Goal: Information Seeking & Learning: Learn about a topic

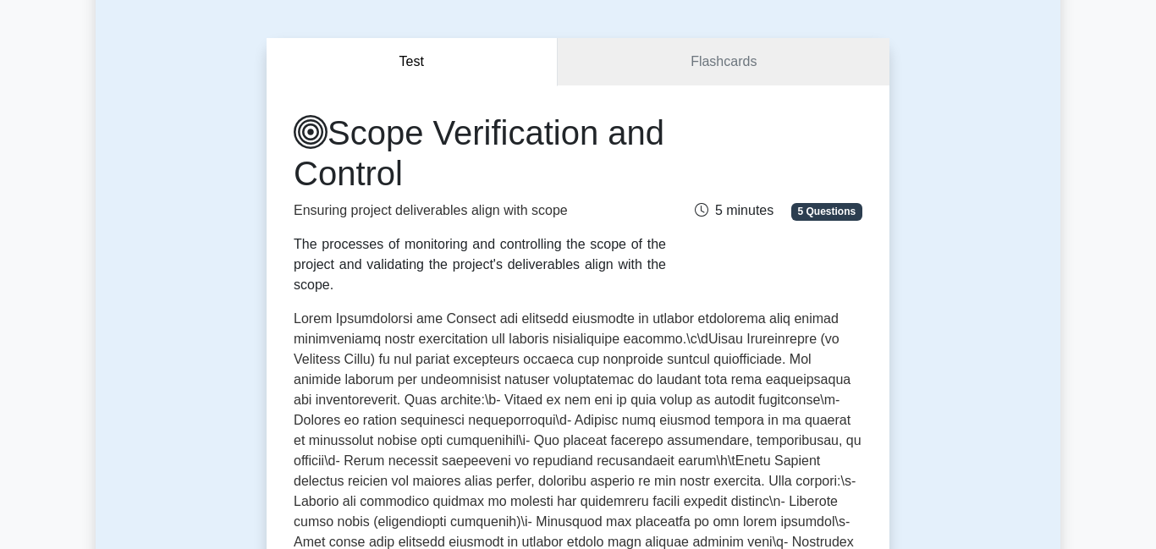
scroll to position [354, 0]
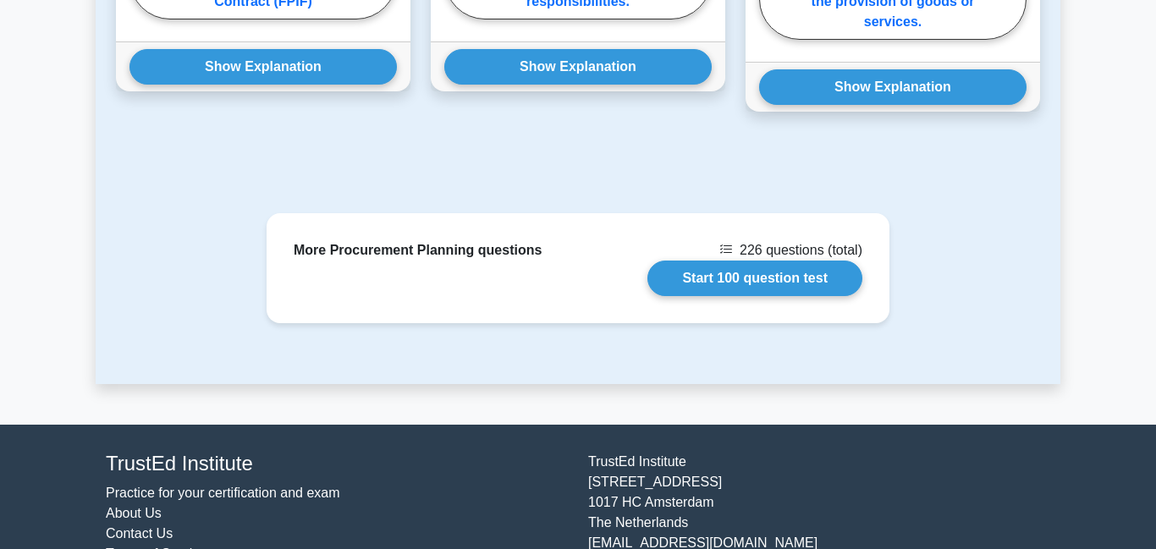
scroll to position [1750, 0]
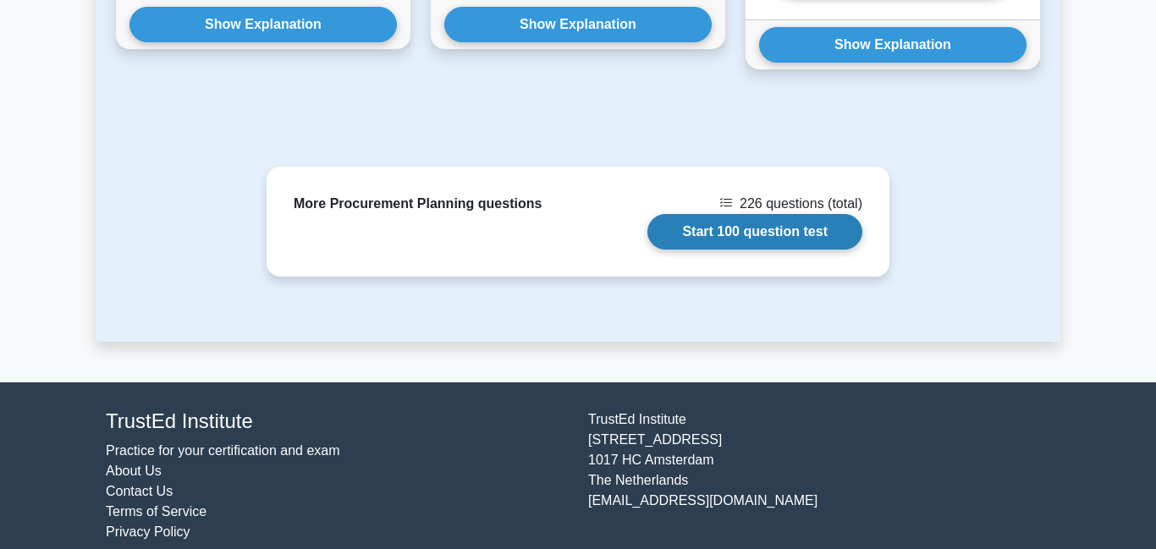
click at [815, 214] on link "Start 100 question test" at bounding box center [754, 232] width 215 height 36
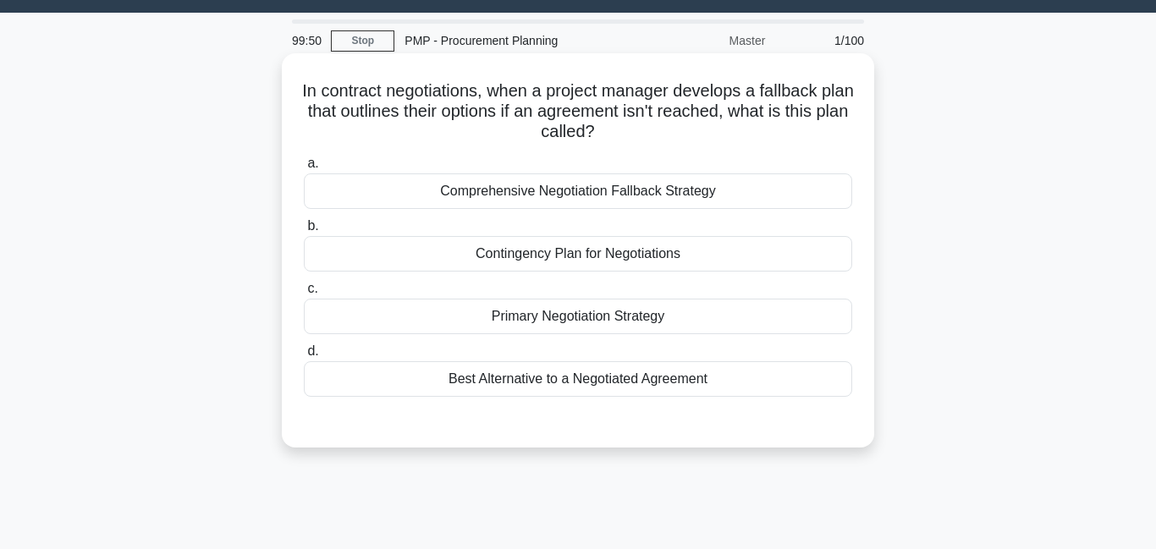
scroll to position [46, 0]
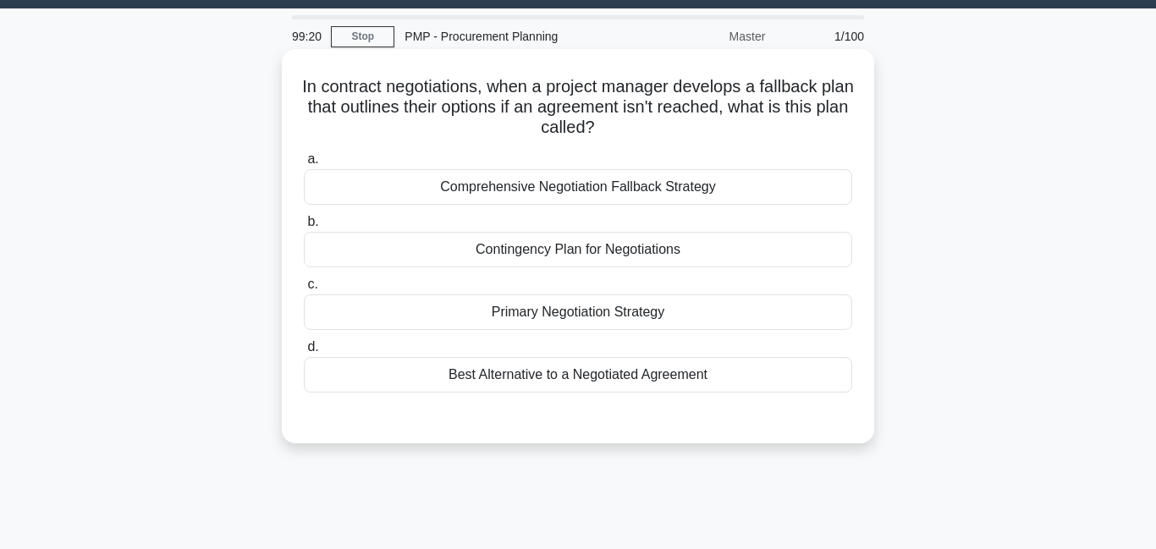
click at [589, 196] on div "Comprehensive Negotiation Fallback Strategy" at bounding box center [578, 187] width 548 height 36
click at [586, 188] on div "Comprehensive Negotiation Fallback Strategy" at bounding box center [578, 187] width 548 height 36
click at [304, 165] on input "a. Comprehensive Negotiation Fallback Strategy" at bounding box center [304, 159] width 0 height 11
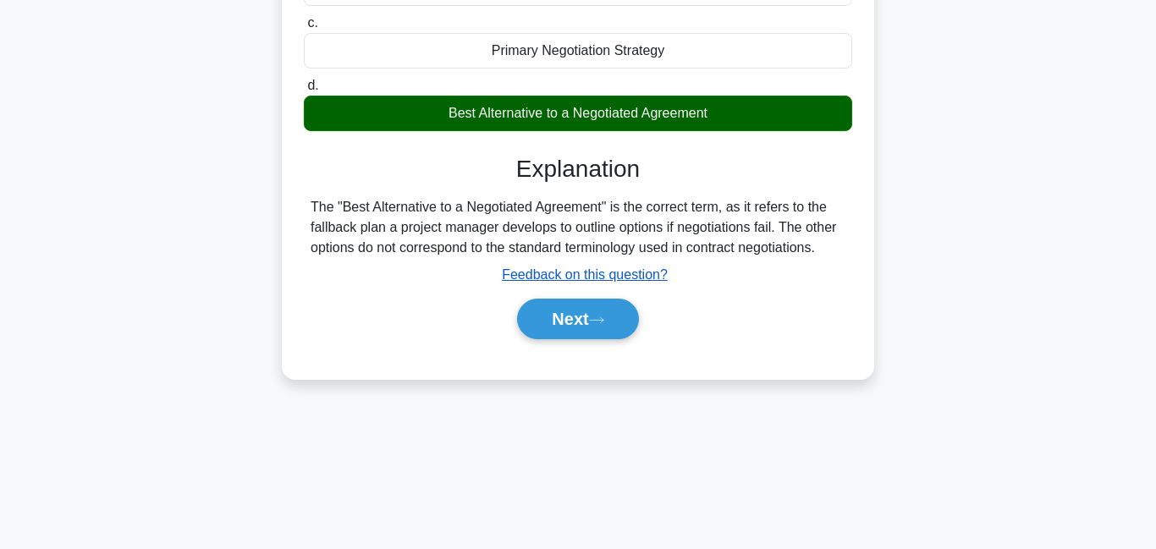
scroll to position [311, 0]
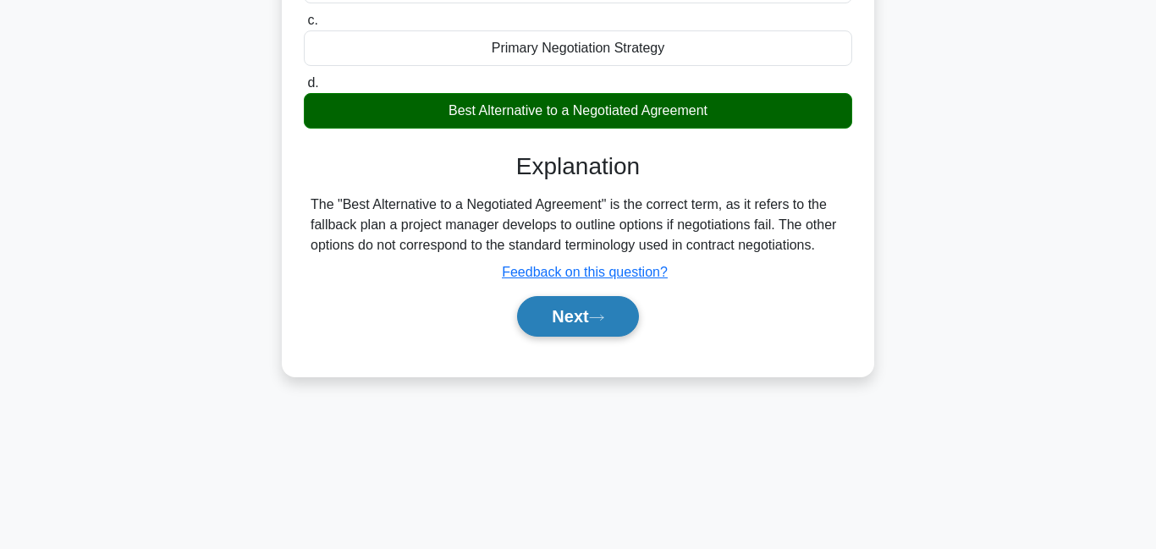
click at [576, 326] on button "Next" at bounding box center [577, 316] width 121 height 41
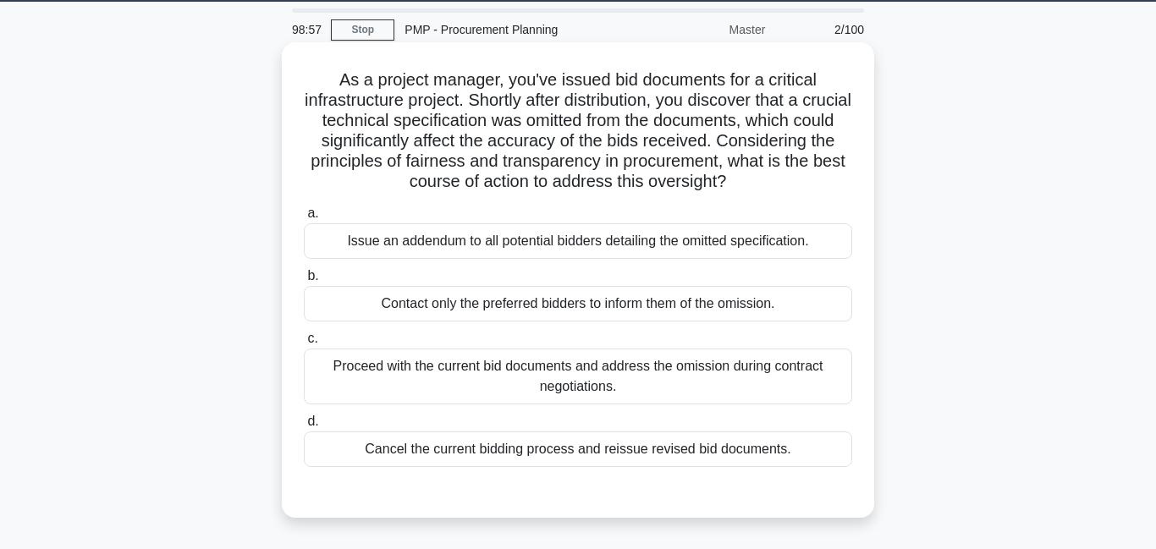
scroll to position [63, 0]
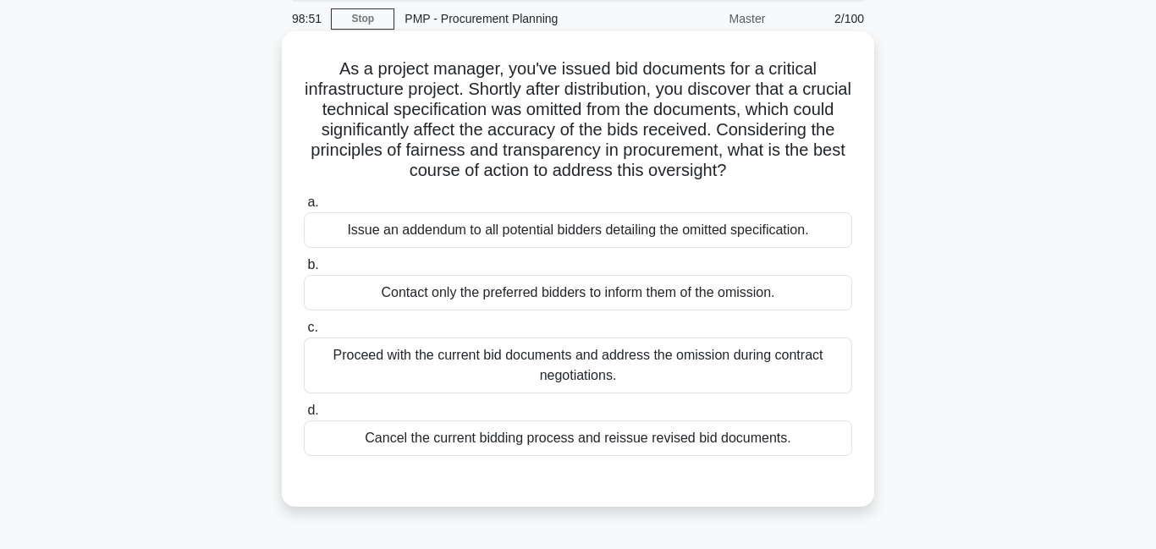
click at [634, 240] on div "Issue an addendum to all potential bidders detailing the omitted specification." at bounding box center [578, 230] width 548 height 36
click at [304, 208] on input "a. Issue an addendum to all potential bidders detailing the omitted specificati…" at bounding box center [304, 202] width 0 height 11
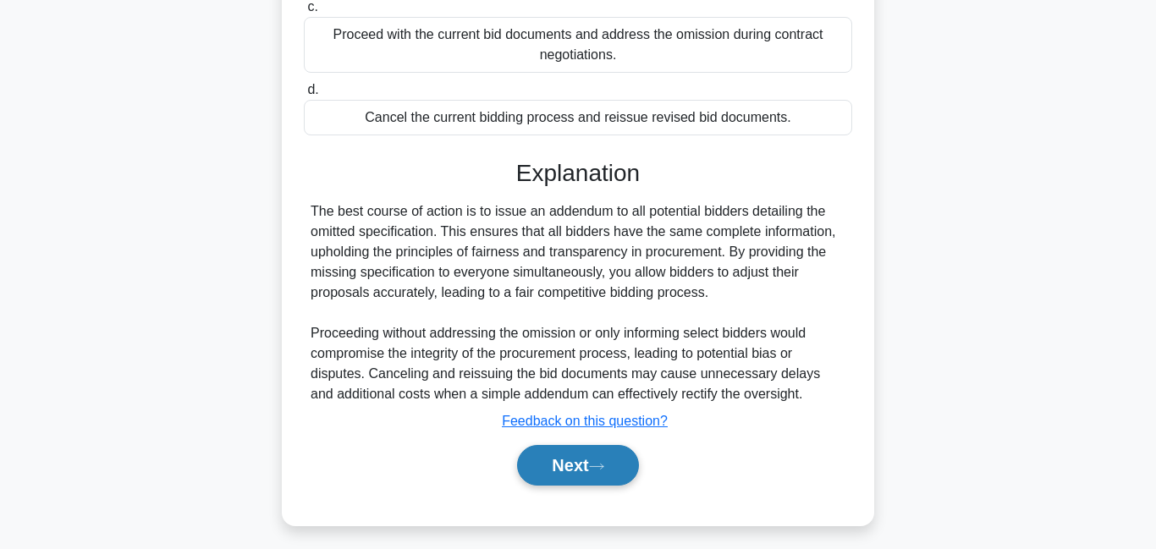
click at [586, 460] on button "Next" at bounding box center [577, 465] width 121 height 41
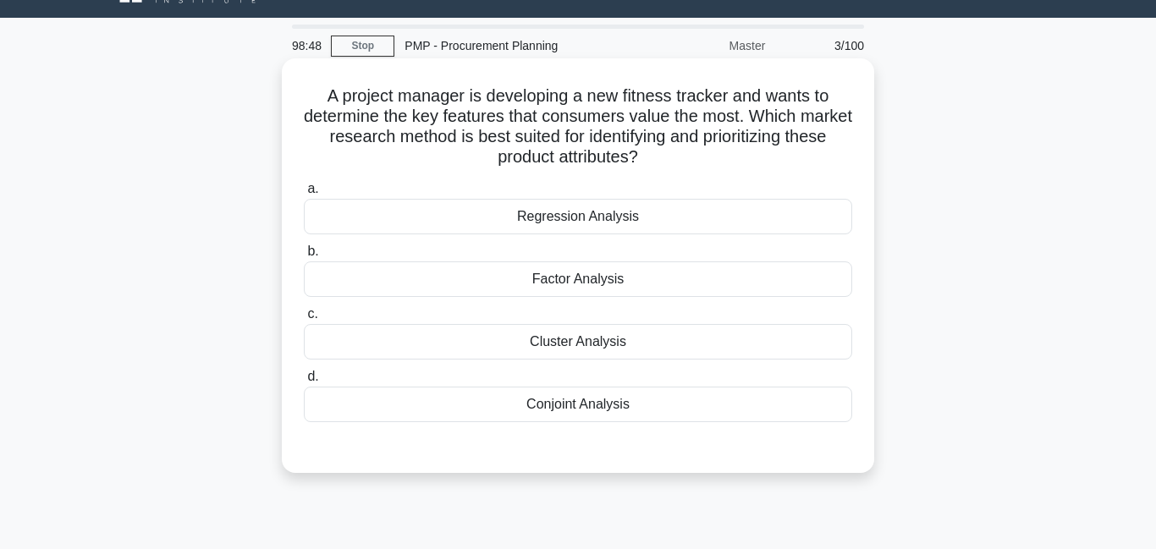
scroll to position [0, 0]
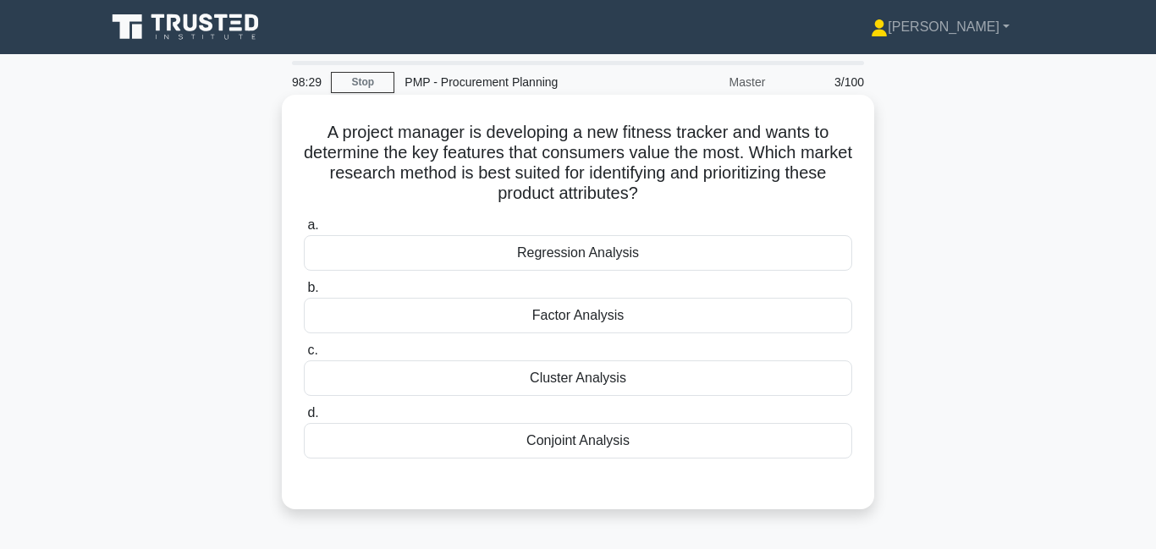
click at [610, 325] on div "Factor Analysis" at bounding box center [578, 316] width 548 height 36
click at [304, 294] on input "b. Factor Analysis" at bounding box center [304, 288] width 0 height 11
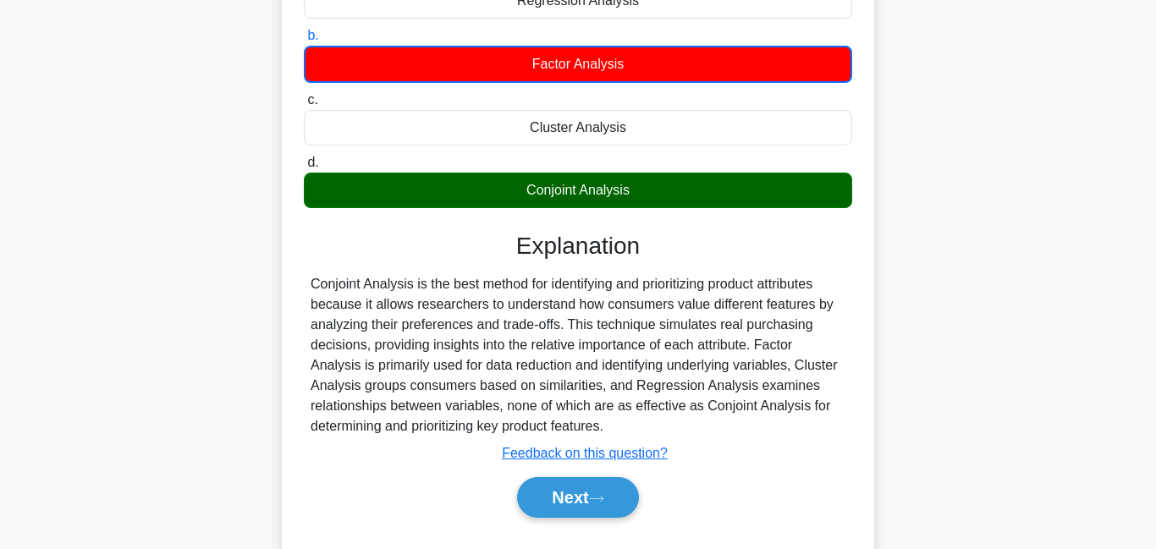
scroll to position [262, 0]
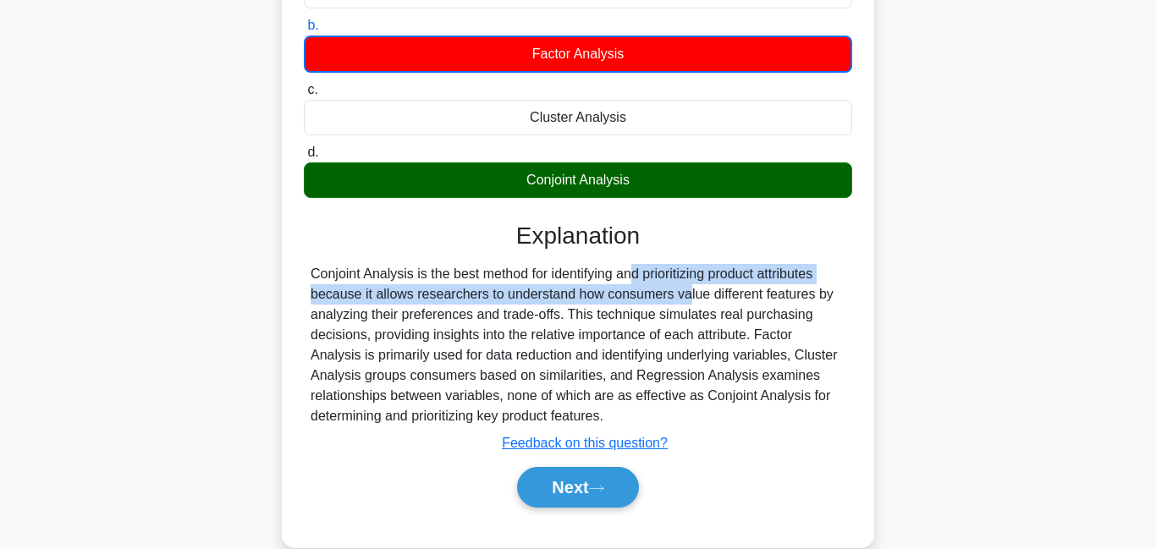
drag, startPoint x: 539, startPoint y: 278, endPoint x: 570, endPoint y: 296, distance: 35.3
click at [570, 296] on div "Conjoint Analysis is the best method for identifying and prioritizing product a…" at bounding box center [578, 345] width 535 height 163
click at [553, 497] on button "Next" at bounding box center [577, 487] width 121 height 41
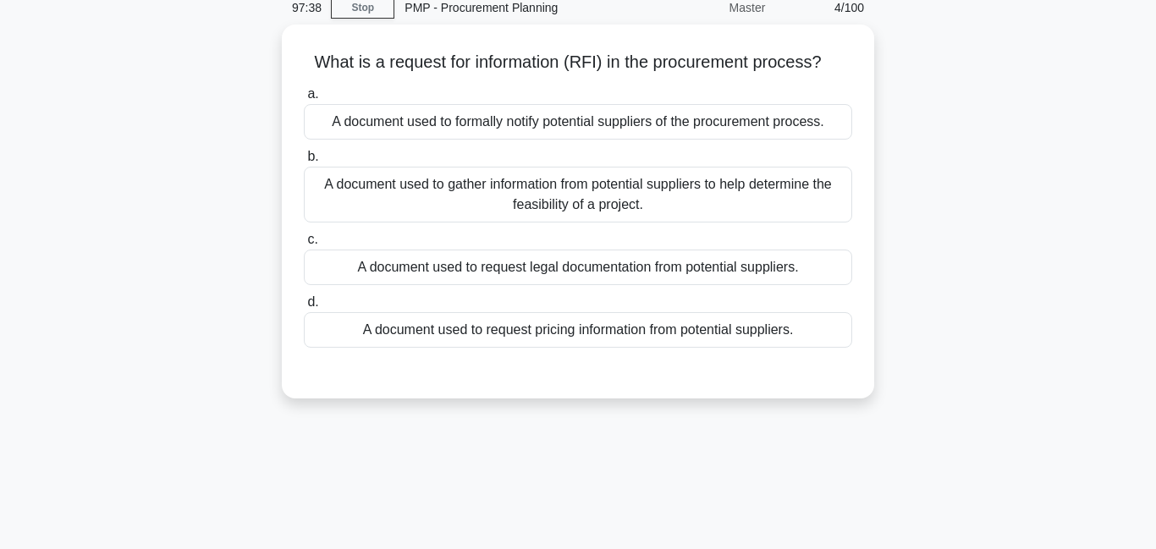
scroll to position [0, 0]
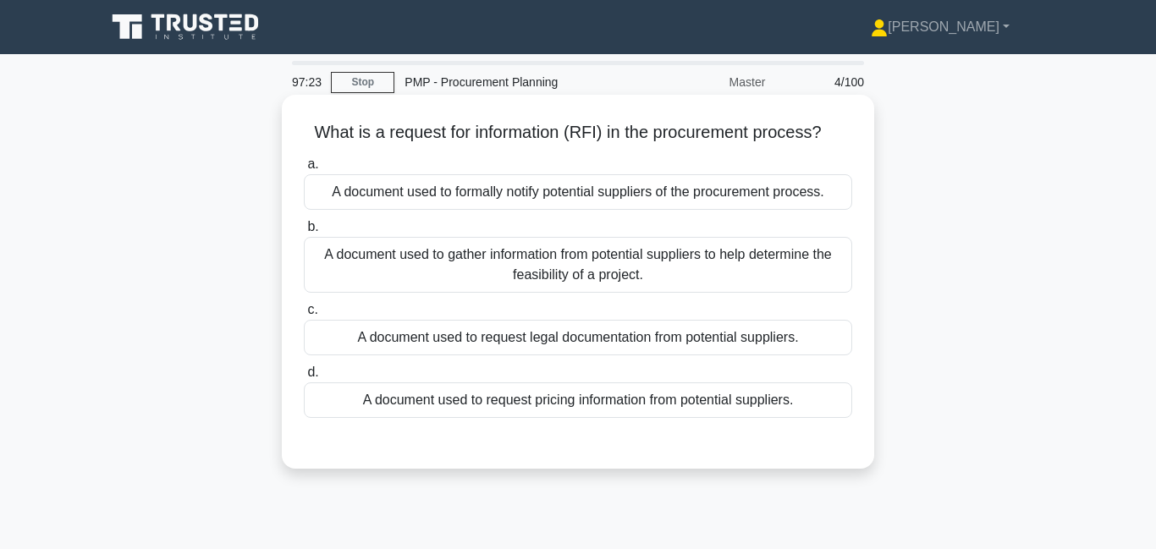
click at [527, 261] on div "A document used to gather information from potential suppliers to help determin…" at bounding box center [578, 265] width 548 height 56
click at [304, 233] on input "b. A document used to gather information from potential suppliers to help deter…" at bounding box center [304, 227] width 0 height 11
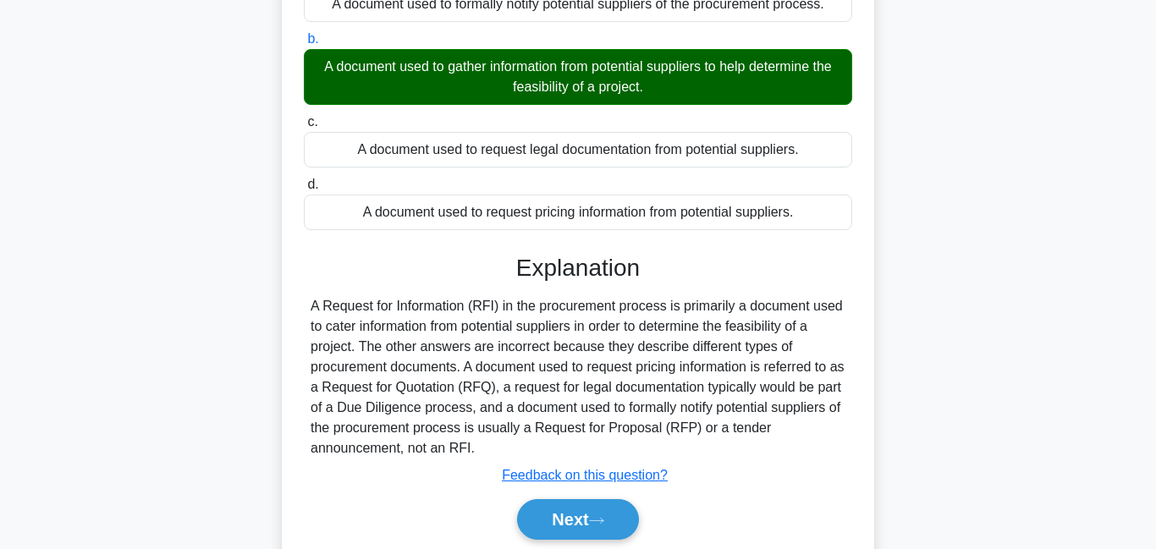
scroll to position [314, 0]
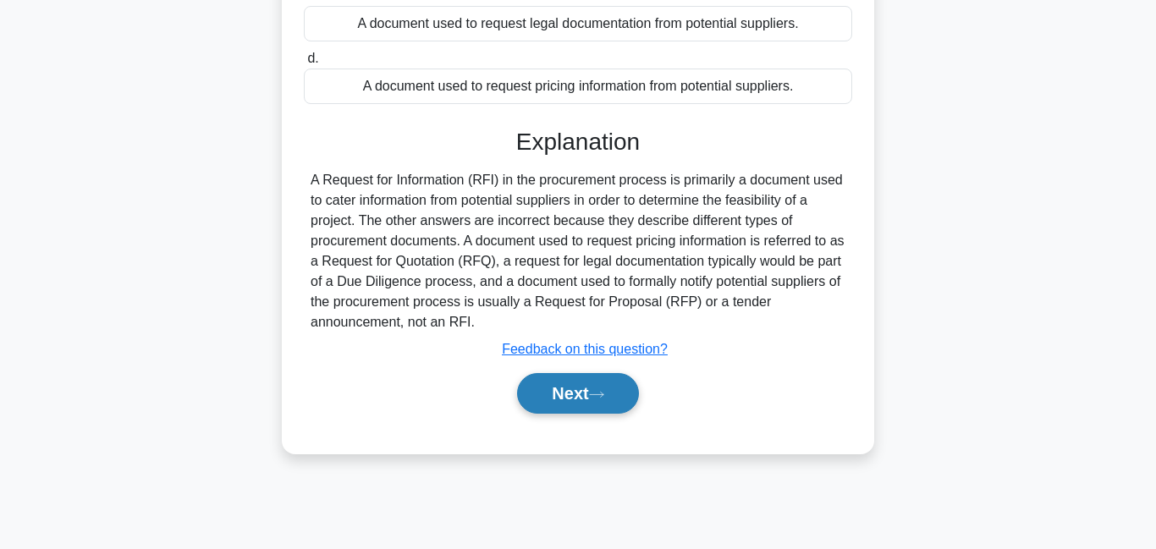
click at [582, 394] on button "Next" at bounding box center [577, 393] width 121 height 41
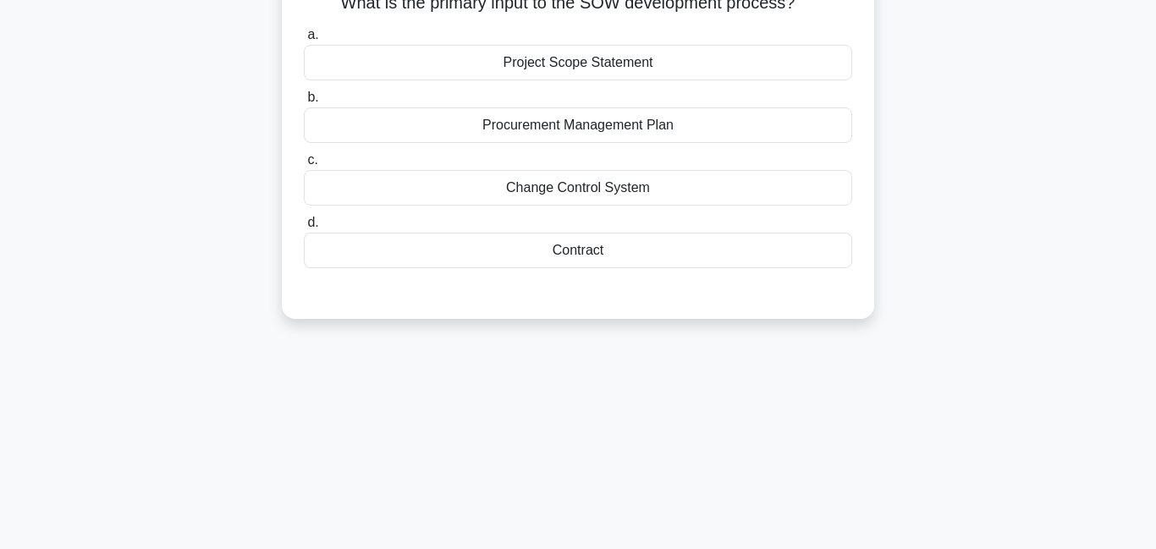
scroll to position [47, 0]
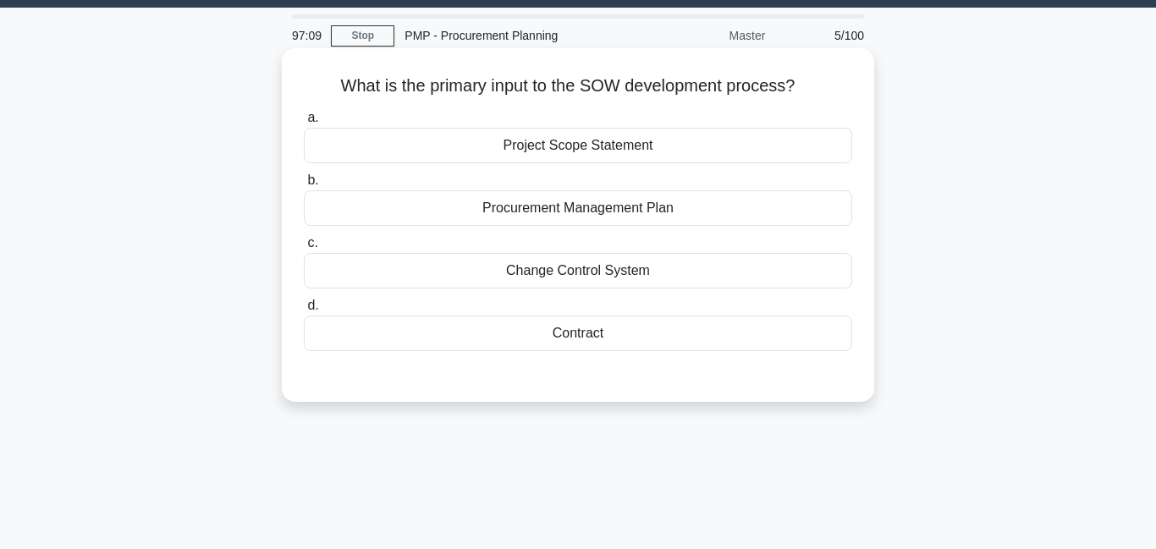
click at [587, 337] on div "Contract" at bounding box center [578, 334] width 548 height 36
click at [304, 311] on input "d. Contract" at bounding box center [304, 305] width 0 height 11
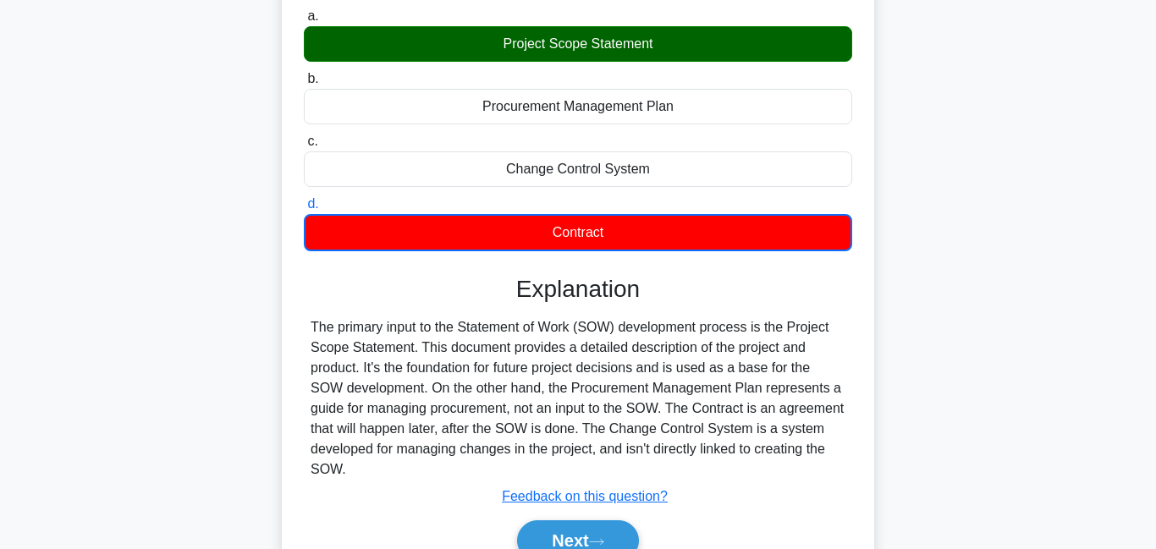
scroll to position [150, 0]
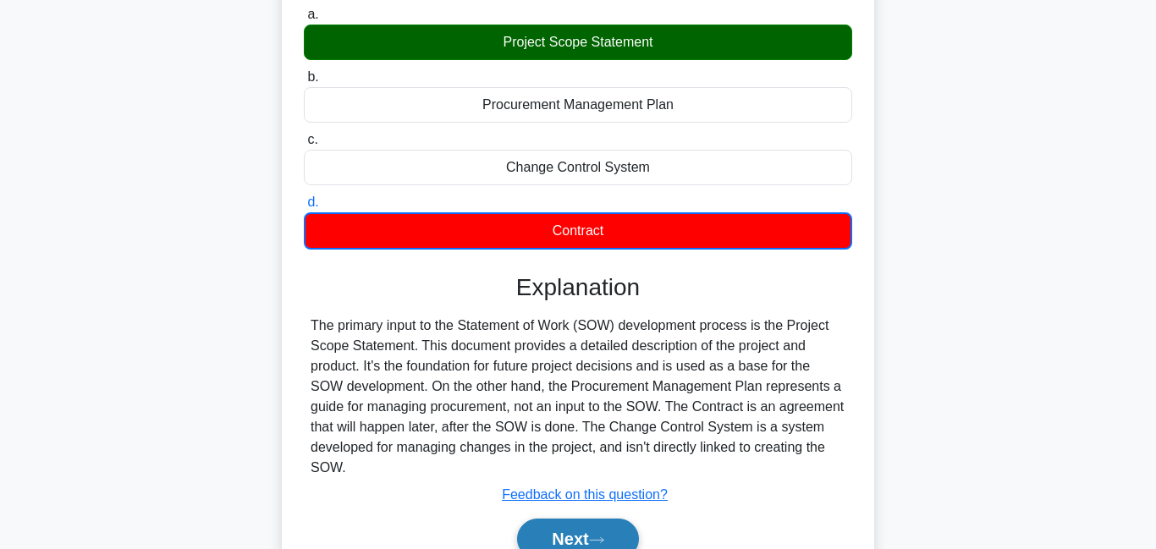
click at [571, 540] on button "Next" at bounding box center [577, 539] width 121 height 41
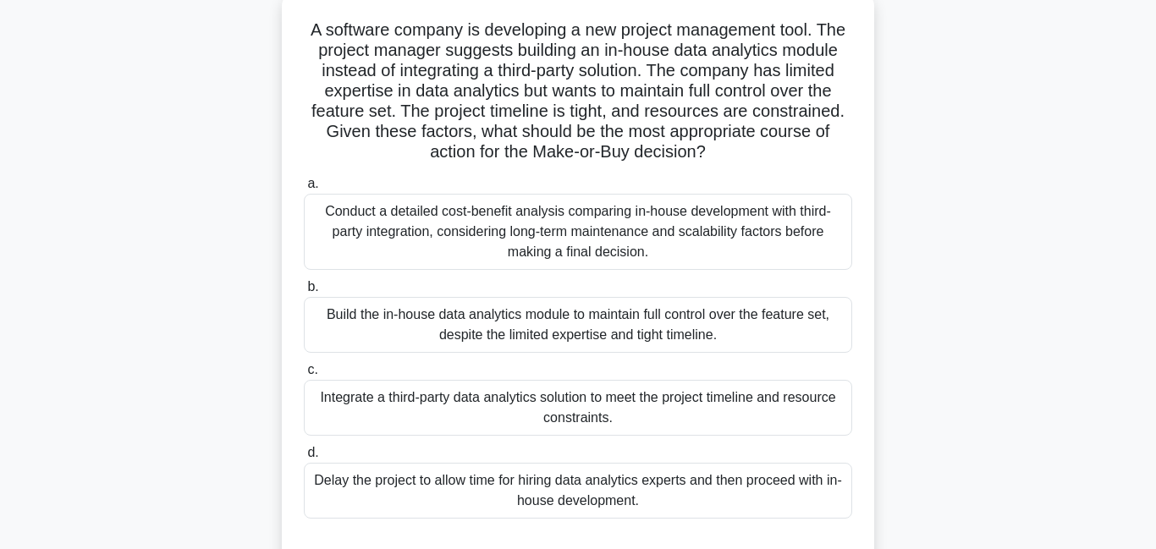
scroll to position [105, 0]
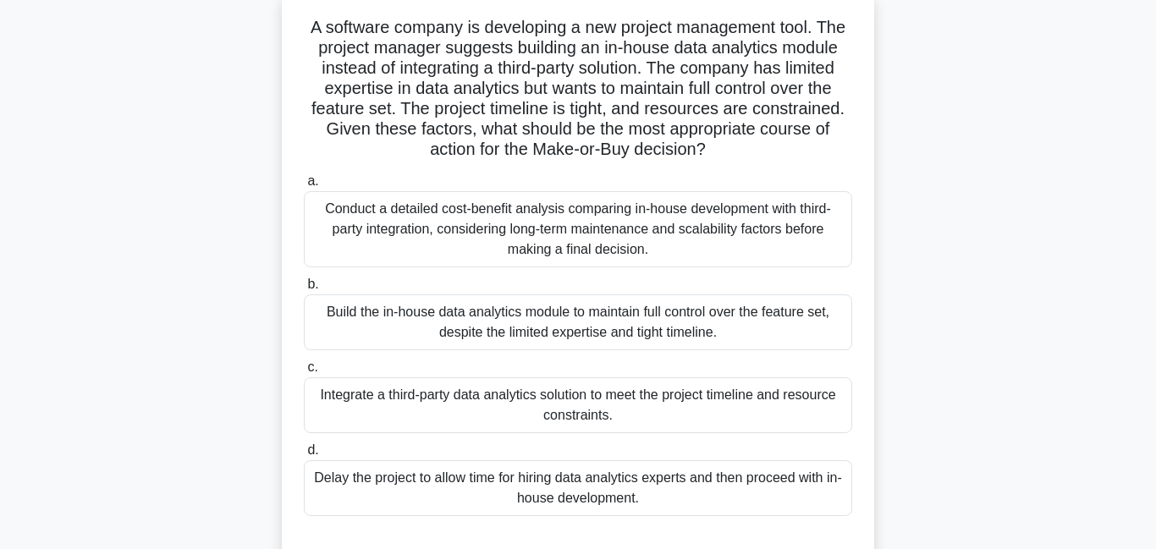
click at [623, 265] on div "Conduct a detailed cost-benefit analysis comparing in-house development with th…" at bounding box center [578, 229] width 548 height 76
click at [304, 187] on input "a. Conduct a detailed cost-benefit analysis comparing in-house development with…" at bounding box center [304, 181] width 0 height 11
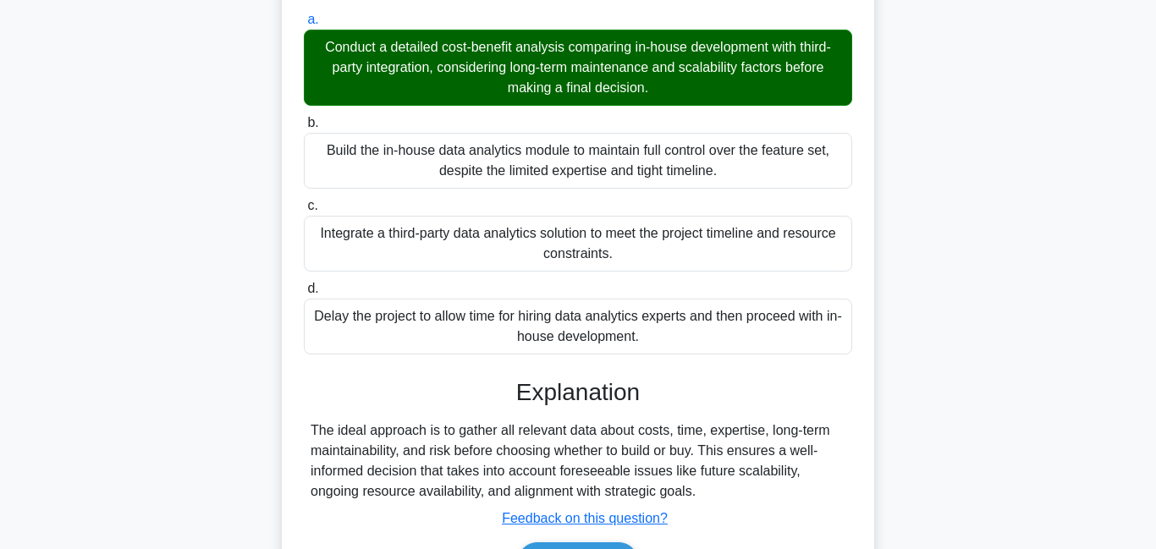
scroll to position [373, 0]
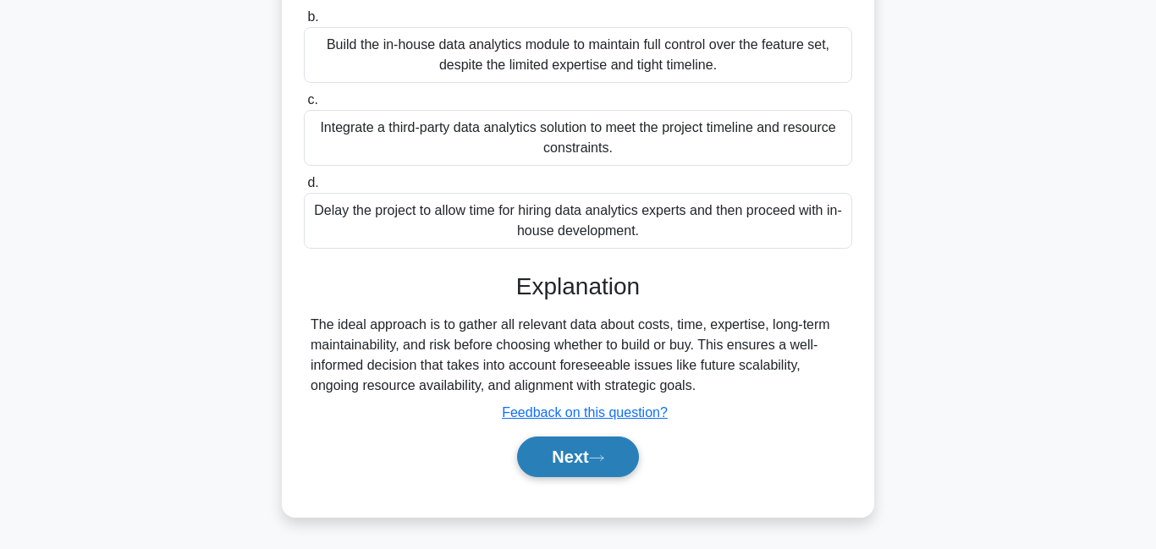
click at [576, 443] on button "Next" at bounding box center [577, 457] width 121 height 41
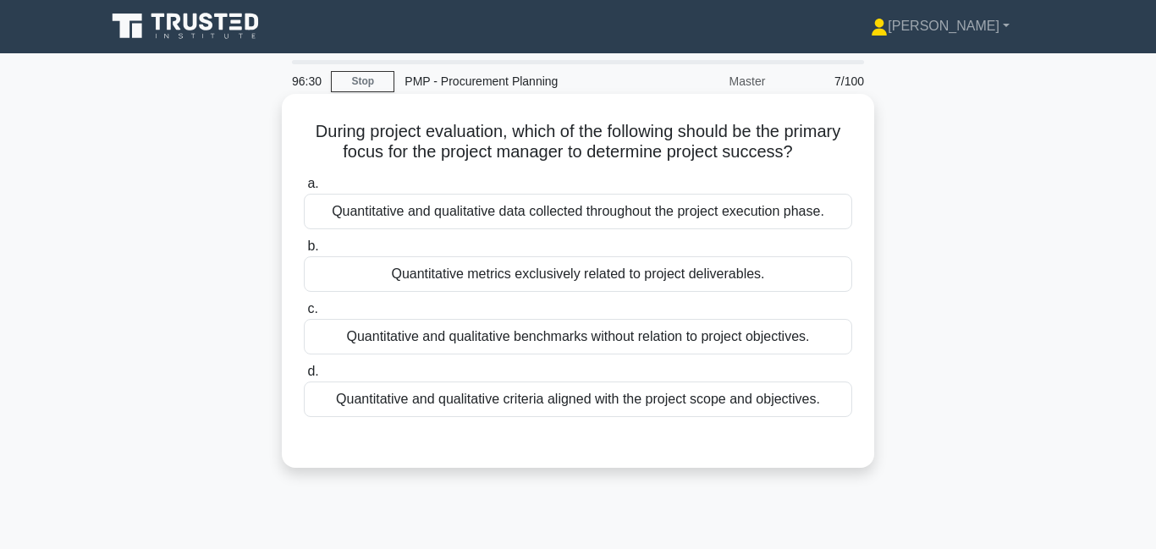
scroll to position [0, 0]
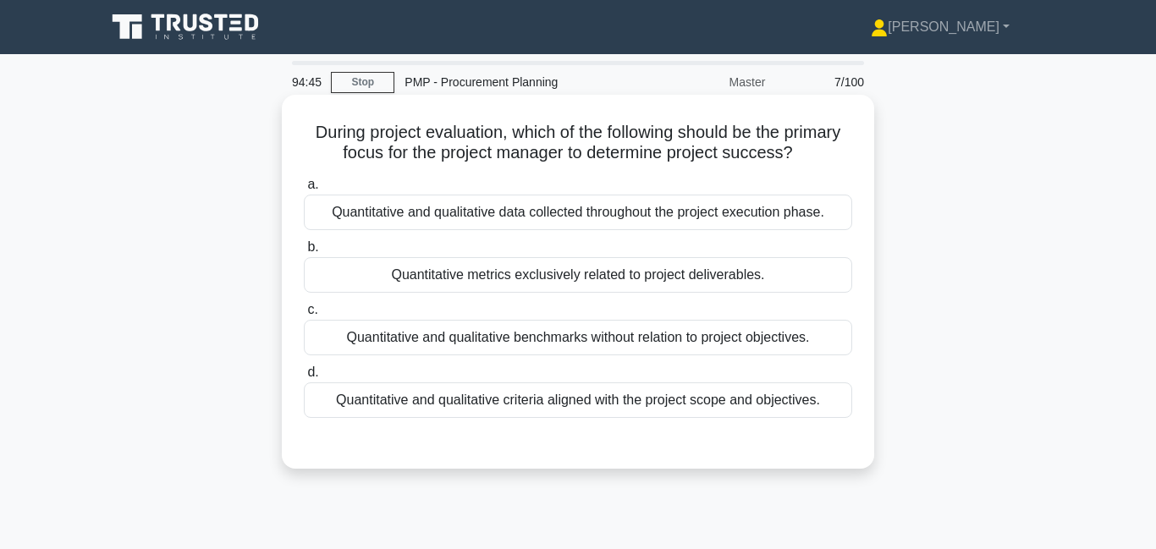
click at [591, 405] on div "Quantitative and qualitative criteria aligned with the project scope and object…" at bounding box center [578, 401] width 548 height 36
click at [304, 378] on input "d. Quantitative and qualitative criteria aligned with the project scope and obj…" at bounding box center [304, 372] width 0 height 11
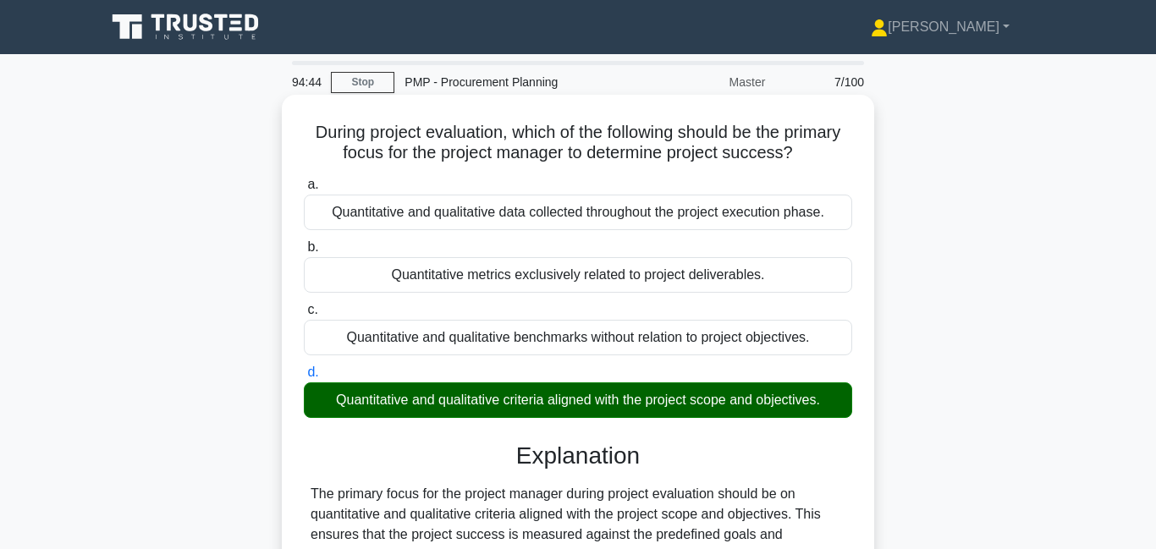
scroll to position [394, 0]
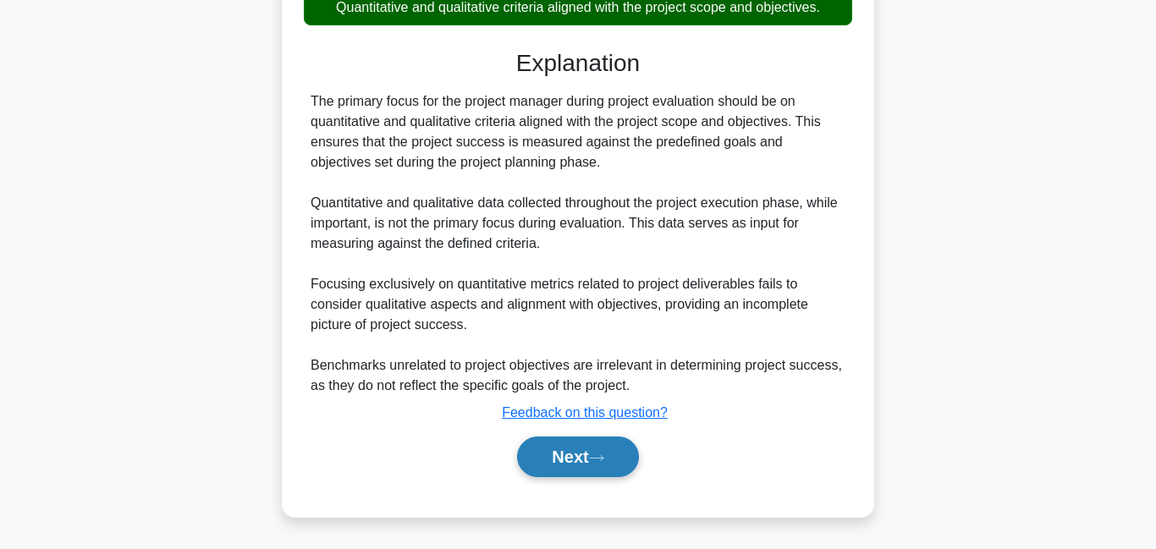
click at [607, 475] on button "Next" at bounding box center [577, 457] width 121 height 41
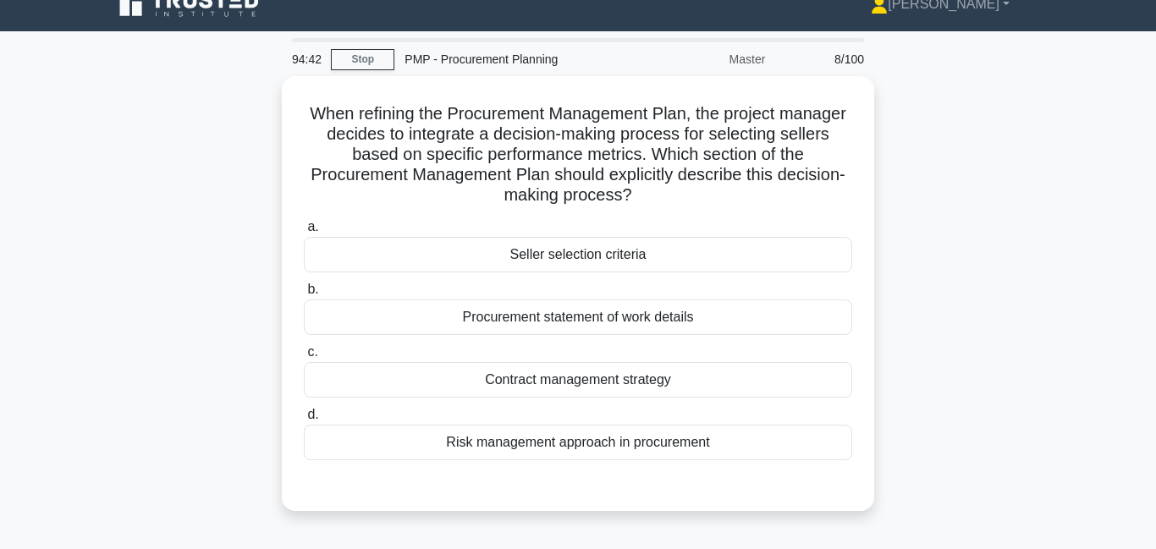
scroll to position [0, 0]
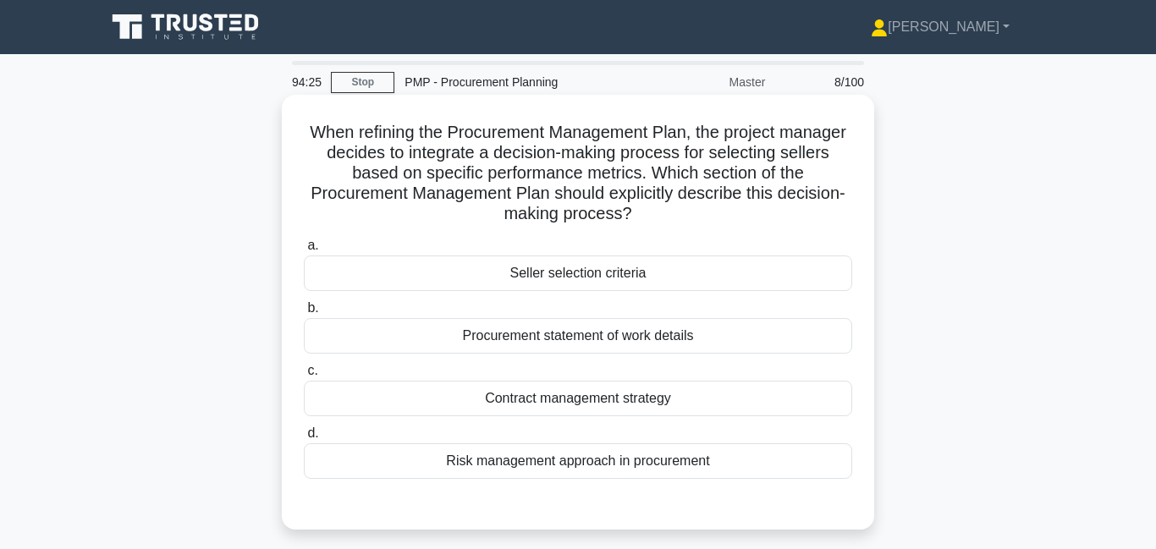
click at [535, 284] on div "Seller selection criteria" at bounding box center [578, 274] width 548 height 36
click at [304, 251] on input "a. Seller selection criteria" at bounding box center [304, 245] width 0 height 11
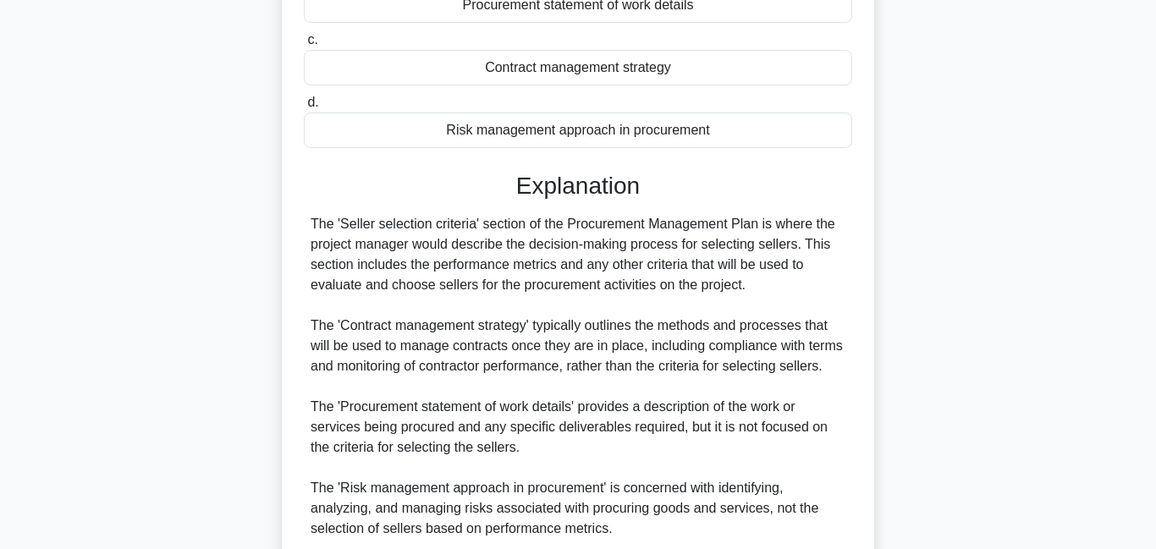
scroll to position [475, 0]
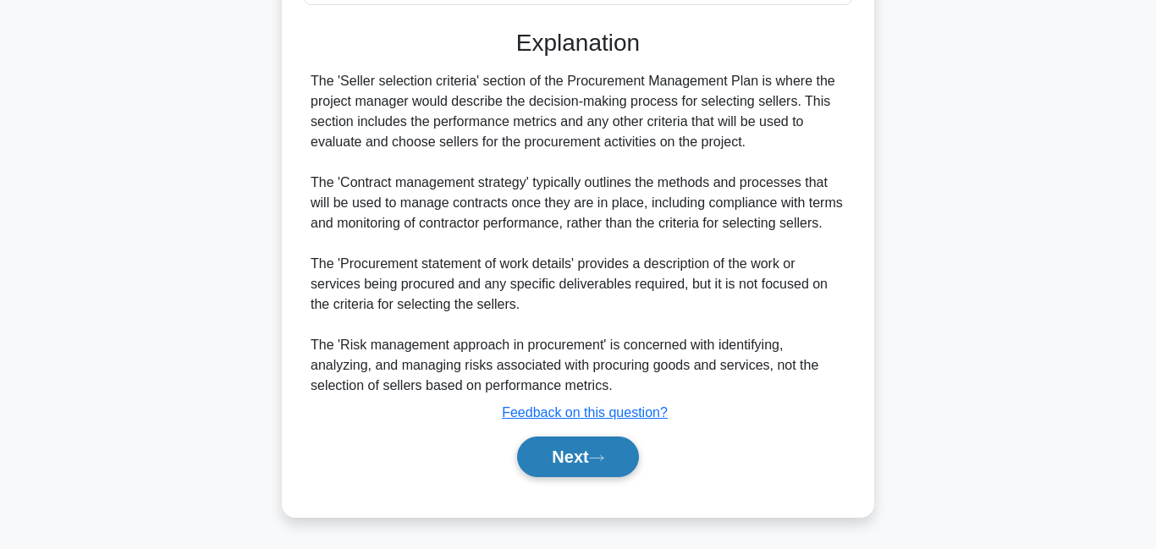
click at [578, 466] on button "Next" at bounding box center [577, 457] width 121 height 41
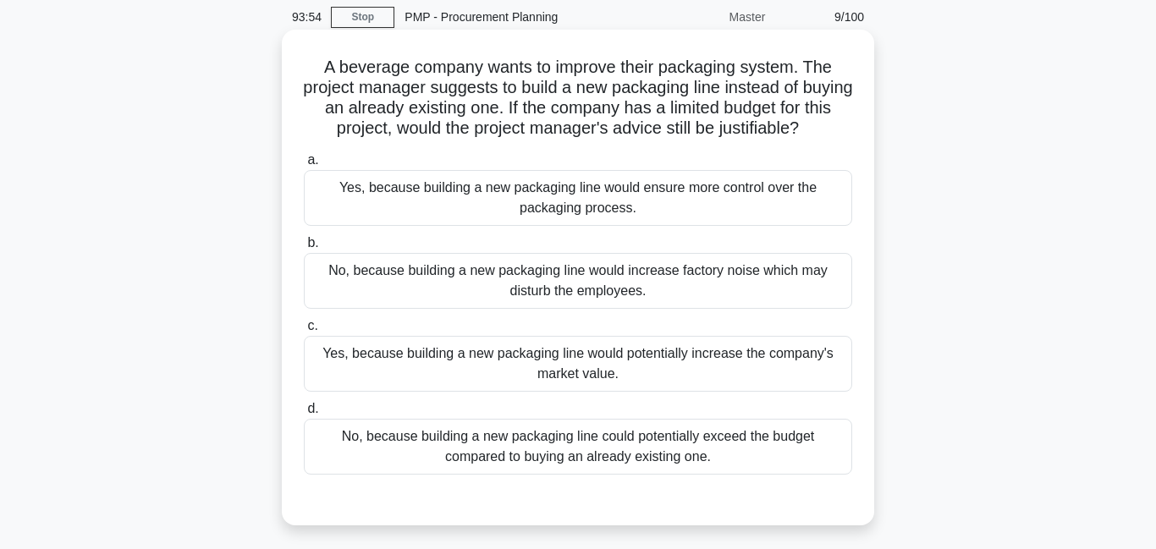
scroll to position [67, 0]
click at [499, 455] on div "No, because building a new packaging line could potentially exceed the budget c…" at bounding box center [578, 445] width 548 height 56
click at [502, 440] on div "No, because building a new packaging line could potentially exceed the budget c…" at bounding box center [578, 445] width 548 height 56
click at [304, 413] on input "d. No, because building a new packaging line could potentially exceed the budge…" at bounding box center [304, 407] width 0 height 11
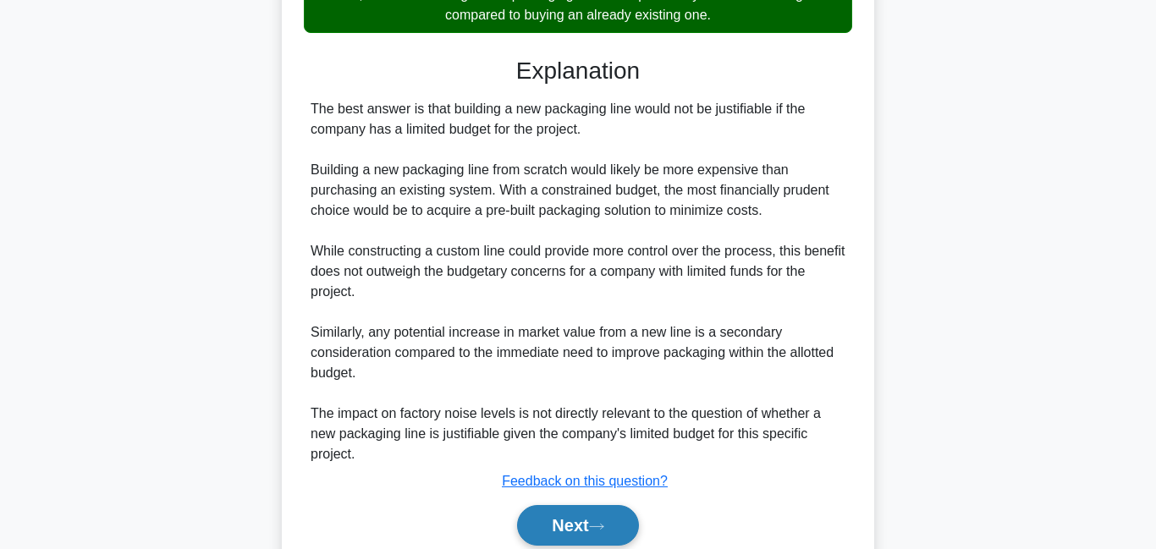
scroll to position [576, 0]
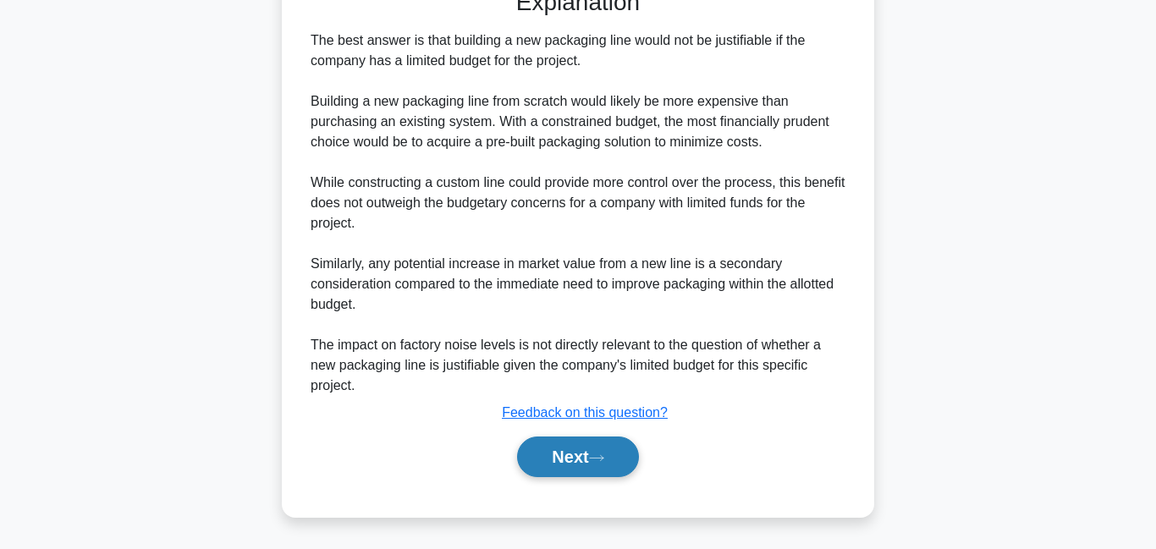
click at [591, 458] on button "Next" at bounding box center [577, 457] width 121 height 41
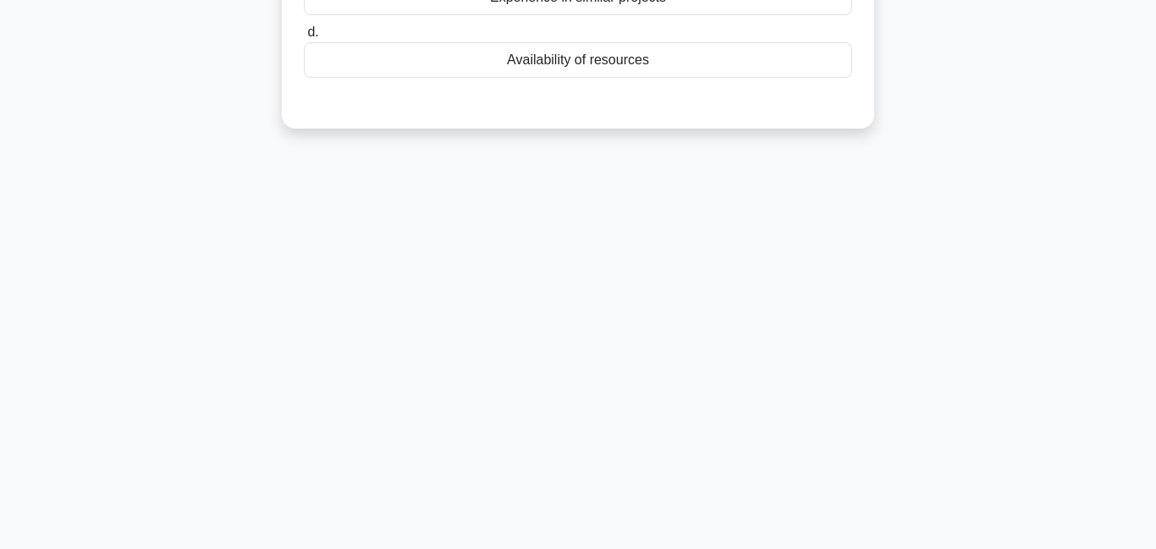
scroll to position [50, 0]
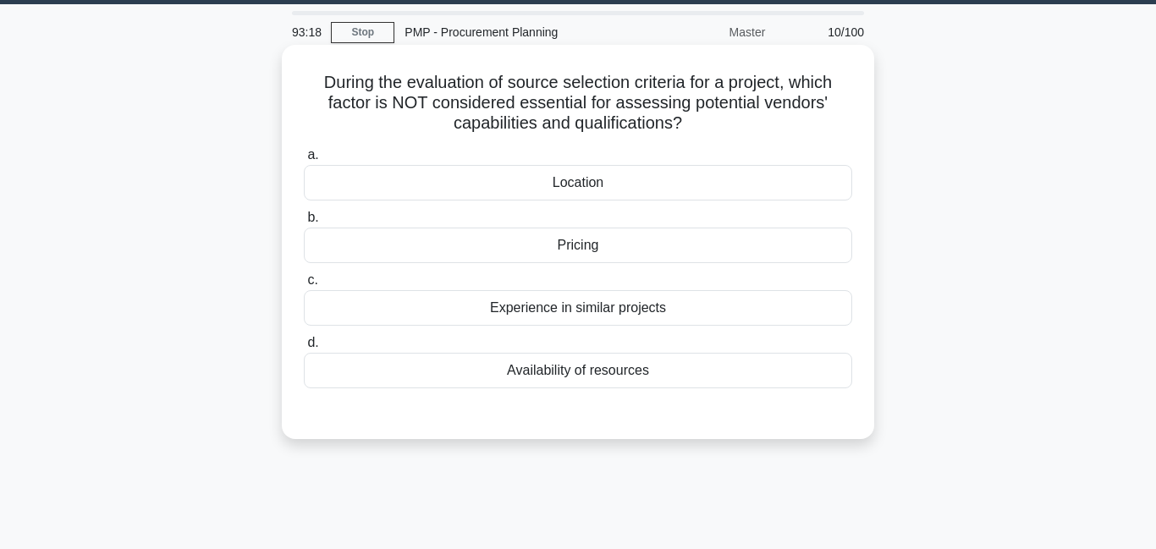
click at [620, 188] on div "Location" at bounding box center [578, 183] width 548 height 36
click at [304, 161] on input "a. Location" at bounding box center [304, 155] width 0 height 11
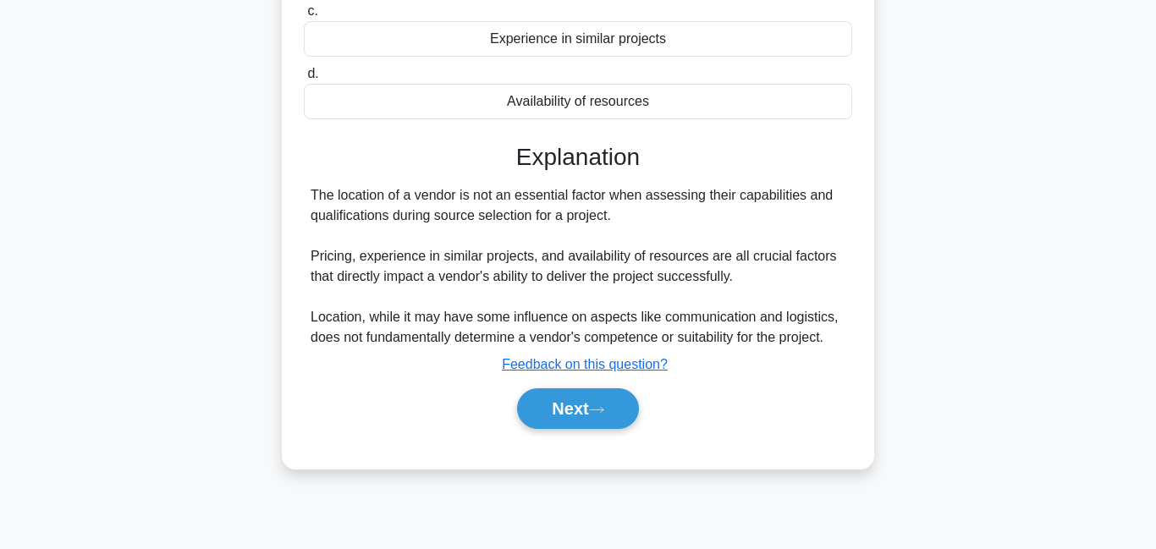
scroll to position [365, 0]
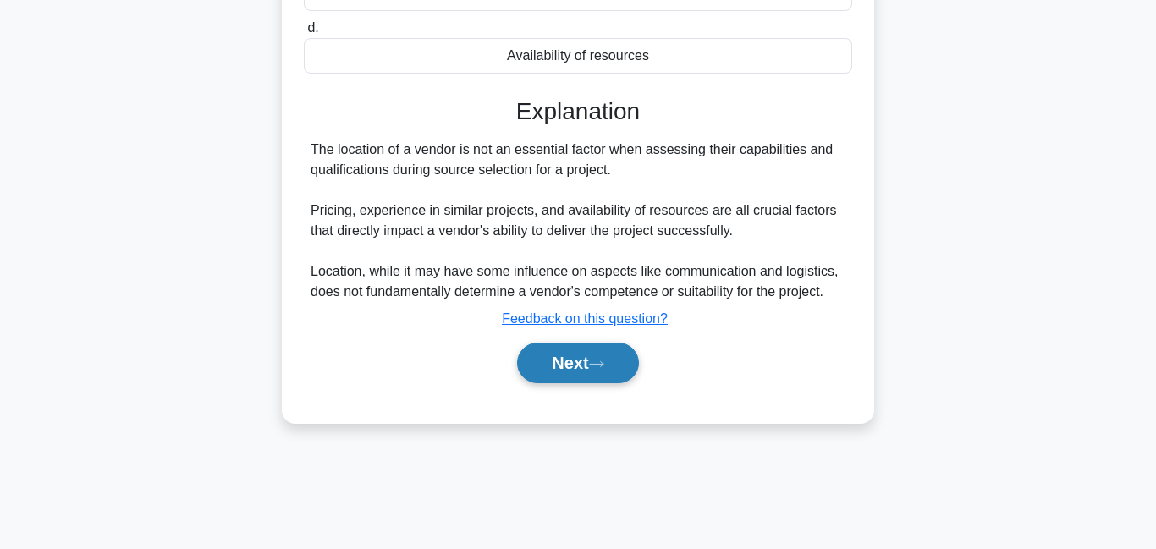
click at [593, 364] on button "Next" at bounding box center [577, 363] width 121 height 41
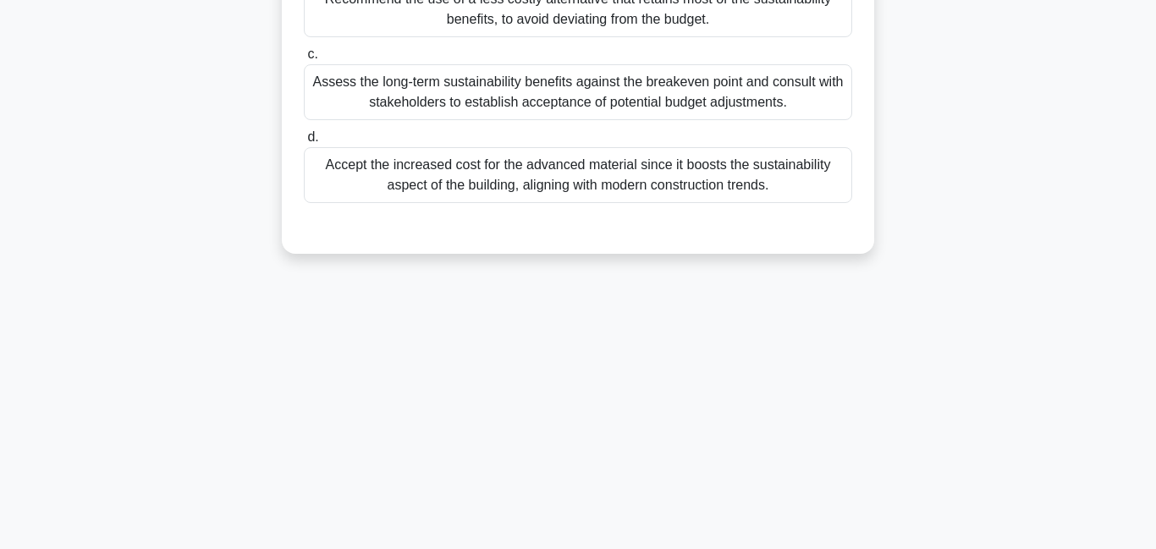
scroll to position [51, 0]
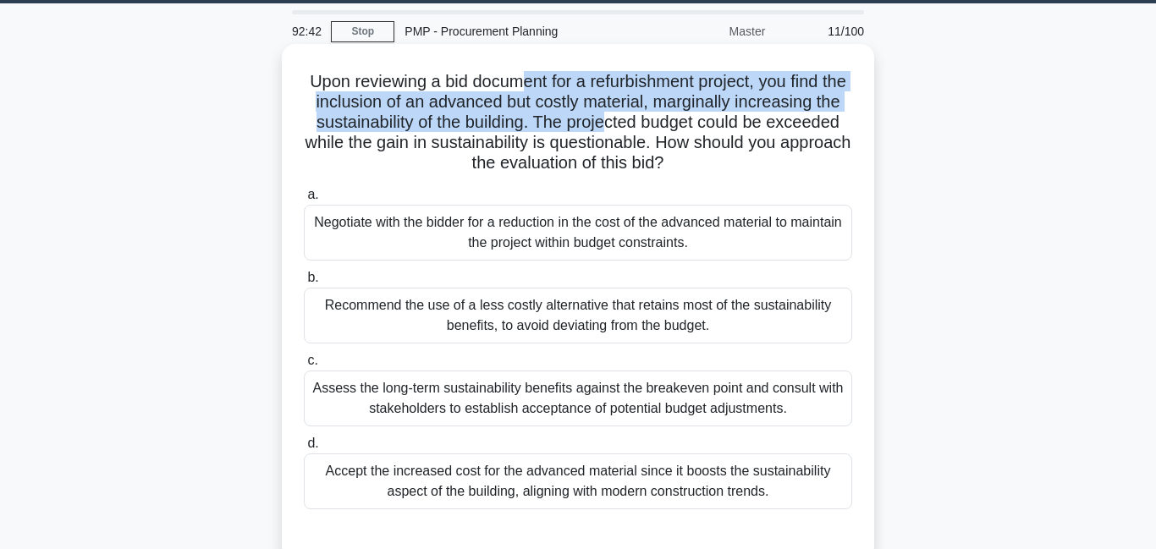
drag, startPoint x: 528, startPoint y: 85, endPoint x: 610, endPoint y: 129, distance: 93.2
click at [610, 129] on h5 "Upon reviewing a bid document for a refurbishment project, you find the inclusi…" at bounding box center [578, 122] width 552 height 103
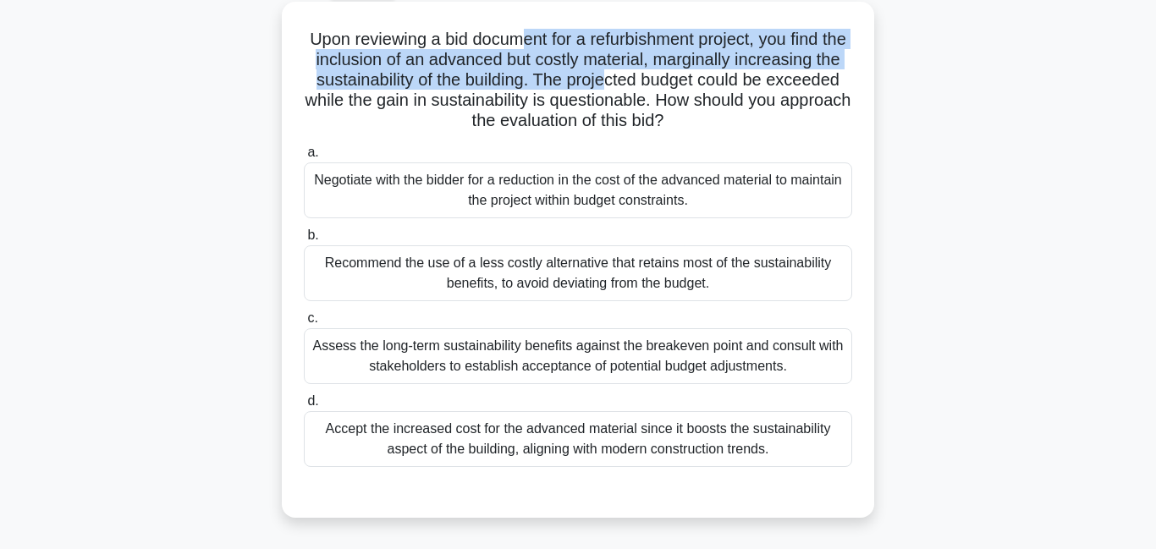
scroll to position [100, 0]
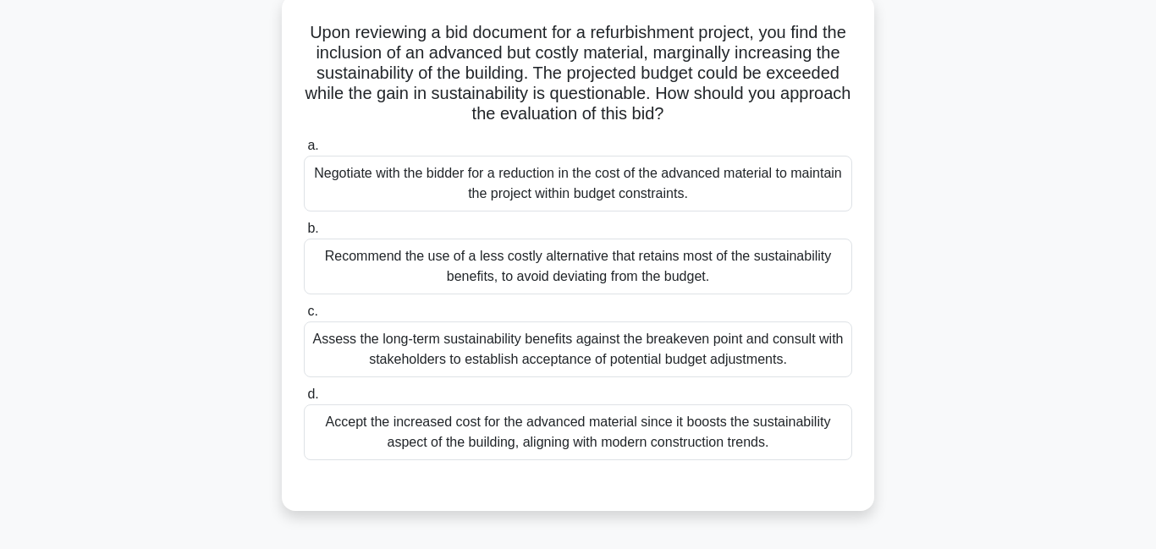
click at [496, 351] on div "Assess the long-term sustainability benefits against the breakeven point and co…" at bounding box center [578, 350] width 548 height 56
click at [304, 317] on input "c. Assess the long-term sustainability benefits against the breakeven point and…" at bounding box center [304, 311] width 0 height 11
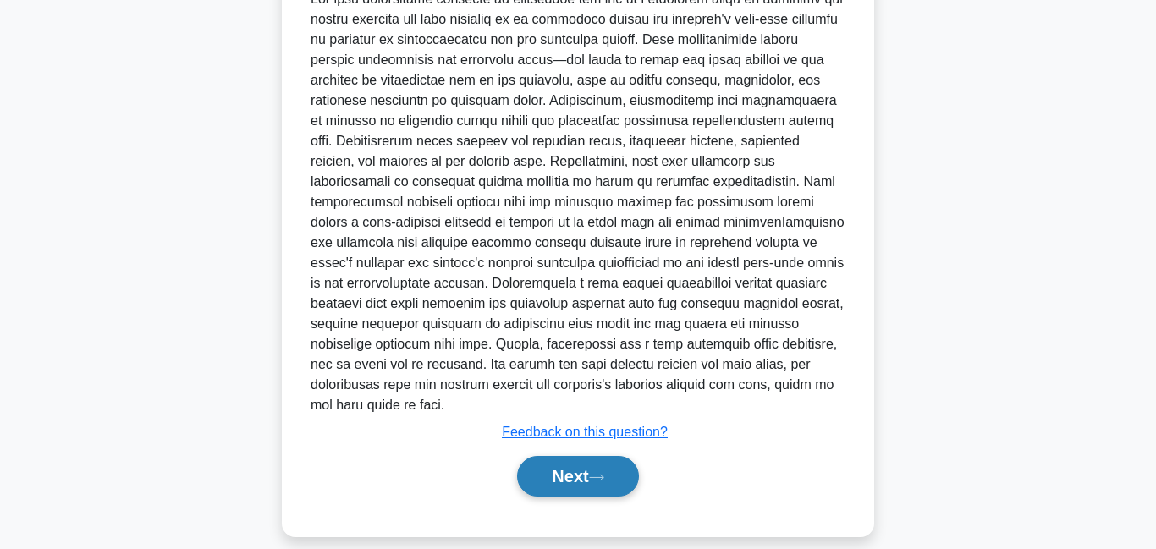
click at [563, 457] on button "Next" at bounding box center [577, 476] width 121 height 41
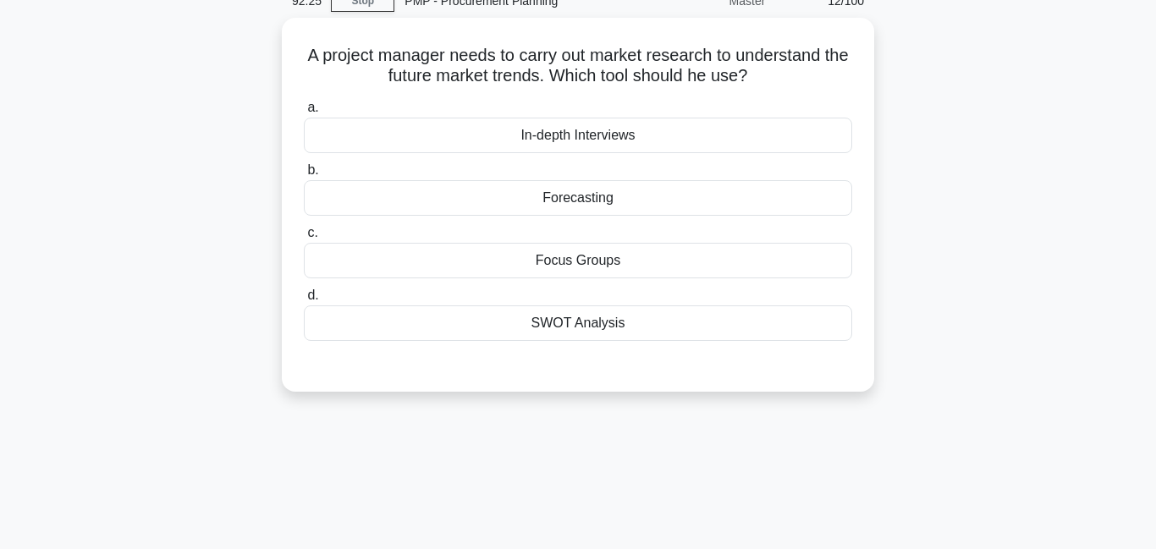
scroll to position [0, 0]
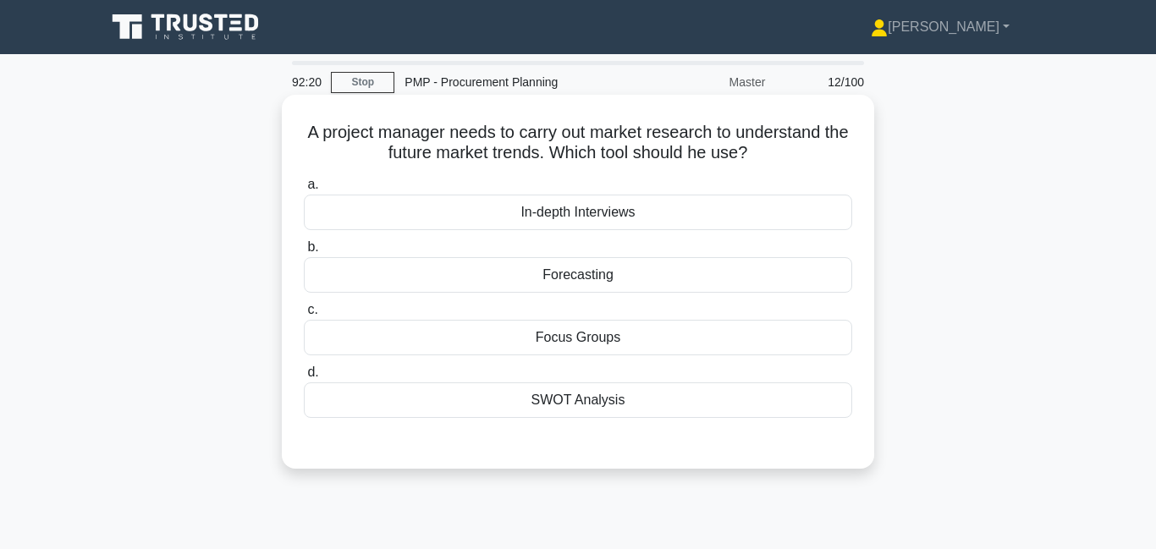
drag, startPoint x: 419, startPoint y: 134, endPoint x: 762, endPoint y: 151, distance: 343.2
click at [762, 151] on h5 "A project manager needs to carry out market research to understand the future m…" at bounding box center [578, 143] width 552 height 42
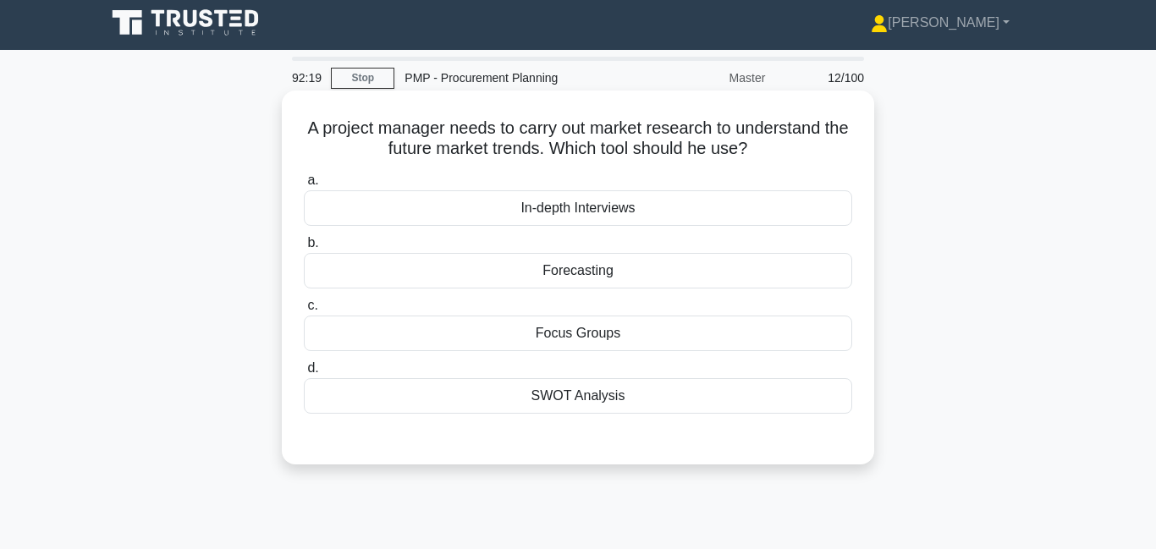
scroll to position [8, 0]
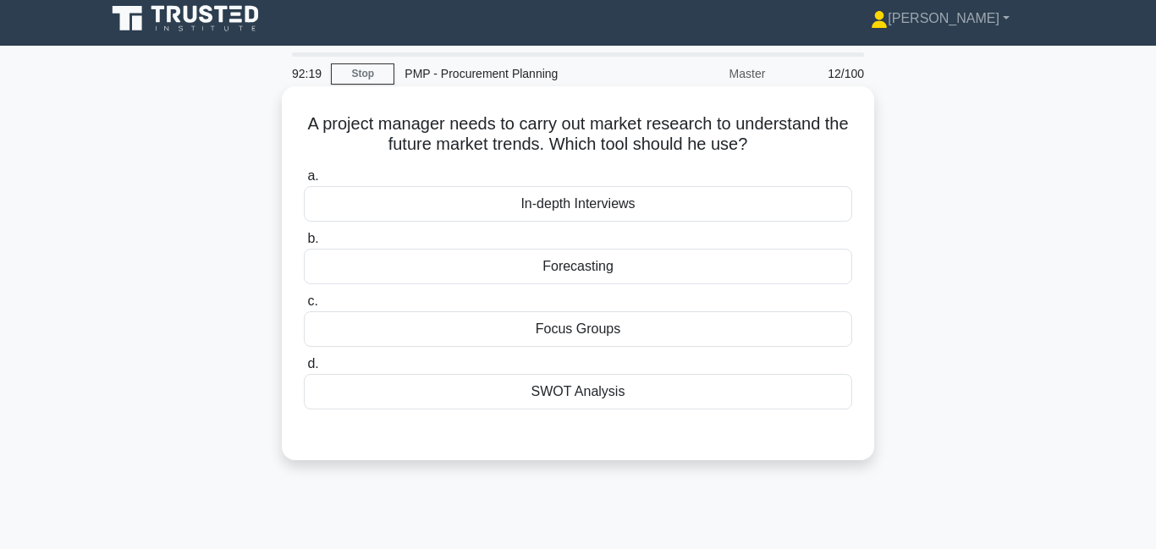
click at [538, 269] on div "Forecasting" at bounding box center [578, 267] width 548 height 36
click at [304, 245] on input "b. Forecasting" at bounding box center [304, 239] width 0 height 11
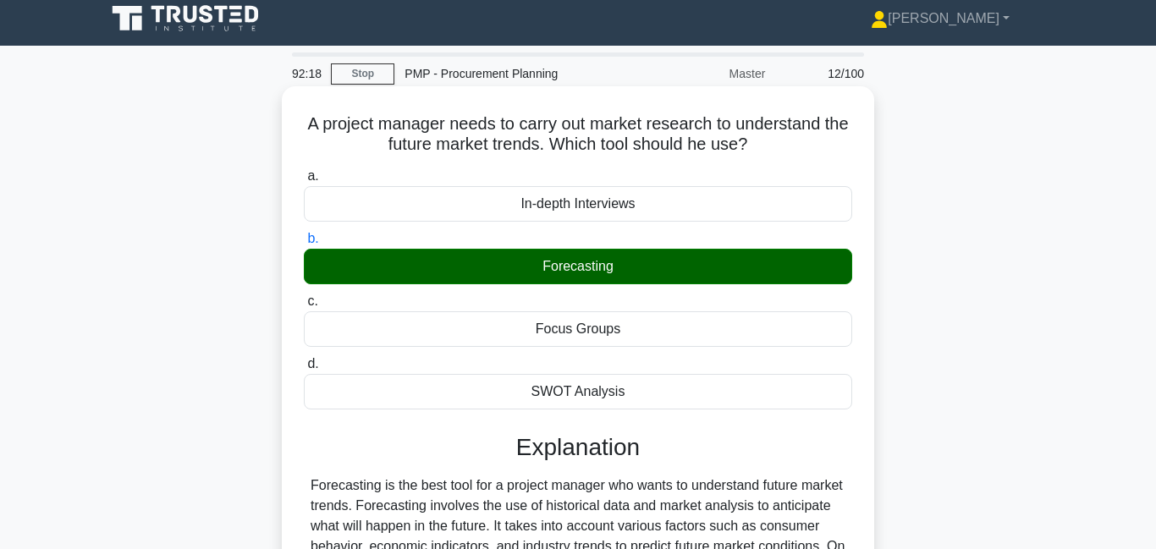
scroll to position [308, 0]
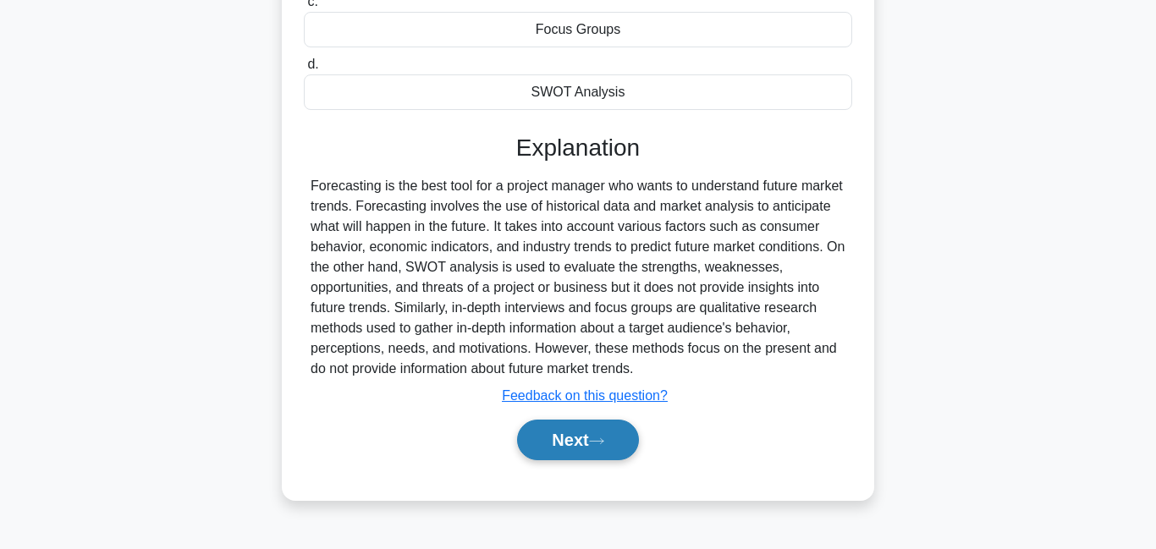
click at [592, 437] on button "Next" at bounding box center [577, 440] width 121 height 41
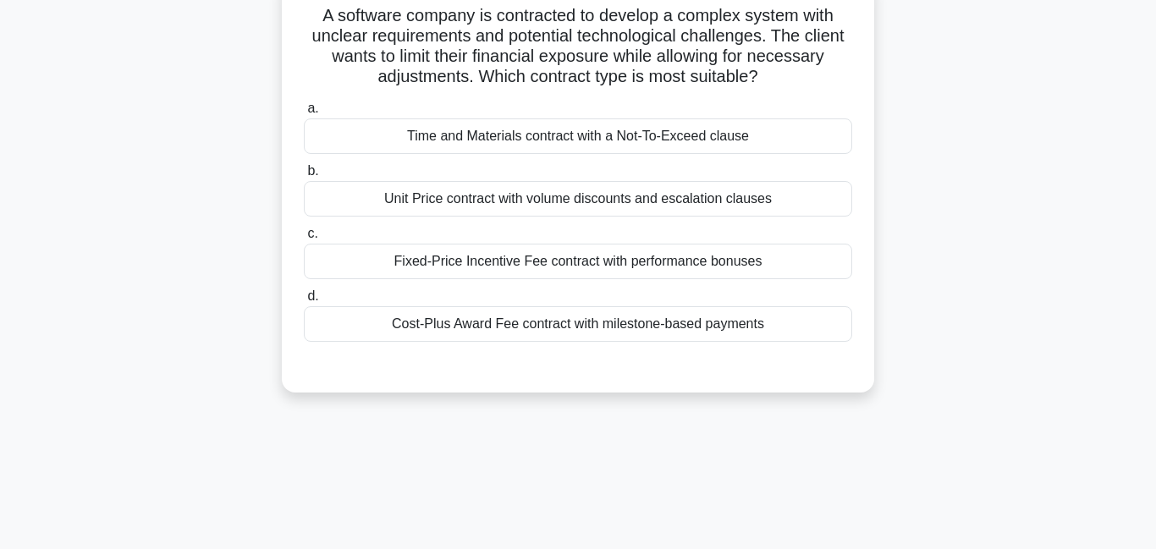
scroll to position [0, 0]
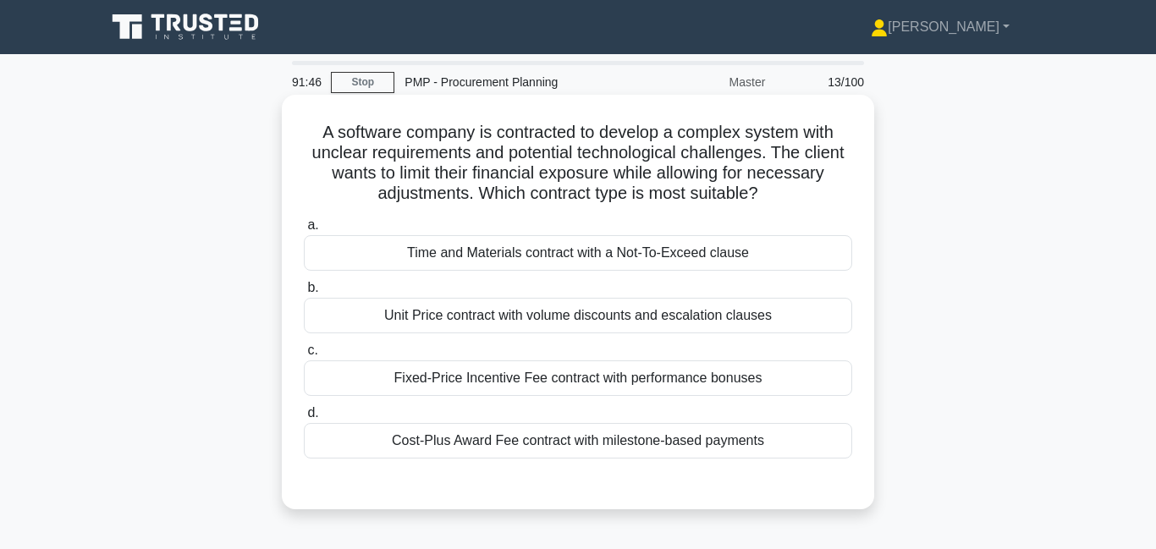
click at [464, 253] on div "Time and Materials contract with a Not-To-Exceed clause" at bounding box center [578, 253] width 548 height 36
click at [304, 231] on input "a. Time and Materials contract with a Not-To-Exceed clause" at bounding box center [304, 225] width 0 height 11
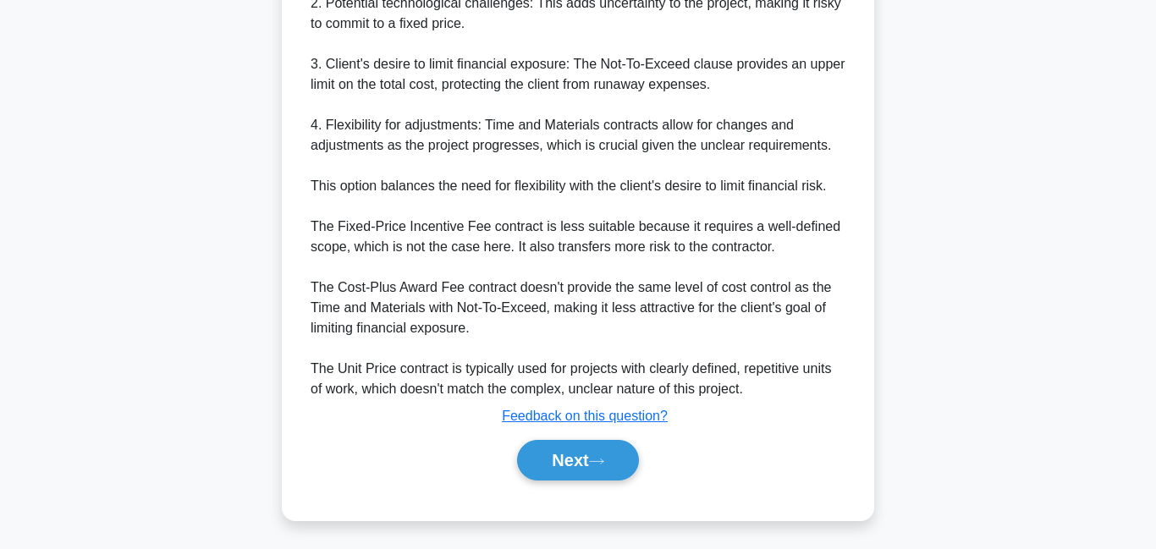
scroll to position [658, 0]
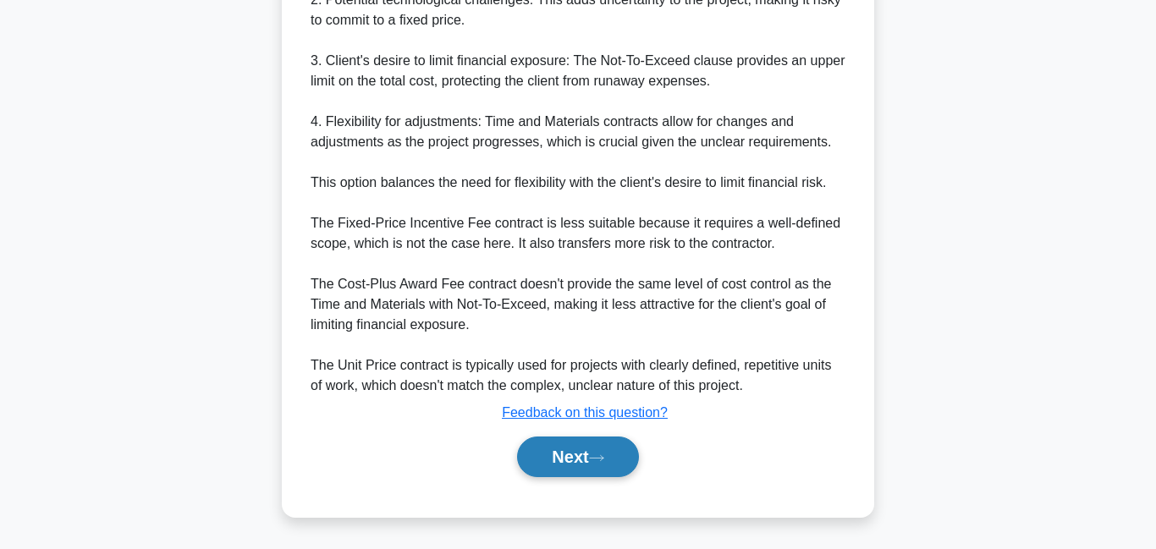
click at [587, 461] on button "Next" at bounding box center [577, 457] width 121 height 41
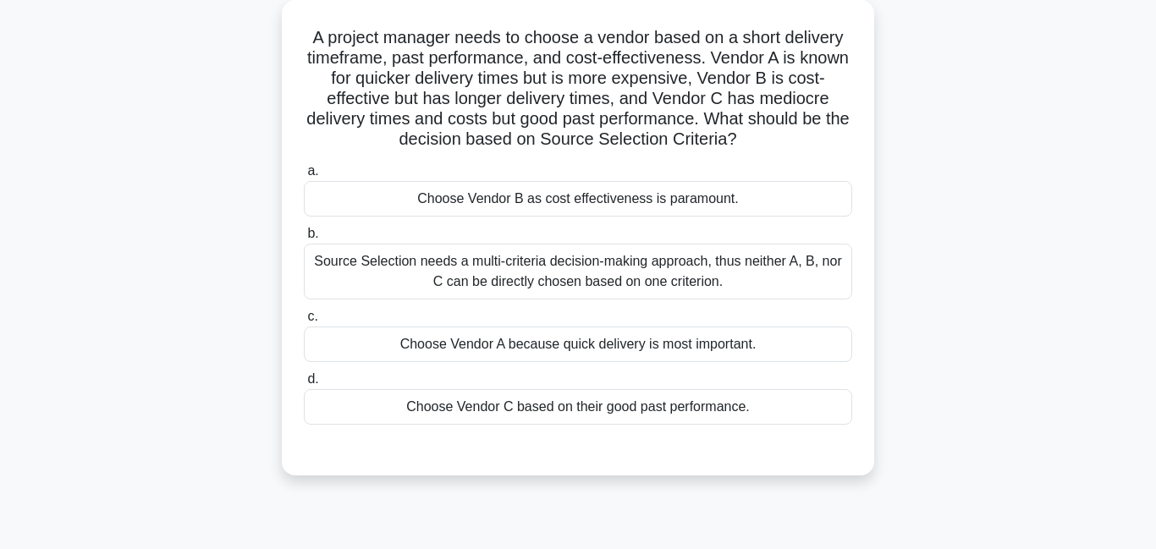
scroll to position [128, 0]
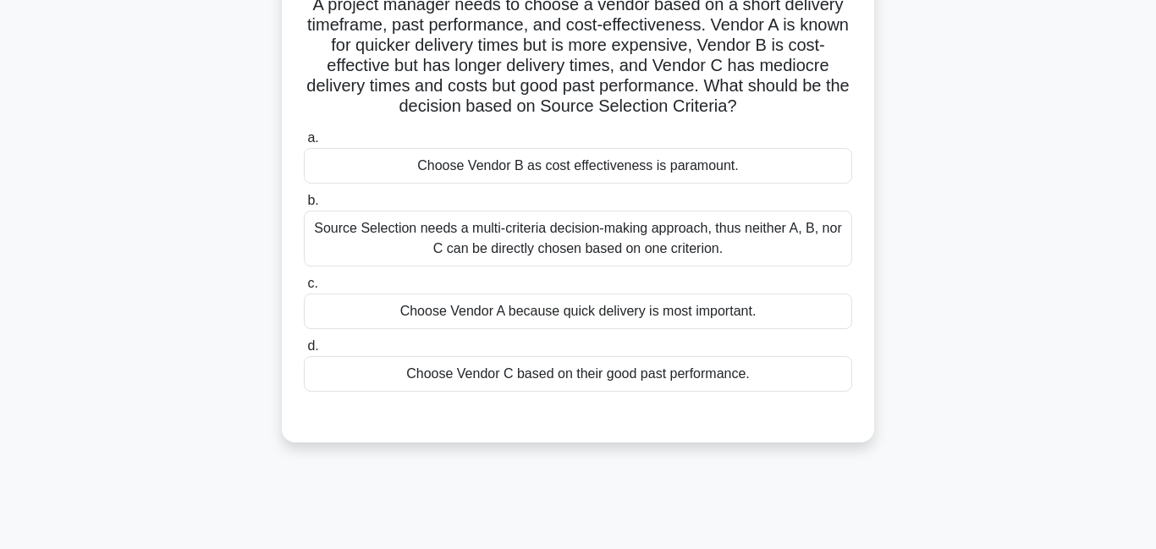
click at [509, 250] on div "Source Selection needs a multi-criteria decision-making approach, thus neither …" at bounding box center [578, 239] width 548 height 56
click at [304, 207] on input "b. Source Selection needs a multi-criteria decision-making approach, thus neith…" at bounding box center [304, 201] width 0 height 11
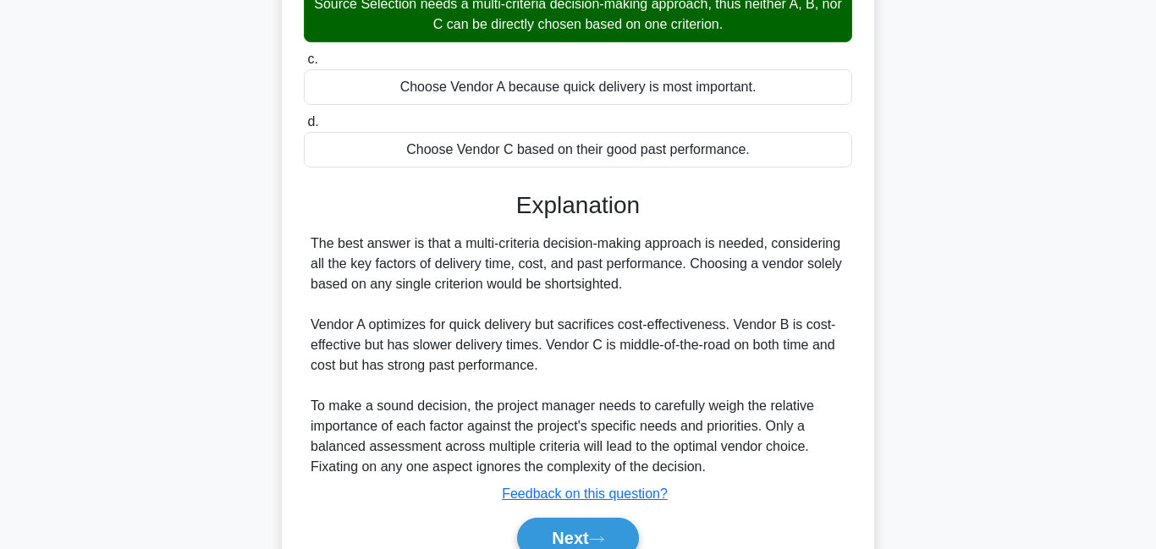
scroll to position [360, 0]
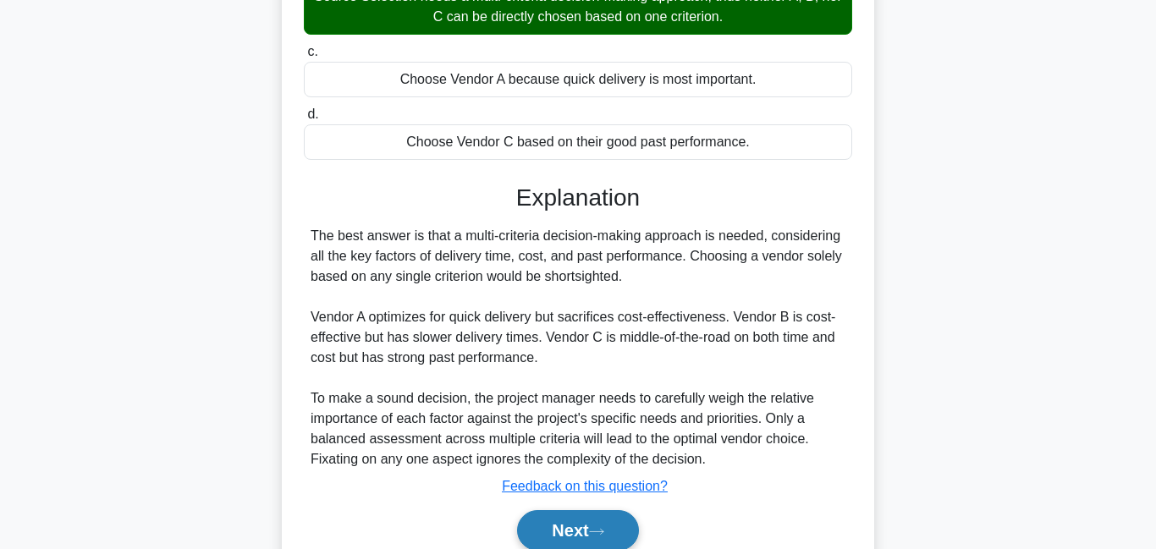
drag, startPoint x: 583, startPoint y: 531, endPoint x: 581, endPoint y: 522, distance: 8.6
click at [581, 532] on button "Next" at bounding box center [577, 530] width 121 height 41
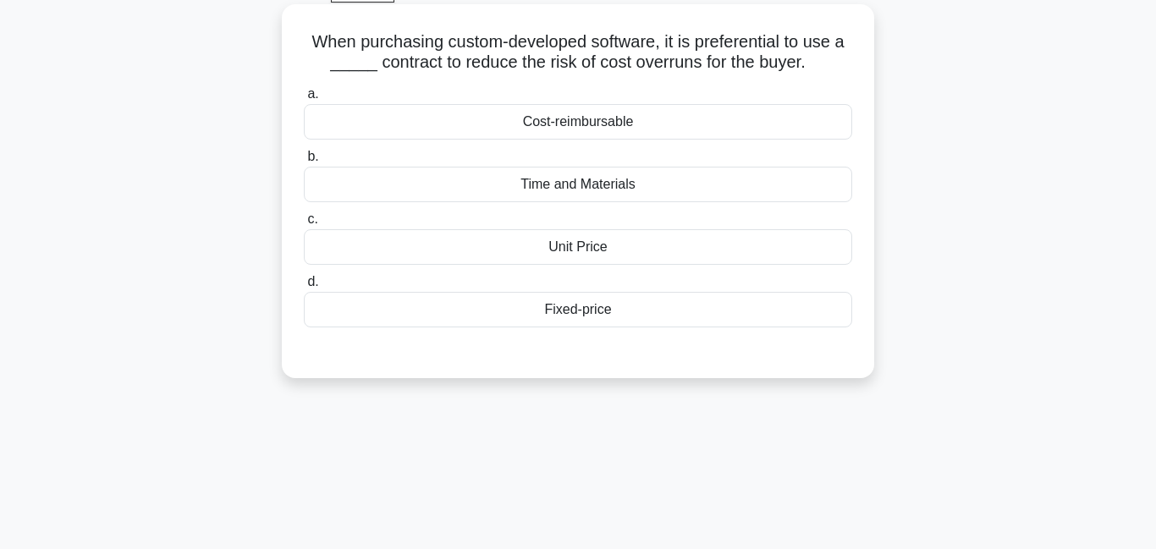
scroll to position [82, 0]
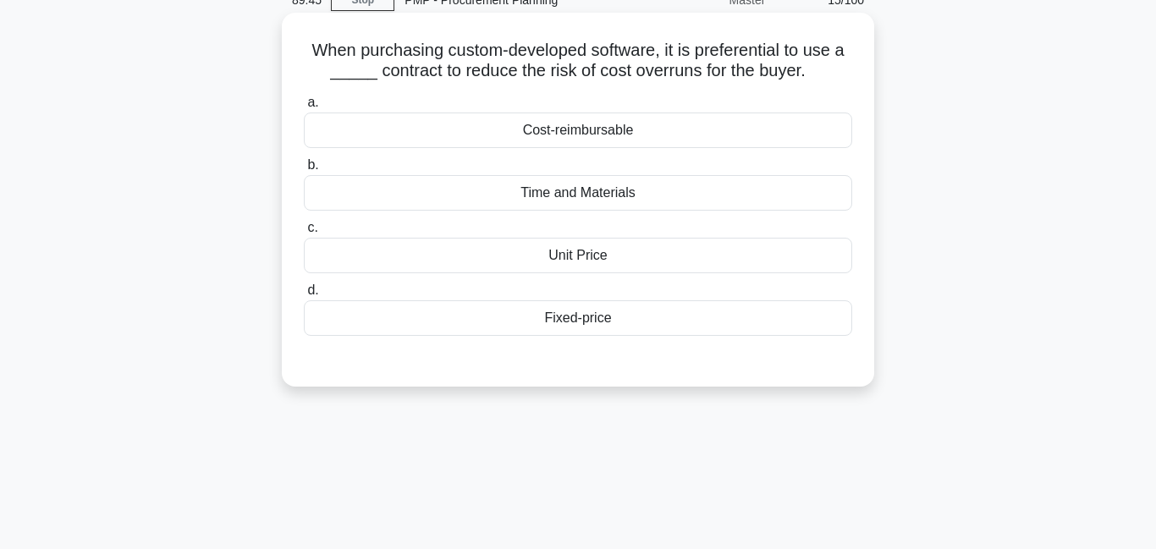
click at [492, 193] on div "Time and Materials" at bounding box center [578, 193] width 548 height 36
click at [304, 171] on input "b. Time and Materials" at bounding box center [304, 165] width 0 height 11
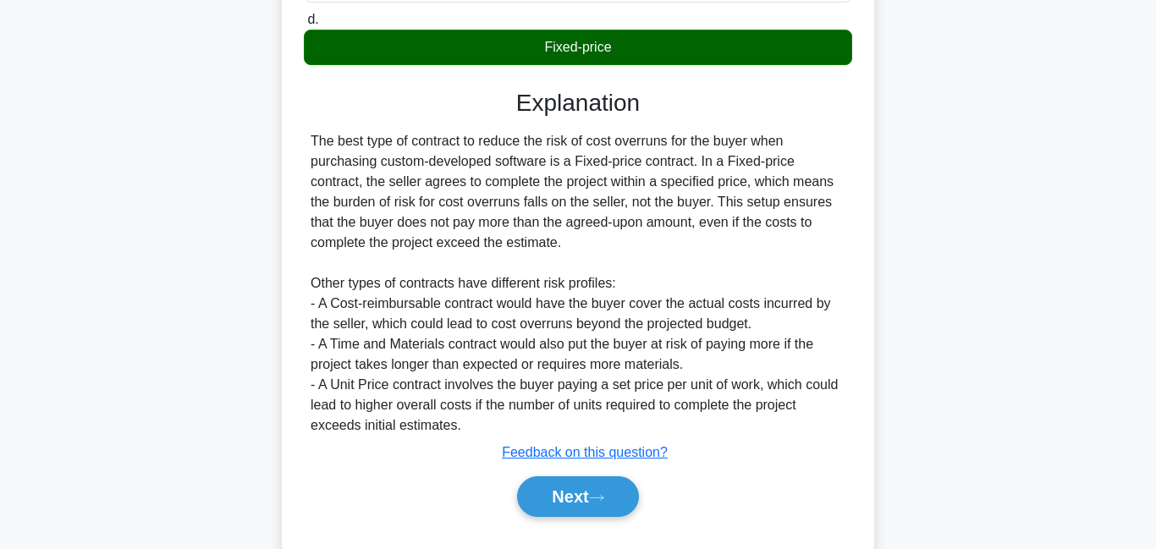
scroll to position [395, 0]
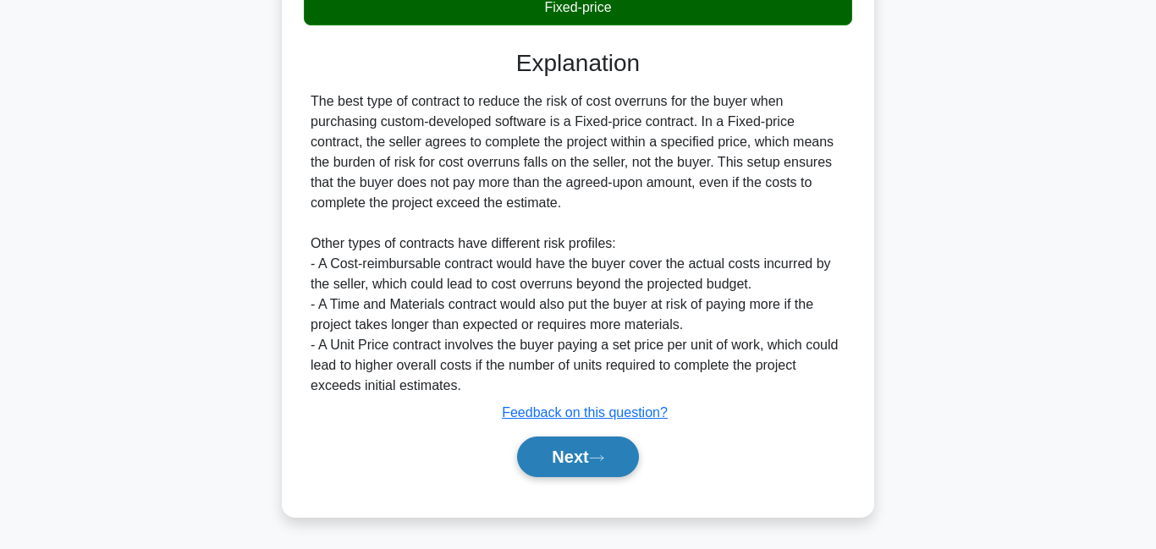
click at [604, 460] on icon at bounding box center [596, 458] width 15 height 9
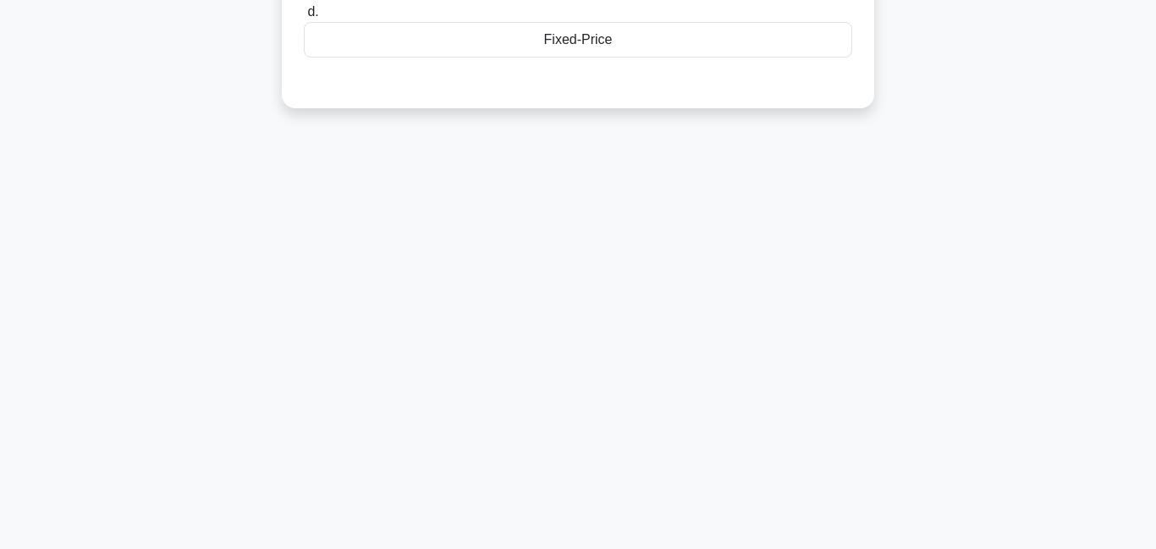
scroll to position [0, 0]
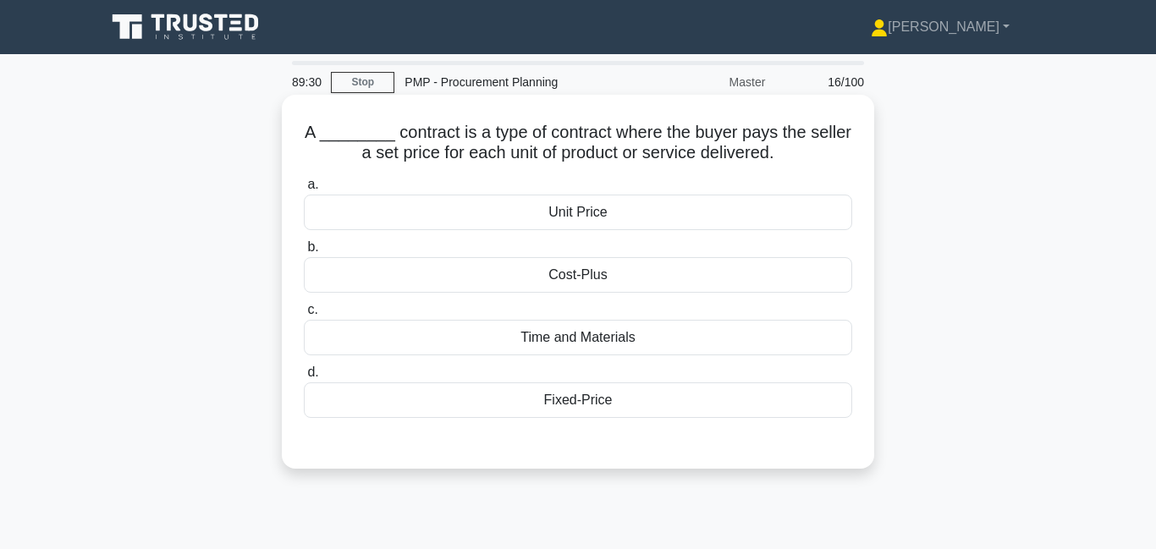
click at [650, 212] on div "Unit Price" at bounding box center [578, 213] width 548 height 36
click at [304, 190] on input "a. Unit Price" at bounding box center [304, 184] width 0 height 11
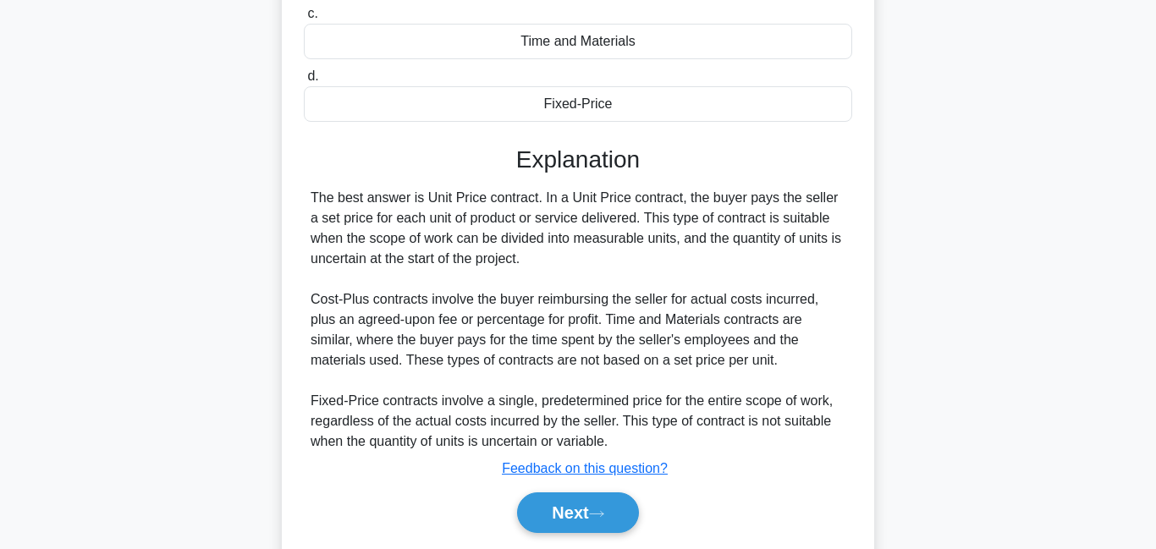
scroll to position [365, 0]
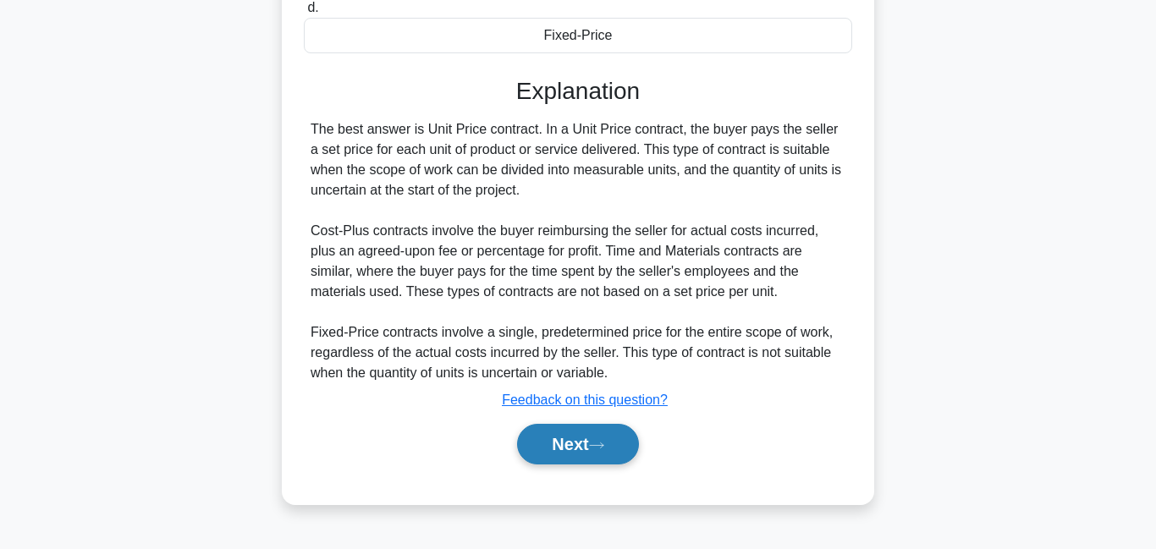
click at [603, 447] on icon at bounding box center [596, 445] width 15 height 9
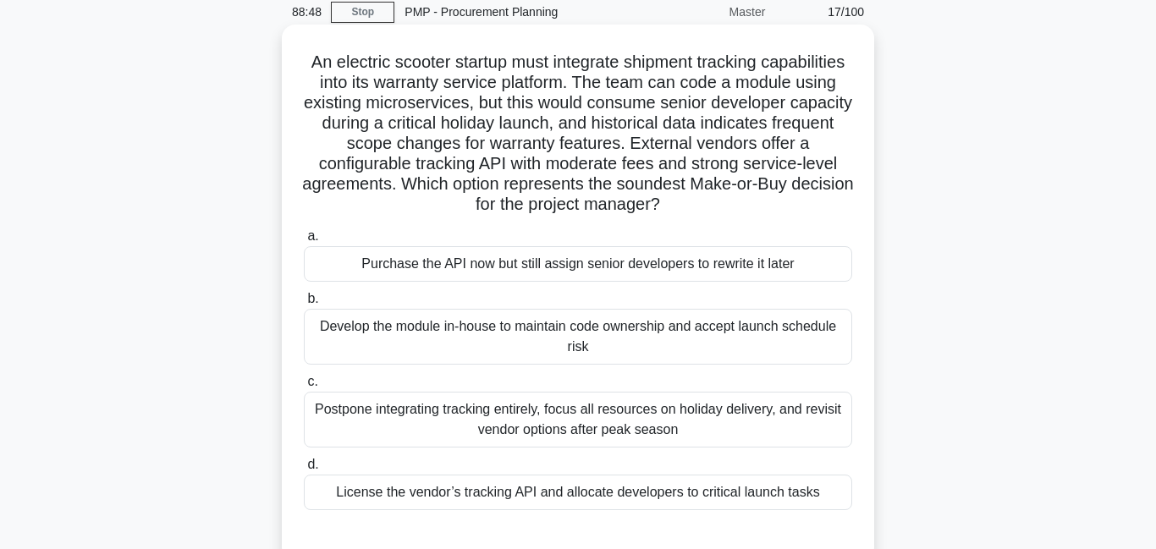
scroll to position [76, 0]
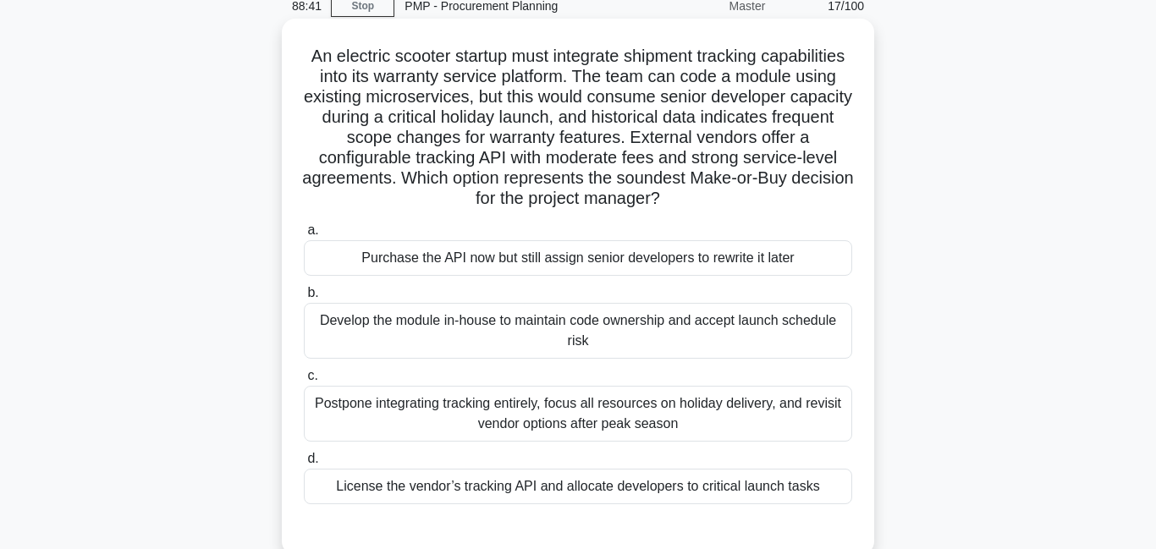
click at [472, 494] on div "License the vendor’s tracking API and allocate developers to critical launch ta…" at bounding box center [578, 487] width 548 height 36
click at [304, 465] on input "d. License the vendor’s tracking API and allocate developers to critical launch…" at bounding box center [304, 459] width 0 height 11
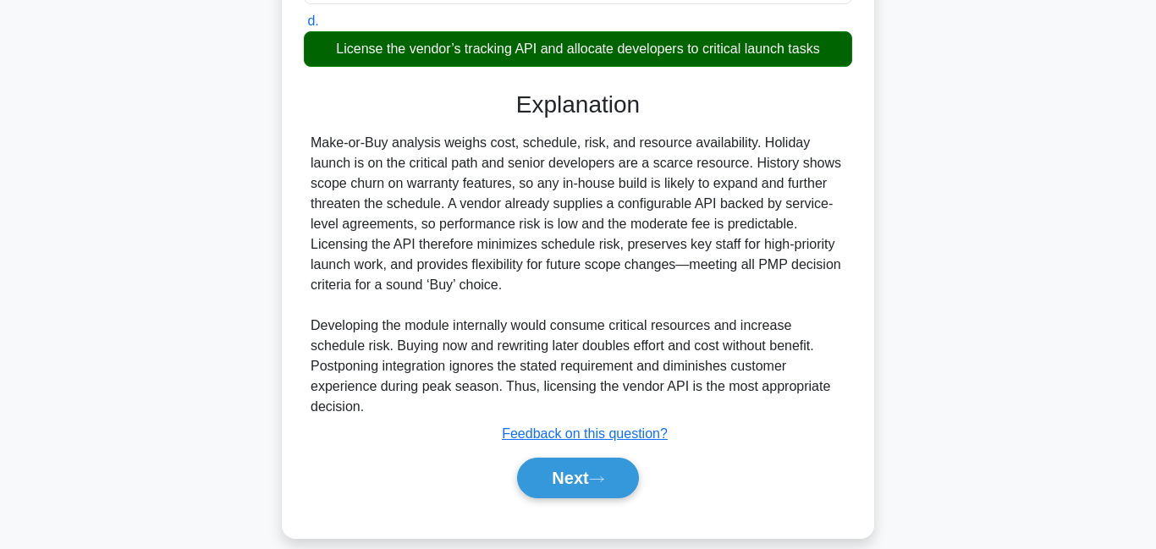
scroll to position [515, 0]
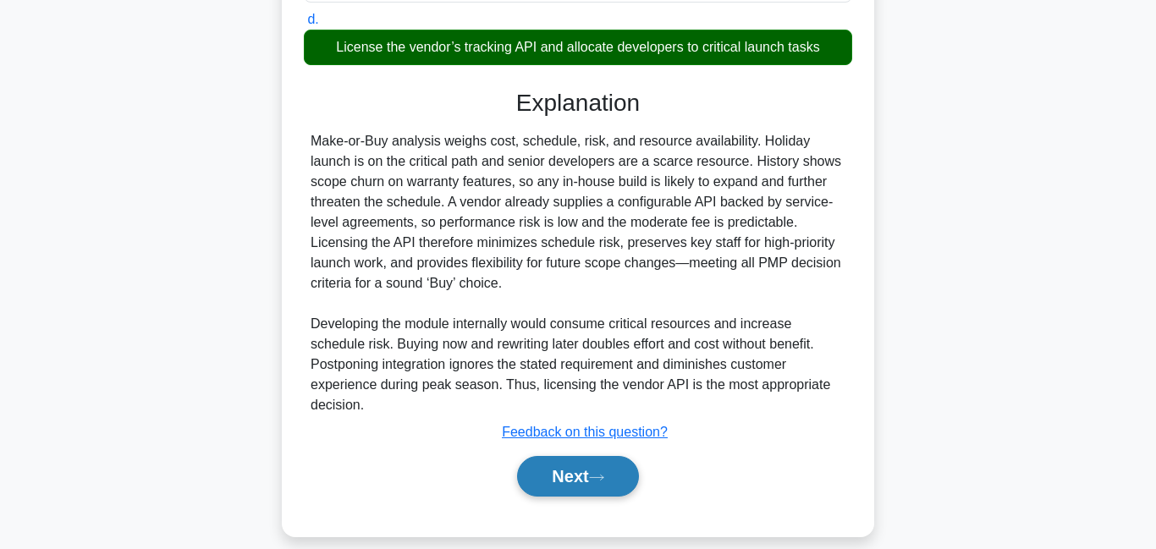
click at [569, 464] on button "Next" at bounding box center [577, 476] width 121 height 41
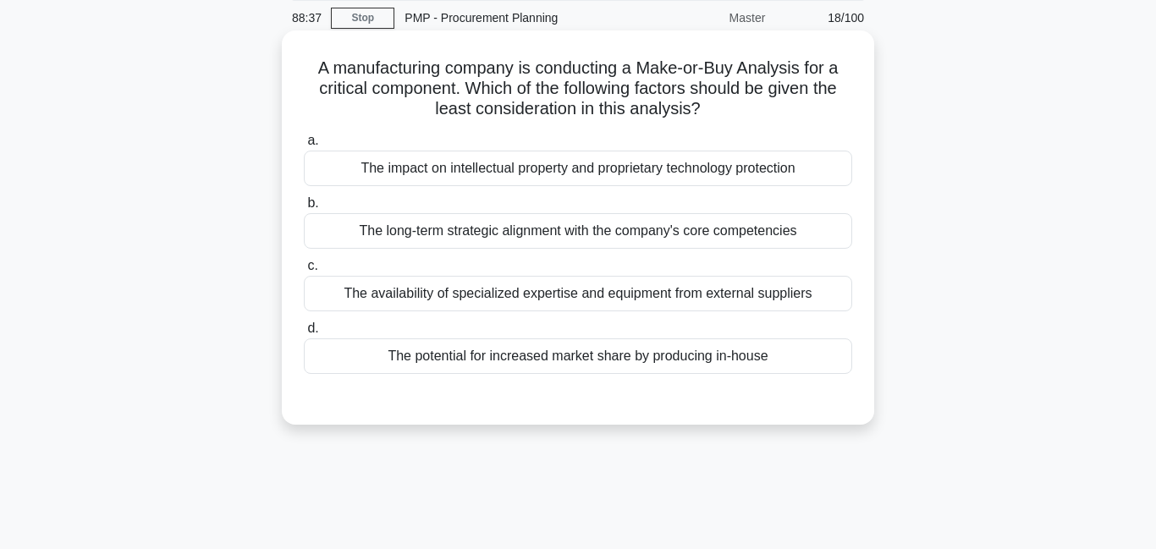
scroll to position [62, 0]
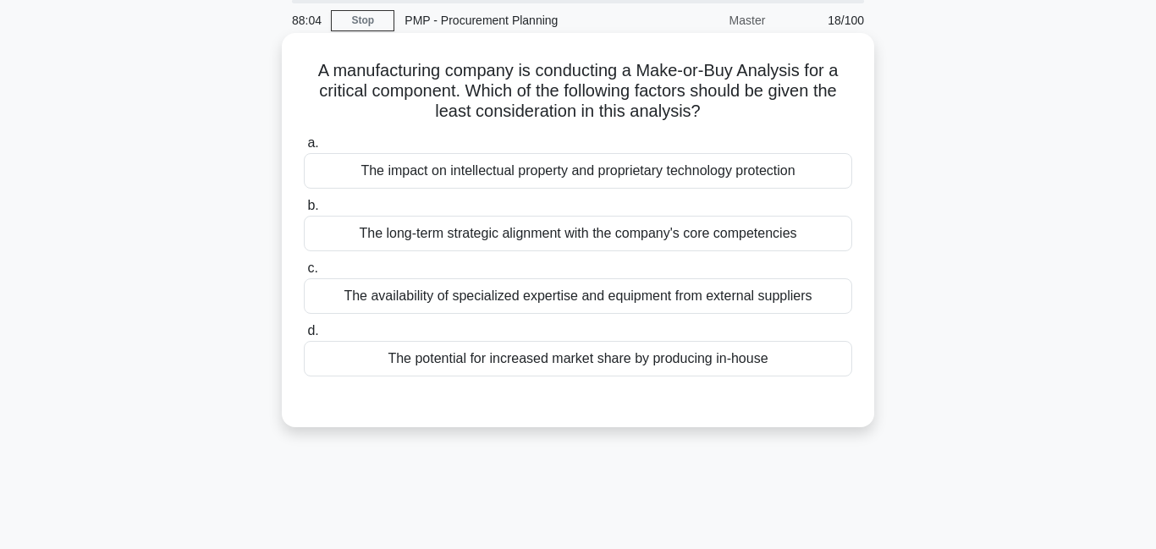
click at [548, 244] on div "The long-term strategic alignment with the company's core competencies" at bounding box center [578, 234] width 548 height 36
click at [508, 236] on div "The long-term strategic alignment with the company's core competencies" at bounding box center [578, 234] width 548 height 36
click at [304, 212] on input "b. The long-term strategic alignment with the company's core competencies" at bounding box center [304, 206] width 0 height 11
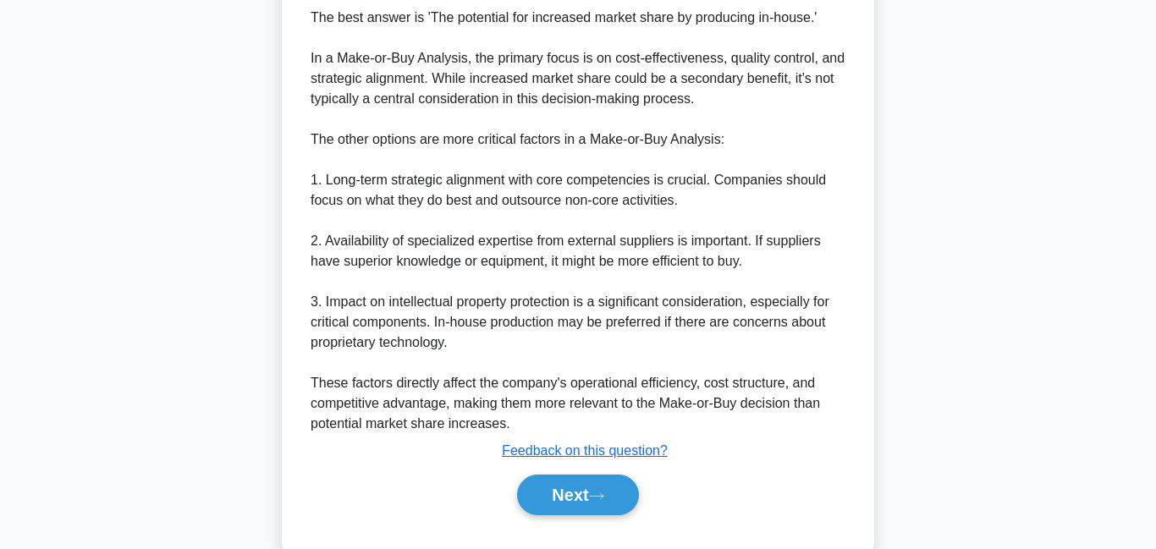
scroll to position [537, 0]
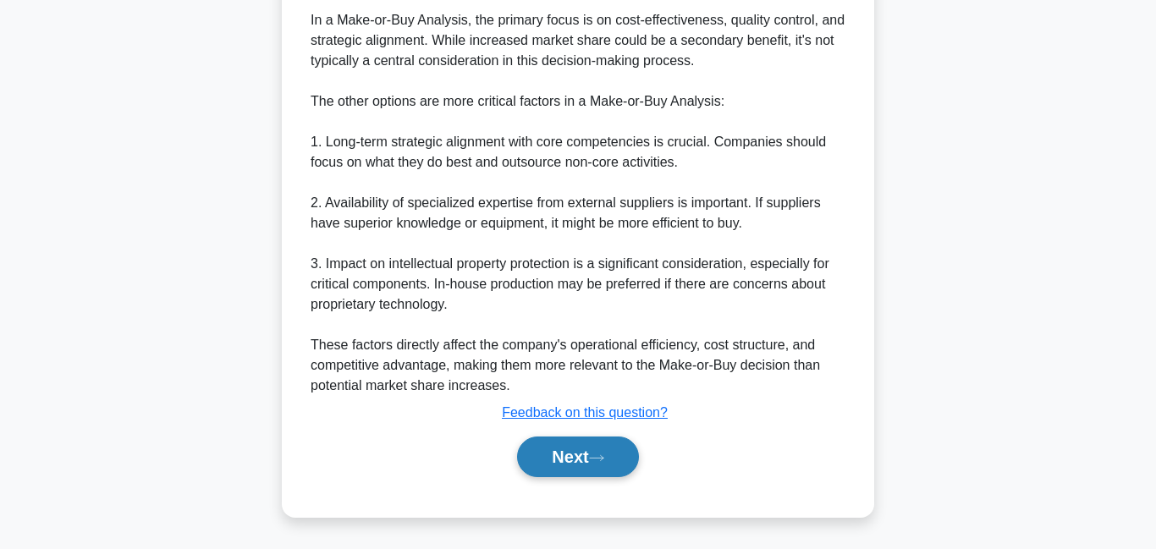
drag, startPoint x: 566, startPoint y: 477, endPoint x: 568, endPoint y: 459, distance: 18.7
click at [568, 464] on div "Next" at bounding box center [578, 457] width 548 height 54
click at [568, 459] on button "Next" at bounding box center [577, 457] width 121 height 41
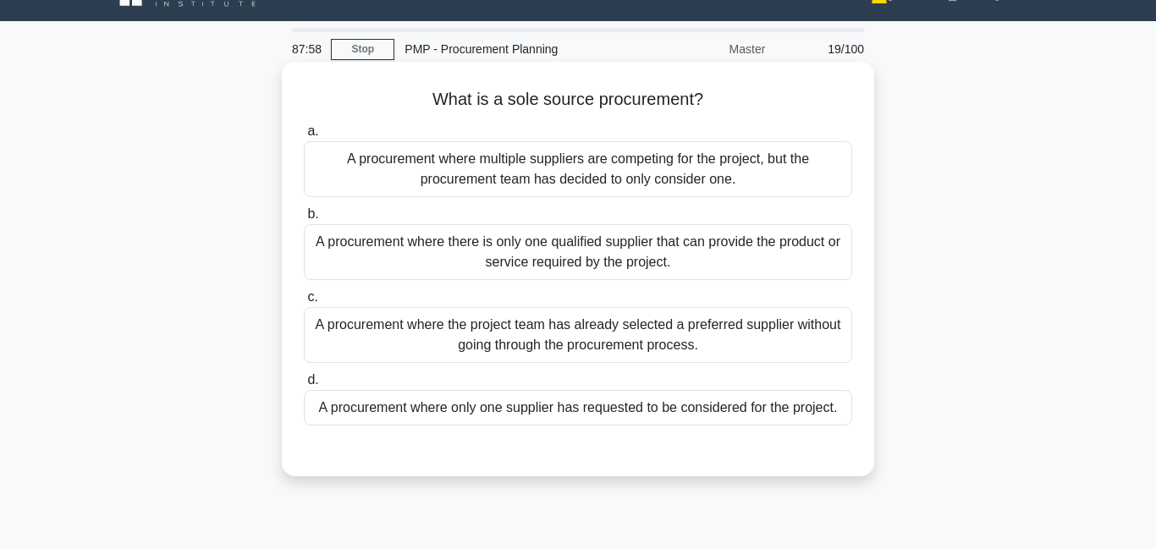
scroll to position [0, 0]
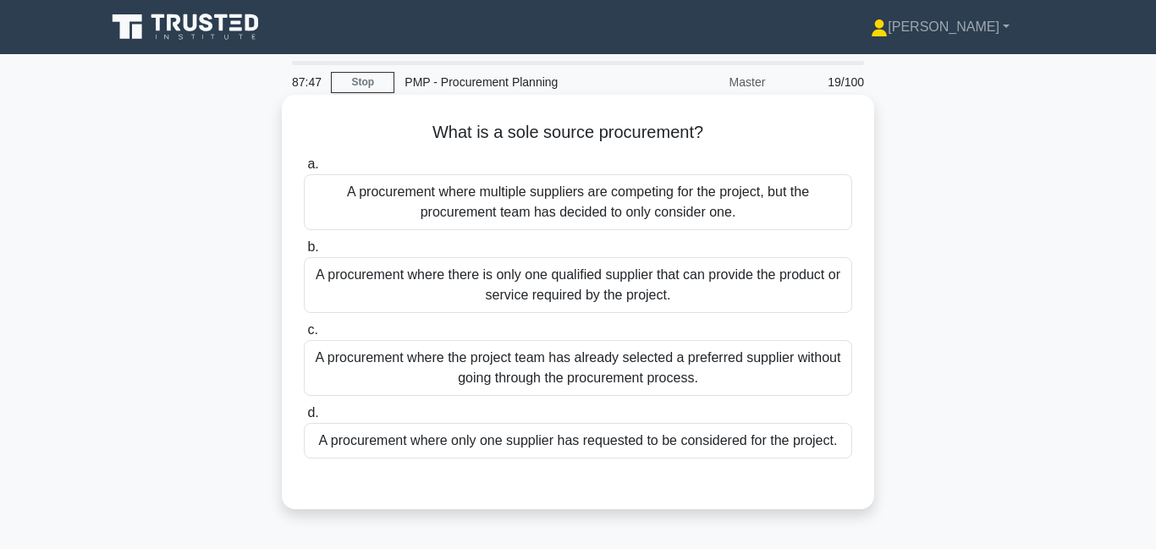
click at [460, 293] on div "A procurement where there is only one qualified supplier that can provide the p…" at bounding box center [578, 285] width 548 height 56
click at [304, 253] on input "b. A procurement where there is only one qualified supplier that can provide th…" at bounding box center [304, 247] width 0 height 11
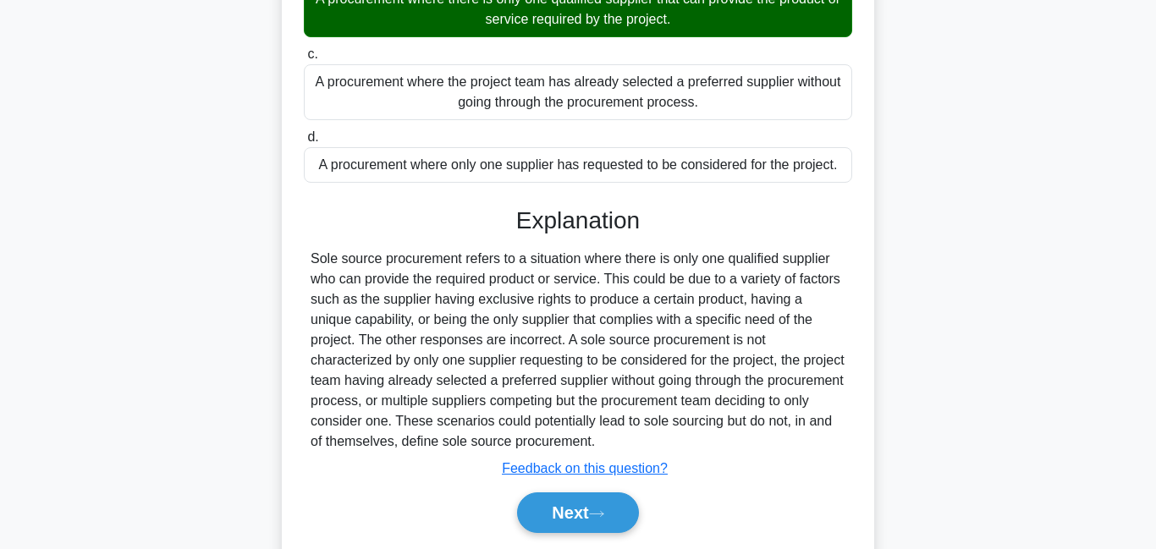
scroll to position [278, 0]
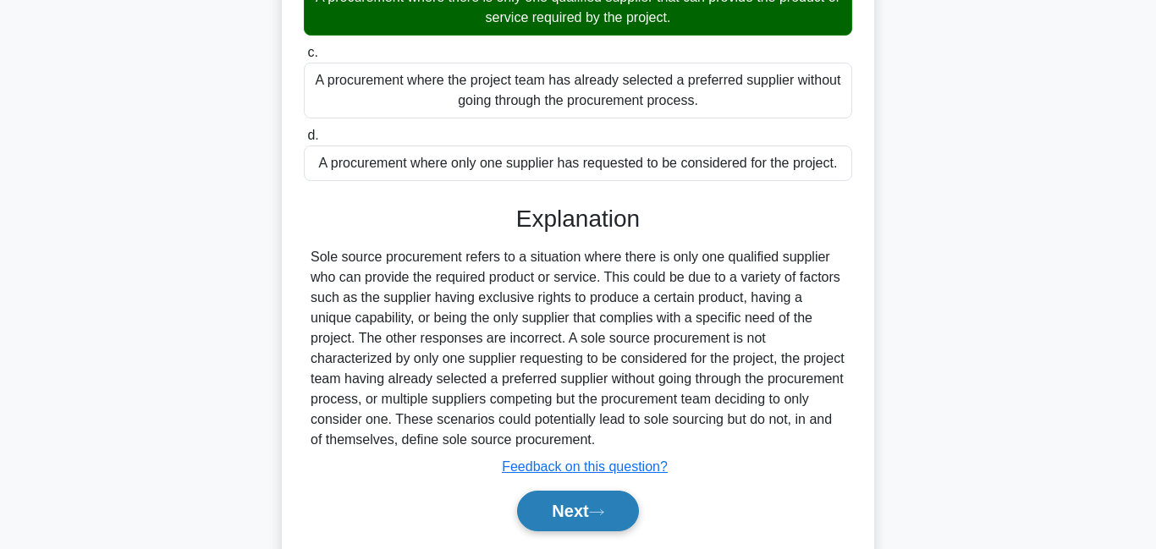
click at [543, 507] on button "Next" at bounding box center [577, 511] width 121 height 41
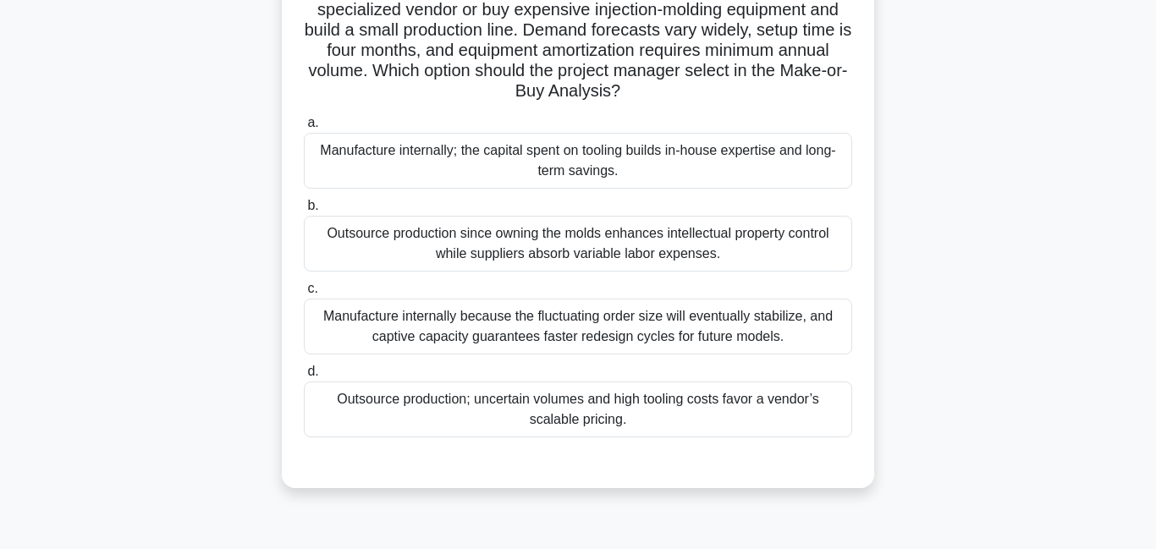
scroll to position [4, 0]
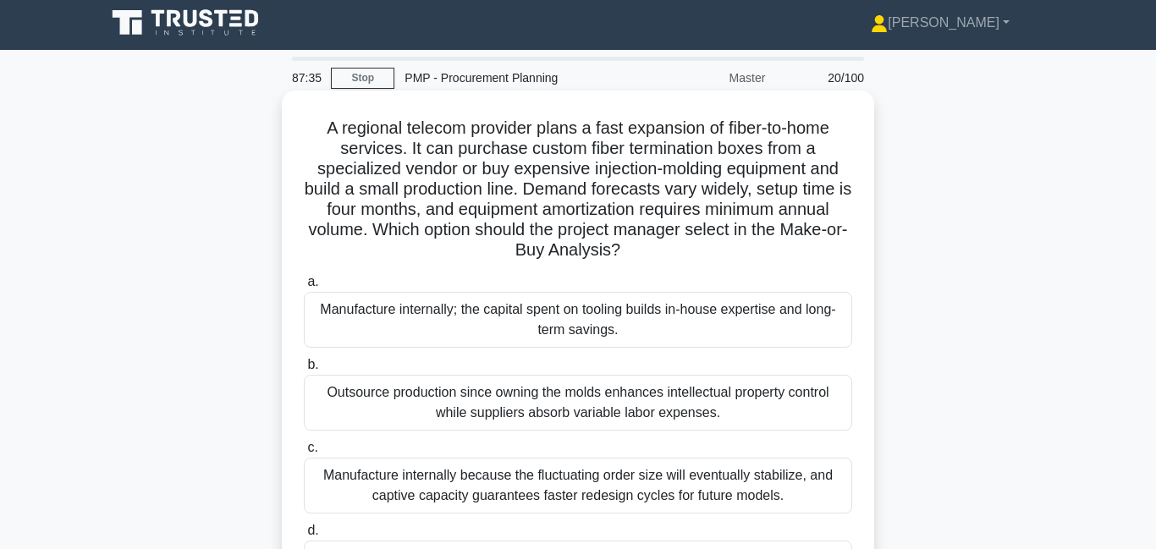
drag, startPoint x: 464, startPoint y: 125, endPoint x: 536, endPoint y: 136, distance: 72.8
click at [536, 136] on h5 "A regional telecom provider plans a fast expansion of fiber-to-home services. I…" at bounding box center [578, 190] width 552 height 144
drag, startPoint x: 536, startPoint y: 136, endPoint x: 802, endPoint y: 254, distance: 290.6
click at [802, 254] on h5 "A regional telecom provider plans a fast expansion of fiber-to-home services. I…" at bounding box center [578, 190] width 552 height 144
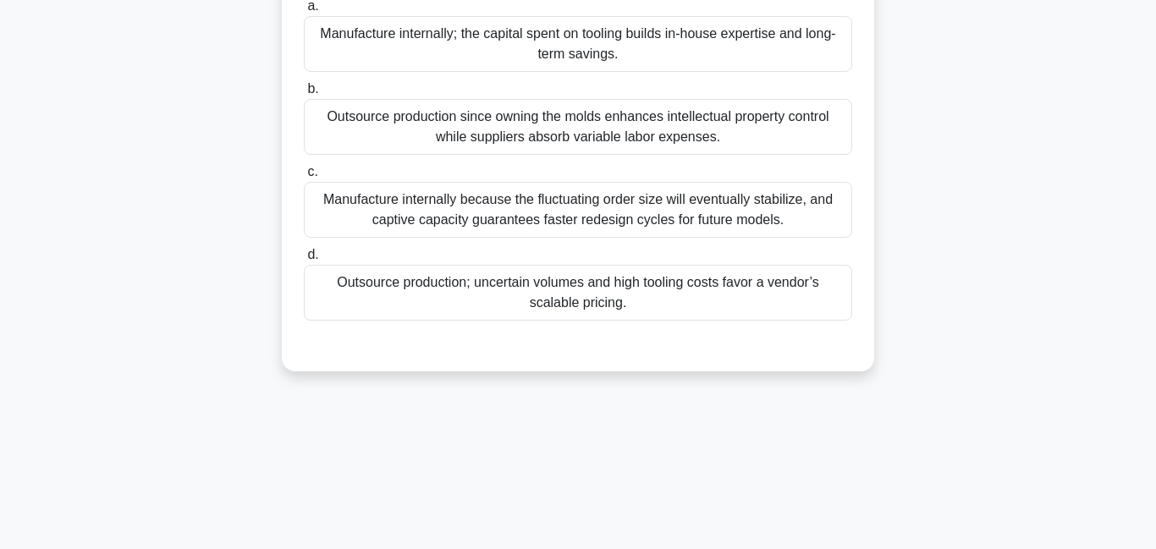
scroll to position [292, 0]
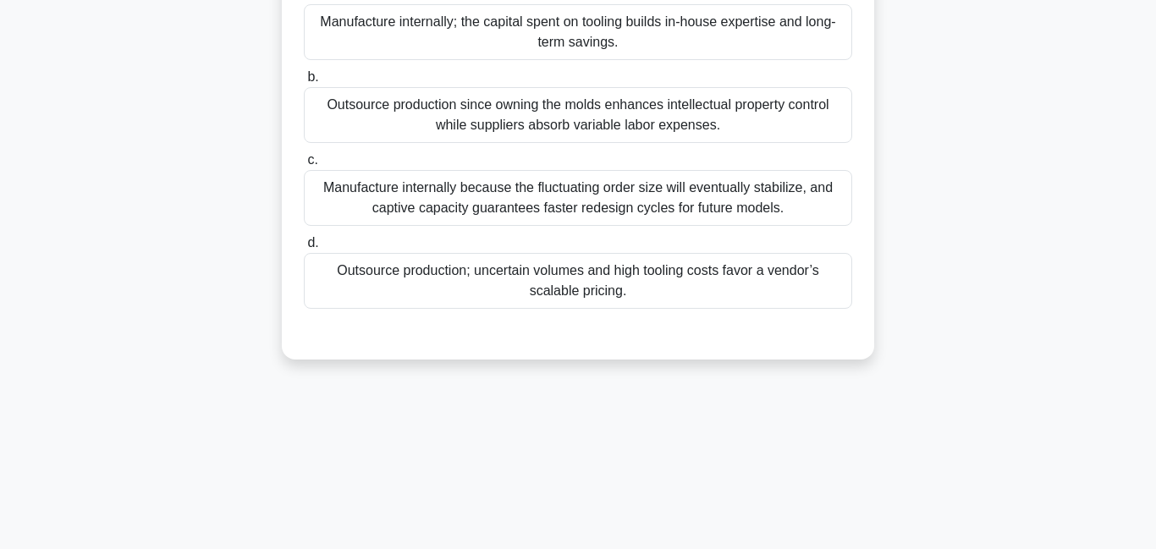
click at [526, 291] on div "Outsource production; uncertain volumes and high tooling costs favor a vendor’s…" at bounding box center [578, 281] width 548 height 56
click at [304, 249] on input "d. Outsource production; uncertain volumes and high tooling costs favor a vendo…" at bounding box center [304, 243] width 0 height 11
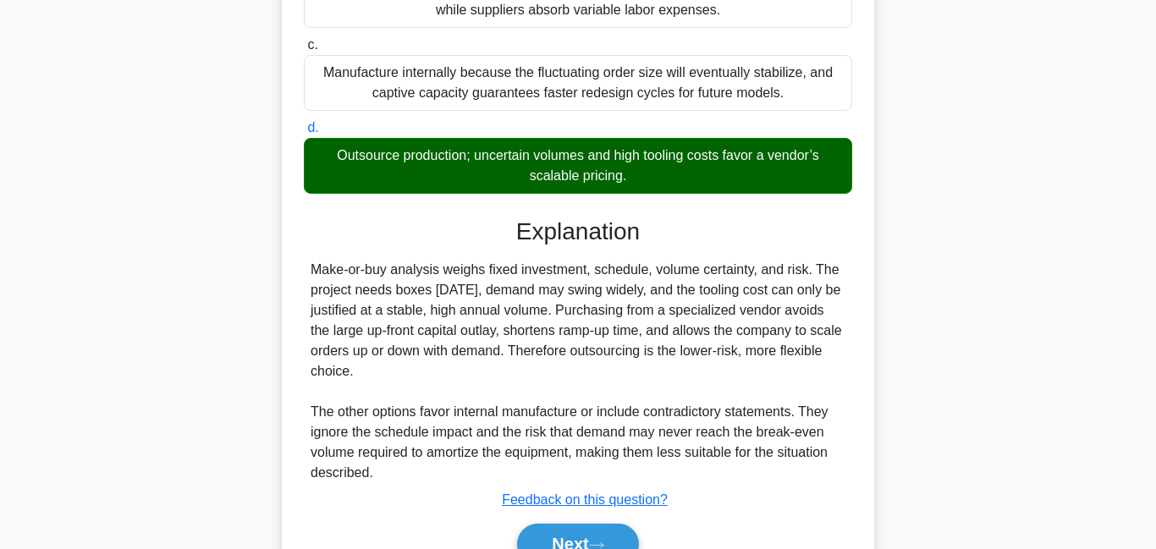
scroll to position [495, 0]
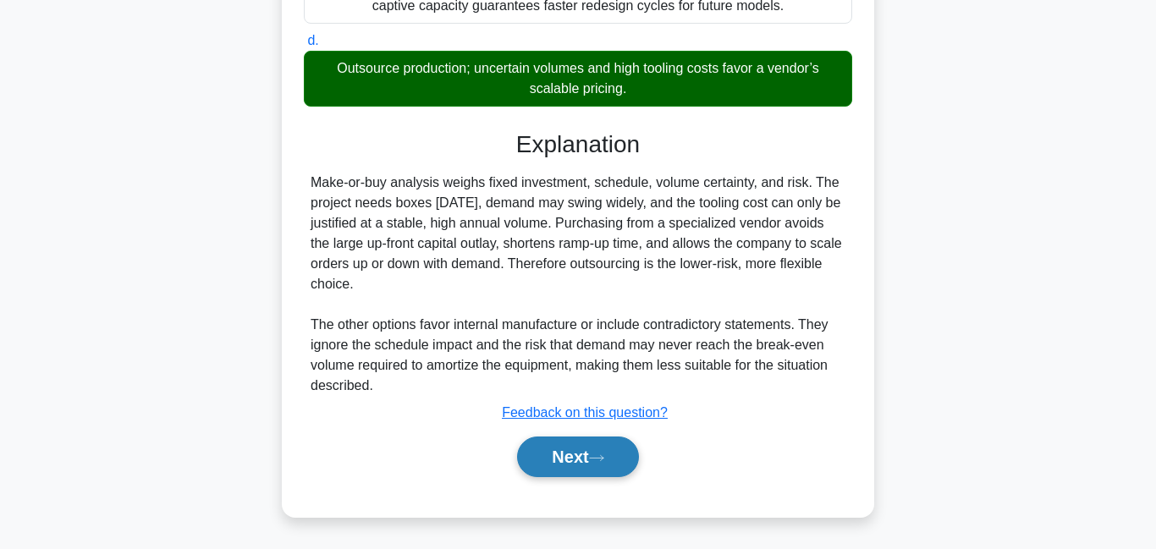
drag, startPoint x: 578, startPoint y: 459, endPoint x: 595, endPoint y: 451, distance: 18.6
click at [579, 458] on button "Next" at bounding box center [577, 457] width 121 height 41
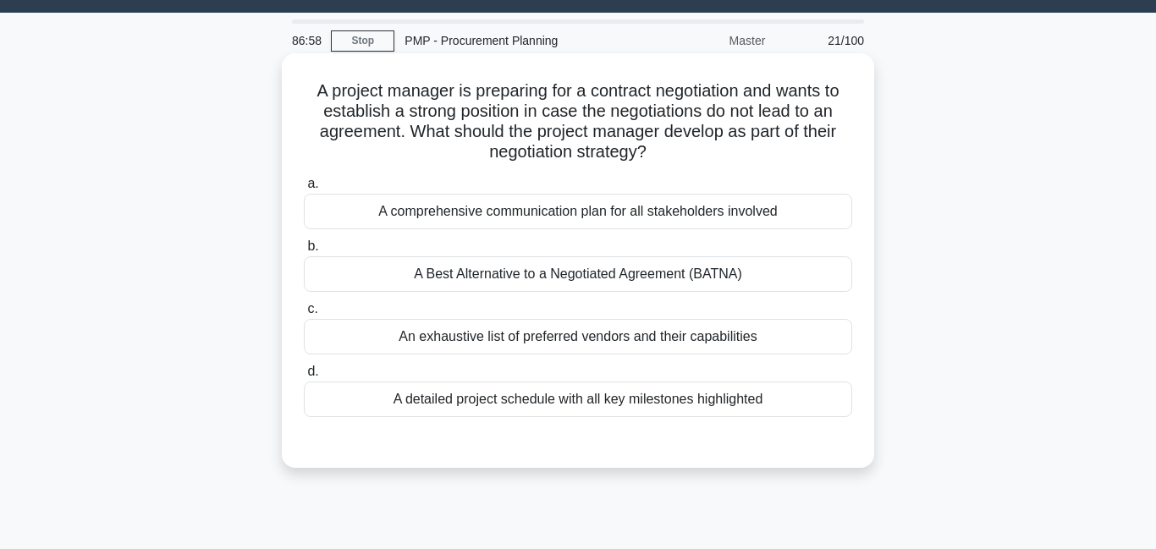
scroll to position [0, 0]
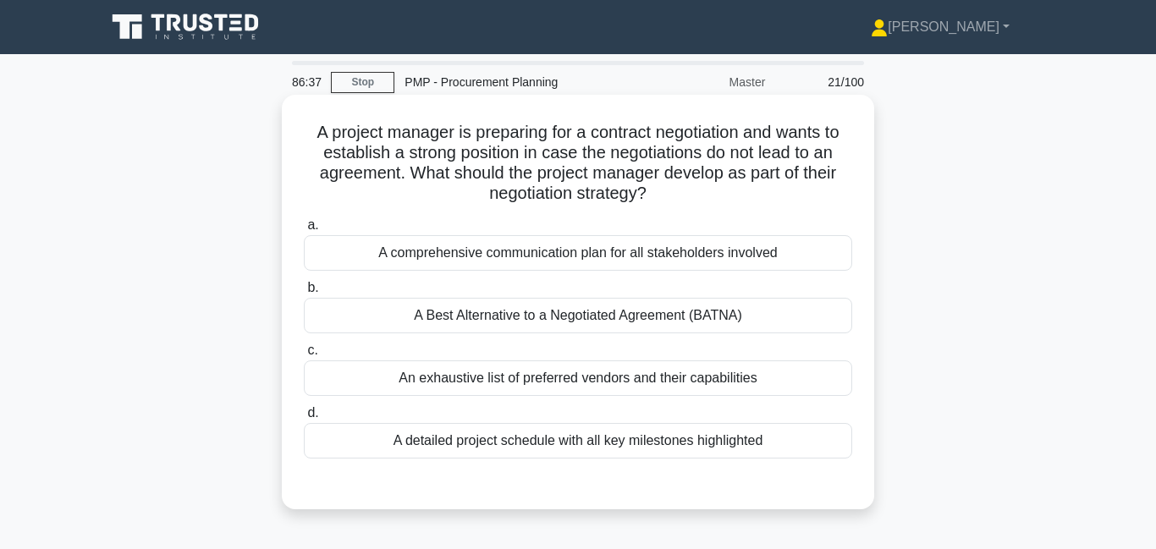
click at [577, 314] on div "A Best Alternative to a Negotiated Agreement (BATNA)" at bounding box center [578, 316] width 548 height 36
click at [304, 294] on input "b. A Best Alternative to a Negotiated Agreement (BATNA)" at bounding box center [304, 288] width 0 height 11
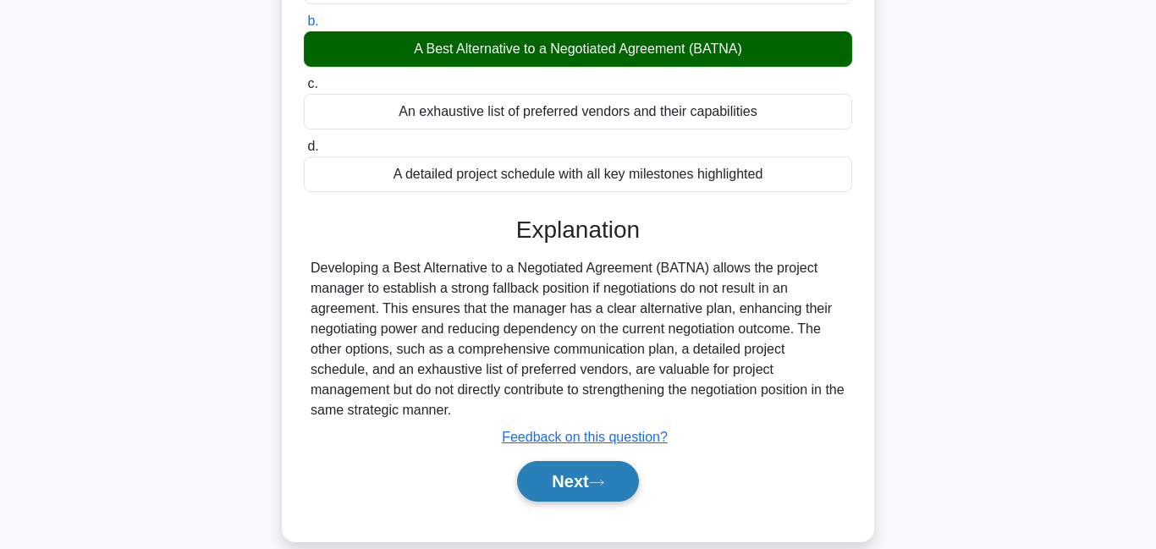
scroll to position [321, 0]
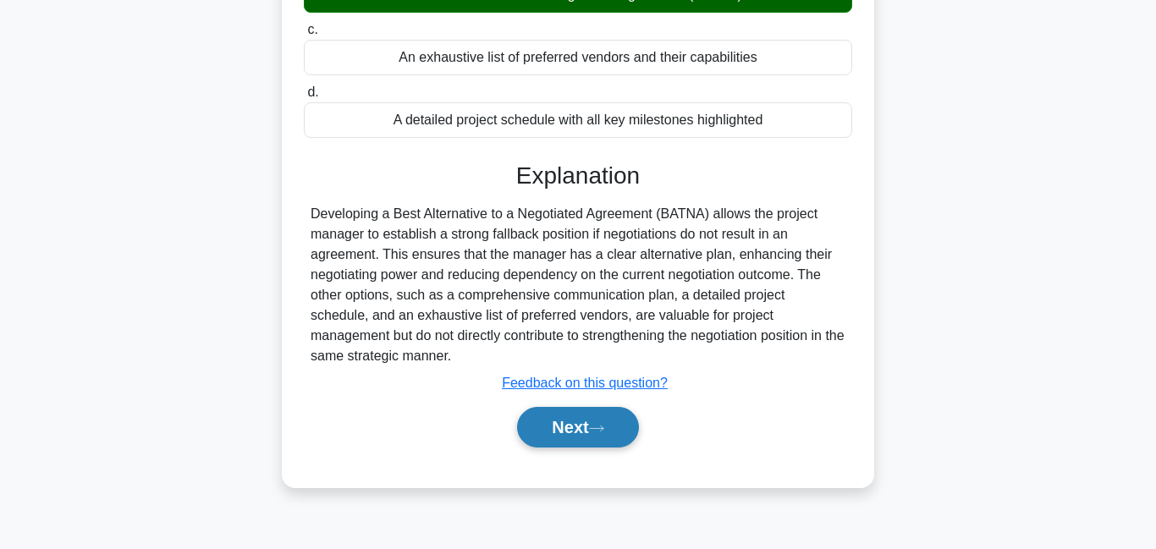
click at [576, 438] on button "Next" at bounding box center [577, 427] width 121 height 41
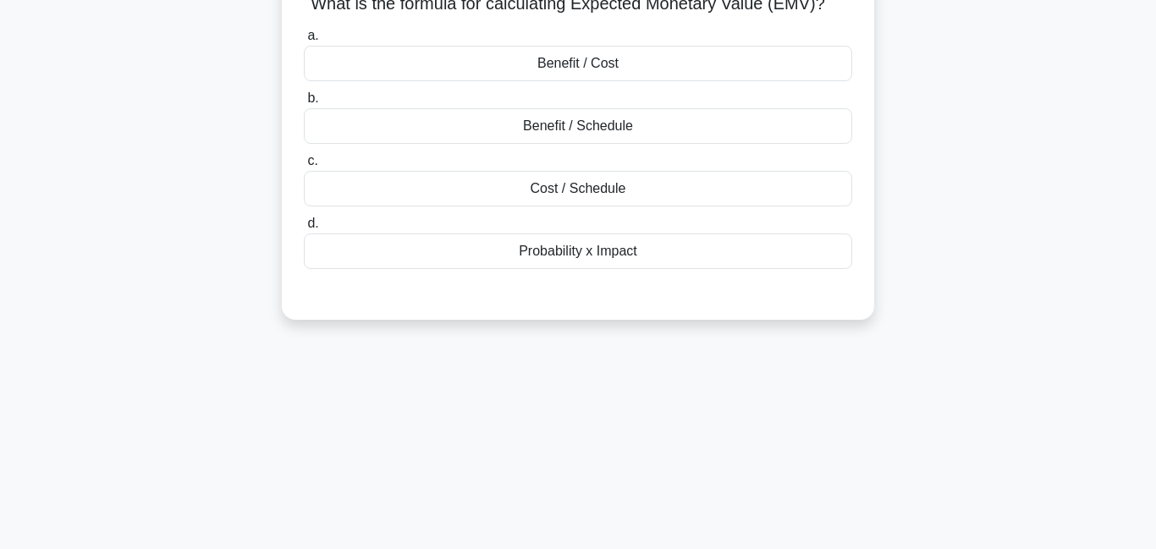
scroll to position [28, 0]
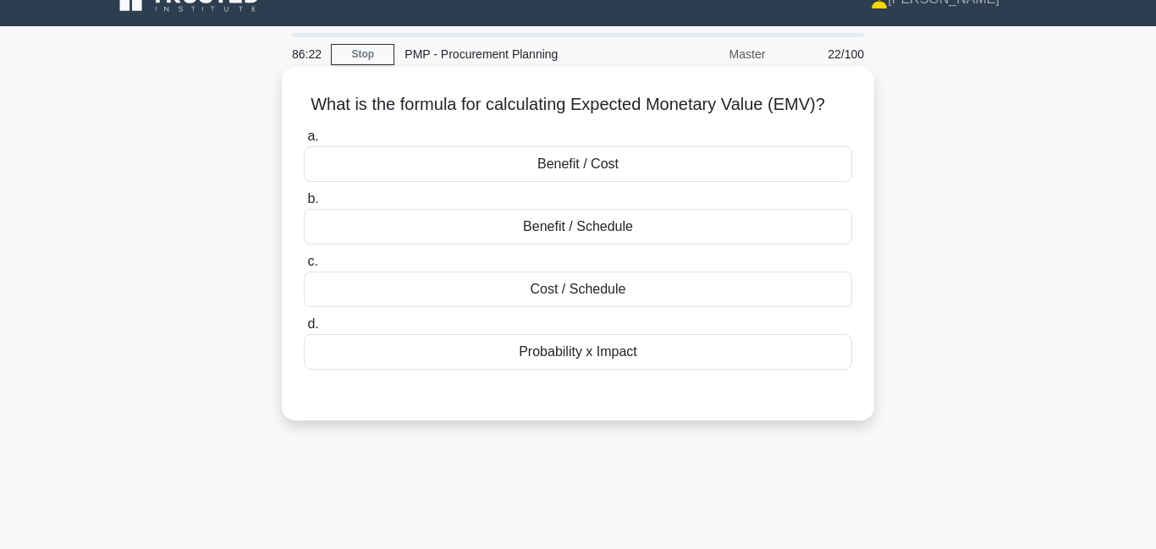
click at [600, 358] on div "Probability x Impact" at bounding box center [578, 352] width 548 height 36
click at [304, 330] on input "d. Probability x Impact" at bounding box center [304, 324] width 0 height 11
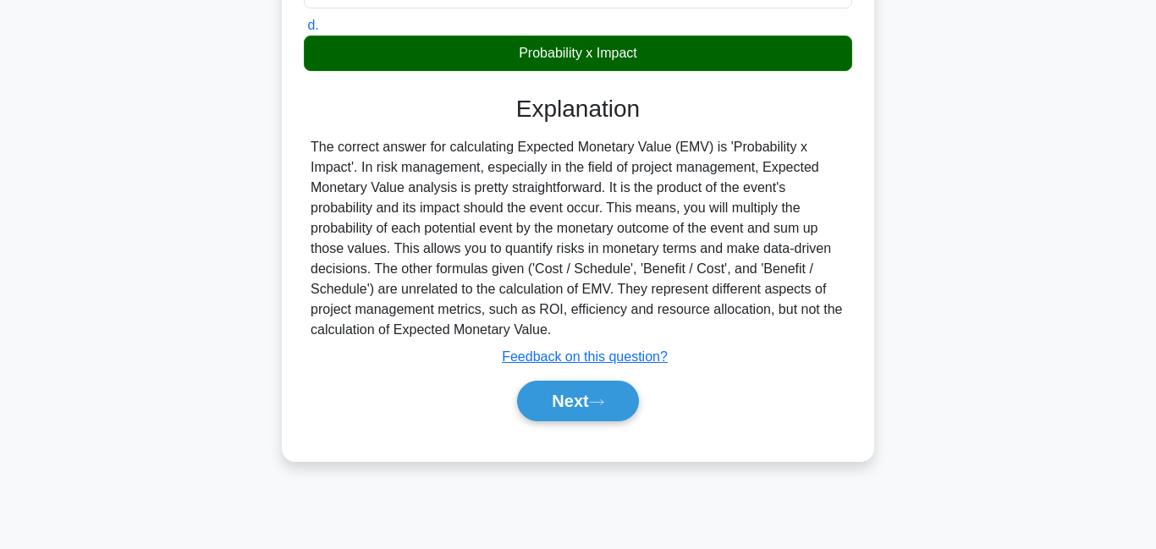
scroll to position [328, 0]
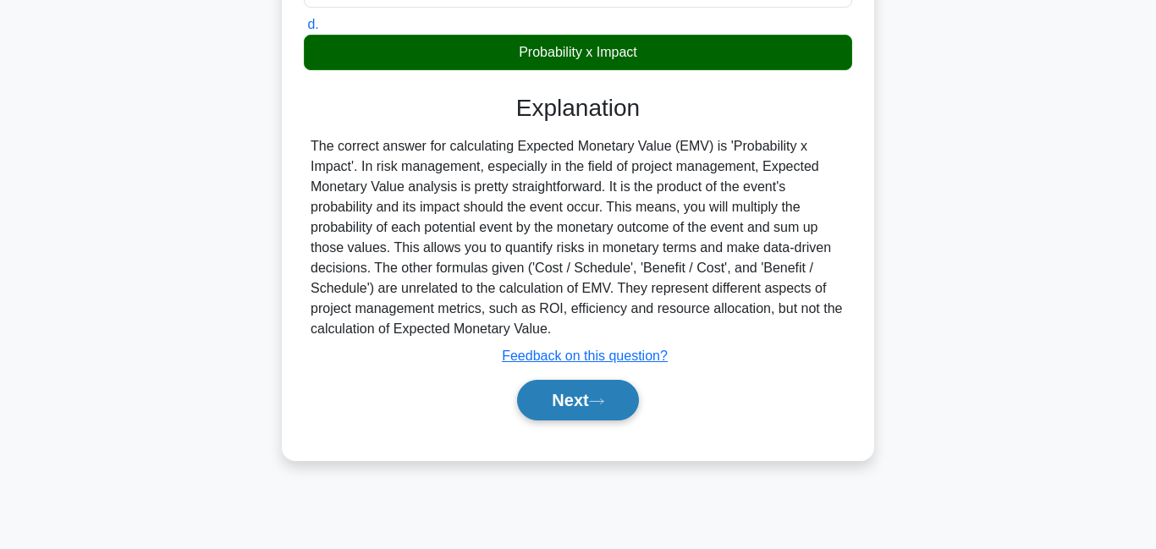
click at [604, 405] on icon at bounding box center [596, 401] width 15 height 9
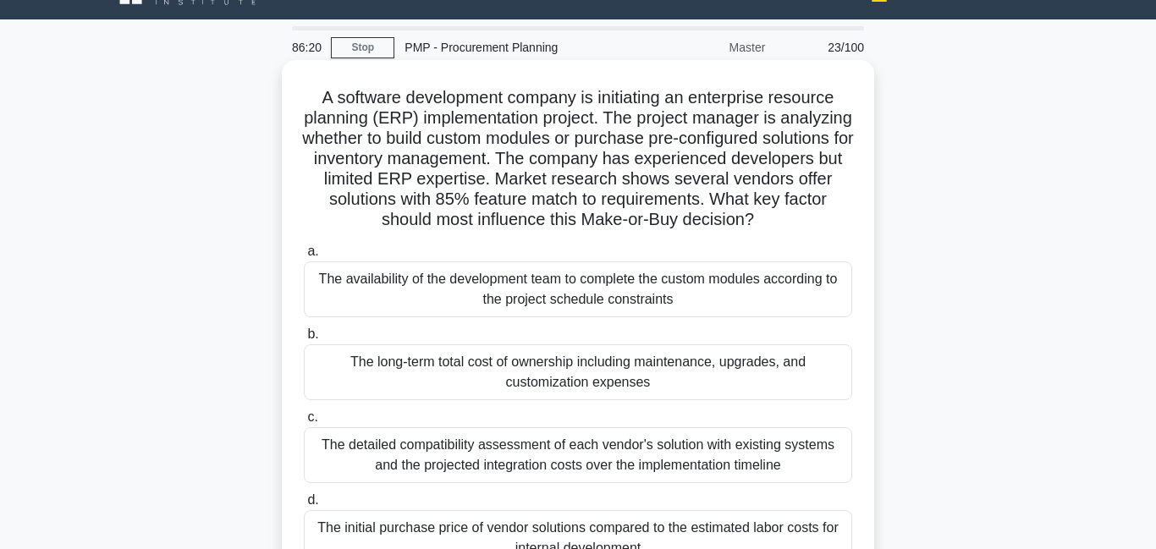
scroll to position [0, 0]
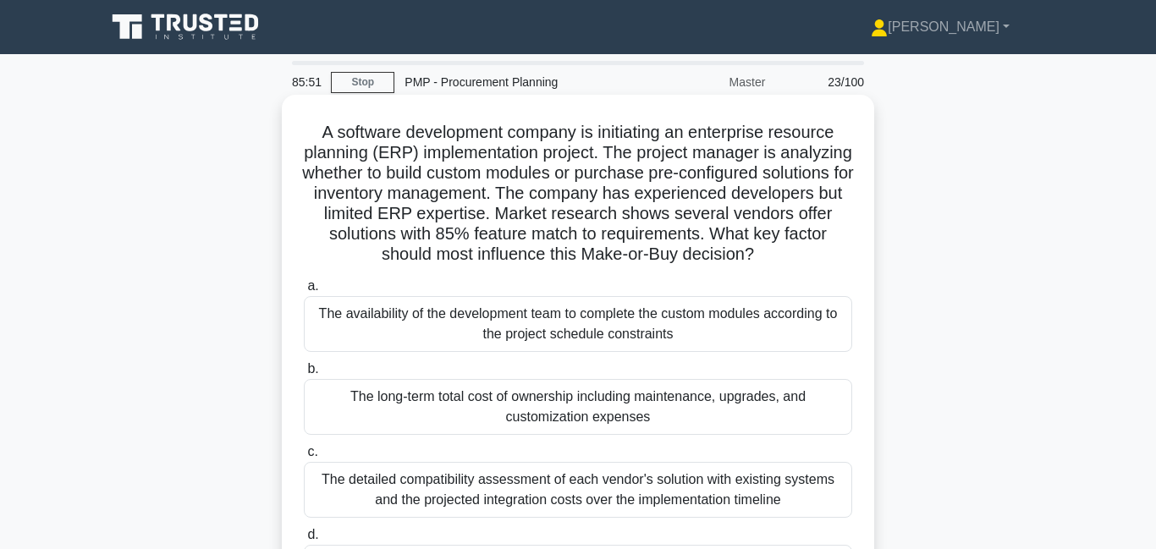
drag, startPoint x: 506, startPoint y: 199, endPoint x: 763, endPoint y: 255, distance: 262.5
click at [763, 255] on h5 "A software development company is initiating an enterprise resource planning (E…" at bounding box center [578, 194] width 552 height 144
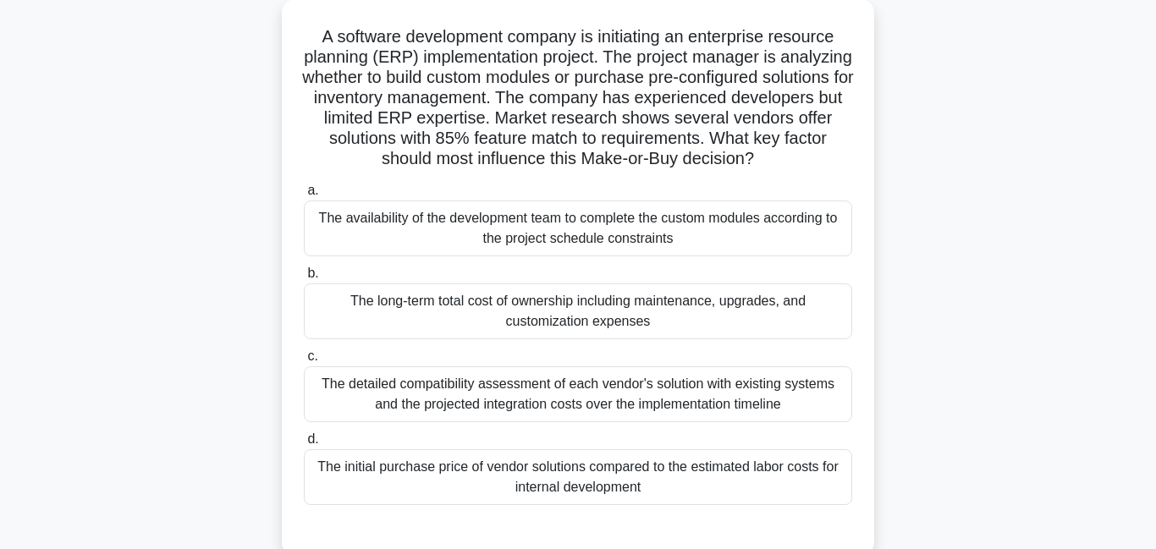
scroll to position [118, 0]
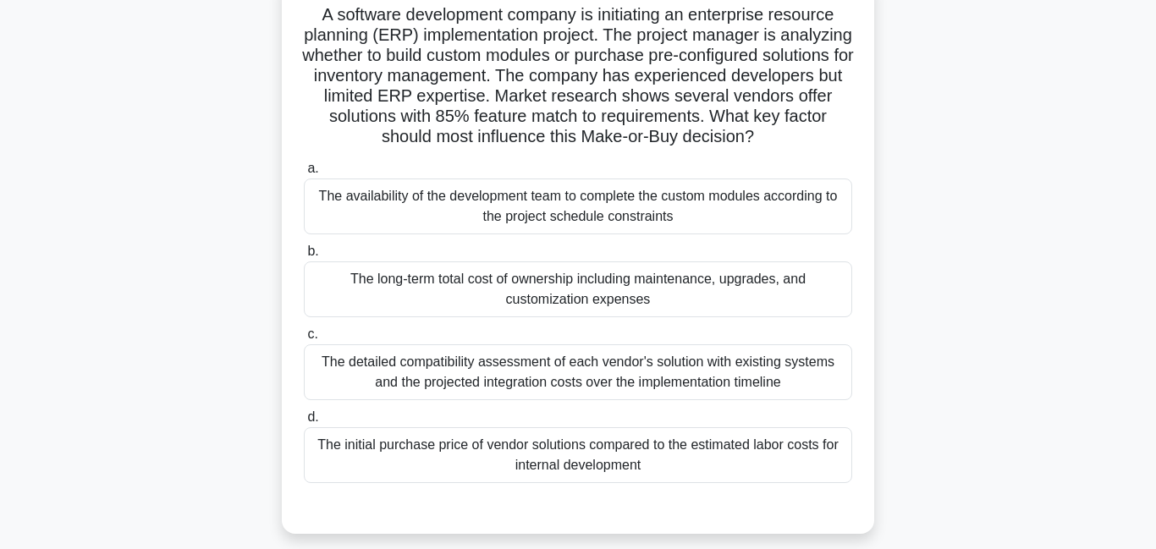
click at [627, 302] on div "The long-term total cost of ownership including maintenance, upgrades, and cust…" at bounding box center [578, 290] width 548 height 56
click at [304, 257] on input "b. The long-term total cost of ownership including maintenance, upgrades, and c…" at bounding box center [304, 251] width 0 height 11
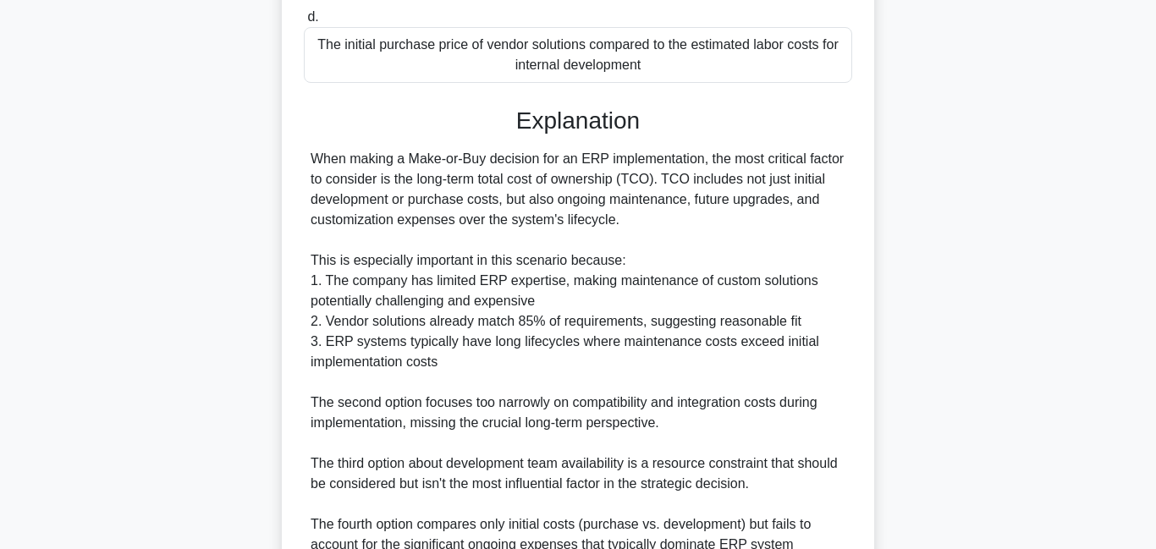
scroll to position [698, 0]
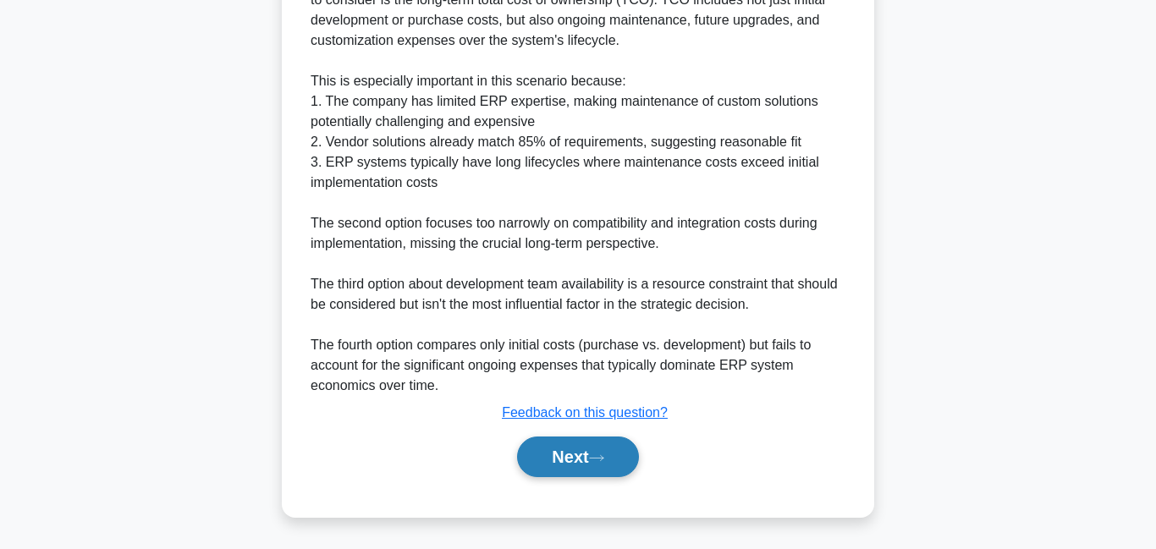
click at [603, 467] on button "Next" at bounding box center [577, 457] width 121 height 41
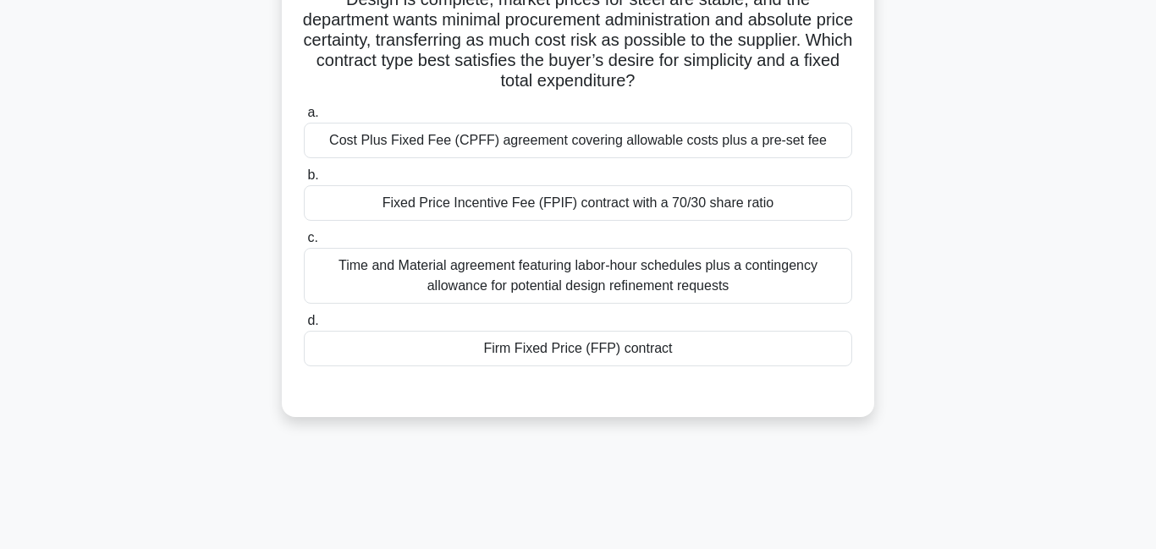
scroll to position [34, 0]
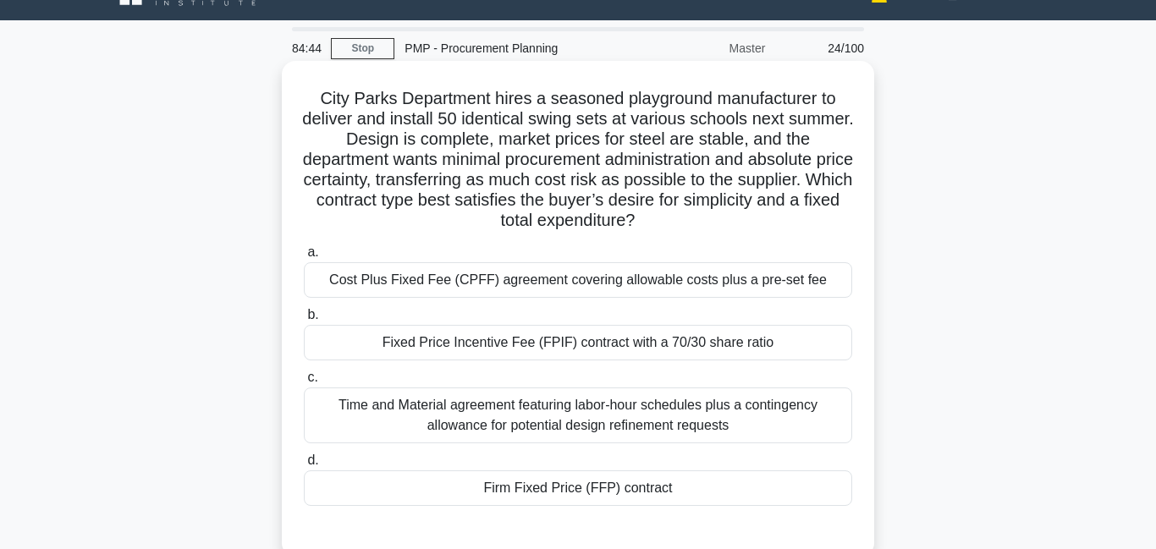
drag, startPoint x: 482, startPoint y: 140, endPoint x: 667, endPoint y: 213, distance: 198.3
click at [667, 213] on h5 "City Parks Department hires a seasoned playground manufacturer to deliver and i…" at bounding box center [578, 160] width 552 height 144
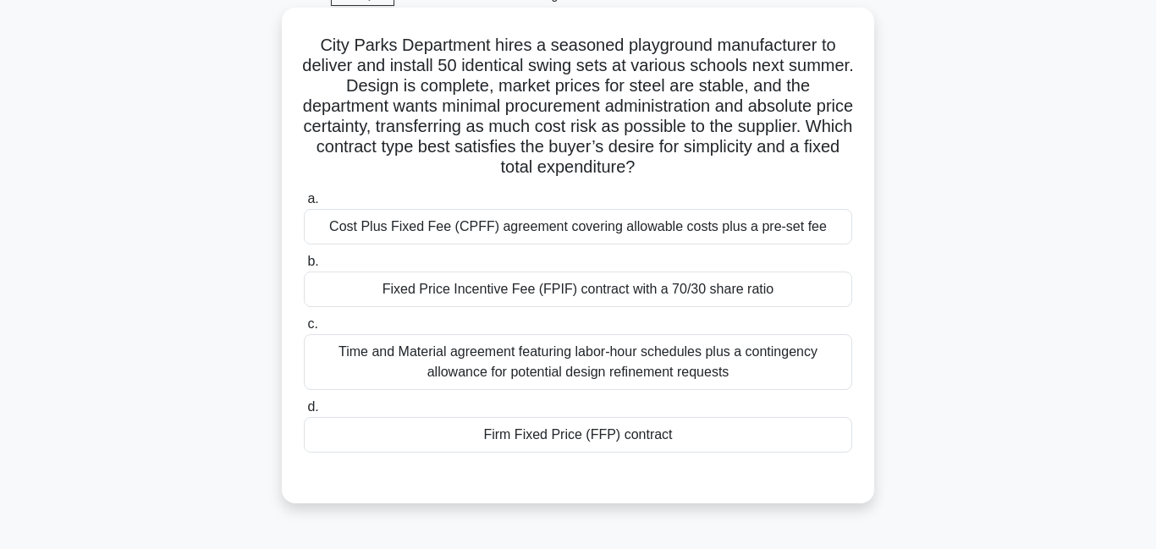
scroll to position [92, 0]
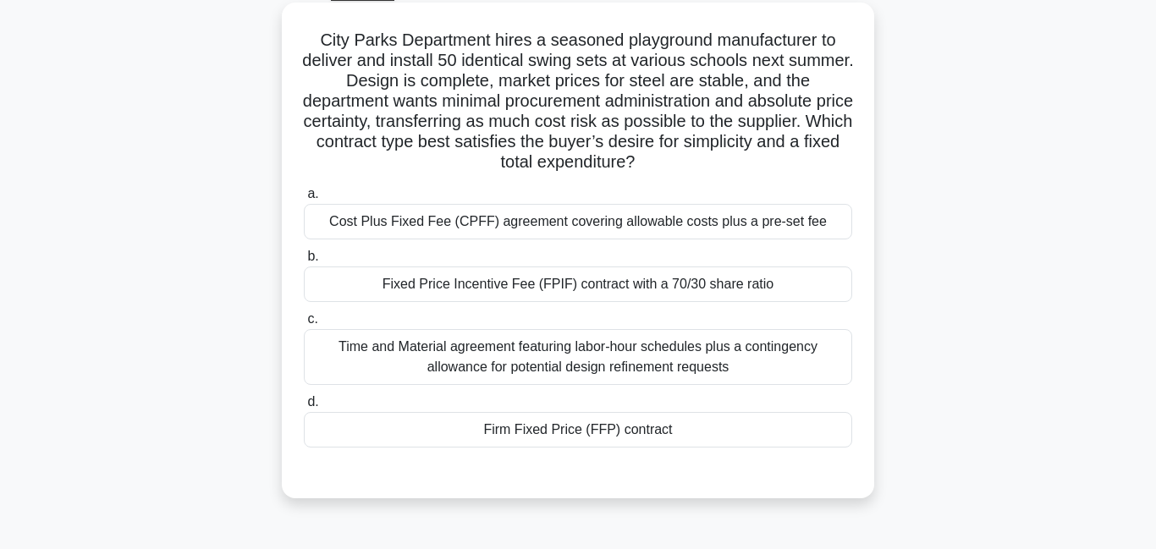
click at [583, 430] on div "Firm Fixed Price (FFP) contract" at bounding box center [578, 430] width 548 height 36
click at [304, 408] on input "d. Firm Fixed Price (FFP) contract" at bounding box center [304, 402] width 0 height 11
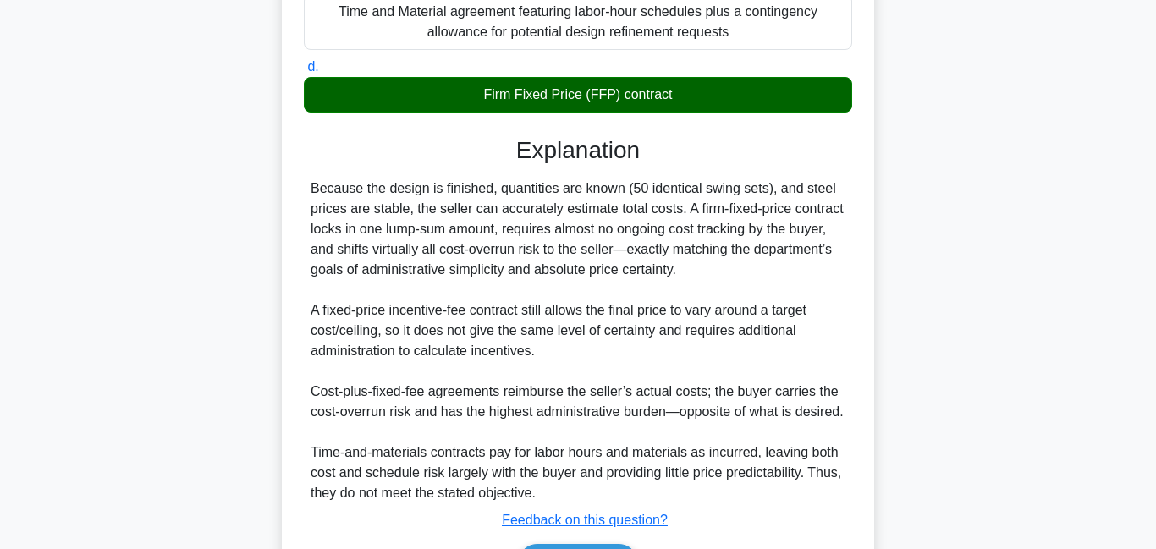
scroll to position [527, 0]
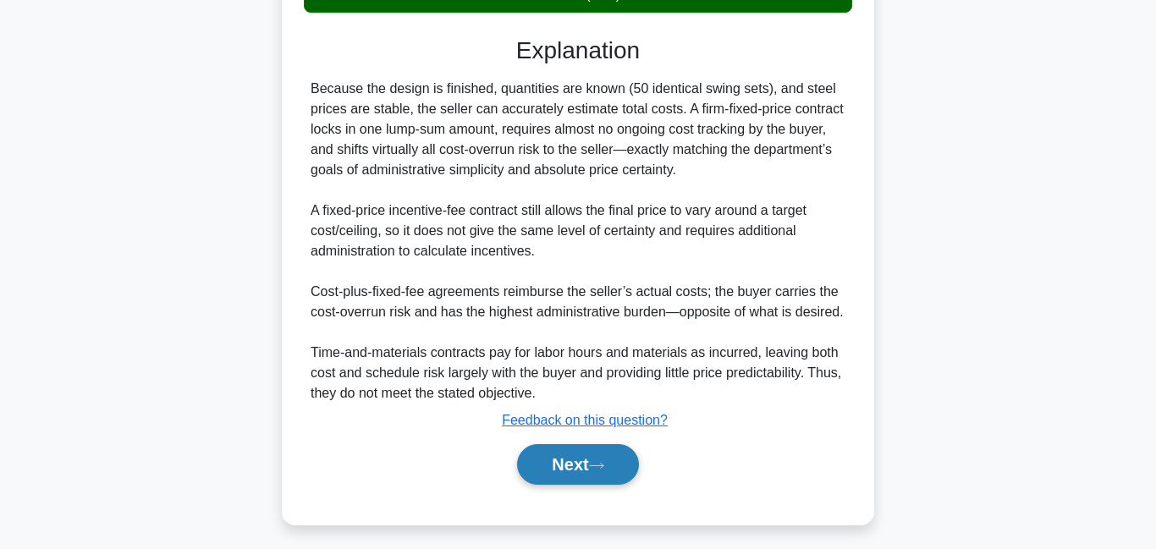
click at [572, 464] on button "Next" at bounding box center [577, 464] width 121 height 41
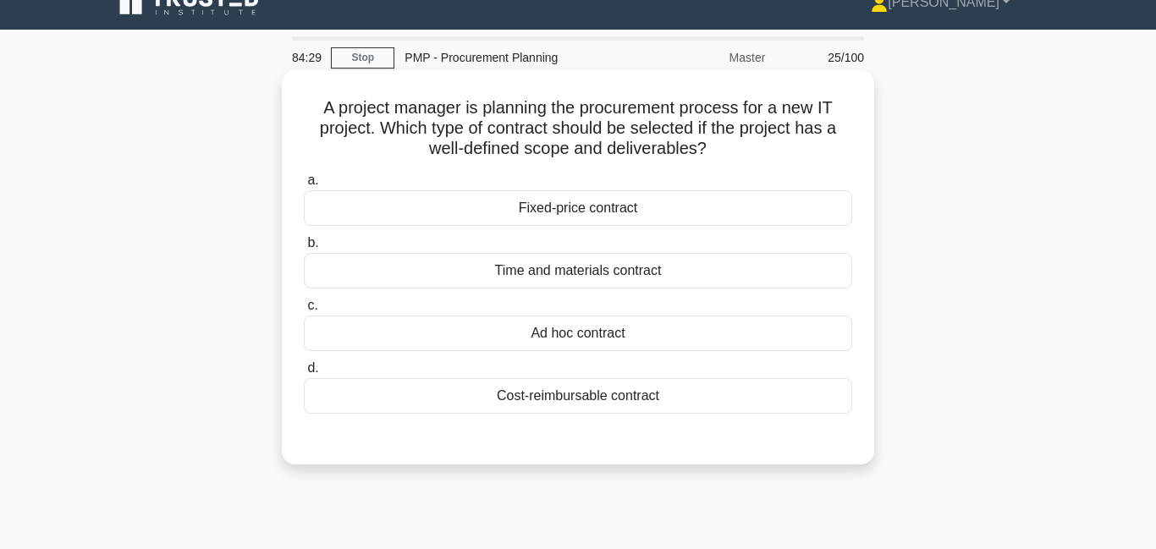
scroll to position [0, 0]
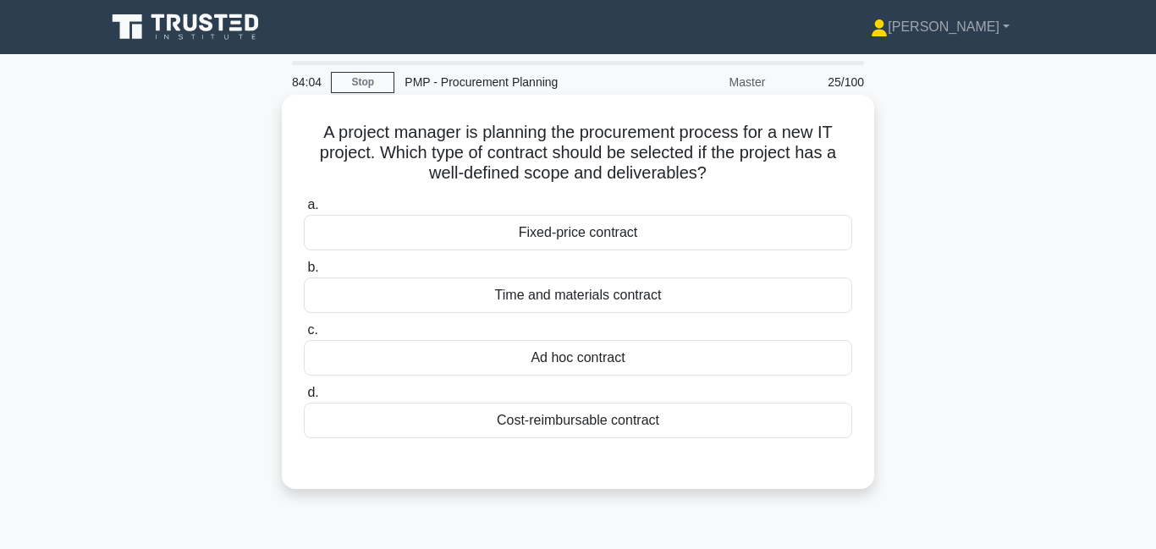
click at [597, 233] on div "Fixed-price contract" at bounding box center [578, 233] width 548 height 36
click at [304, 211] on input "a. Fixed-price contract" at bounding box center [304, 205] width 0 height 11
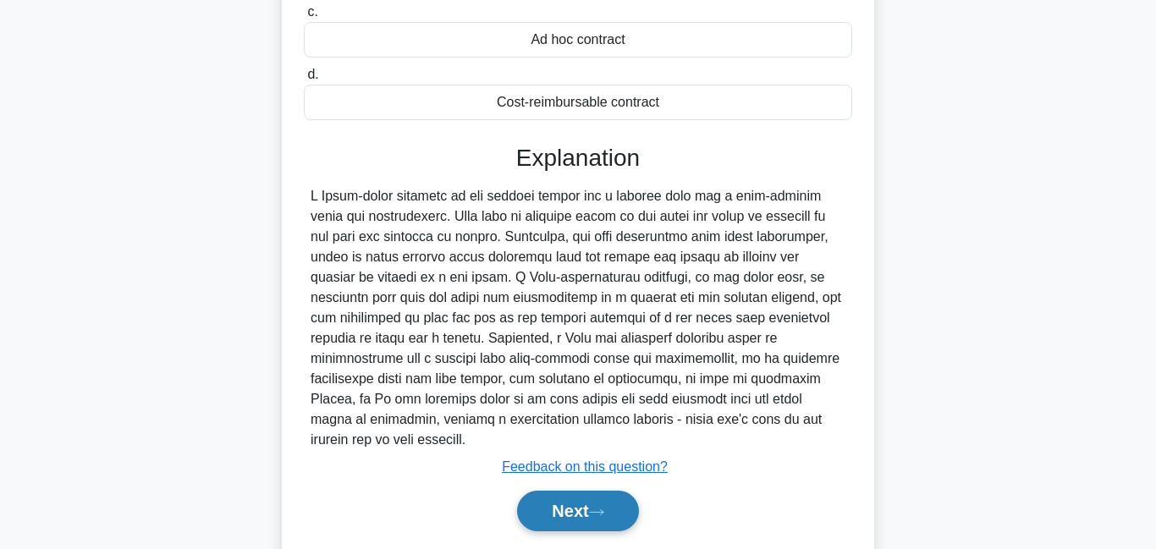
scroll to position [365, 0]
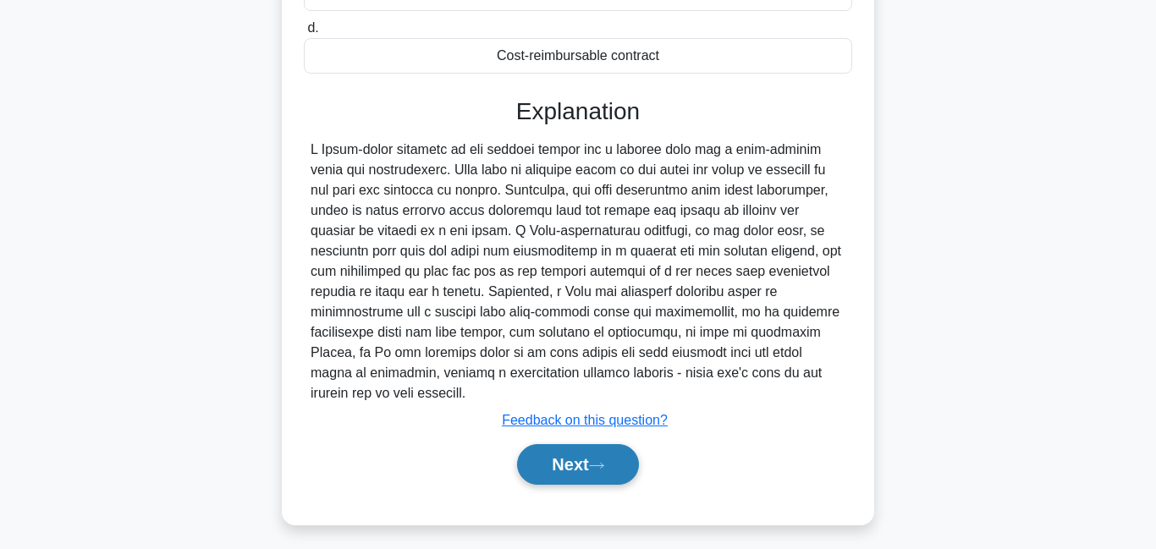
click at [606, 444] on button "Next" at bounding box center [577, 464] width 121 height 41
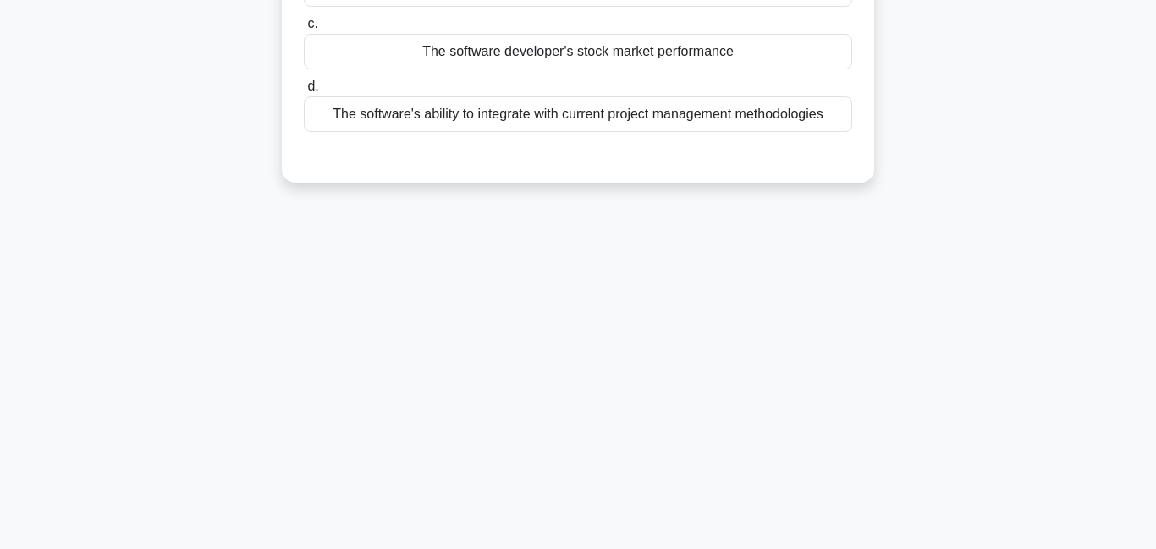
scroll to position [0, 0]
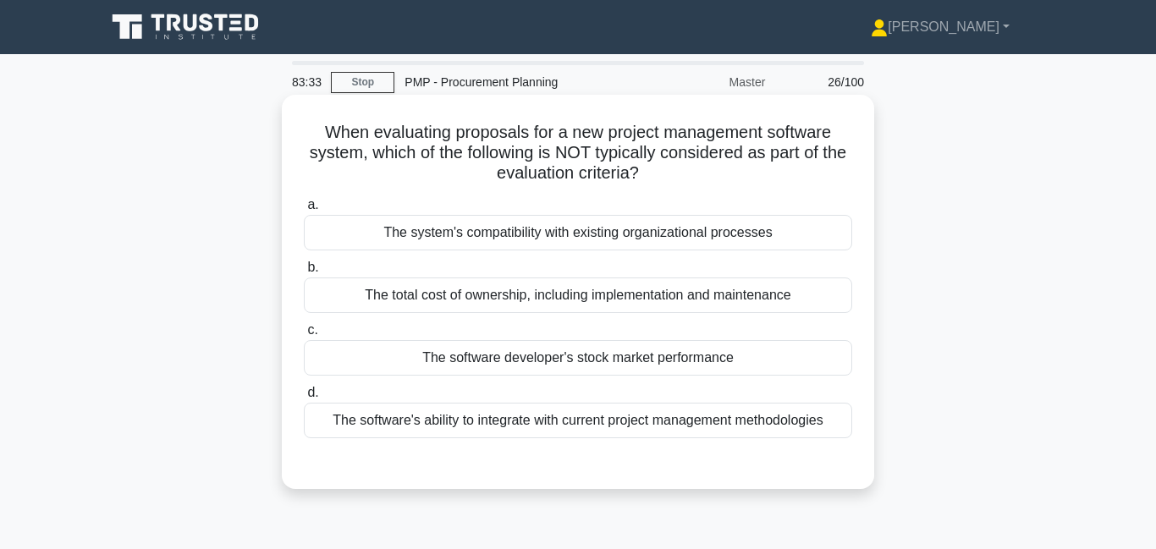
click at [567, 367] on div "The software developer's stock market performance" at bounding box center [578, 358] width 548 height 36
click at [304, 336] on input "c. The software developer's stock market performance" at bounding box center [304, 330] width 0 height 11
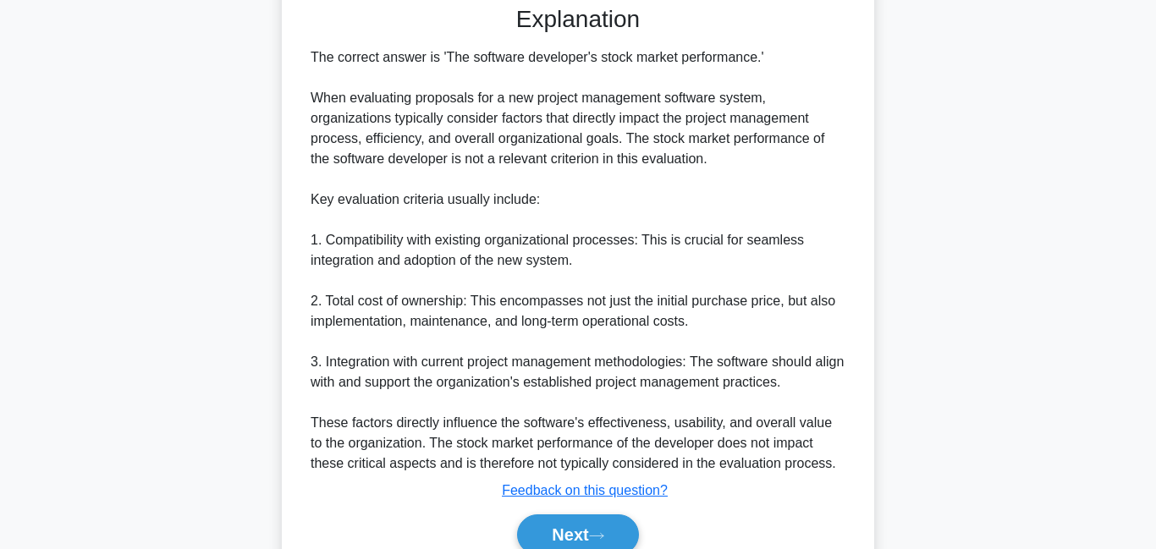
scroll to position [536, 0]
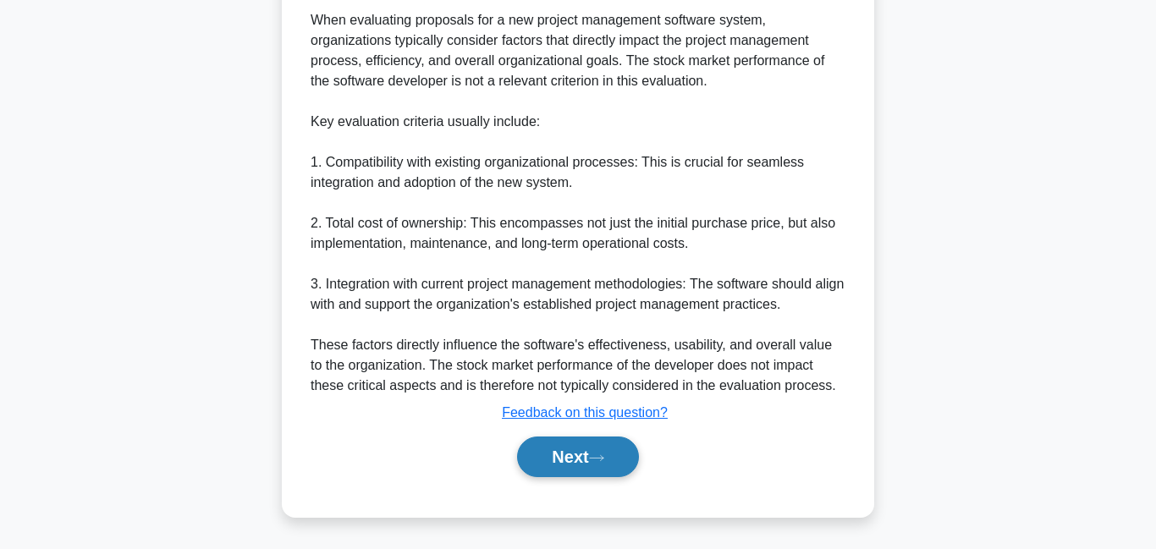
click at [592, 471] on button "Next" at bounding box center [577, 457] width 121 height 41
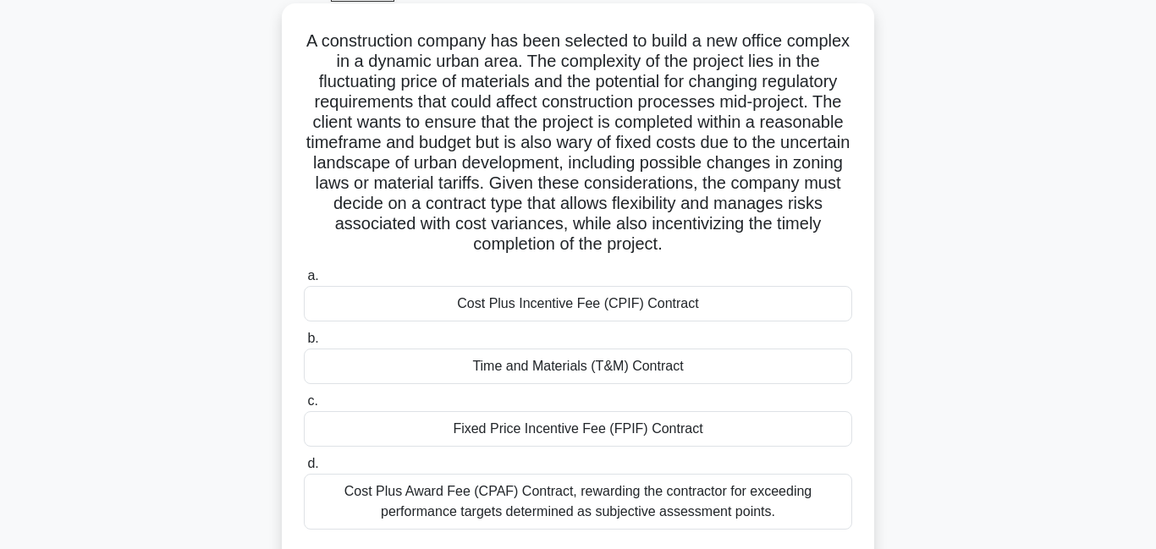
scroll to position [0, 0]
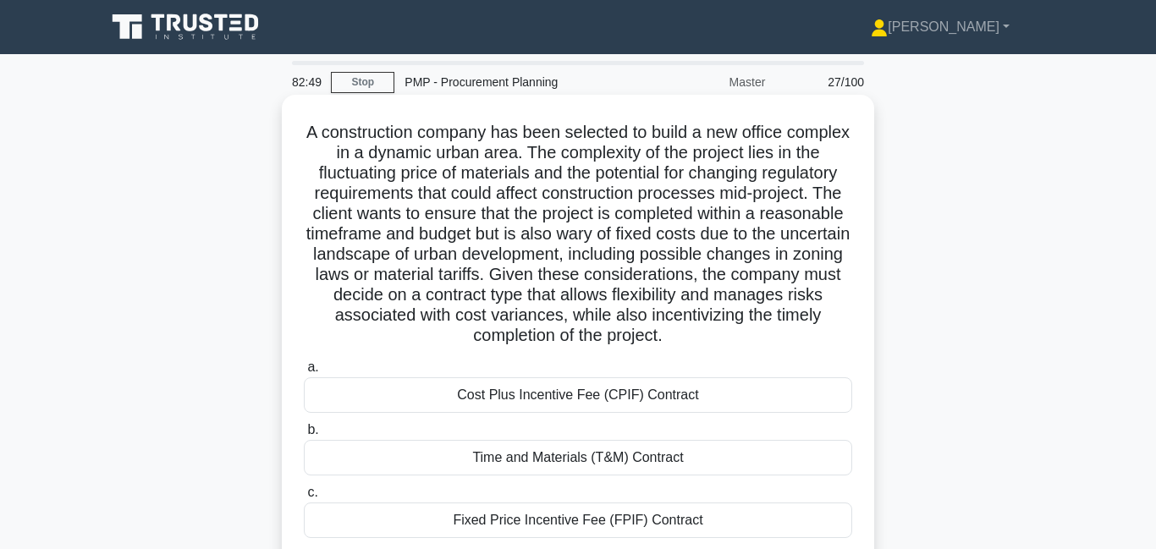
drag, startPoint x: 460, startPoint y: 184, endPoint x: 508, endPoint y: 219, distance: 59.9
click at [508, 219] on h5 "A construction company has been selected to build a new office complex in a dyn…" at bounding box center [578, 234] width 552 height 225
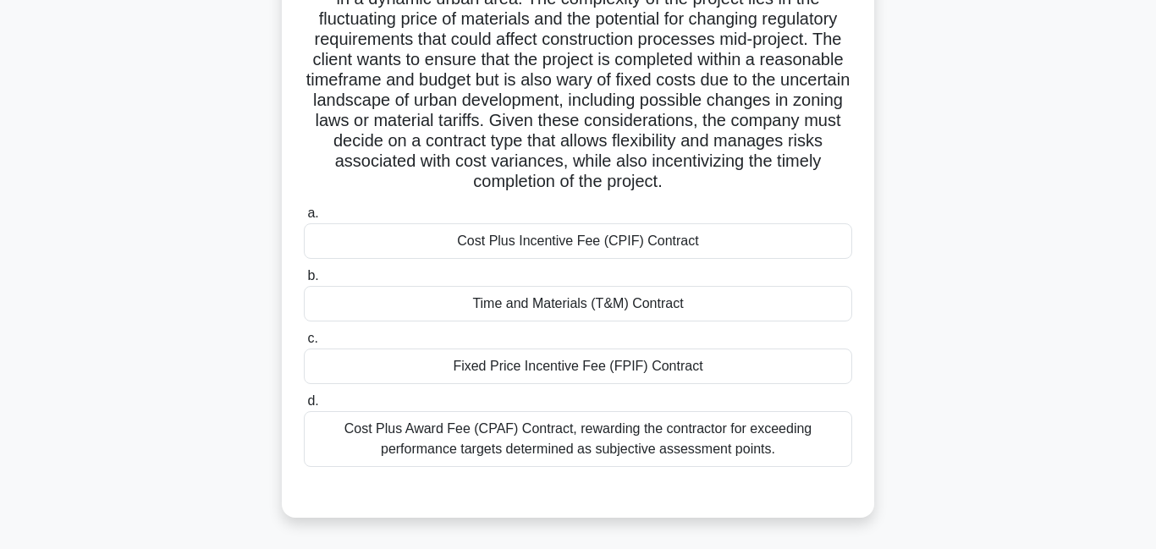
scroll to position [170, 0]
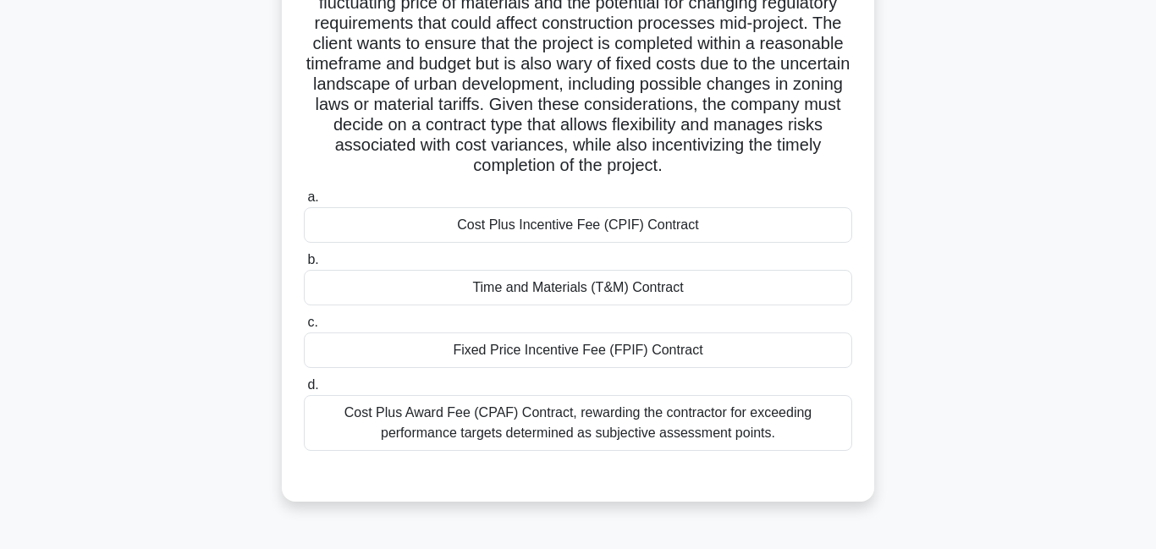
click at [464, 229] on div "Cost Plus Incentive Fee (CPIF) Contract" at bounding box center [578, 225] width 548 height 36
click at [304, 203] on input "a. Cost Plus Incentive Fee (CPIF) Contract" at bounding box center [304, 197] width 0 height 11
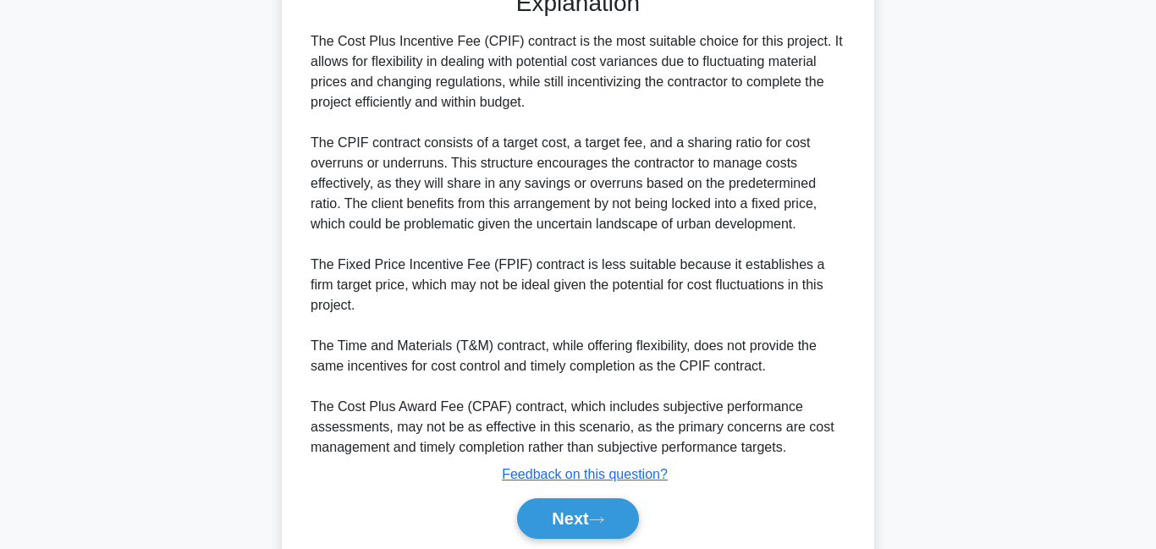
scroll to position [719, 0]
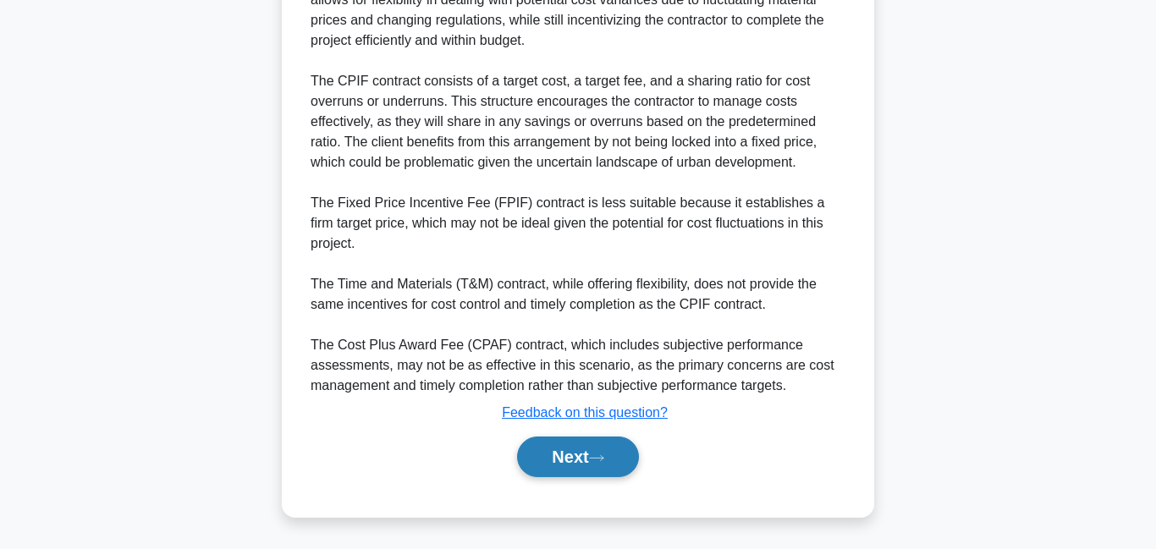
click at [597, 469] on button "Next" at bounding box center [577, 457] width 121 height 41
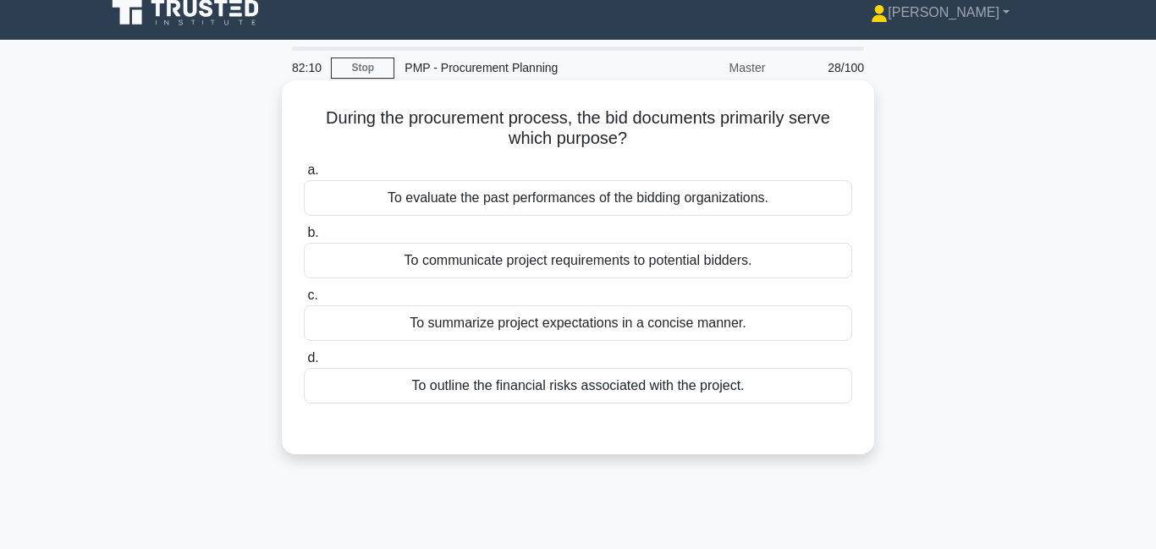
scroll to position [0, 0]
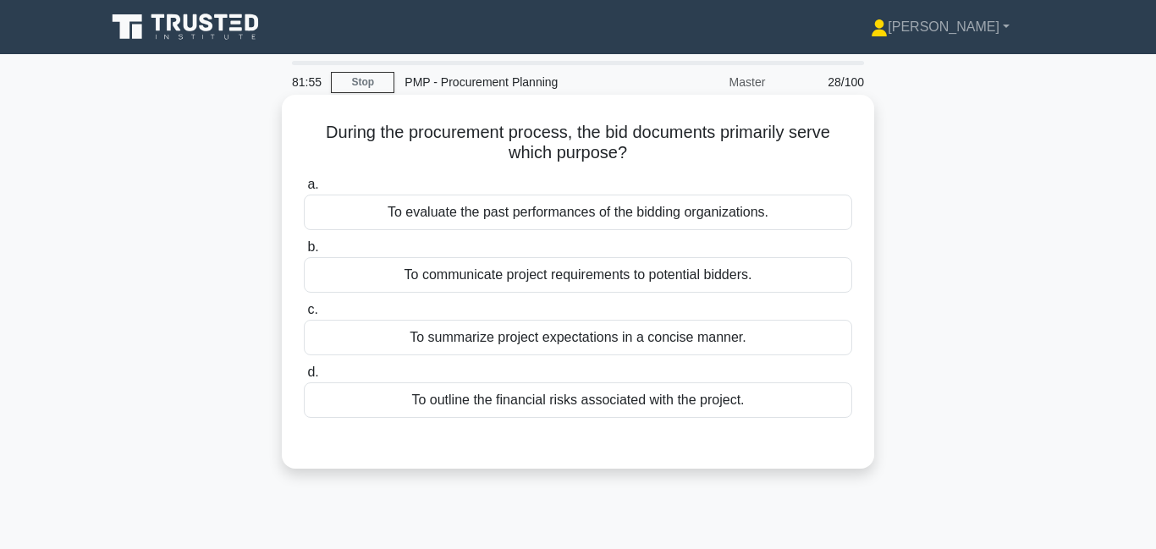
click at [567, 274] on div "To communicate project requirements to potential bidders." at bounding box center [578, 275] width 548 height 36
click at [304, 253] on input "b. To communicate project requirements to potential bidders." at bounding box center [304, 247] width 0 height 11
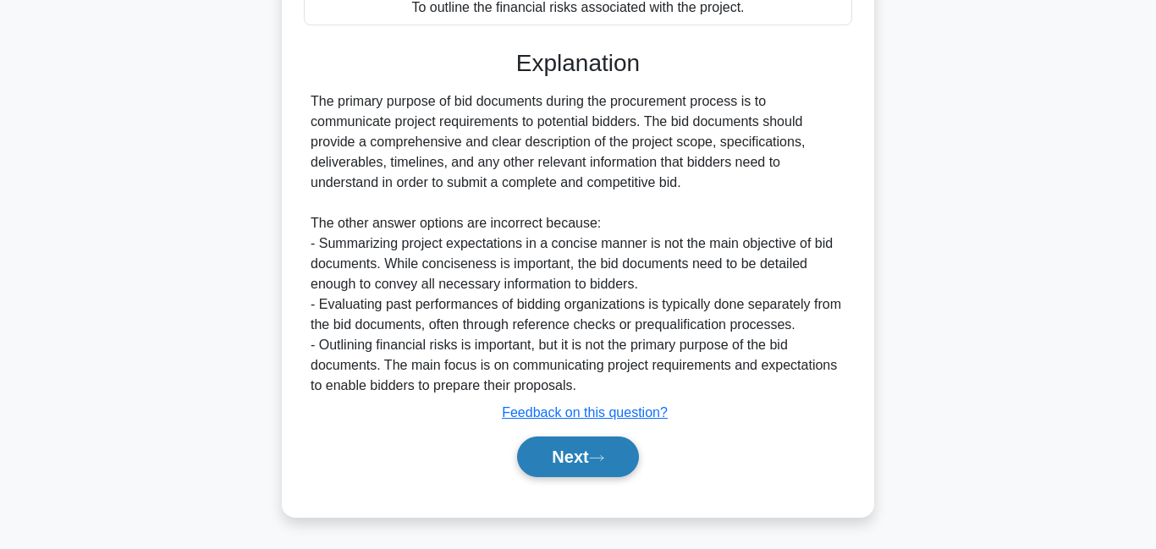
click at [564, 458] on button "Next" at bounding box center [577, 457] width 121 height 41
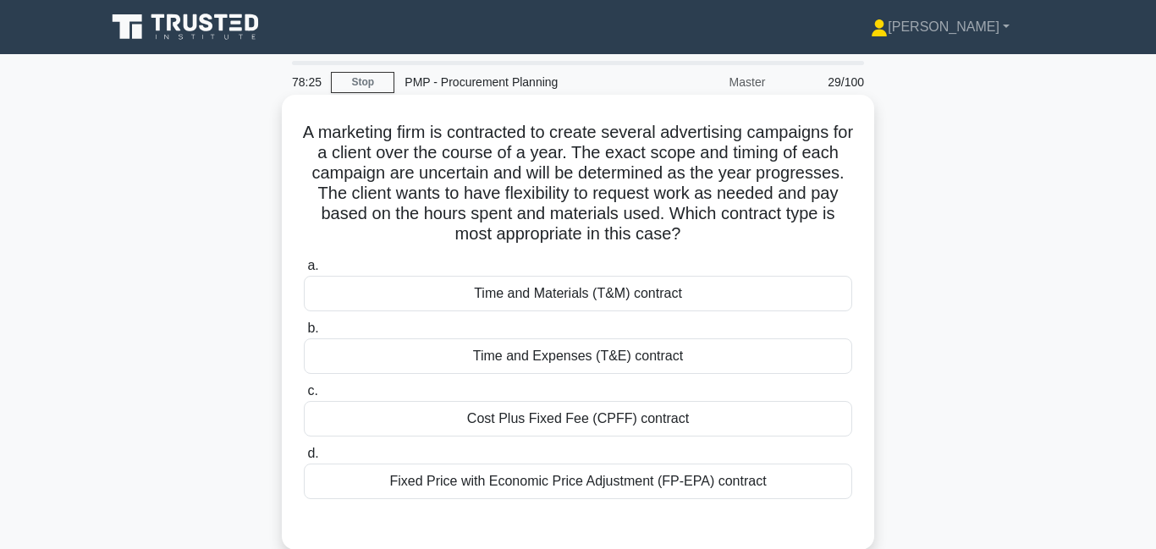
drag, startPoint x: 517, startPoint y: 146, endPoint x: 686, endPoint y: 240, distance: 193.3
click at [686, 240] on h5 "A marketing firm is contracted to create several advertising campaigns for a cl…" at bounding box center [578, 184] width 552 height 124
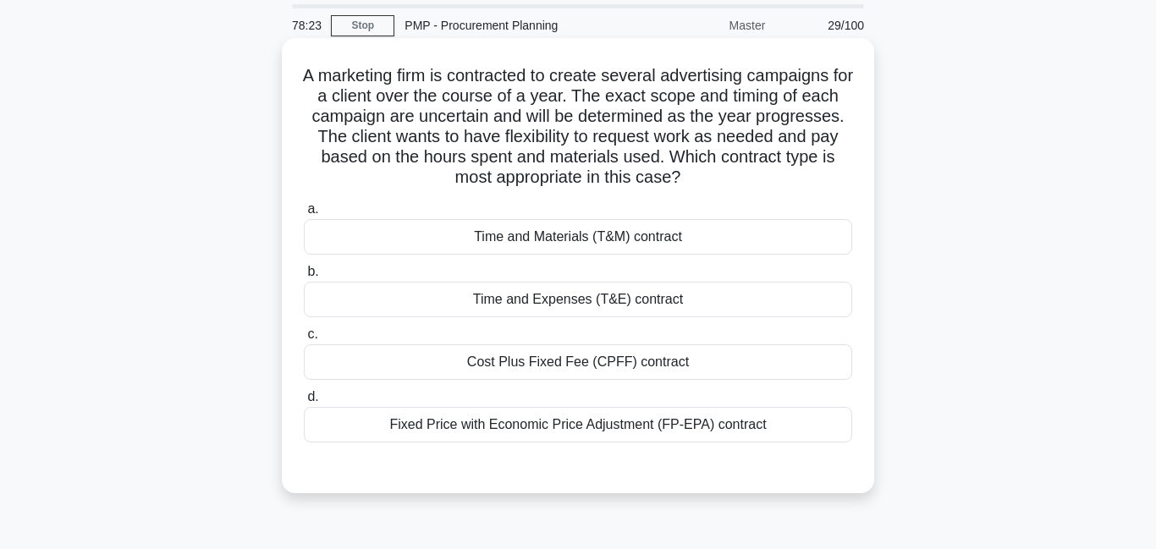
scroll to position [82, 0]
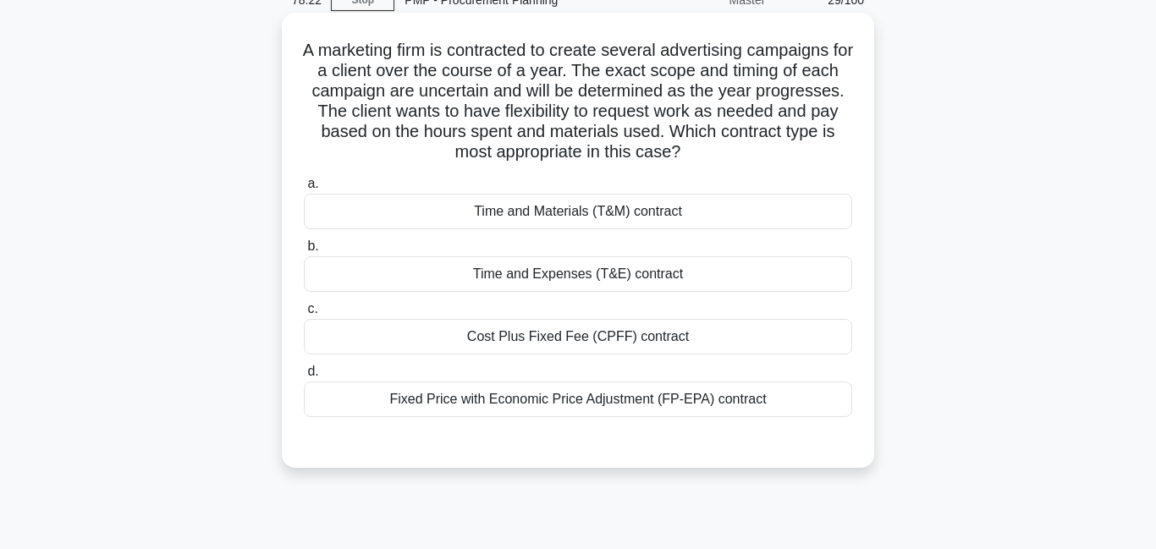
click at [658, 217] on div "Time and Materials (T&M) contract" at bounding box center [578, 212] width 548 height 36
click at [304, 190] on input "a. Time and Materials (T&M) contract" at bounding box center [304, 184] width 0 height 11
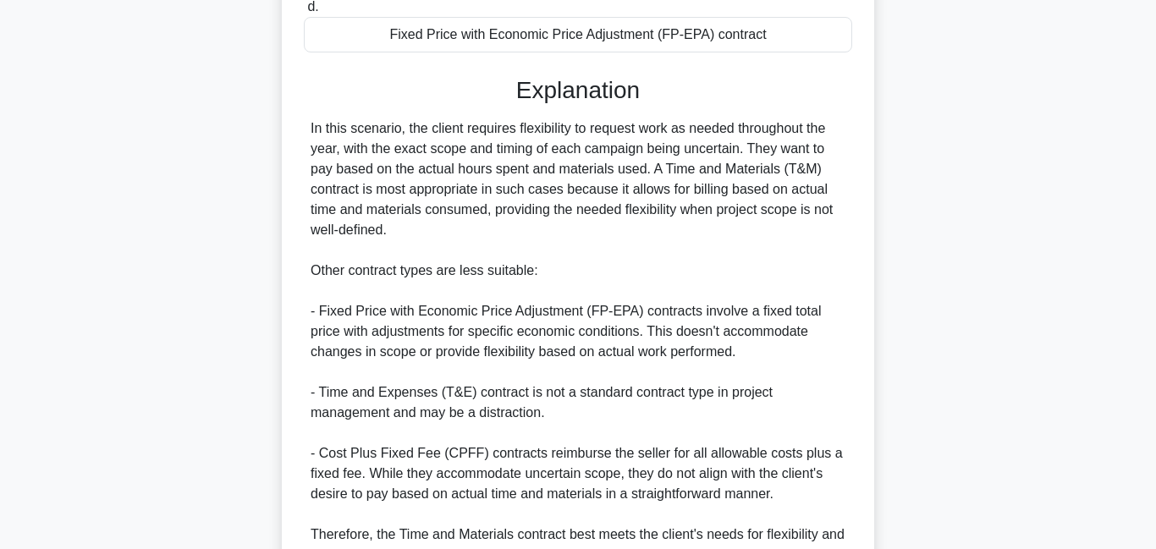
scroll to position [617, 0]
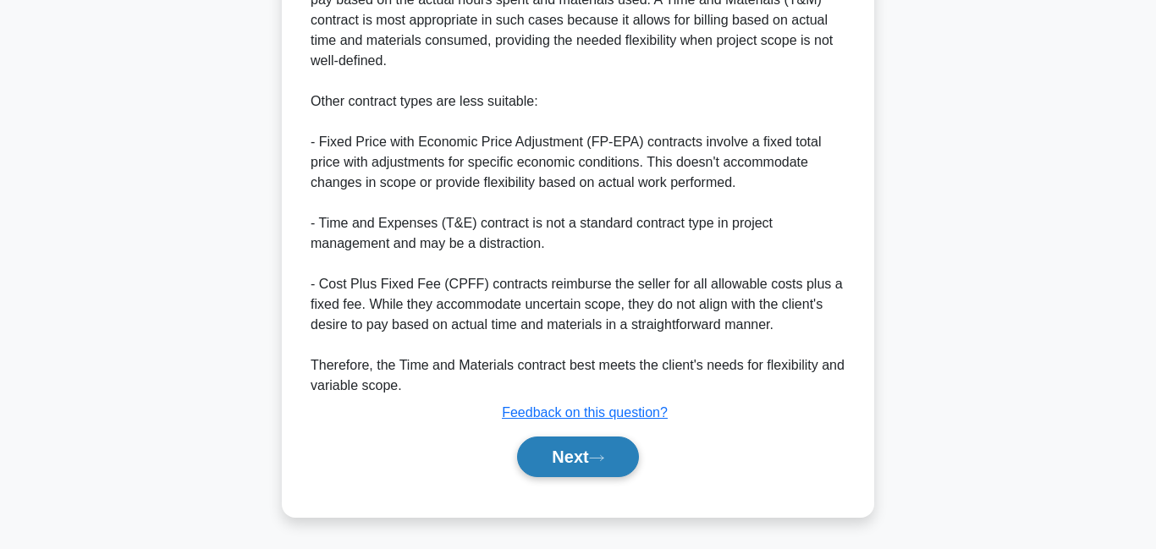
click at [570, 471] on button "Next" at bounding box center [577, 457] width 121 height 41
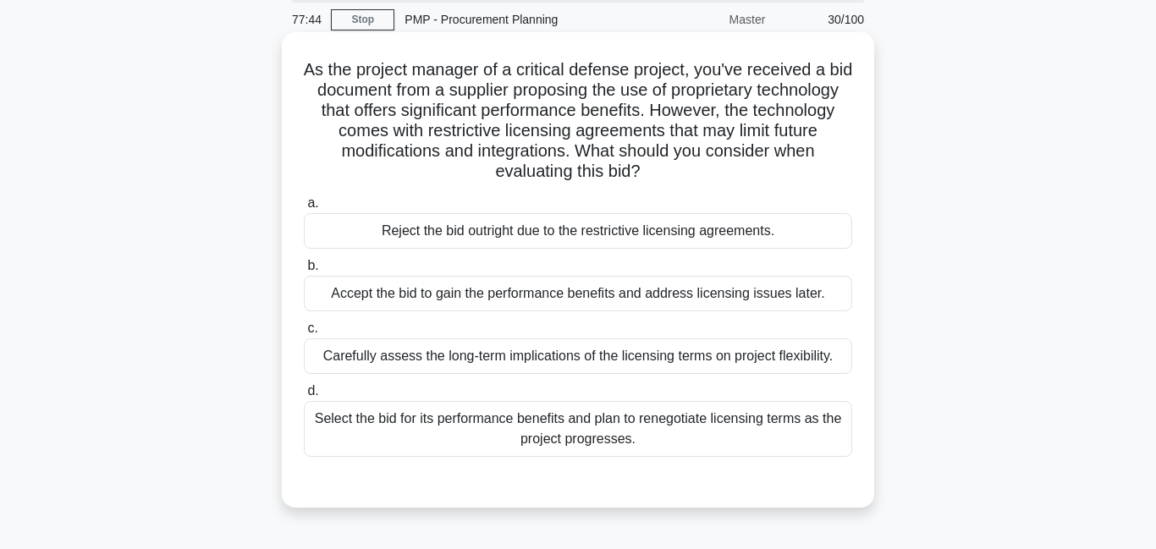
scroll to position [40, 0]
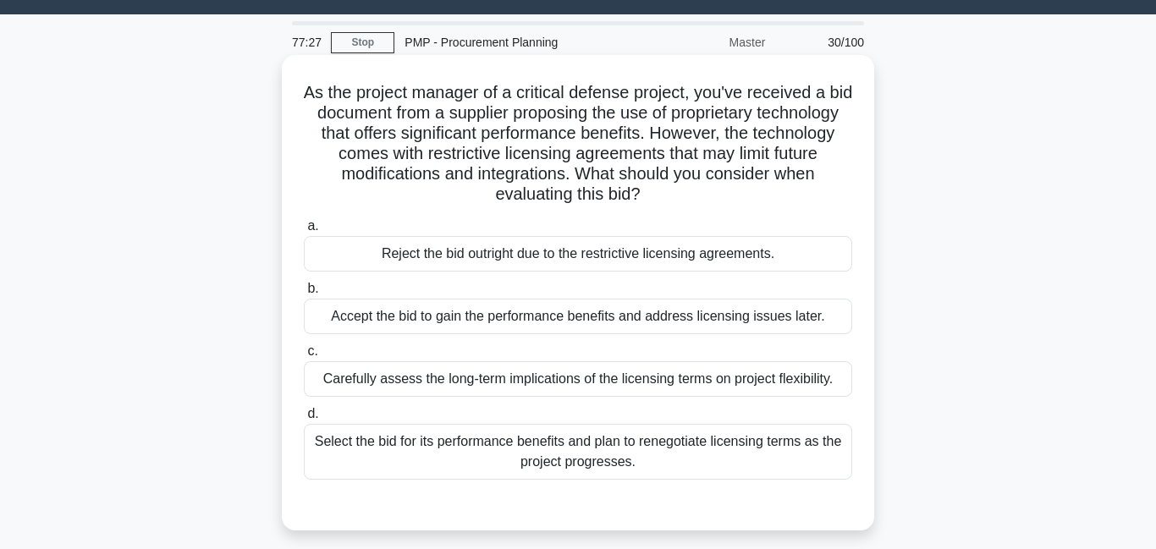
click at [519, 377] on div "Carefully assess the long-term implications of the licensing terms on project f…" at bounding box center [578, 379] width 548 height 36
click at [304, 357] on input "c. Carefully assess the long-term implications of the licensing terms on projec…" at bounding box center [304, 351] width 0 height 11
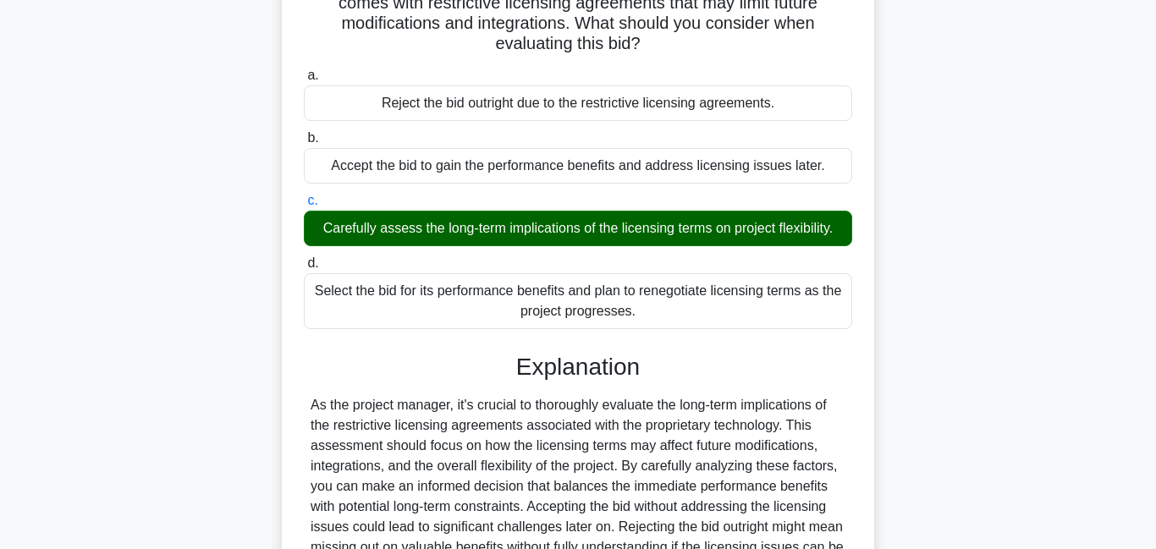
scroll to position [394, 0]
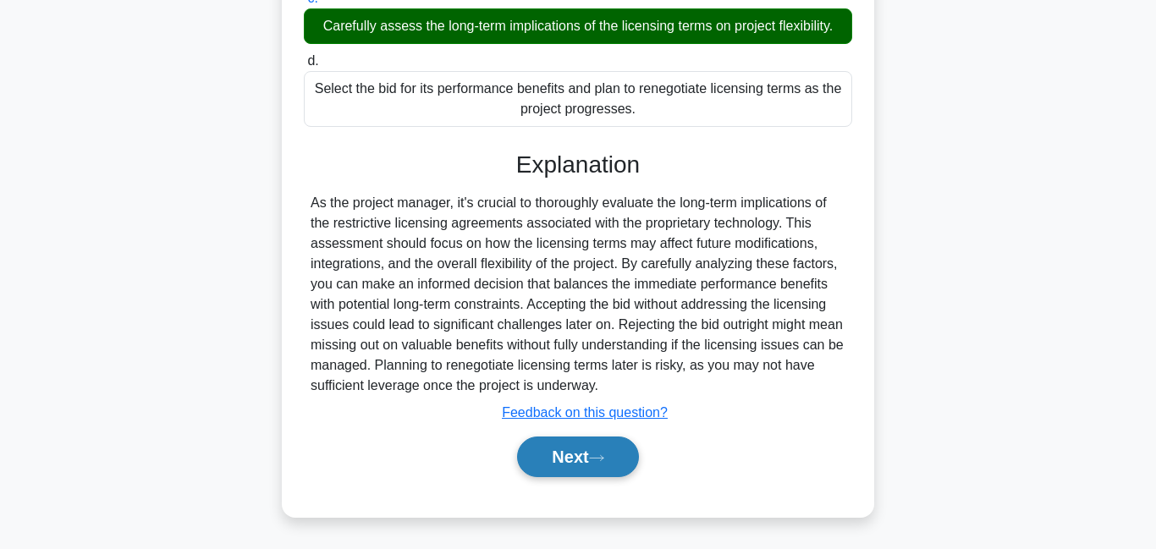
click at [586, 463] on button "Next" at bounding box center [577, 457] width 121 height 41
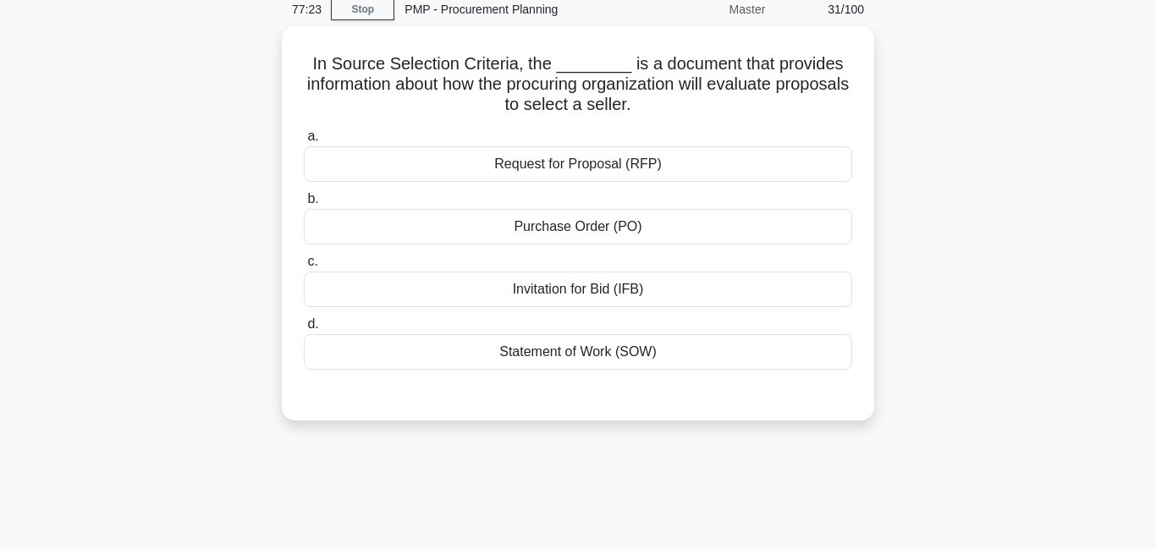
scroll to position [0, 0]
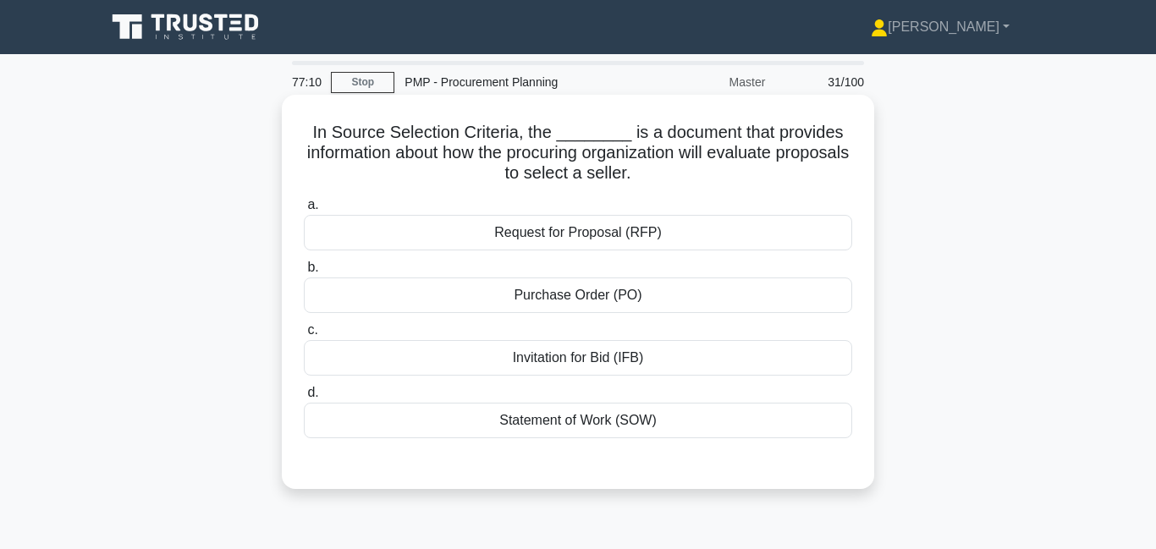
click at [565, 421] on div "Statement of Work (SOW)" at bounding box center [578, 421] width 548 height 36
click at [304, 399] on input "d. Statement of Work (SOW)" at bounding box center [304, 393] width 0 height 11
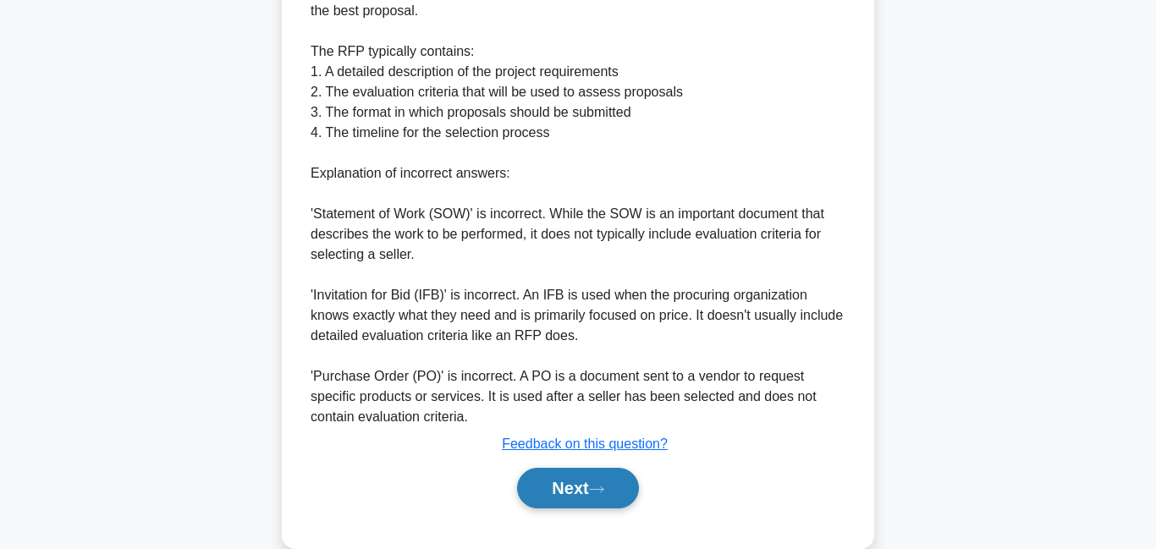
scroll to position [639, 0]
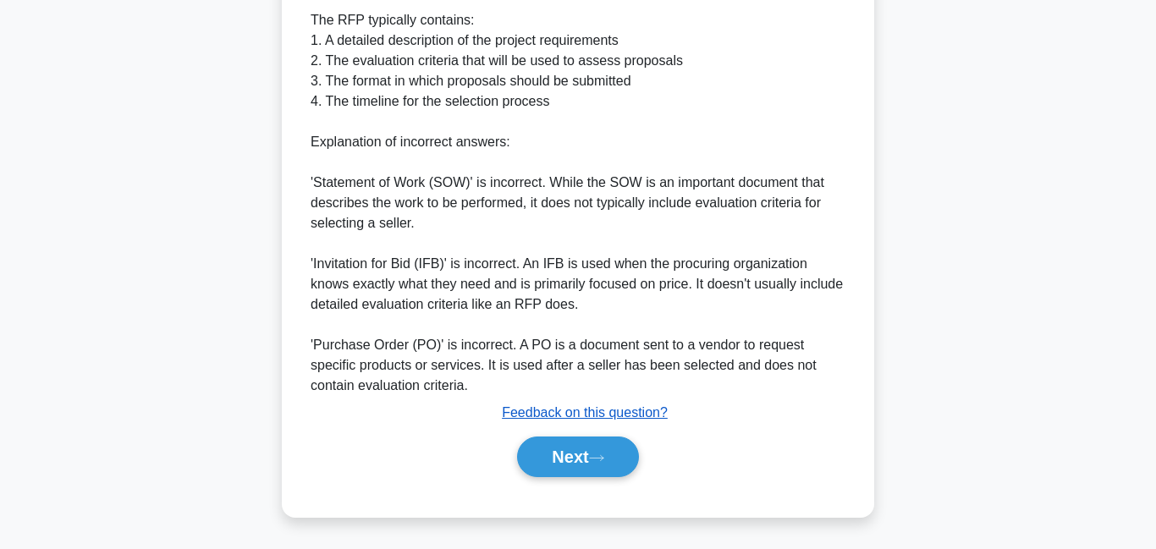
click at [527, 412] on u "Feedback on this question?" at bounding box center [585, 412] width 166 height 14
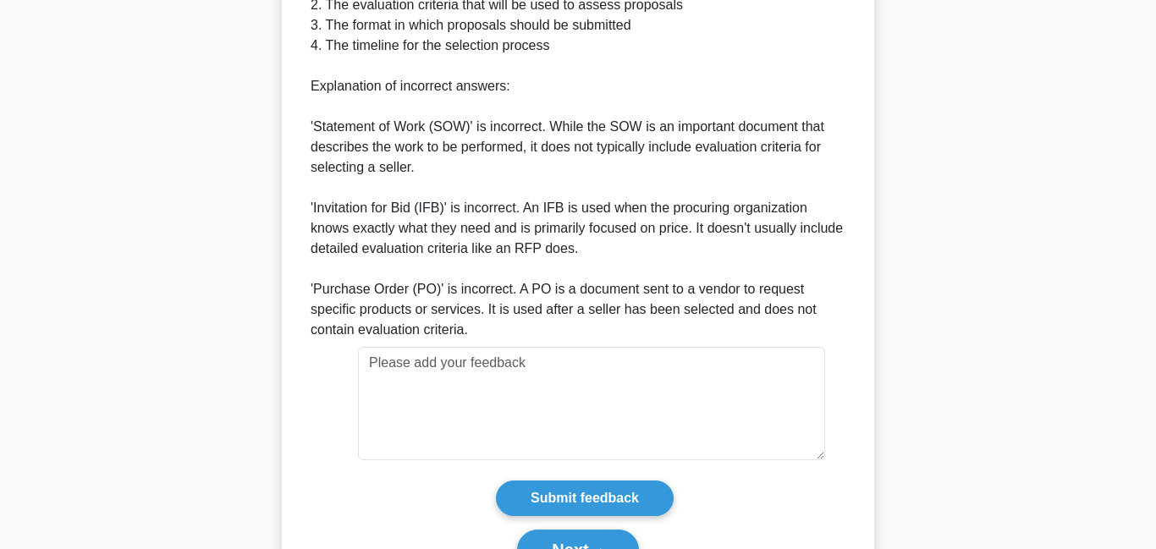
scroll to position [788, 0]
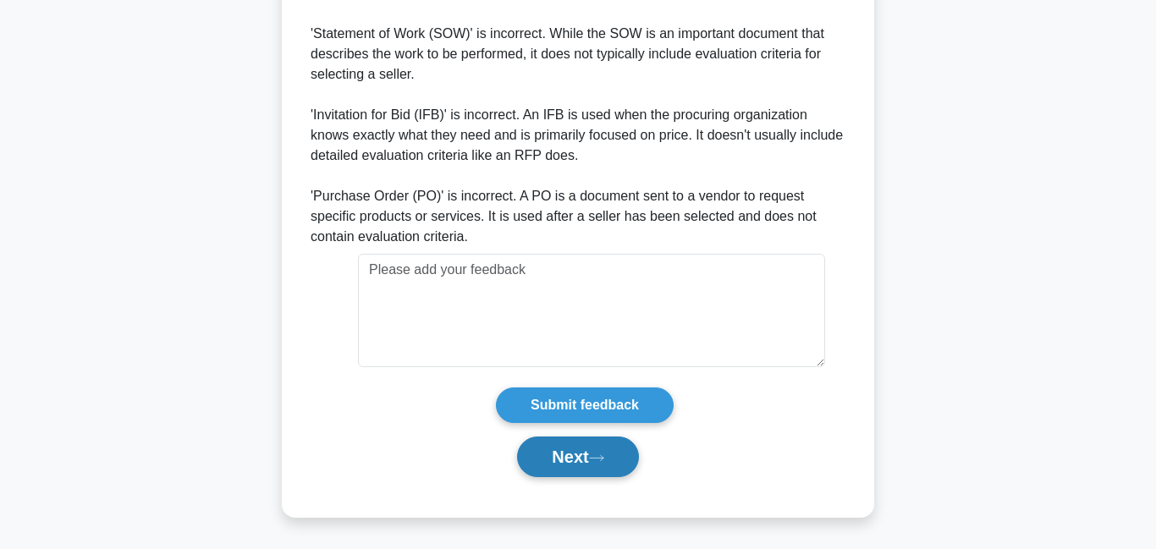
click at [540, 454] on button "Next" at bounding box center [577, 457] width 121 height 41
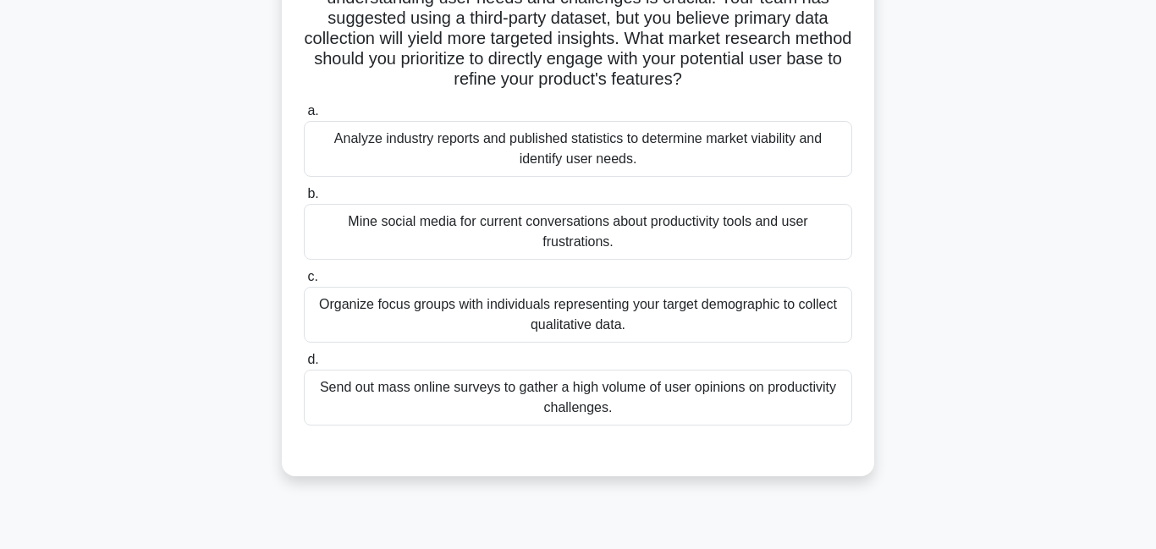
scroll to position [186, 0]
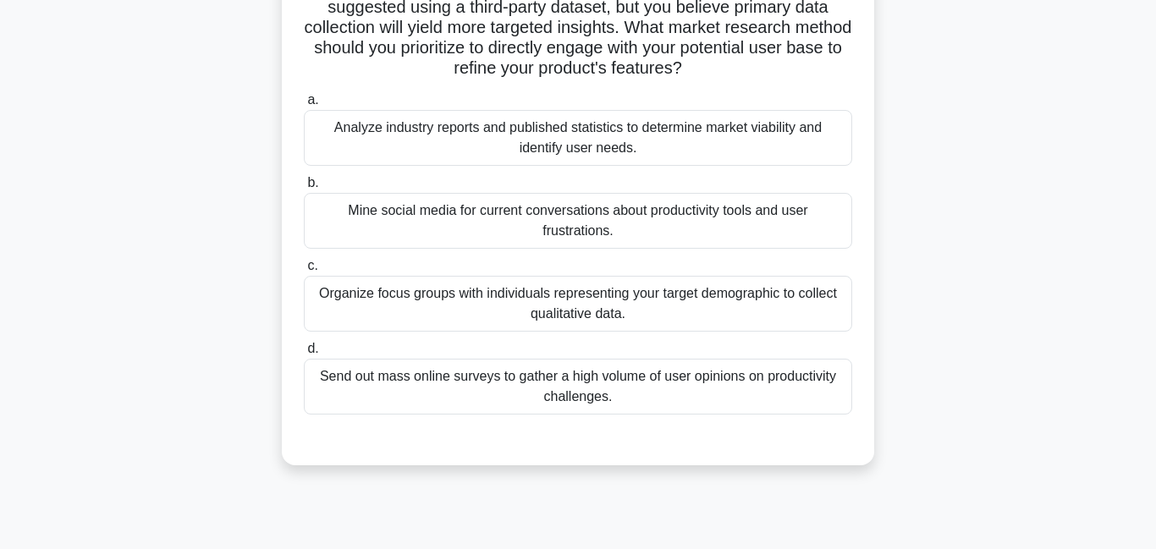
click at [513, 320] on div "Organize focus groups with individuals representing your target demographic to …" at bounding box center [578, 304] width 548 height 56
click at [304, 272] on input "c. Organize focus groups with individuals representing your target demographic …" at bounding box center [304, 266] width 0 height 11
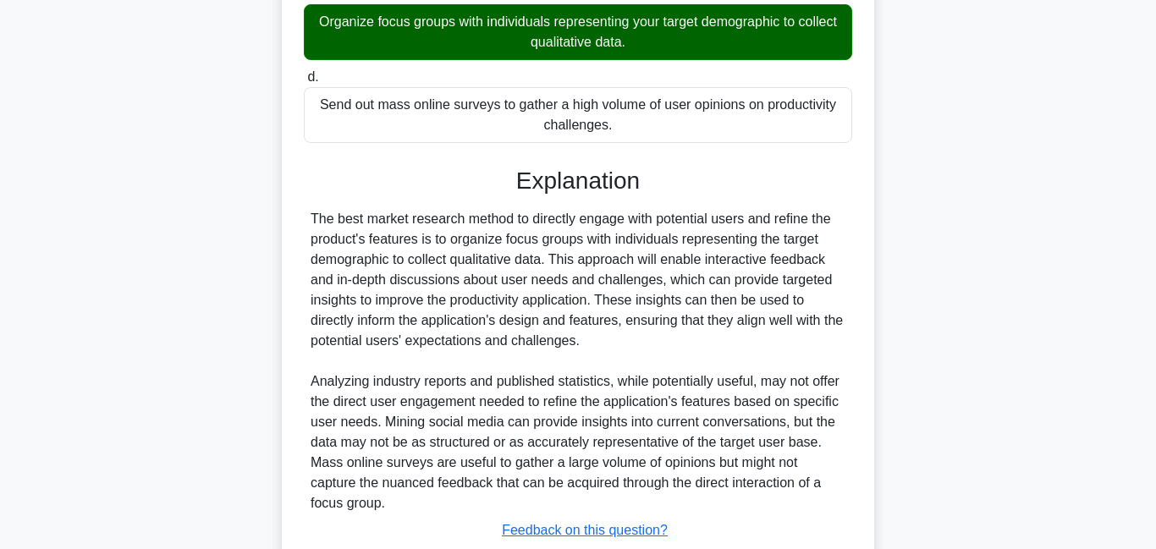
scroll to position [576, 0]
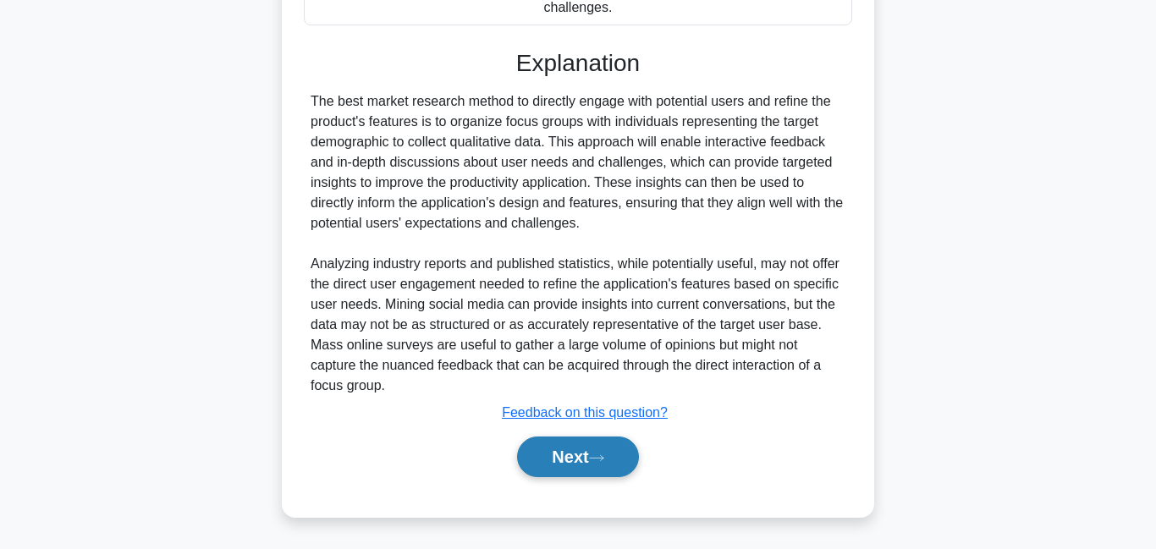
click at [589, 449] on button "Next" at bounding box center [577, 457] width 121 height 41
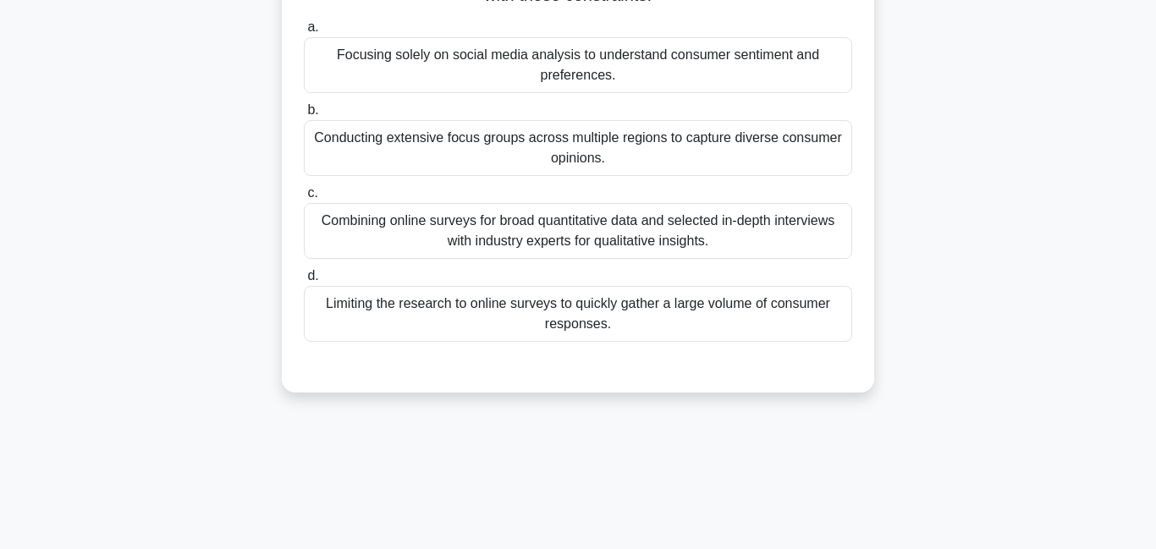
scroll to position [0, 0]
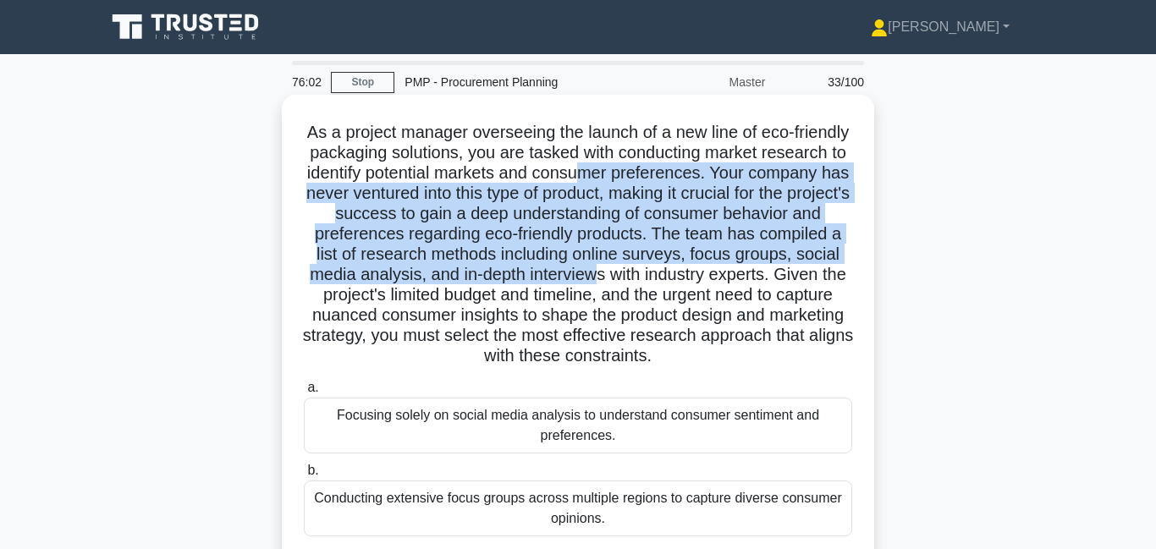
drag, startPoint x: 581, startPoint y: 184, endPoint x: 574, endPoint y: 265, distance: 81.6
click at [574, 265] on h5 "As a project manager overseeing the launch of a new line of eco-friendly packag…" at bounding box center [578, 244] width 552 height 245
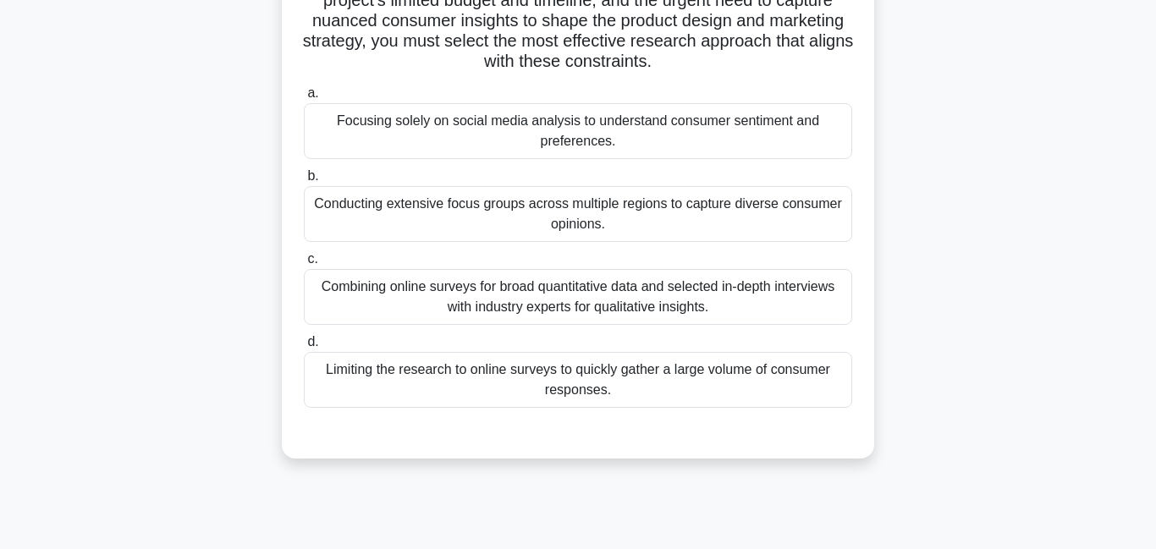
scroll to position [330, 0]
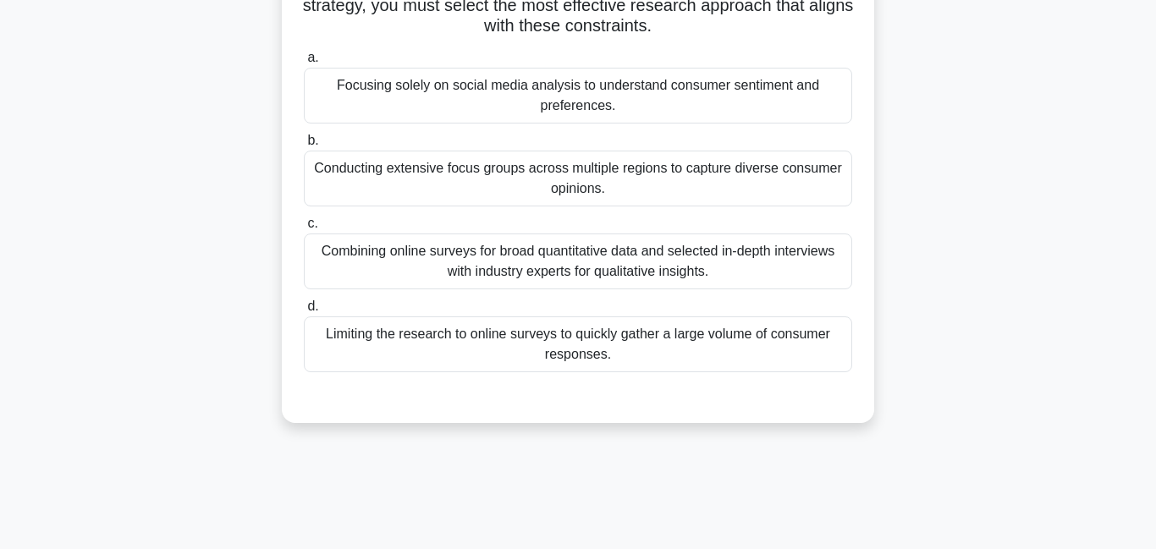
click at [418, 275] on div "Combining online surveys for broad quantitative data and selected in-depth inte…" at bounding box center [578, 262] width 548 height 56
click at [304, 229] on input "c. Combining online surveys for broad quantitative data and selected in-depth i…" at bounding box center [304, 223] width 0 height 11
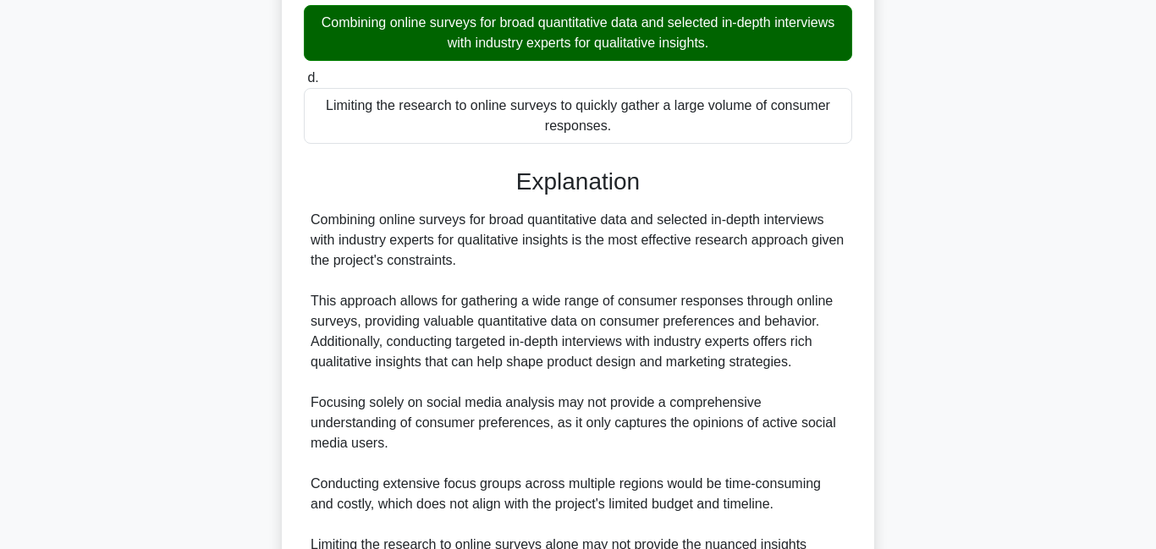
scroll to position [739, 0]
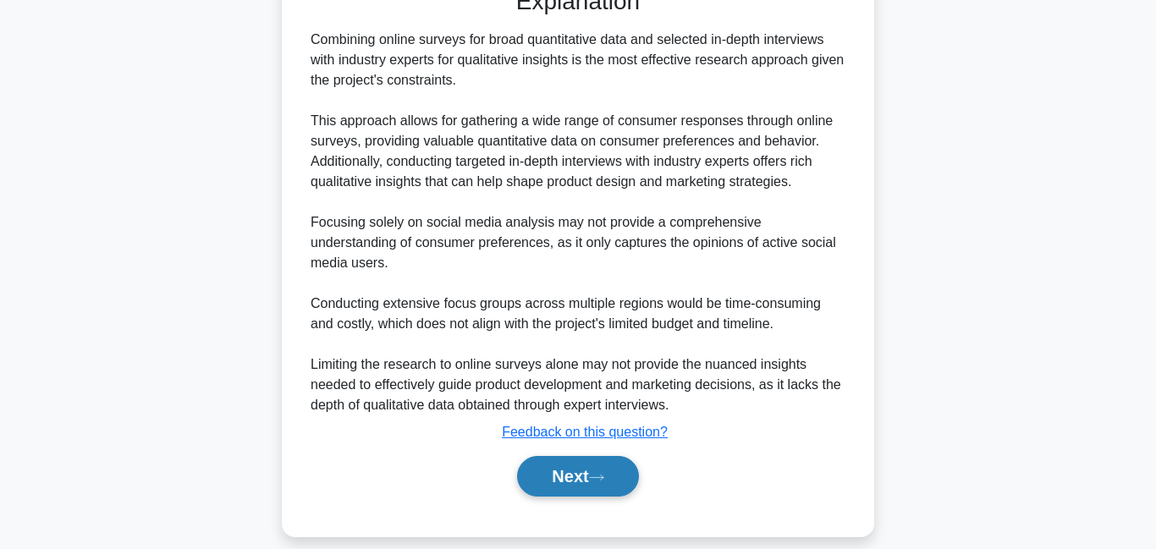
click at [592, 458] on button "Next" at bounding box center [577, 476] width 121 height 41
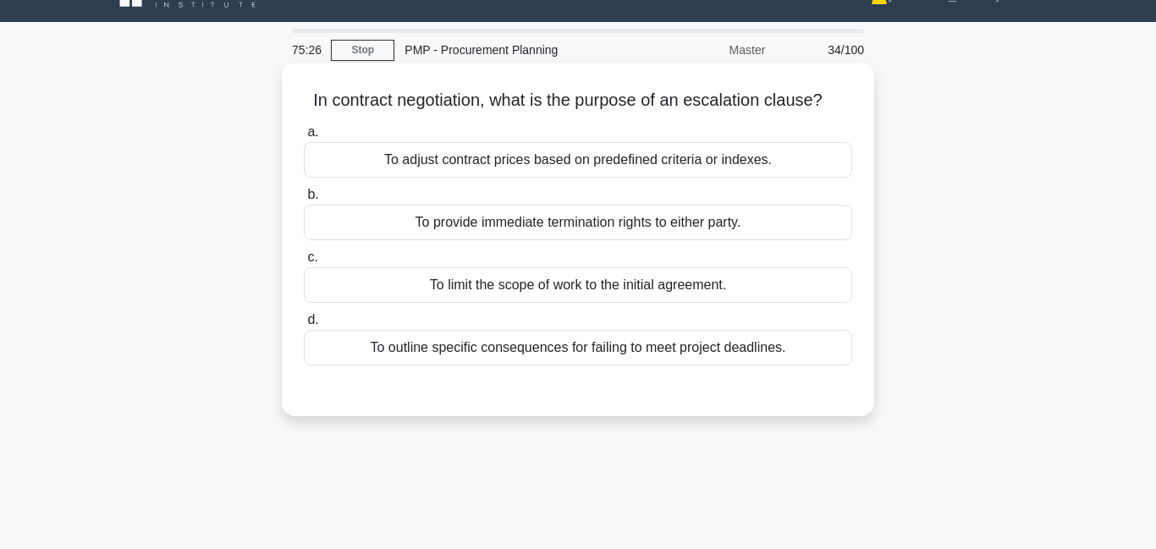
scroll to position [0, 0]
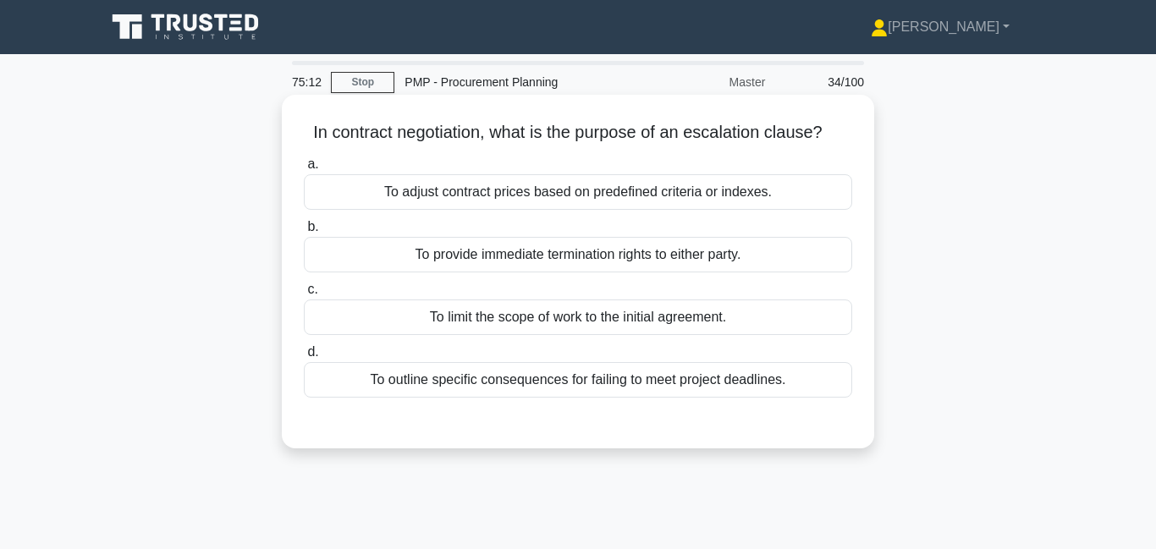
click at [581, 388] on div "To outline specific consequences for failing to meet project deadlines." at bounding box center [578, 380] width 548 height 36
click at [304, 358] on input "d. To outline specific consequences for failing to meet project deadlines." at bounding box center [304, 352] width 0 height 11
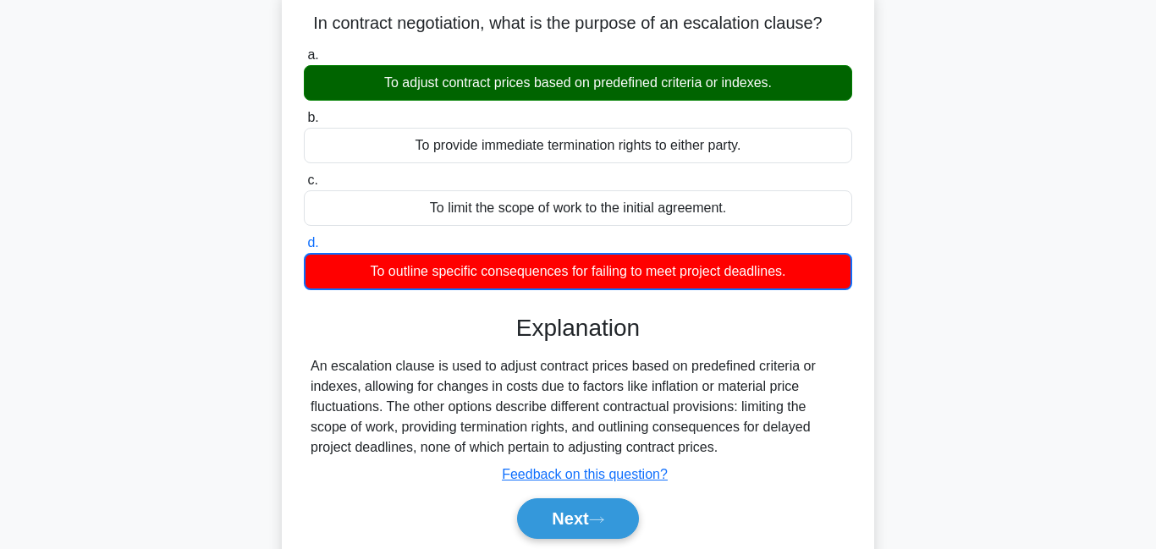
scroll to position [118, 0]
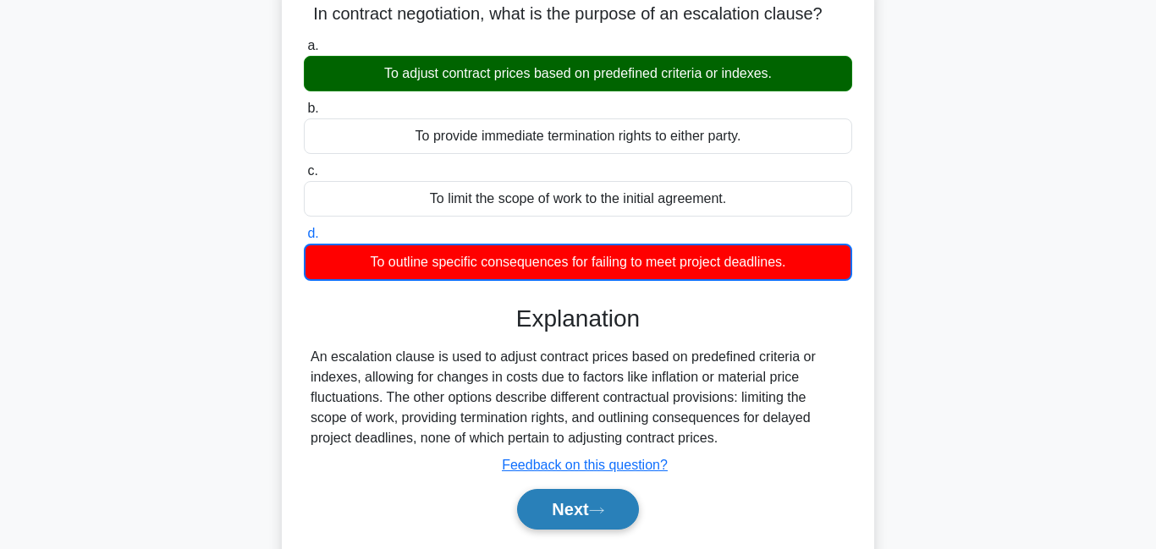
click at [577, 510] on button "Next" at bounding box center [577, 509] width 121 height 41
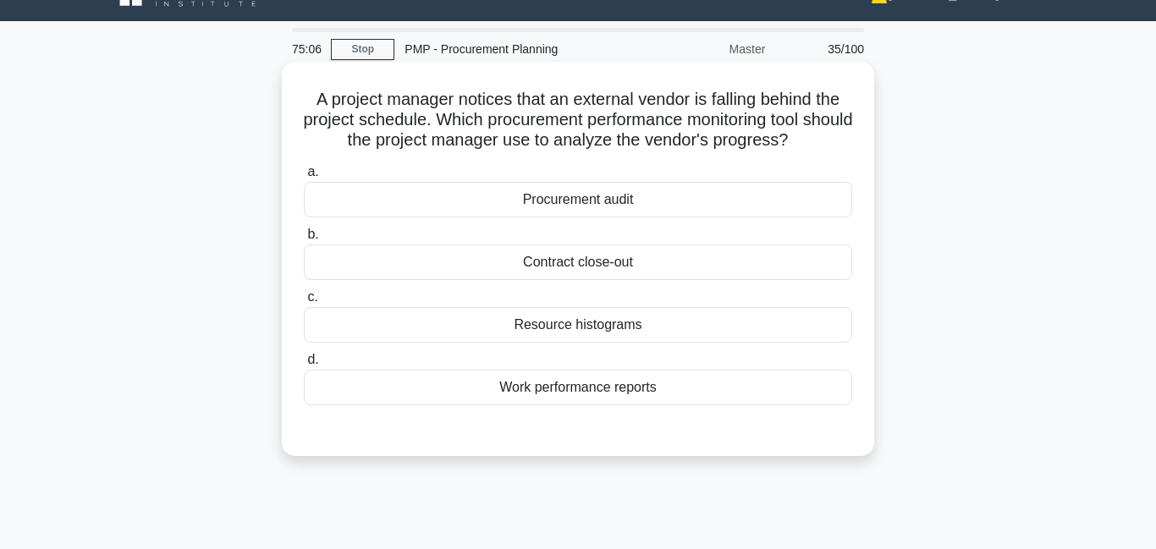
scroll to position [31, 0]
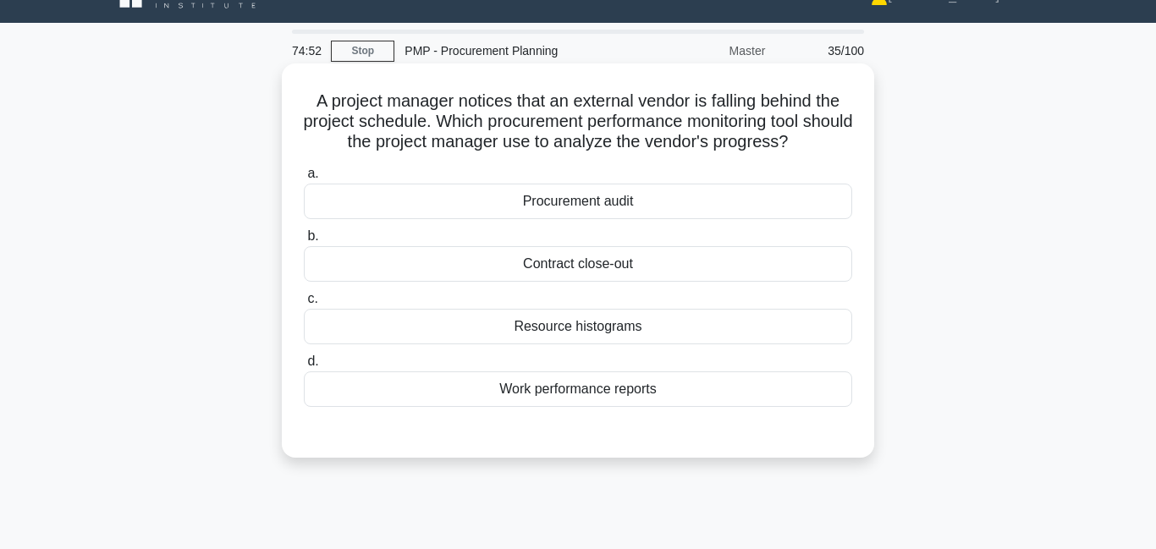
click at [563, 391] on div "Work performance reports" at bounding box center [578, 390] width 548 height 36
click at [304, 367] on input "d. Work performance reports" at bounding box center [304, 361] width 0 height 11
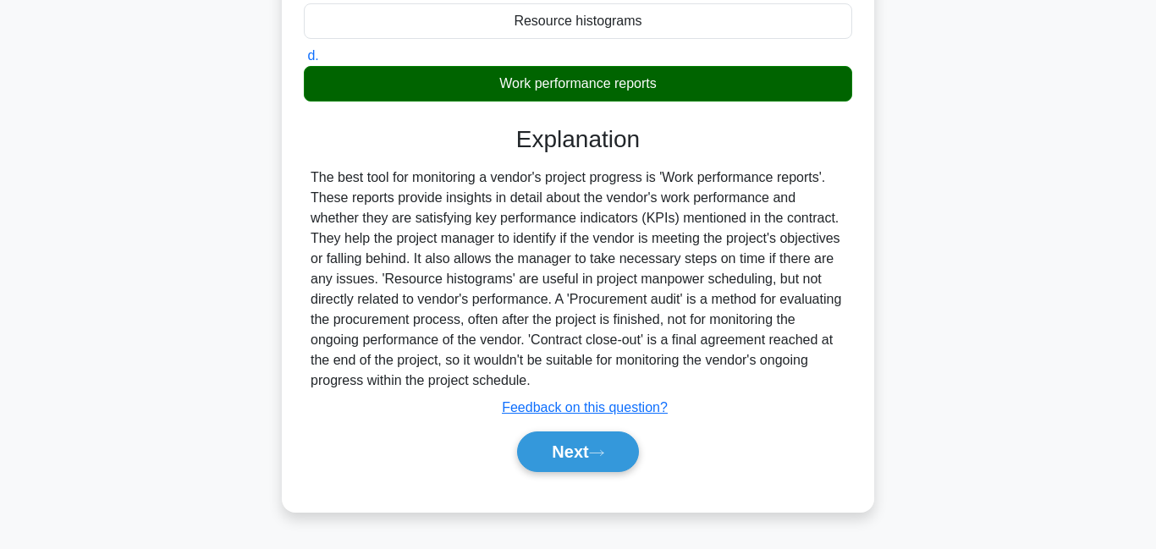
scroll to position [365, 0]
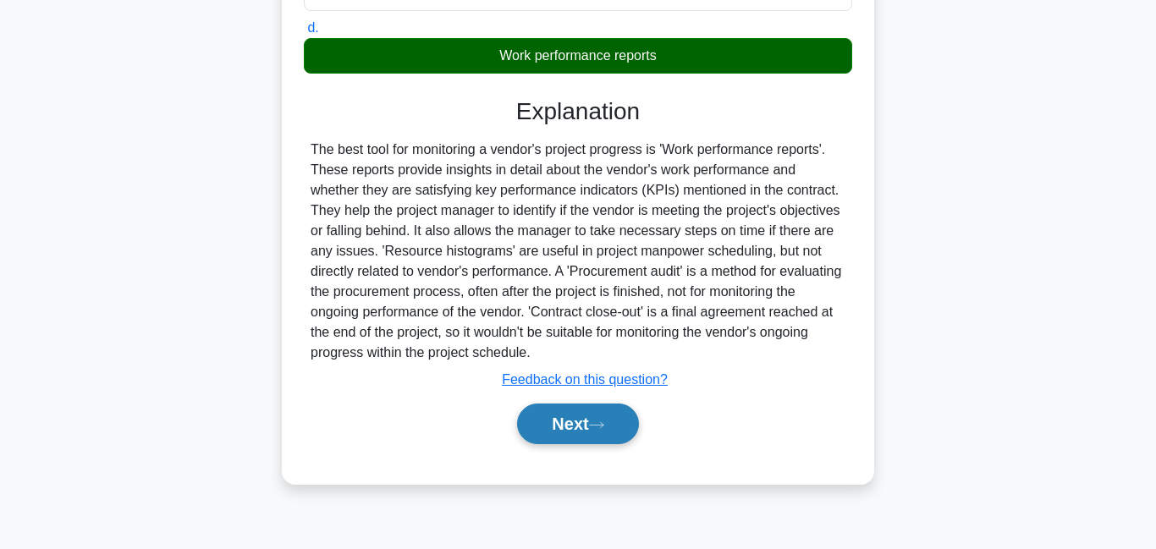
click at [581, 435] on button "Next" at bounding box center [577, 424] width 121 height 41
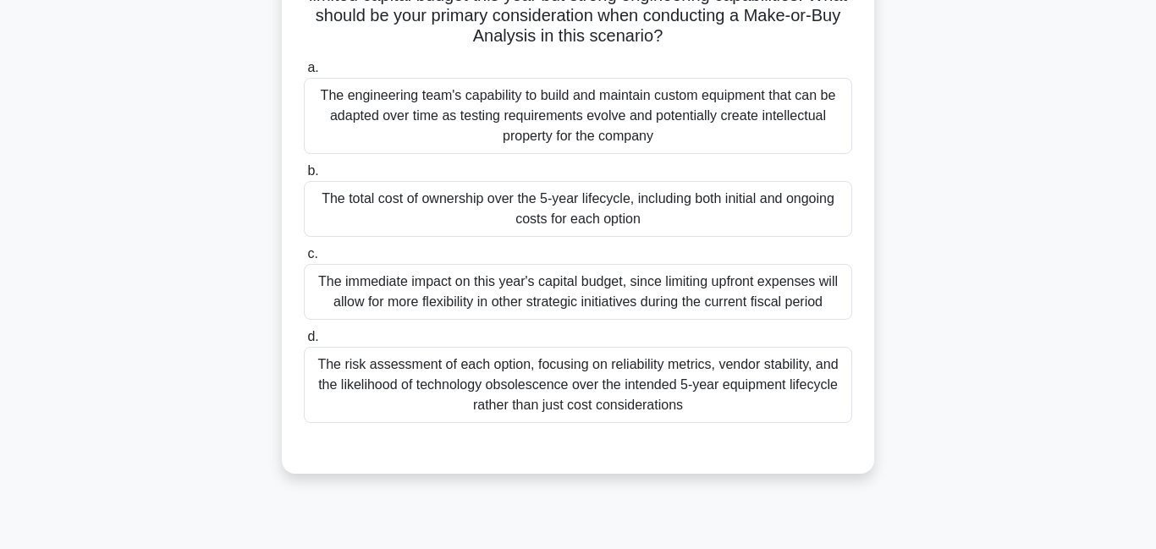
scroll to position [0, 0]
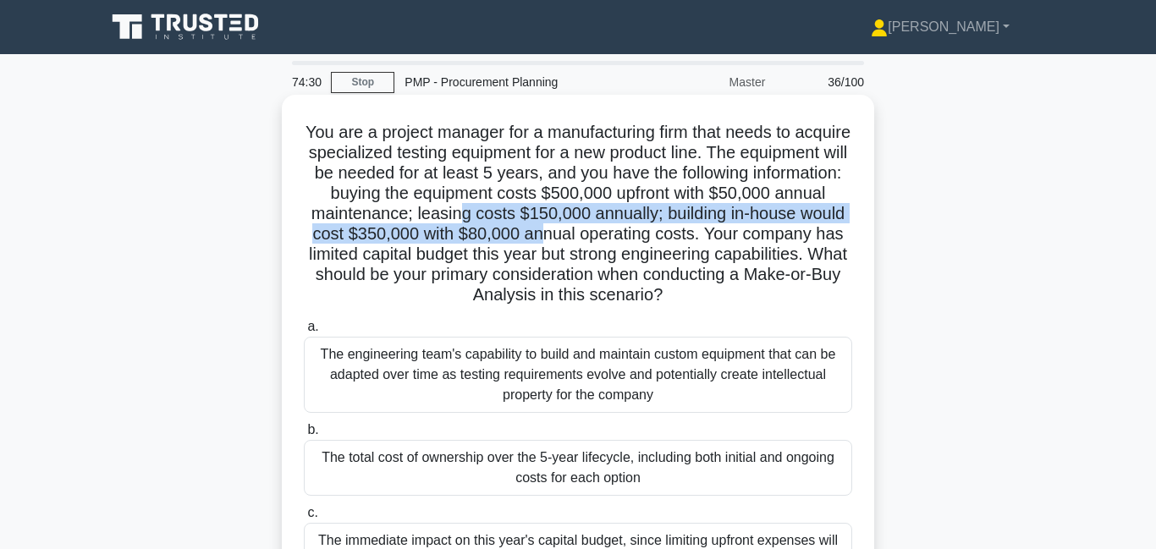
drag, startPoint x: 464, startPoint y: 218, endPoint x: 549, endPoint y: 233, distance: 86.7
click at [549, 233] on h5 "You are a project manager for a manufacturing firm that needs to acquire specia…" at bounding box center [578, 214] width 552 height 185
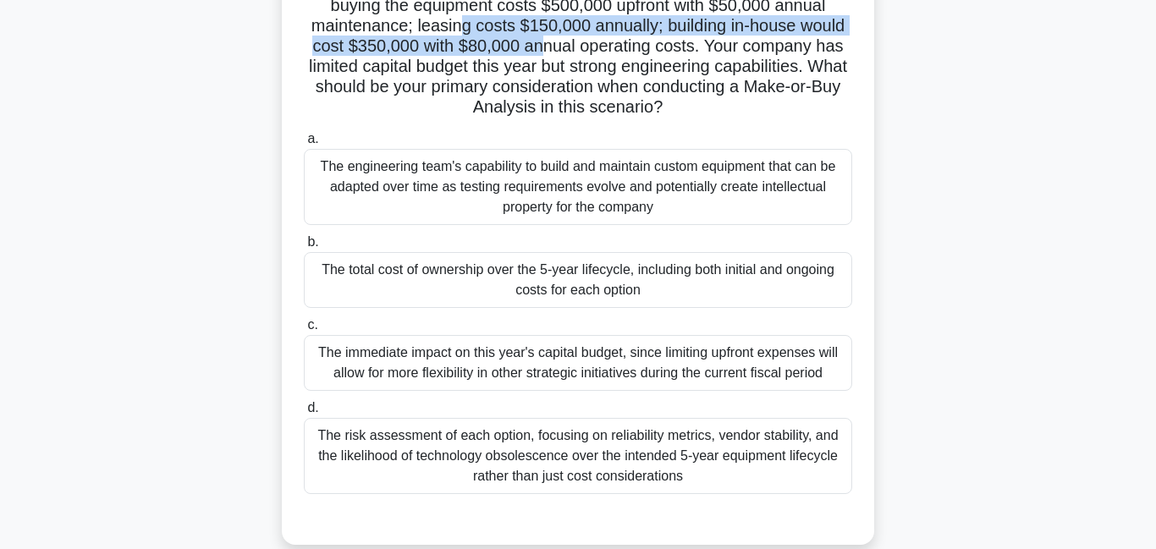
scroll to position [249, 0]
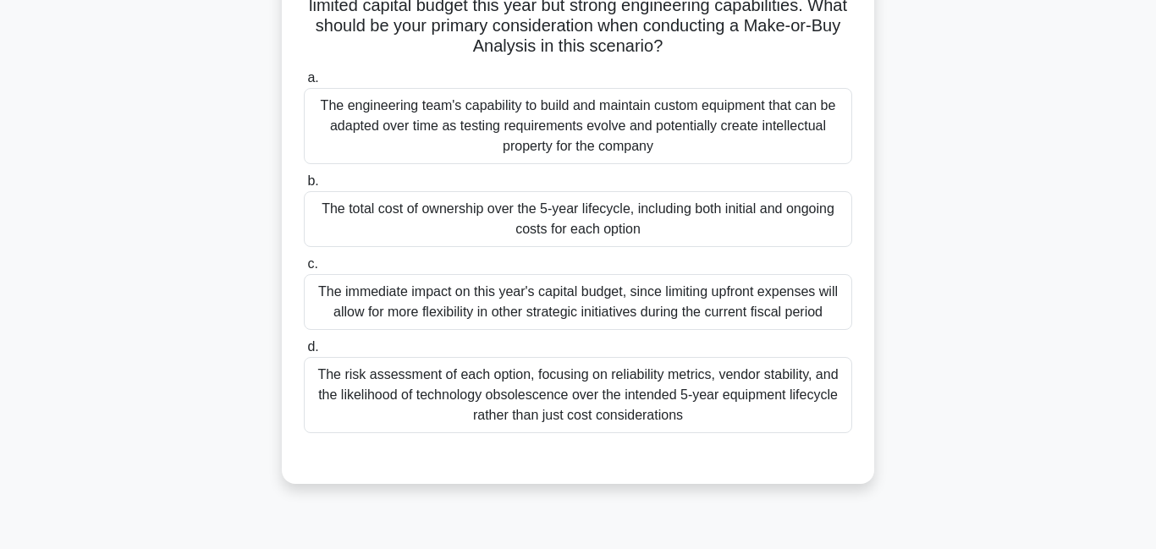
click at [477, 385] on div "The risk assessment of each option, focusing on reliability metrics, vendor sta…" at bounding box center [578, 395] width 548 height 76
click at [304, 353] on input "d. The risk assessment of each option, focusing on reliability metrics, vendor …" at bounding box center [304, 347] width 0 height 11
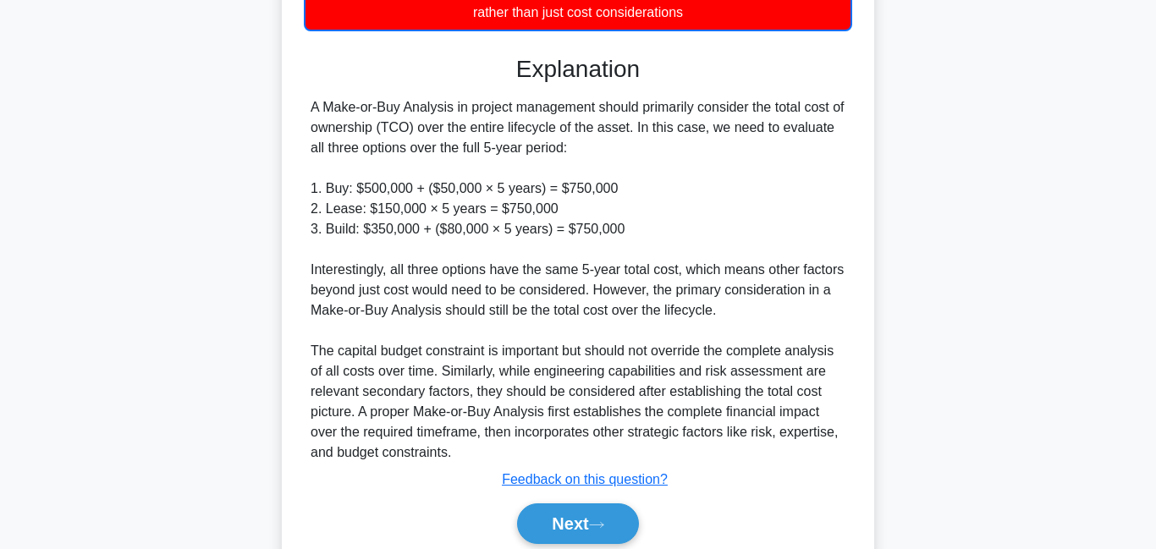
scroll to position [720, 0]
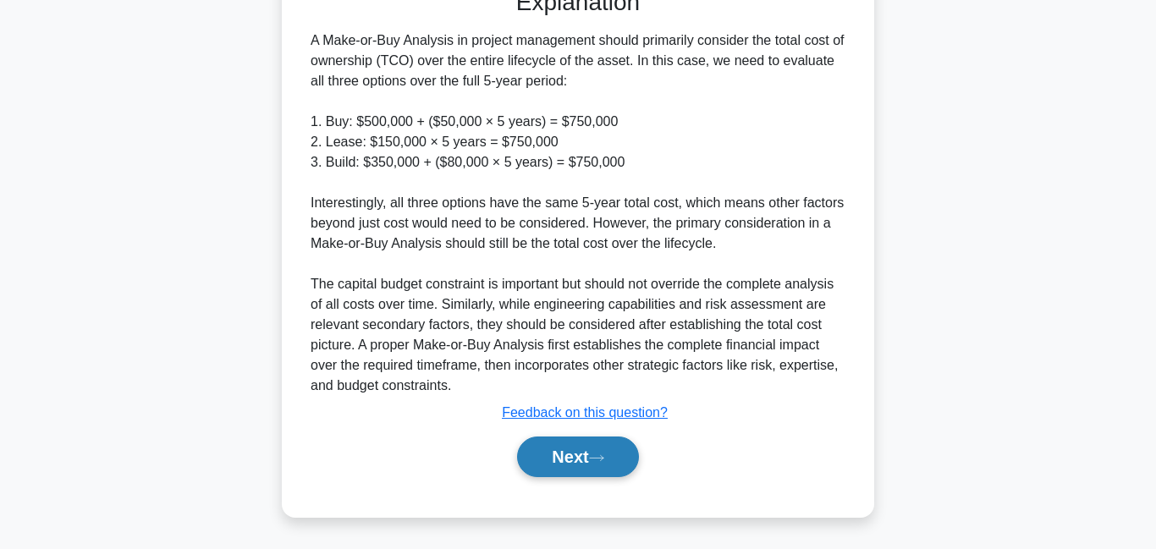
click at [555, 460] on button "Next" at bounding box center [577, 457] width 121 height 41
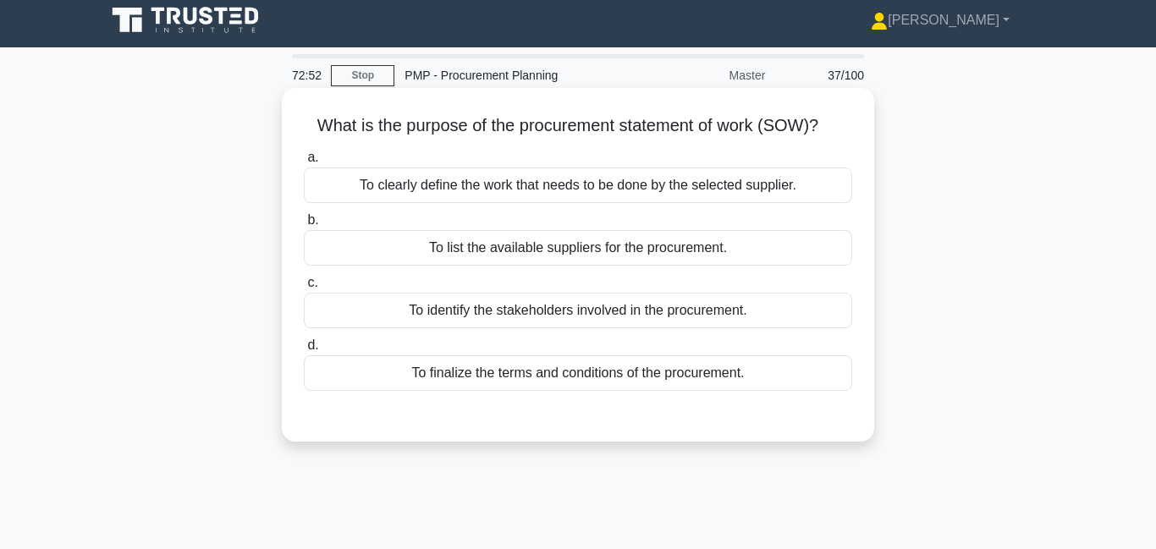
scroll to position [0, 0]
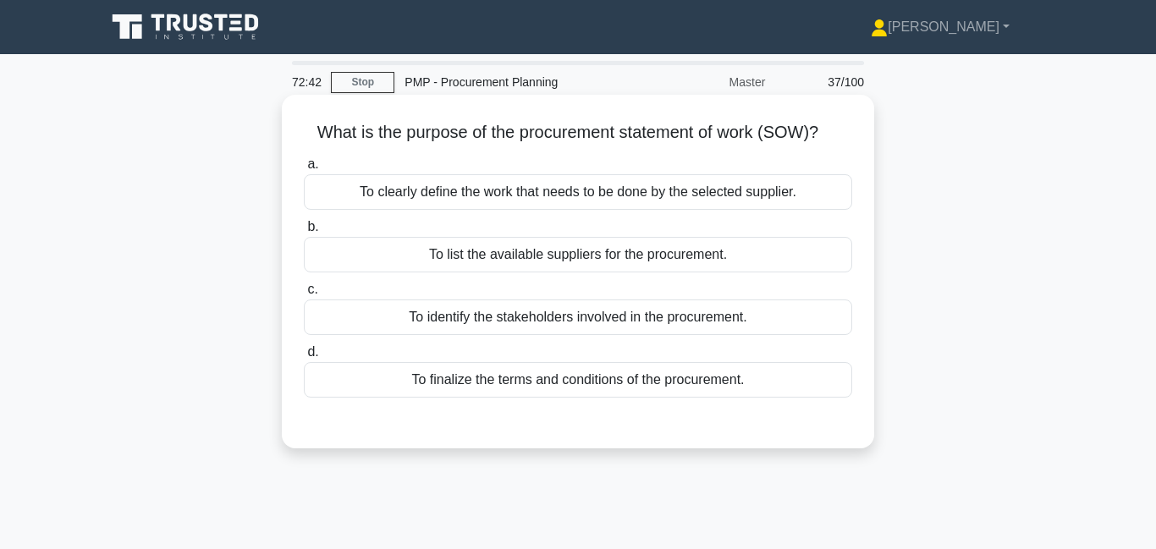
click at [600, 196] on div "To clearly define the work that needs to be done by the selected supplier." at bounding box center [578, 192] width 548 height 36
click at [304, 170] on input "a. To clearly define the work that needs to be done by the selected supplier." at bounding box center [304, 164] width 0 height 11
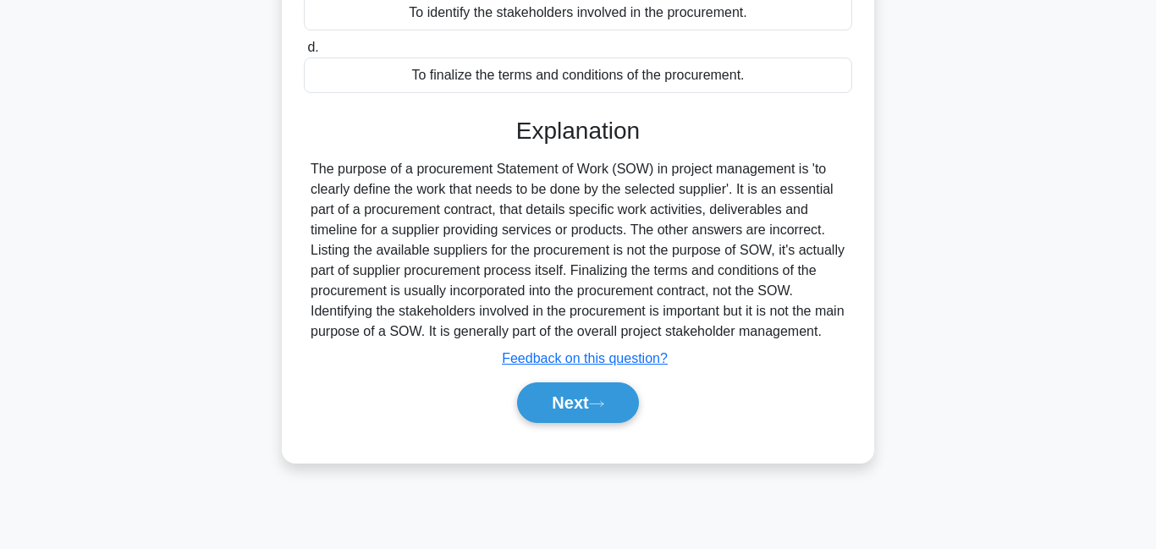
scroll to position [365, 0]
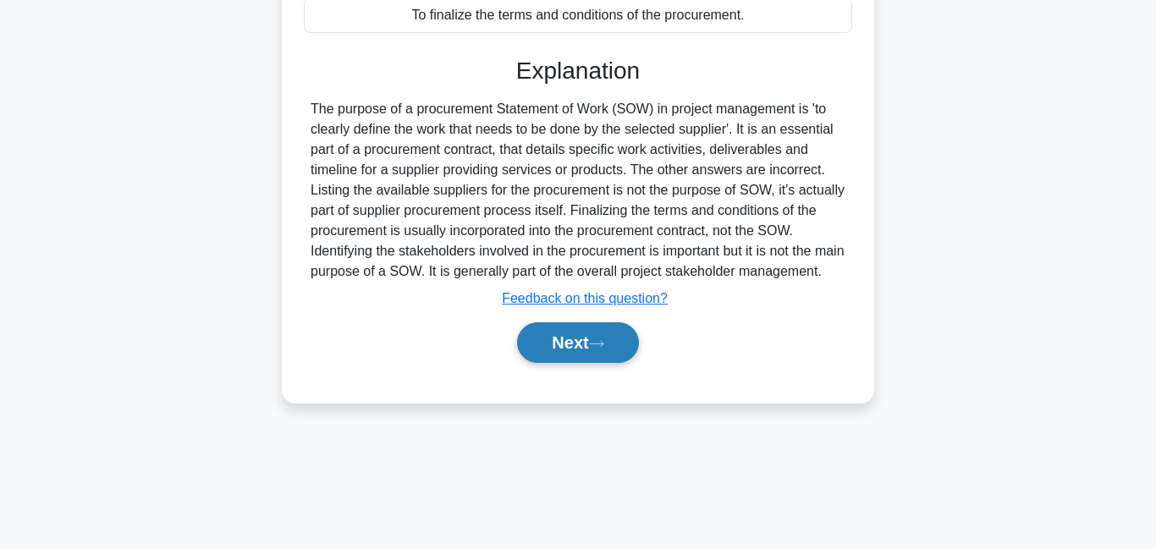
click at [598, 363] on button "Next" at bounding box center [577, 342] width 121 height 41
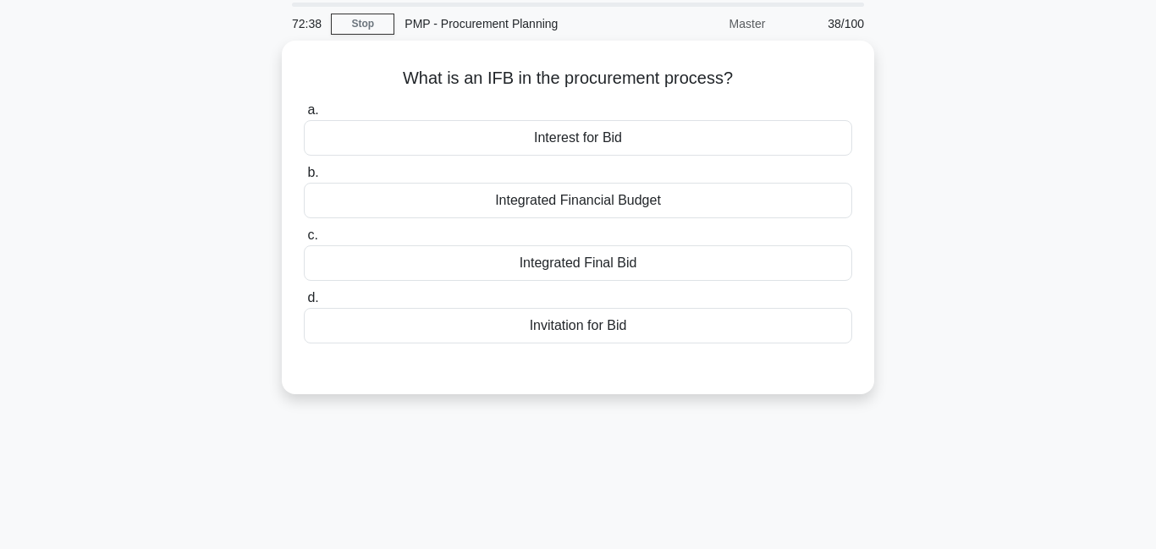
scroll to position [0, 0]
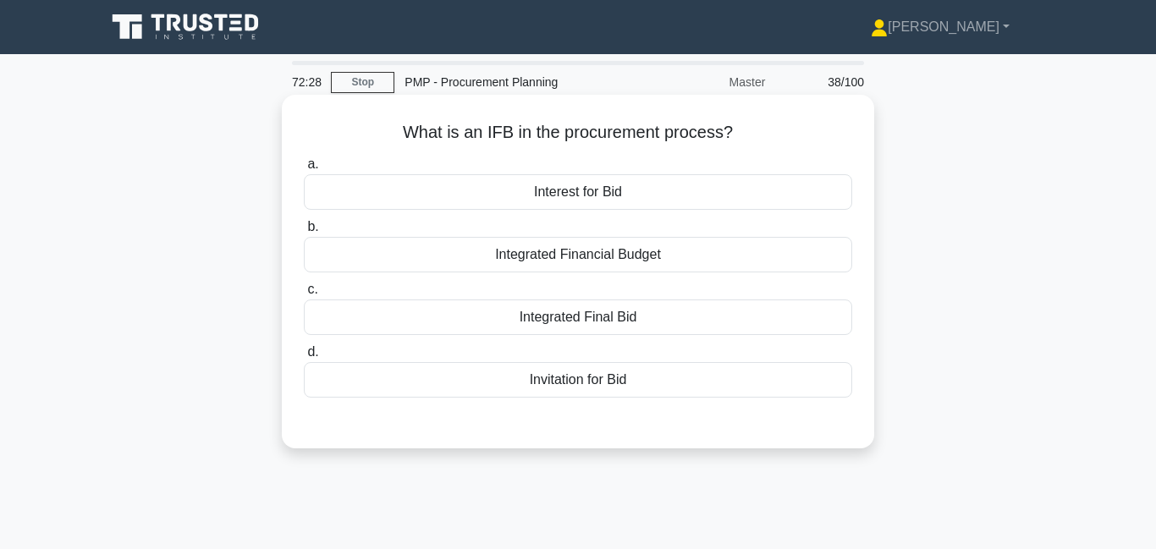
click at [592, 390] on div "Invitation for Bid" at bounding box center [578, 380] width 548 height 36
click at [304, 358] on input "d. Invitation for Bid" at bounding box center [304, 352] width 0 height 11
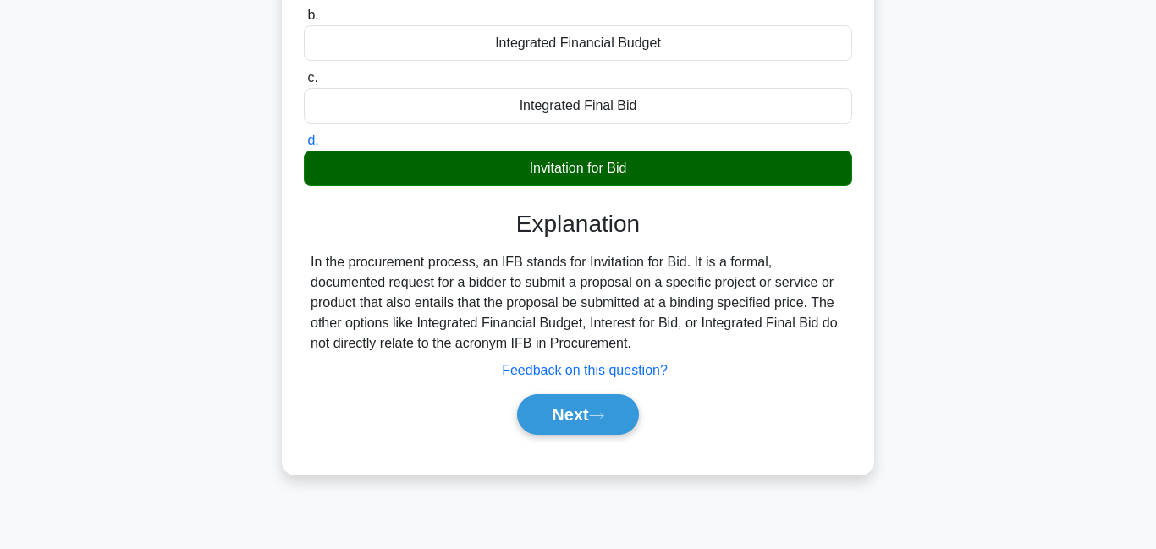
scroll to position [365, 0]
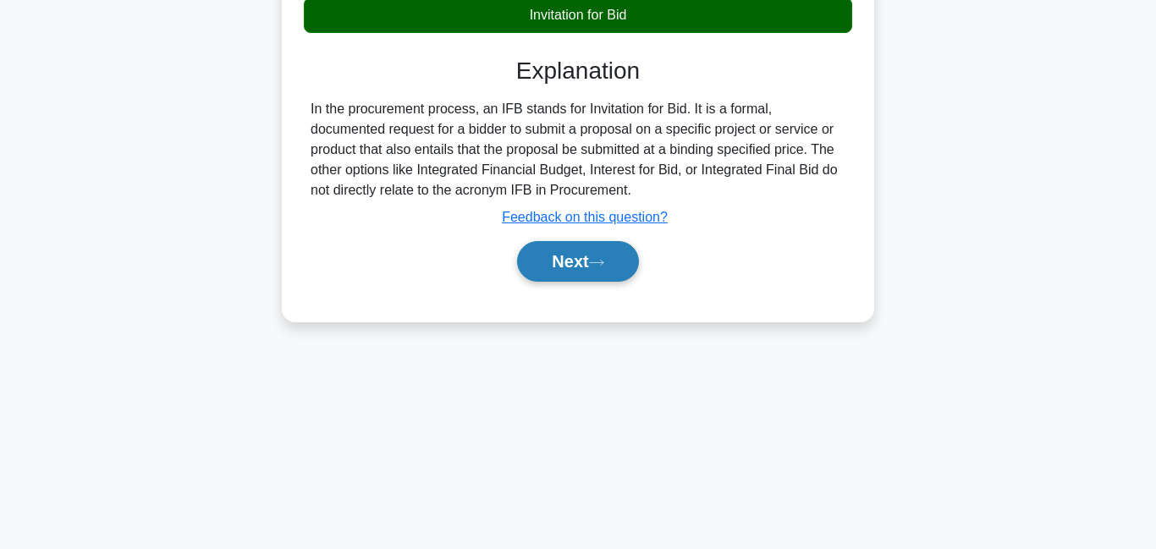
click at [587, 269] on button "Next" at bounding box center [577, 261] width 121 height 41
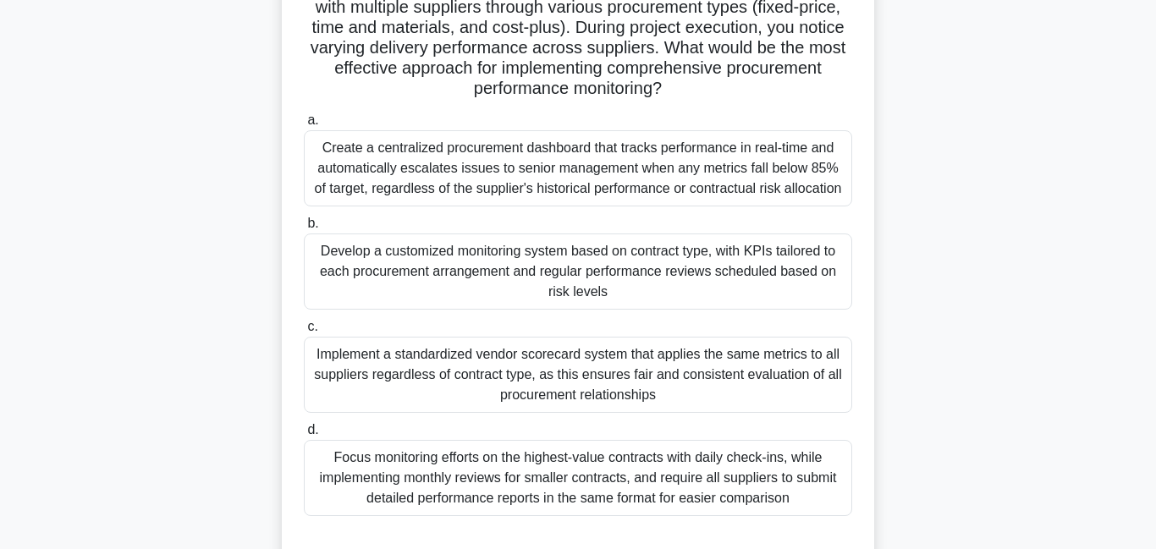
scroll to position [203, 0]
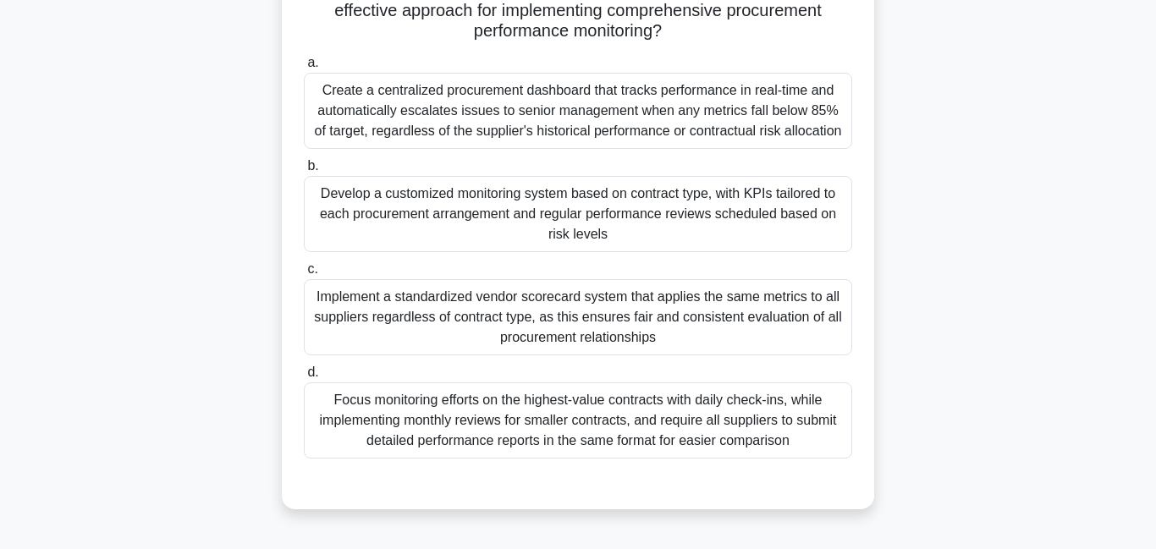
click at [592, 244] on div "Develop a customized monitoring system based on contract type, with KPIs tailor…" at bounding box center [578, 214] width 548 height 76
click at [304, 172] on input "b. Develop a customized monitoring system based on contract type, with KPIs tai…" at bounding box center [304, 166] width 0 height 11
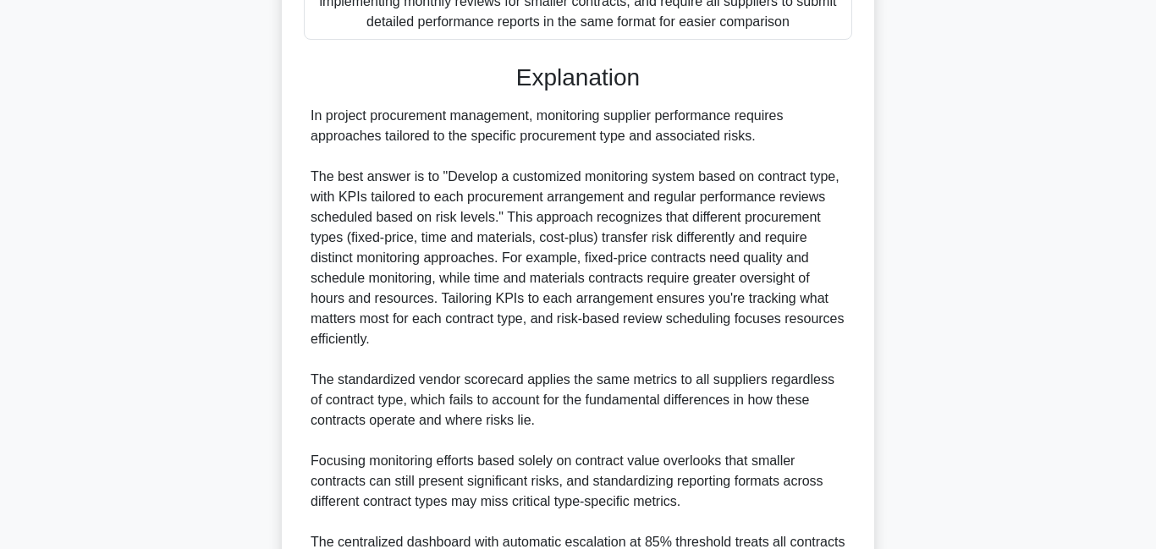
scroll to position [820, 0]
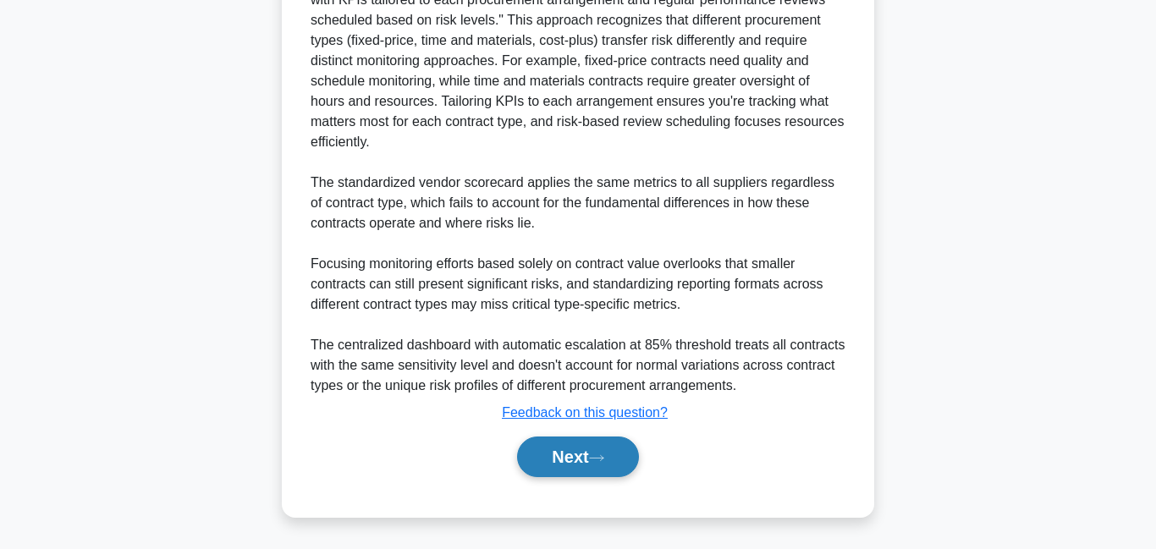
click at [584, 455] on button "Next" at bounding box center [577, 457] width 121 height 41
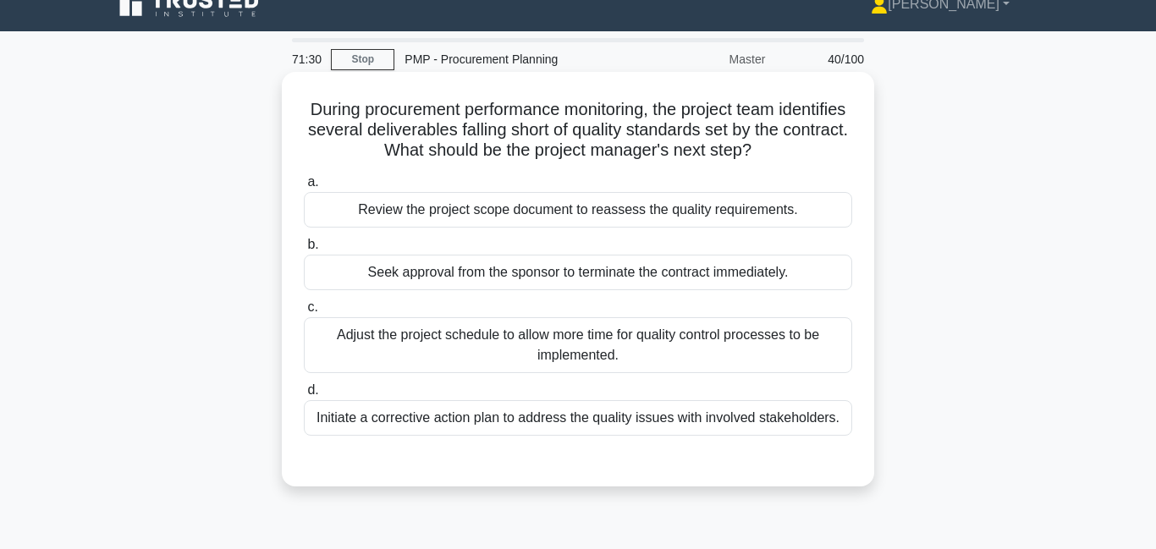
scroll to position [0, 0]
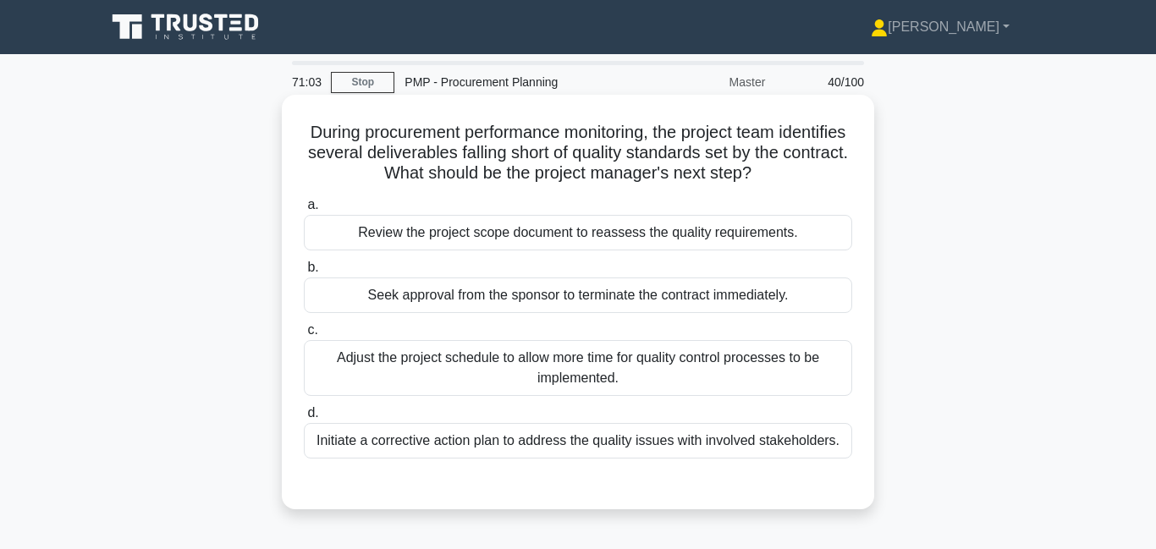
click at [581, 241] on div "Review the project scope document to reassess the quality requirements." at bounding box center [578, 233] width 548 height 36
click at [304, 211] on input "a. Review the project scope document to reassess the quality requirements." at bounding box center [304, 205] width 0 height 11
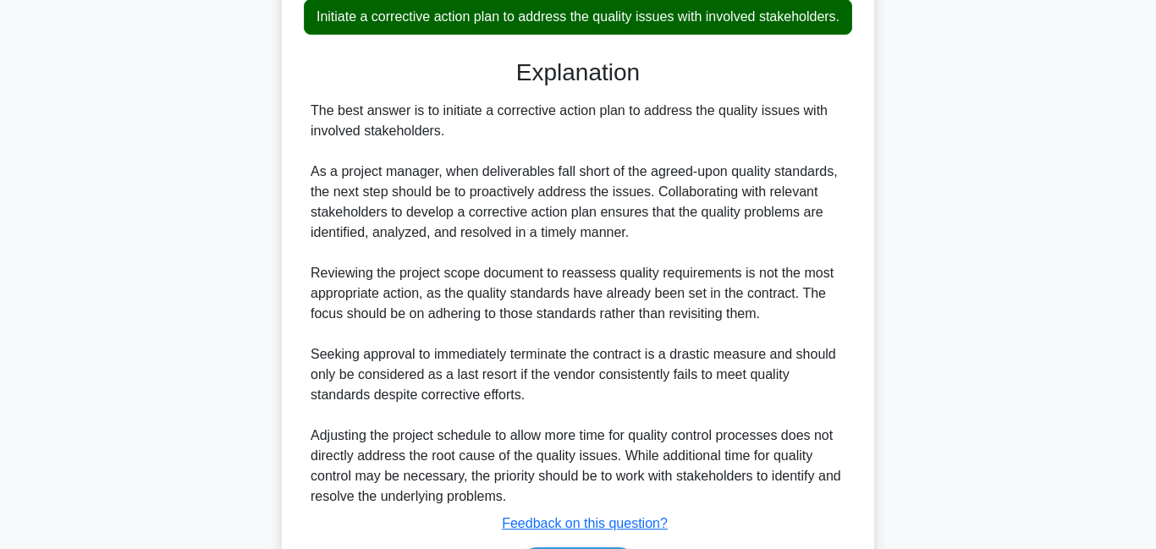
scroll to position [537, 0]
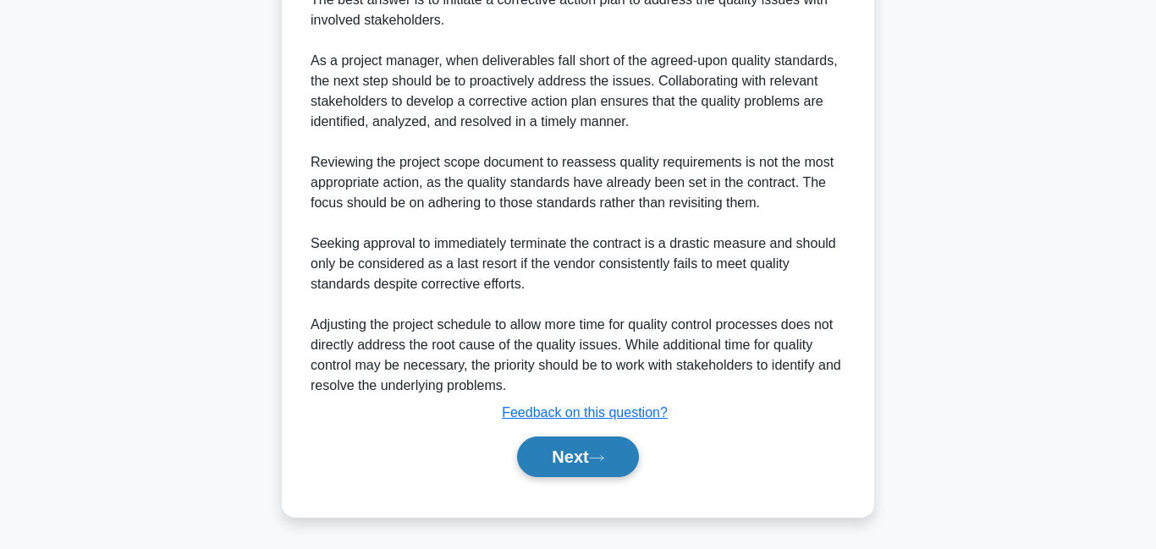
click at [624, 457] on button "Next" at bounding box center [577, 457] width 121 height 41
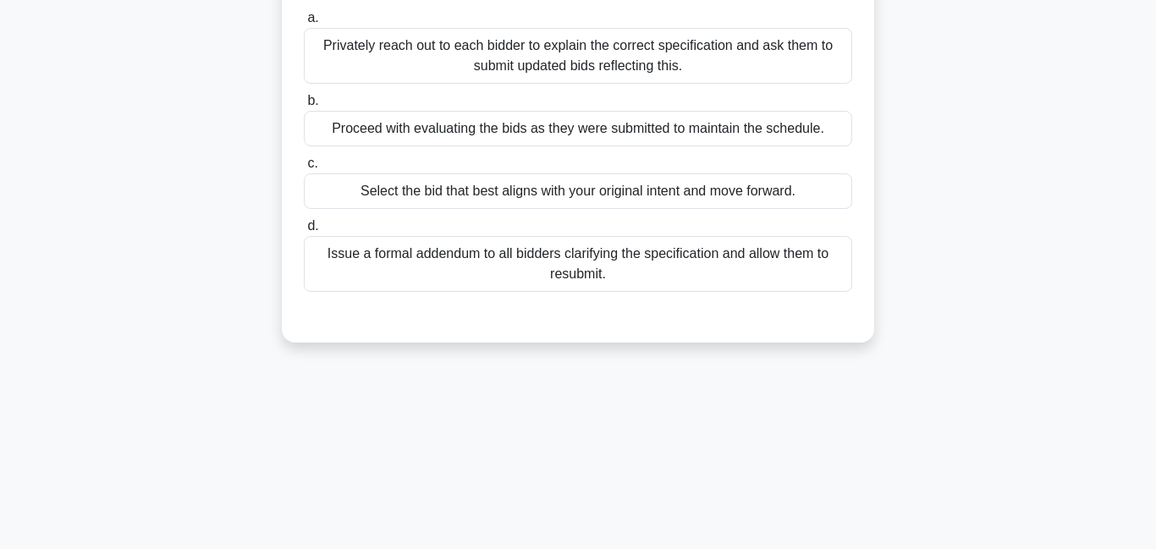
scroll to position [0, 0]
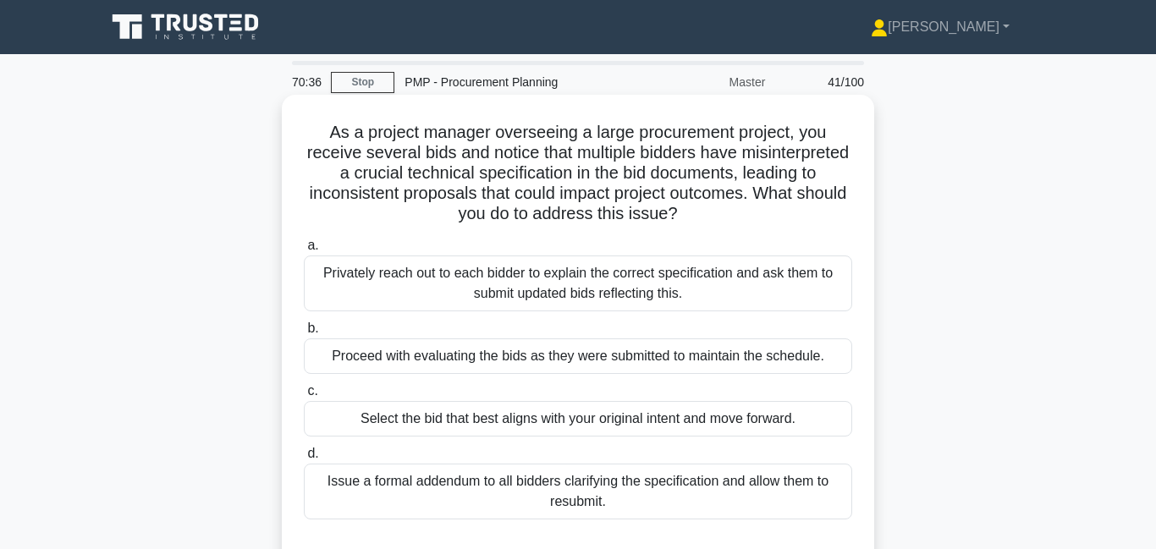
click at [620, 493] on div "Issue a formal addendum to all bidders clarifying the specification and allow t…" at bounding box center [578, 492] width 548 height 56
click at [304, 460] on input "d. Issue a formal addendum to all bidders clarifying the specification and allo…" at bounding box center [304, 454] width 0 height 11
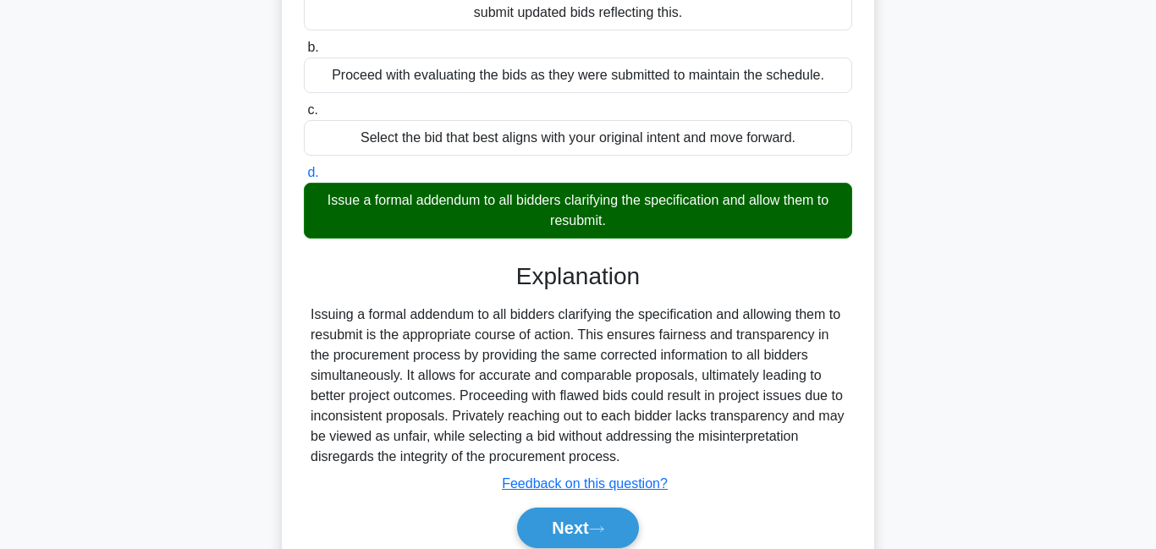
scroll to position [365, 0]
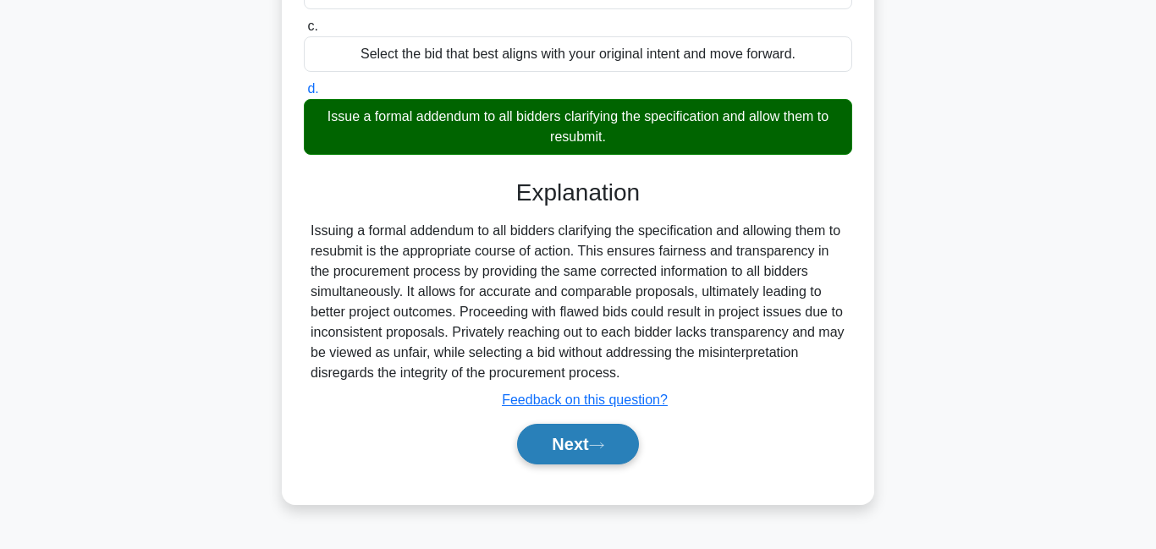
click at [607, 458] on button "Next" at bounding box center [577, 444] width 121 height 41
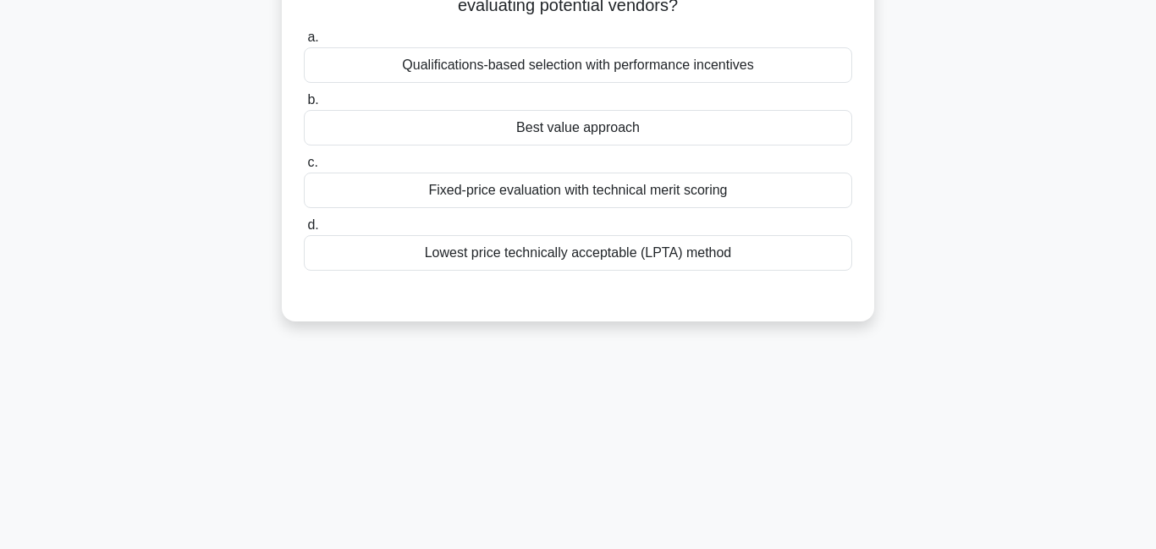
scroll to position [166, 0]
click at [534, 193] on div "Fixed-price evaluation with technical merit scoring" at bounding box center [578, 192] width 548 height 36
click at [304, 170] on input "c. Fixed-price evaluation with technical merit scoring" at bounding box center [304, 164] width 0 height 11
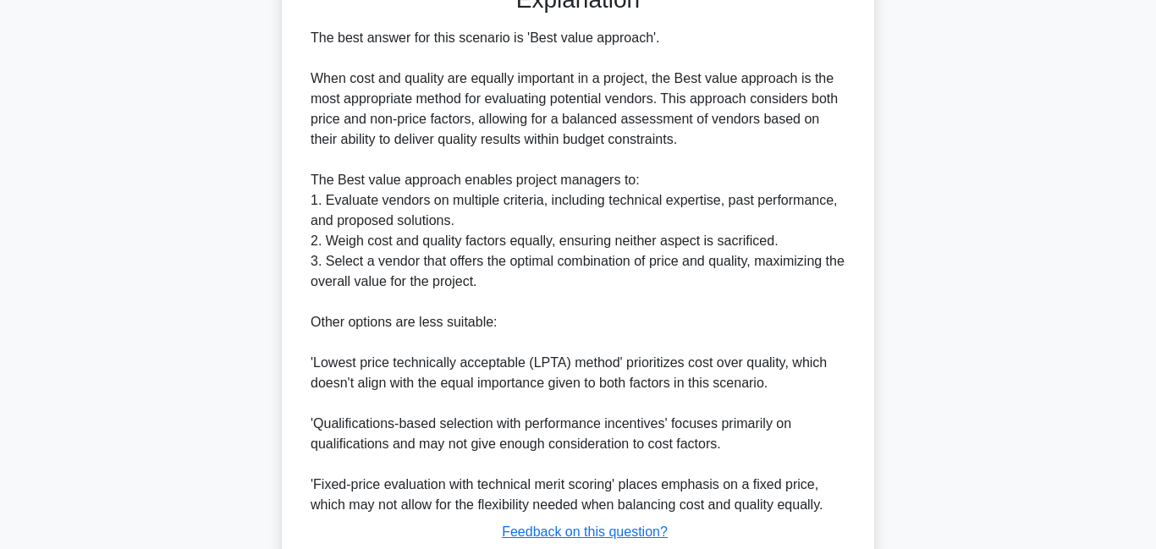
scroll to position [576, 0]
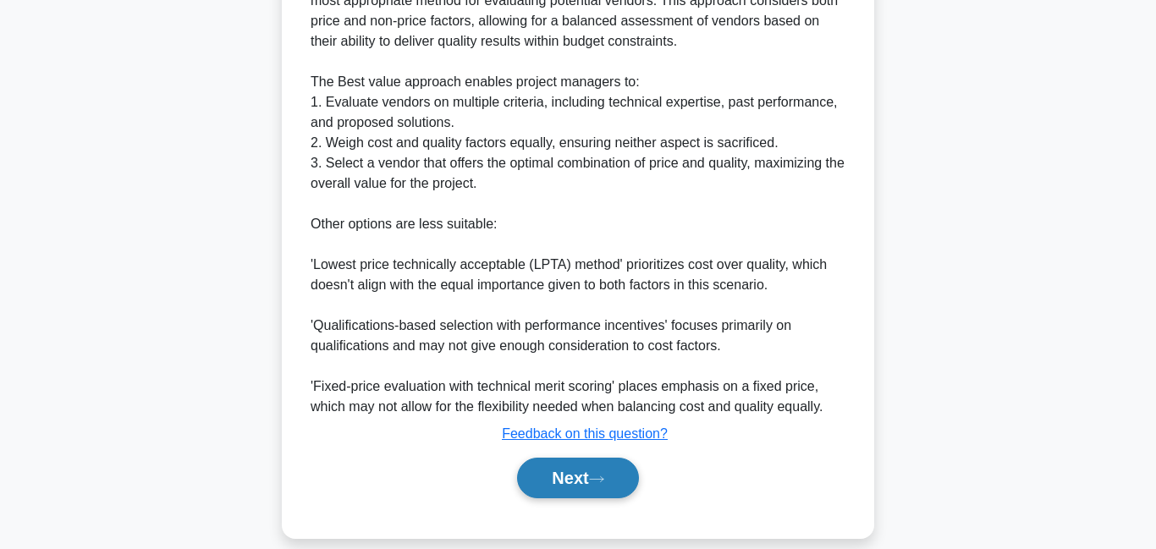
click at [577, 478] on button "Next" at bounding box center [577, 478] width 121 height 41
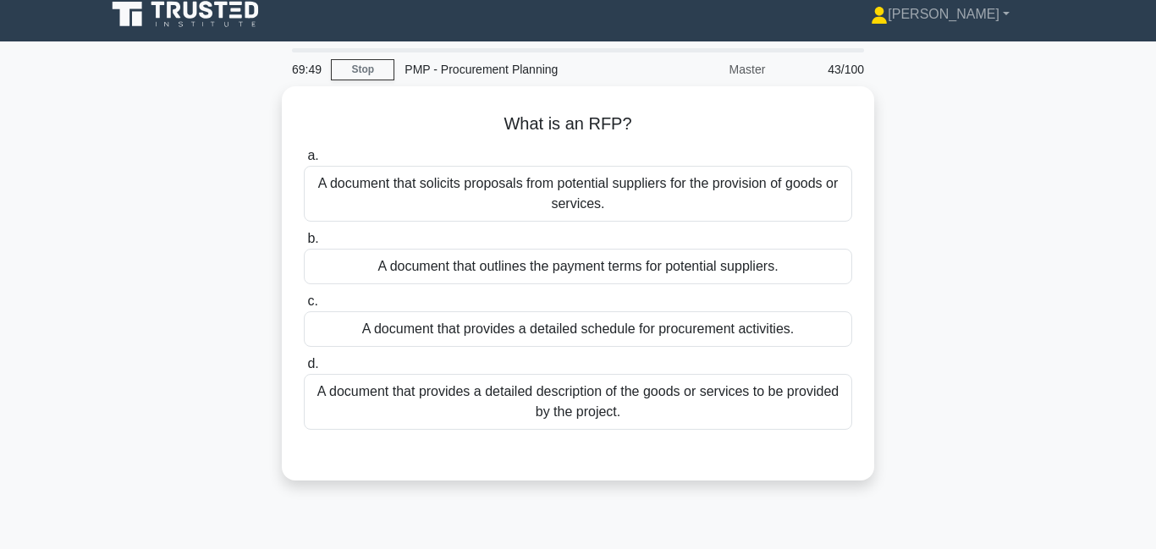
scroll to position [0, 0]
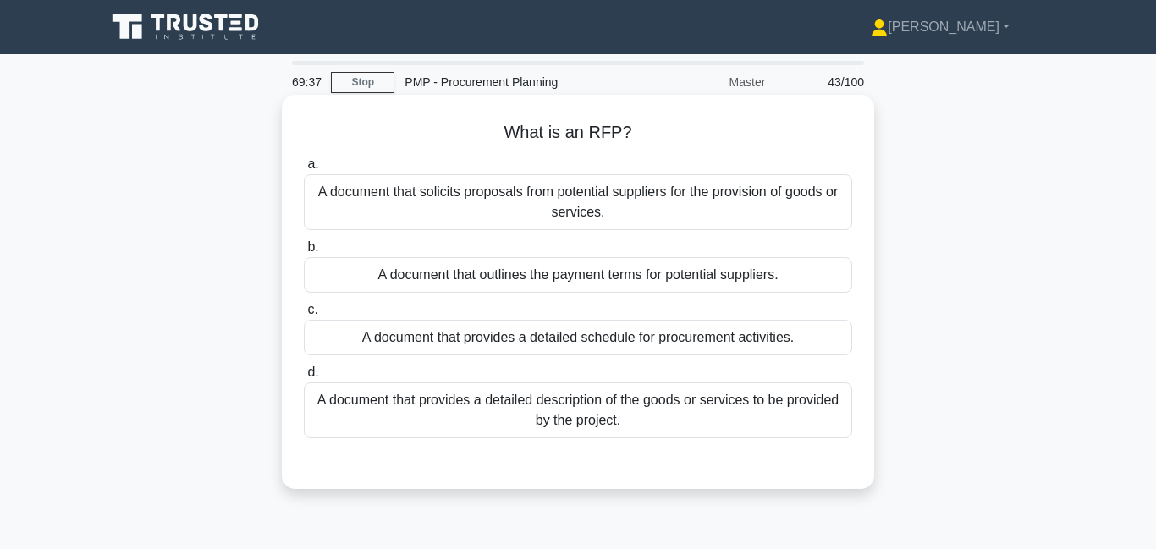
click at [563, 209] on div "A document that solicits proposals from potential suppliers for the provision o…" at bounding box center [578, 202] width 548 height 56
click at [304, 170] on input "a. A document that solicits proposals from potential suppliers for the provisio…" at bounding box center [304, 164] width 0 height 11
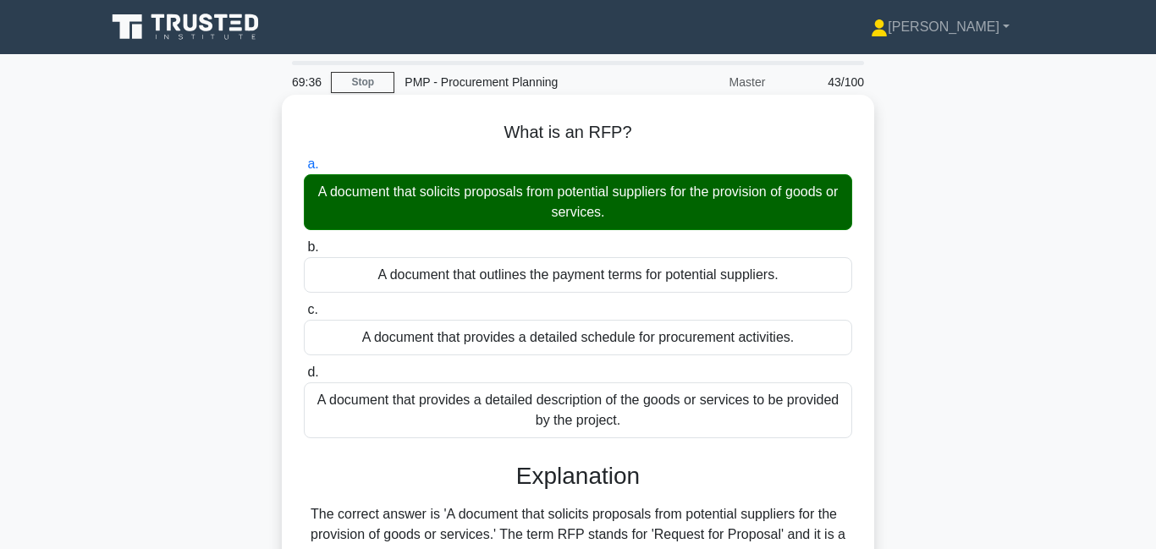
scroll to position [314, 0]
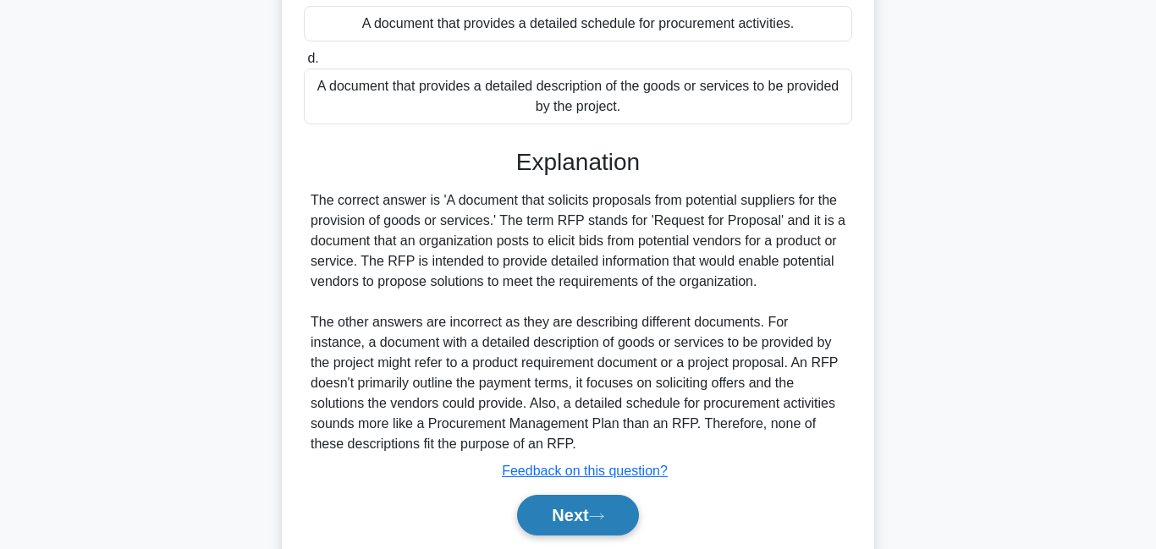
click at [612, 510] on button "Next" at bounding box center [577, 515] width 121 height 41
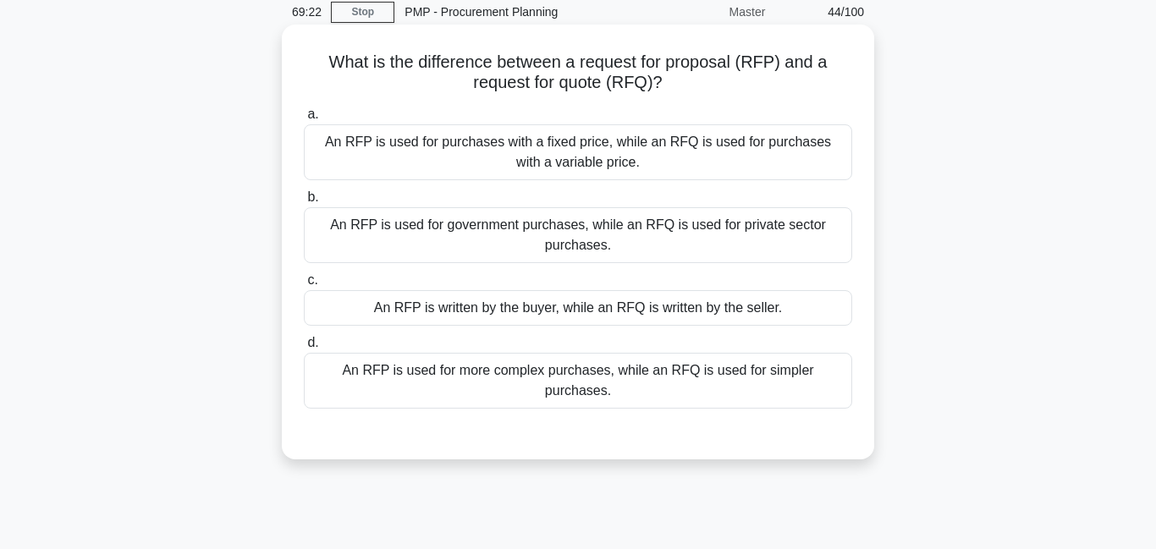
scroll to position [73, 0]
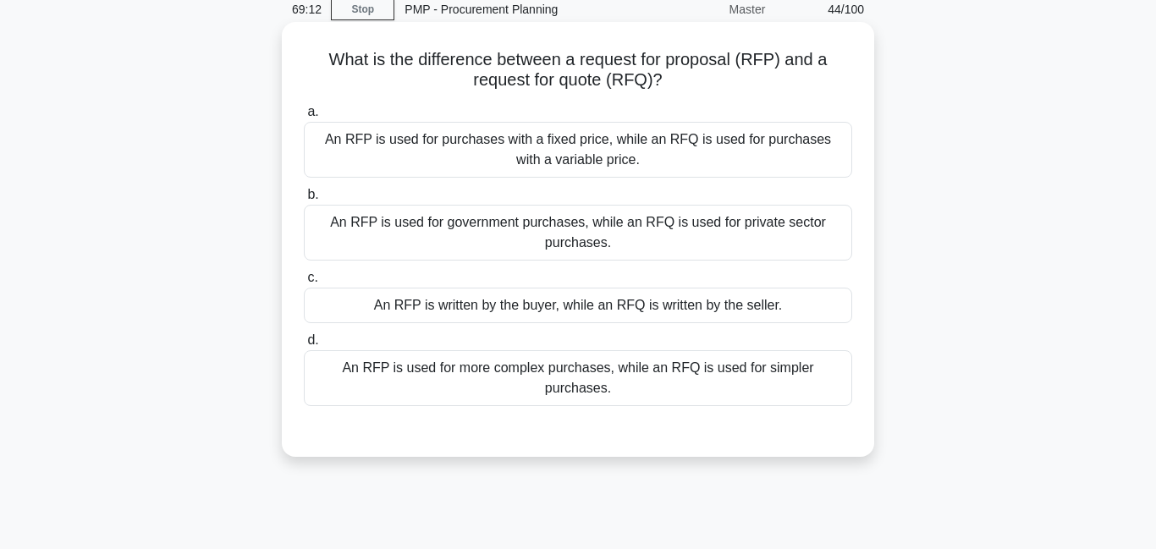
click at [602, 382] on div "An RFP is used for more complex purchases, while an RFQ is used for simpler pur…" at bounding box center [578, 378] width 548 height 56
click at [304, 346] on input "d. An RFP is used for more complex purchases, while an RFQ is used for simpler …" at bounding box center [304, 340] width 0 height 11
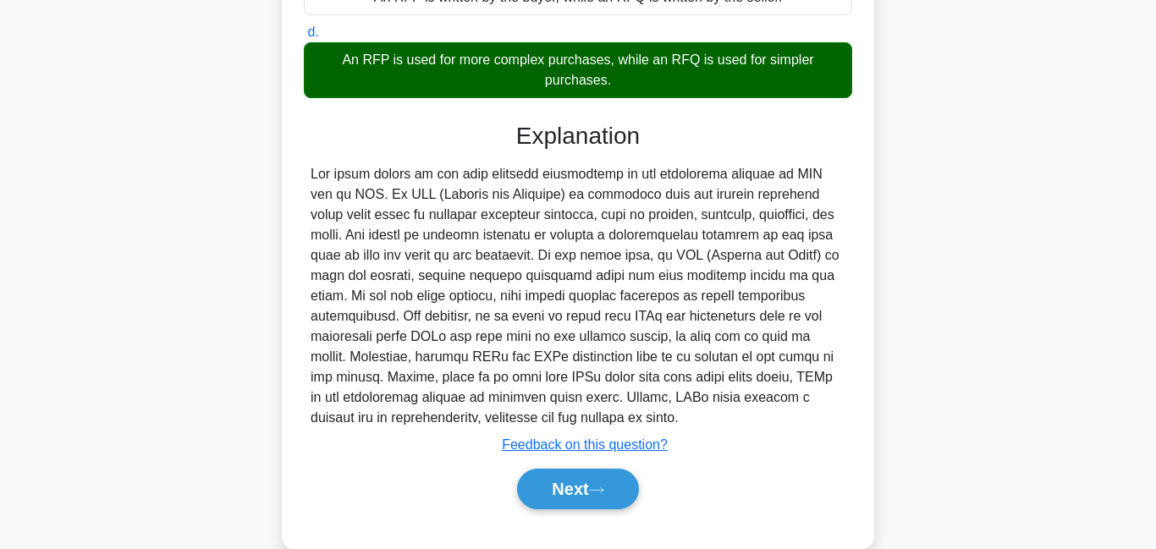
scroll to position [385, 0]
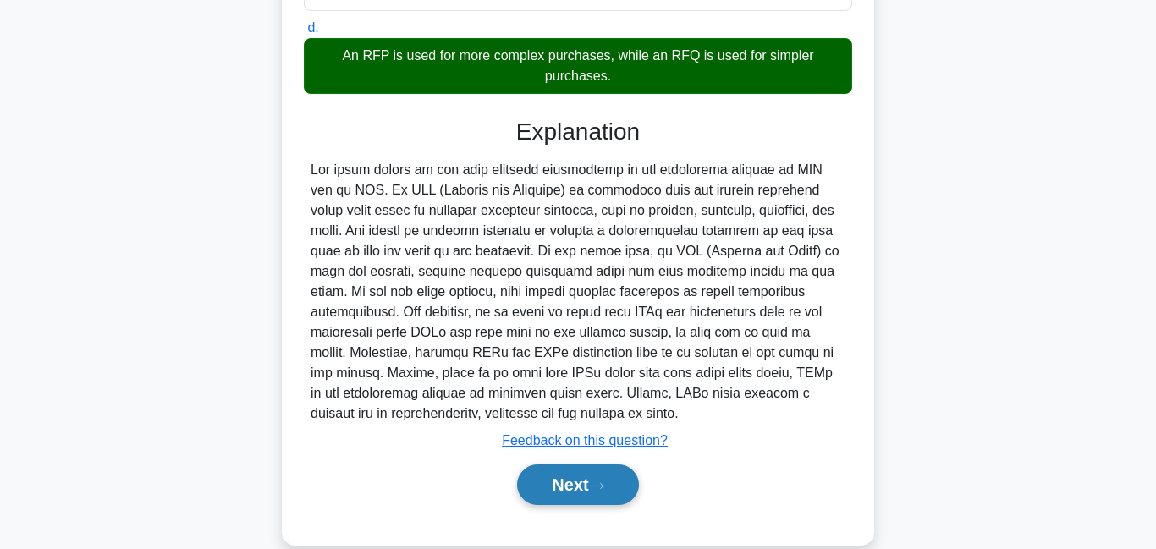
click at [581, 473] on button "Next" at bounding box center [577, 485] width 121 height 41
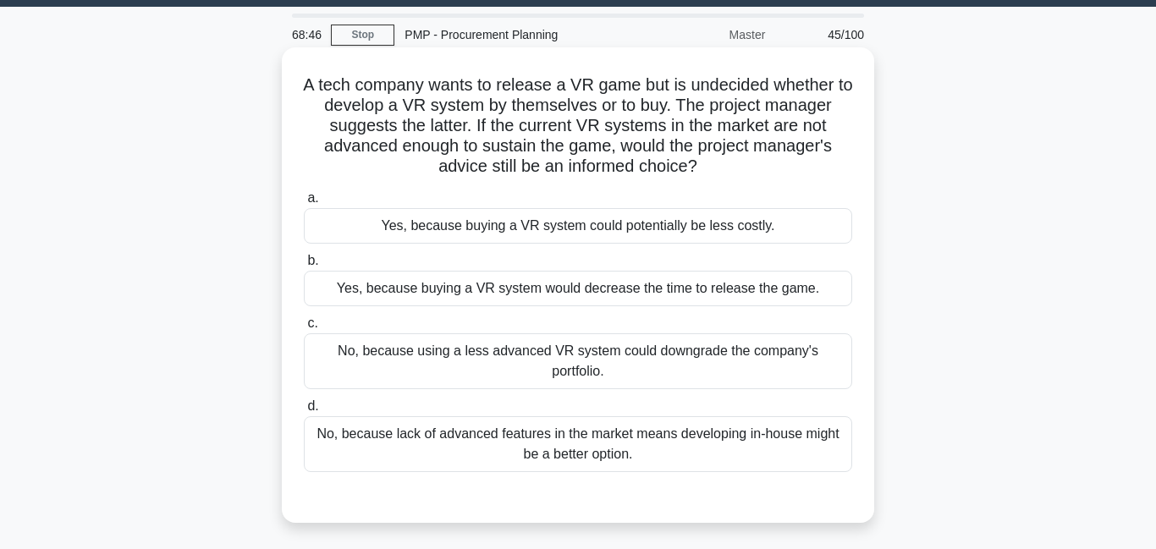
scroll to position [64, 0]
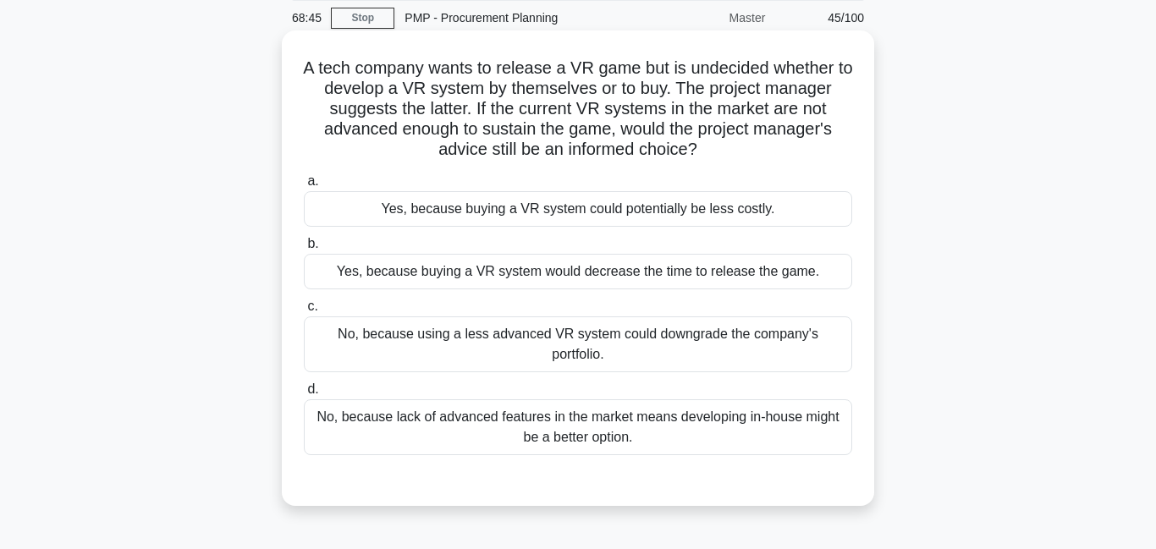
click at [553, 407] on div "No, because lack of advanced features in the market means developing in-house m…" at bounding box center [578, 427] width 548 height 56
click at [304, 395] on input "d. No, because lack of advanced features in the market means developing in-hous…" at bounding box center [304, 389] width 0 height 11
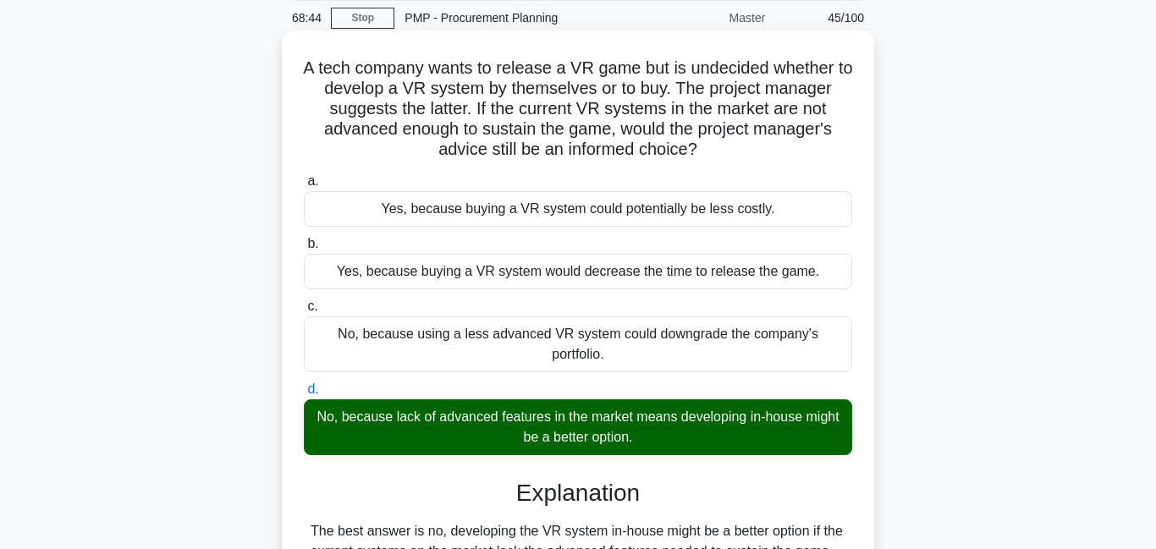
scroll to position [475, 0]
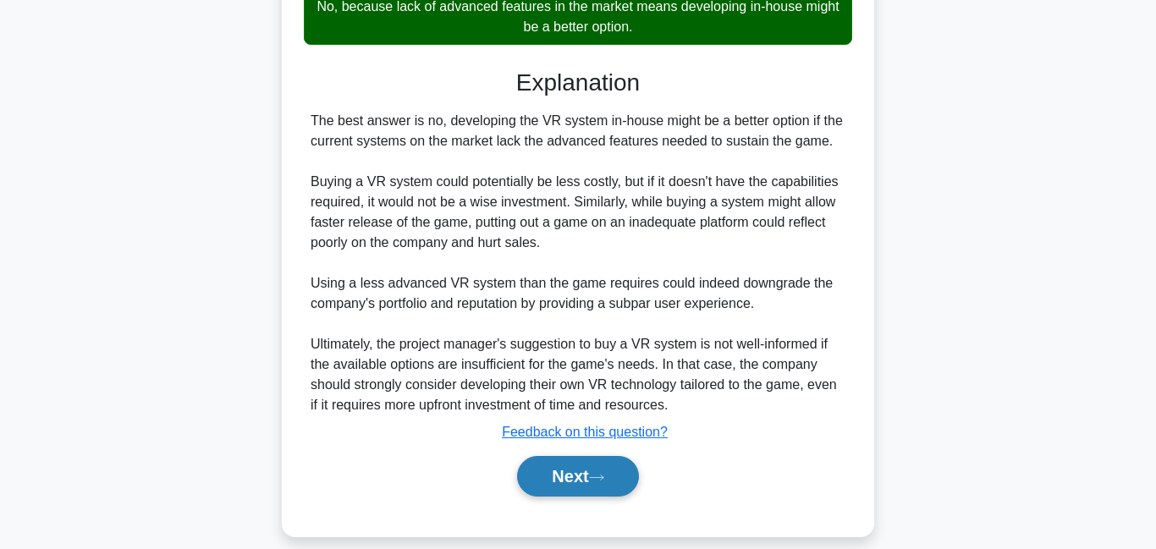
click at [586, 471] on button "Next" at bounding box center [577, 476] width 121 height 41
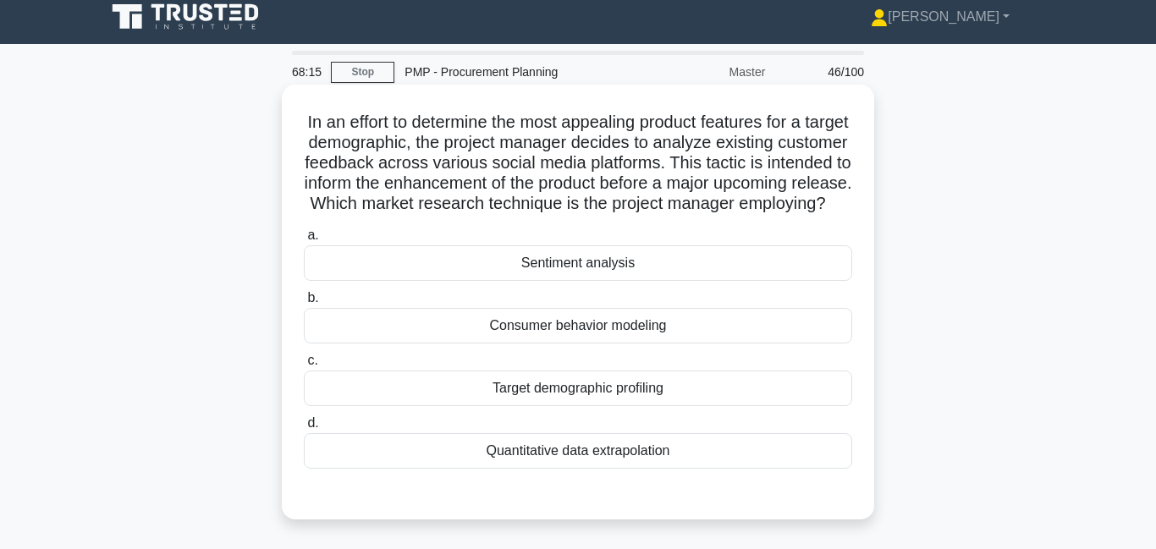
scroll to position [27, 0]
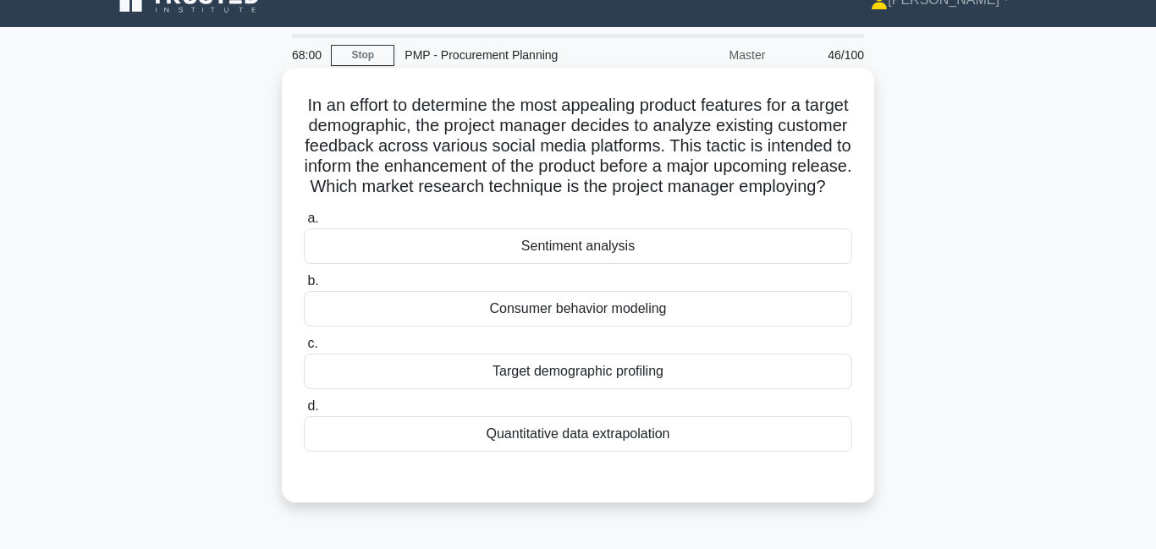
click at [587, 389] on div "Target demographic profiling" at bounding box center [578, 372] width 548 height 36
click at [304, 350] on input "c. Target demographic profiling" at bounding box center [304, 344] width 0 height 11
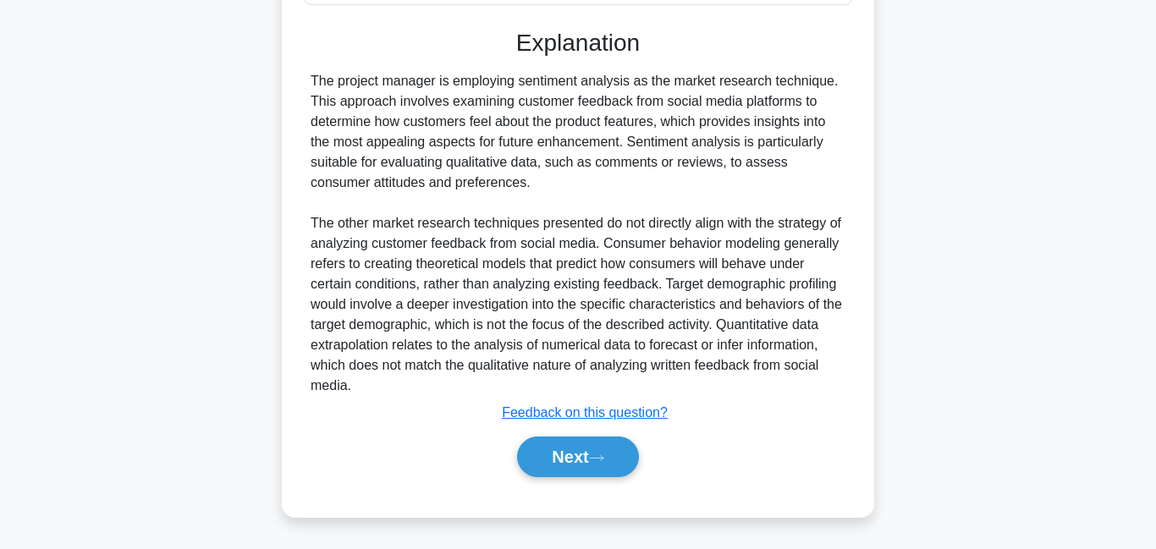
scroll to position [497, 0]
click at [598, 460] on icon at bounding box center [596, 458] width 15 height 9
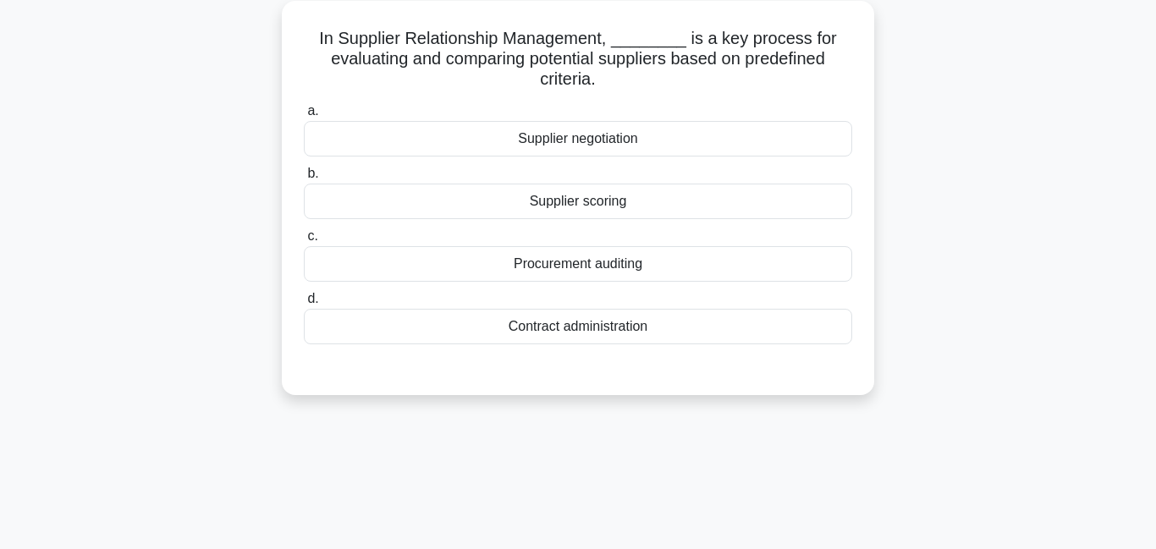
scroll to position [0, 0]
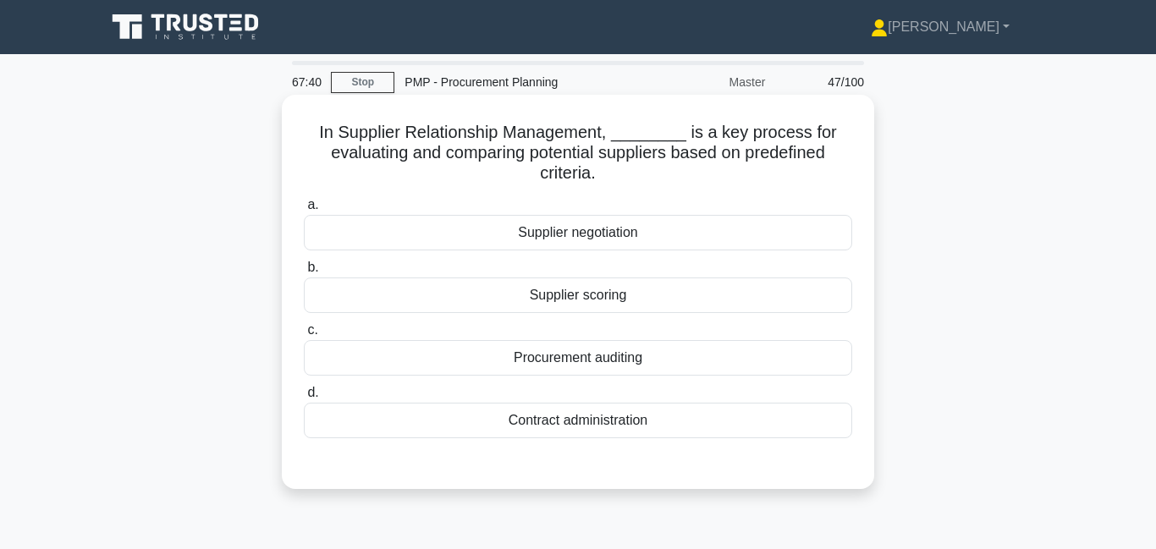
click at [553, 303] on div "Supplier scoring" at bounding box center [578, 296] width 548 height 36
click at [304, 273] on input "b. Supplier scoring" at bounding box center [304, 267] width 0 height 11
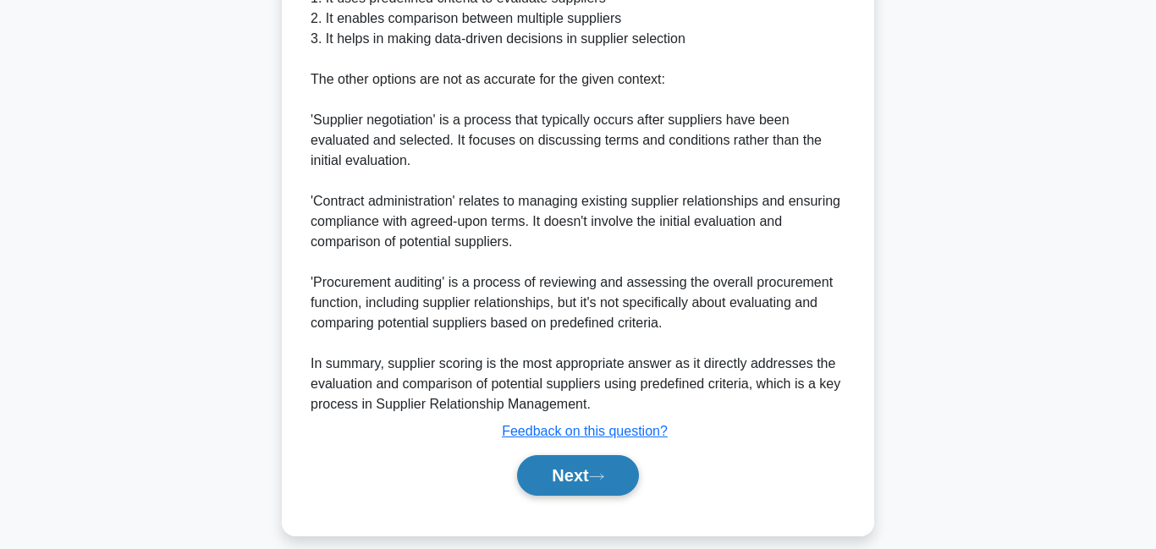
click at [570, 476] on button "Next" at bounding box center [577, 475] width 121 height 41
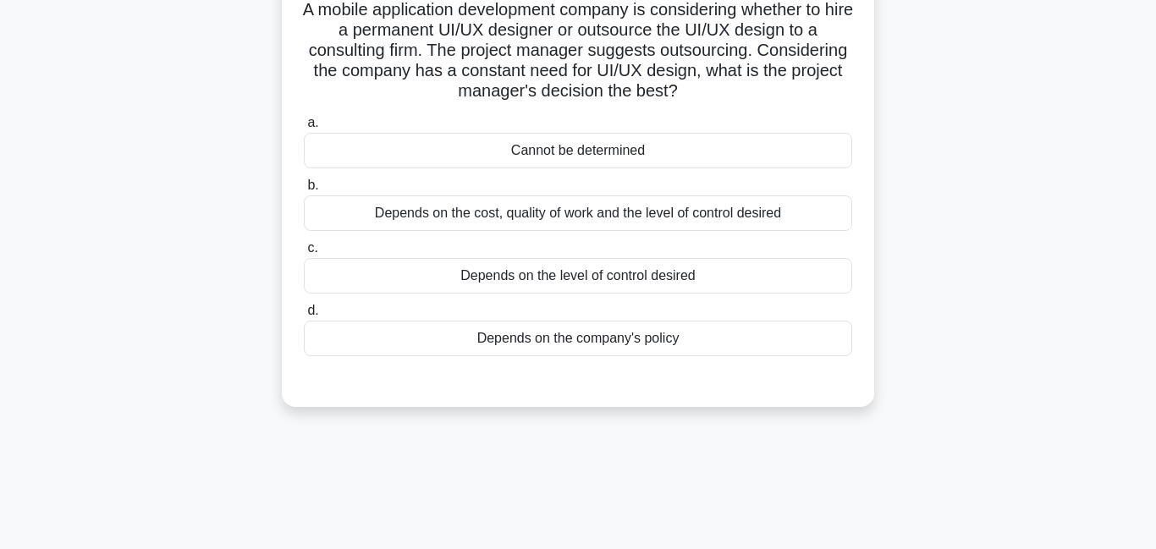
scroll to position [35, 0]
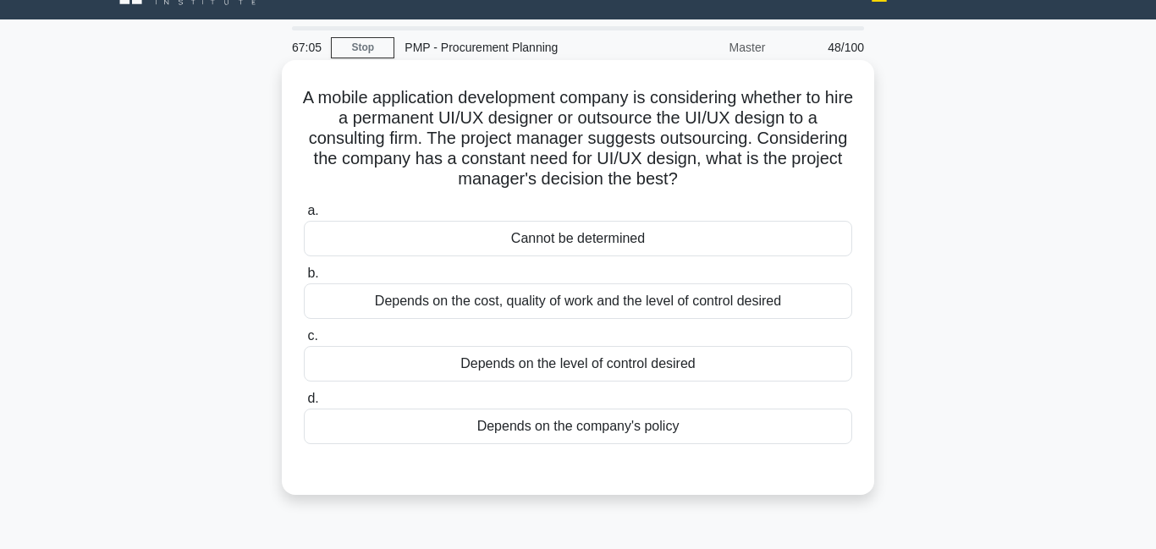
click at [622, 302] on div "Depends on the cost, quality of work and the level of control desired" at bounding box center [578, 302] width 548 height 36
click at [304, 279] on input "b. Depends on the cost, quality of work and the level of control desired" at bounding box center [304, 273] width 0 height 11
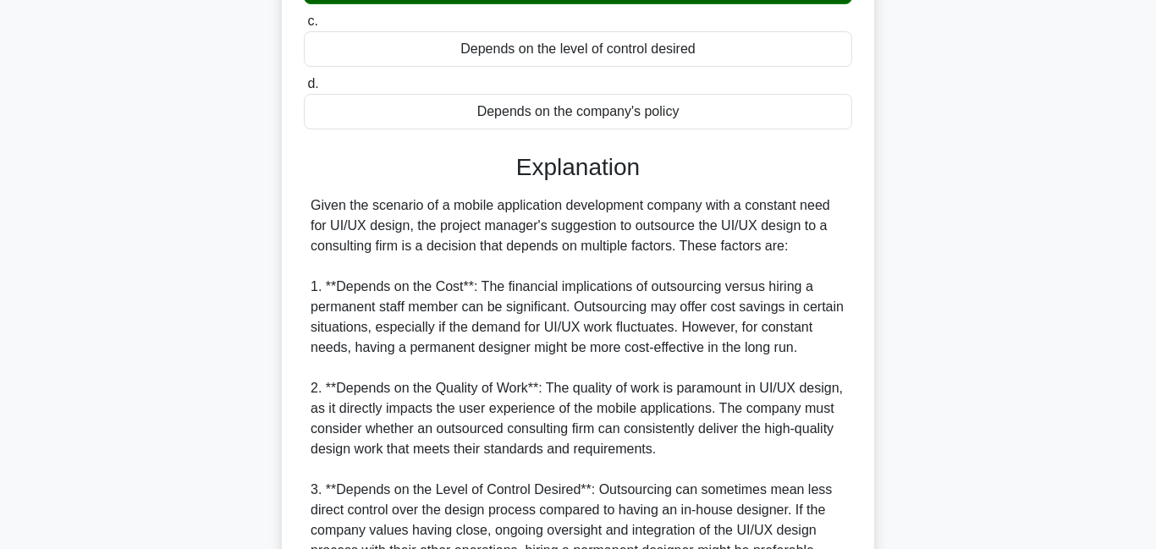
scroll to position [678, 0]
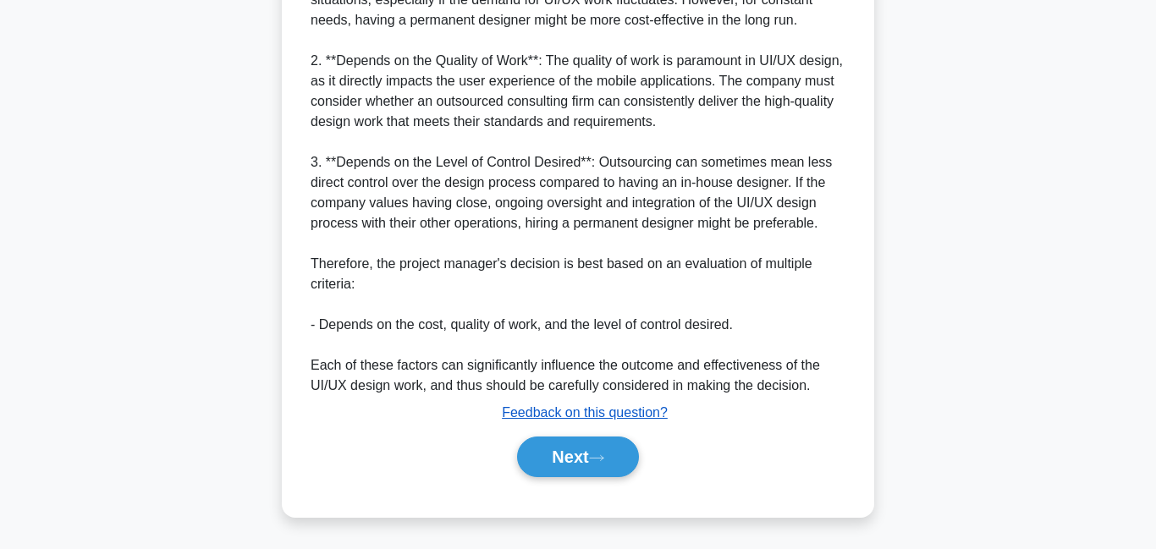
click at [570, 416] on u "Feedback on this question?" at bounding box center [585, 412] width 166 height 14
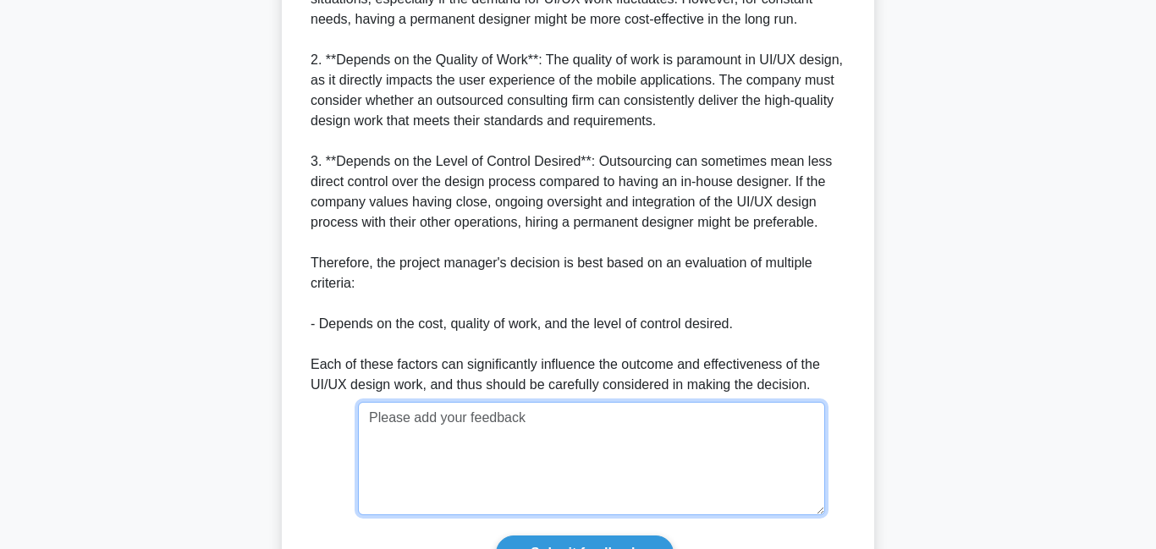
click at [471, 432] on textarea at bounding box center [591, 458] width 467 height 113
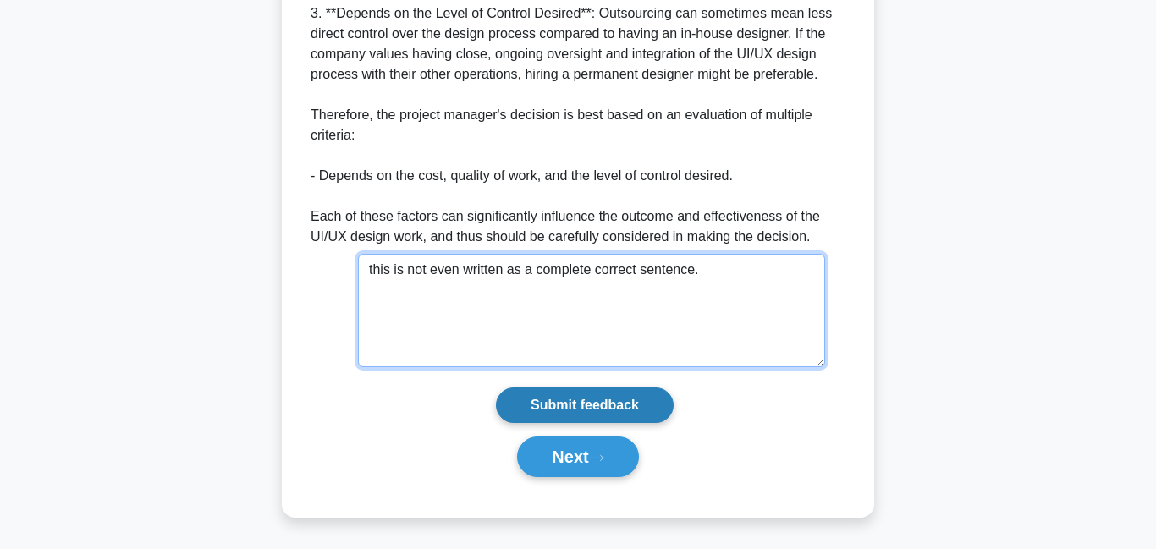
type textarea "this is not even written as a complete correct sentence."
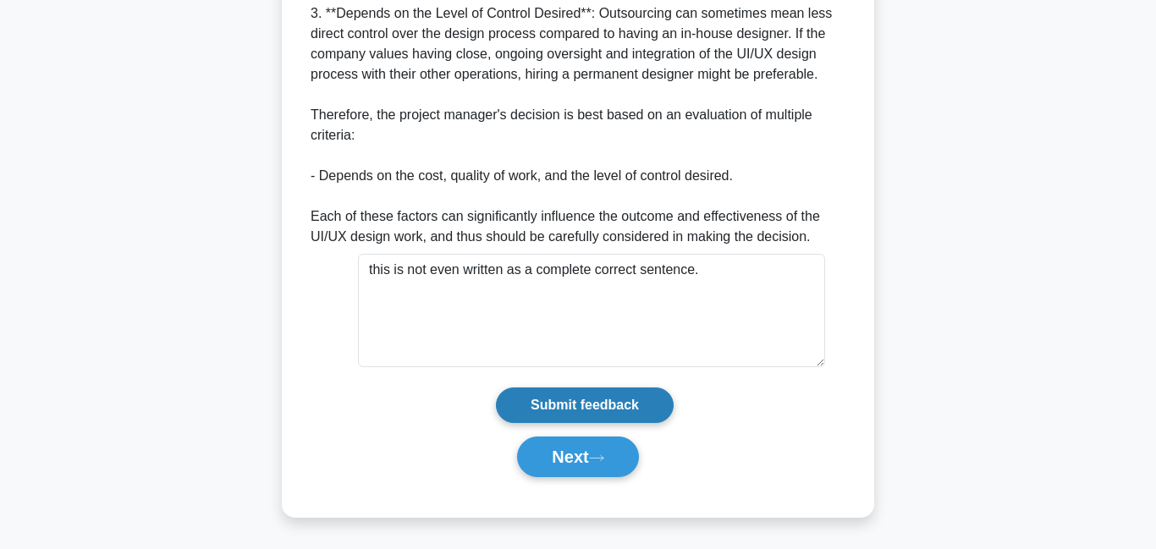
click at [599, 405] on input "Submit feedback" at bounding box center [585, 406] width 178 height 36
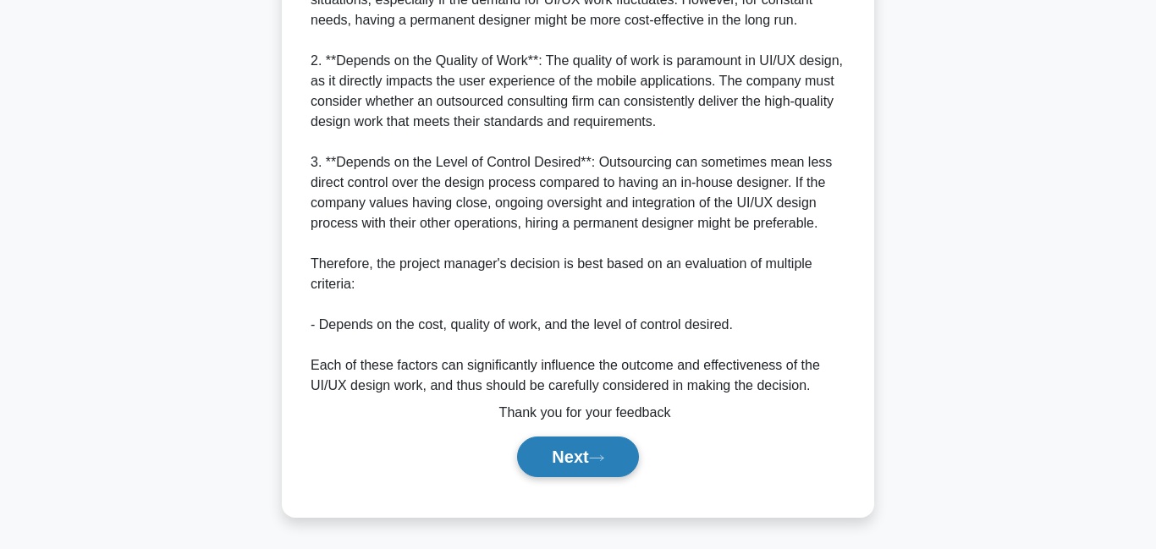
click at [598, 460] on icon at bounding box center [596, 458] width 15 height 9
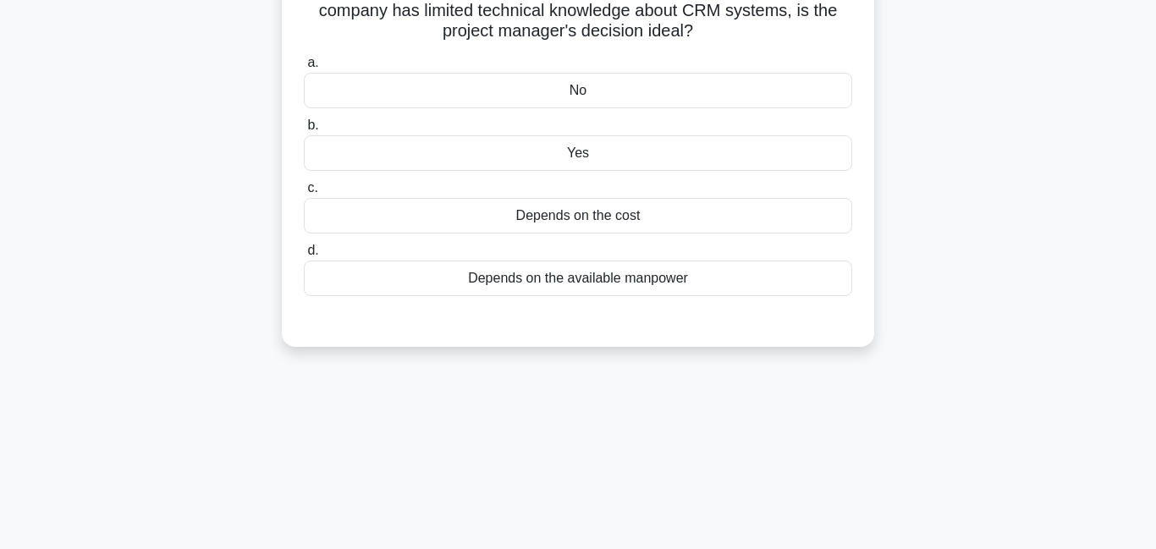
scroll to position [72, 0]
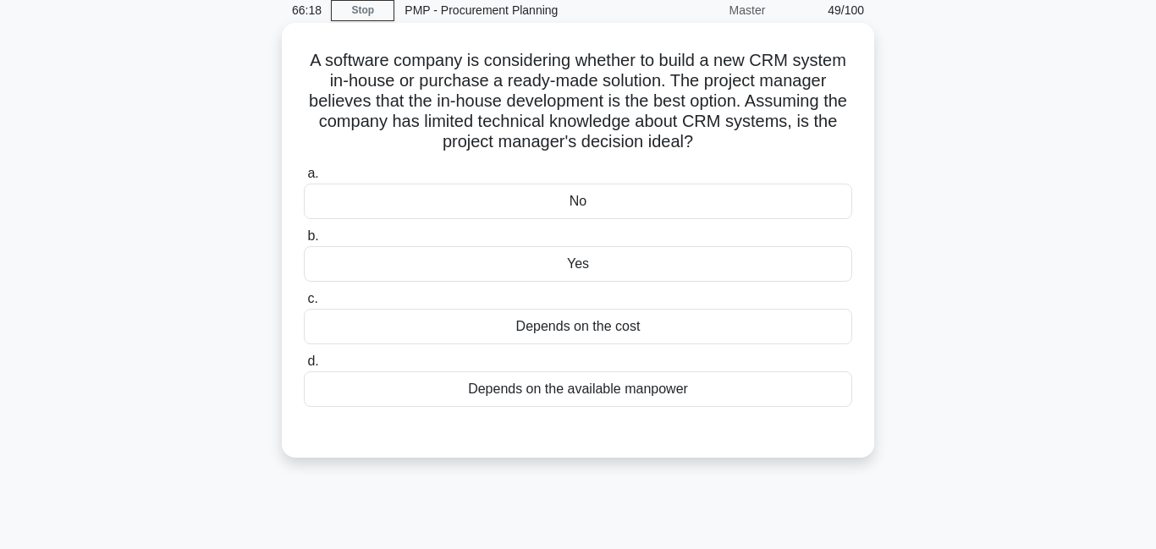
click at [555, 218] on div "No" at bounding box center [578, 202] width 548 height 36
click at [304, 179] on input "a. No" at bounding box center [304, 173] width 0 height 11
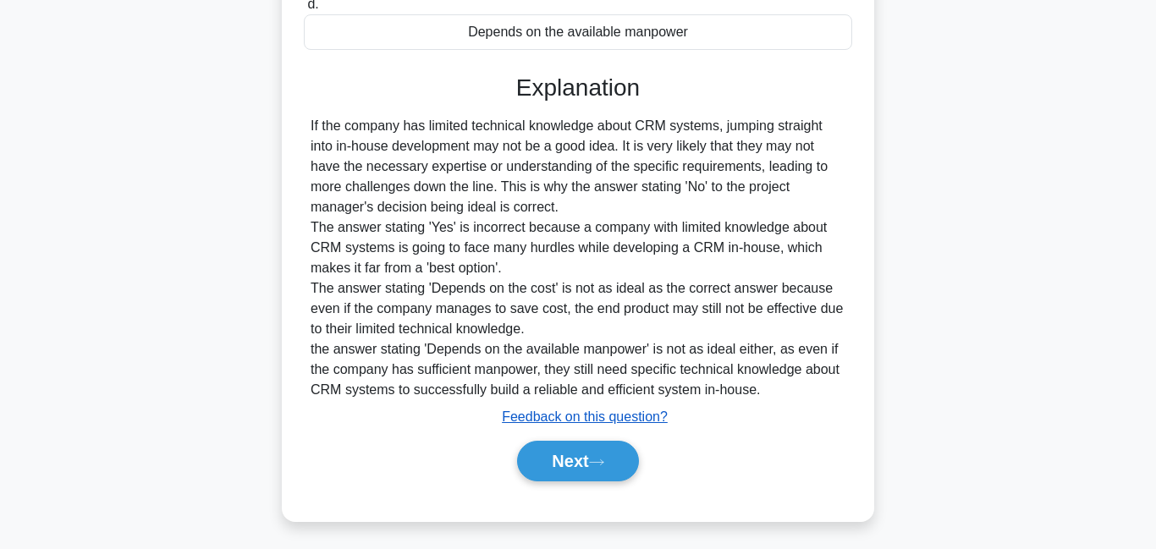
scroll to position [434, 0]
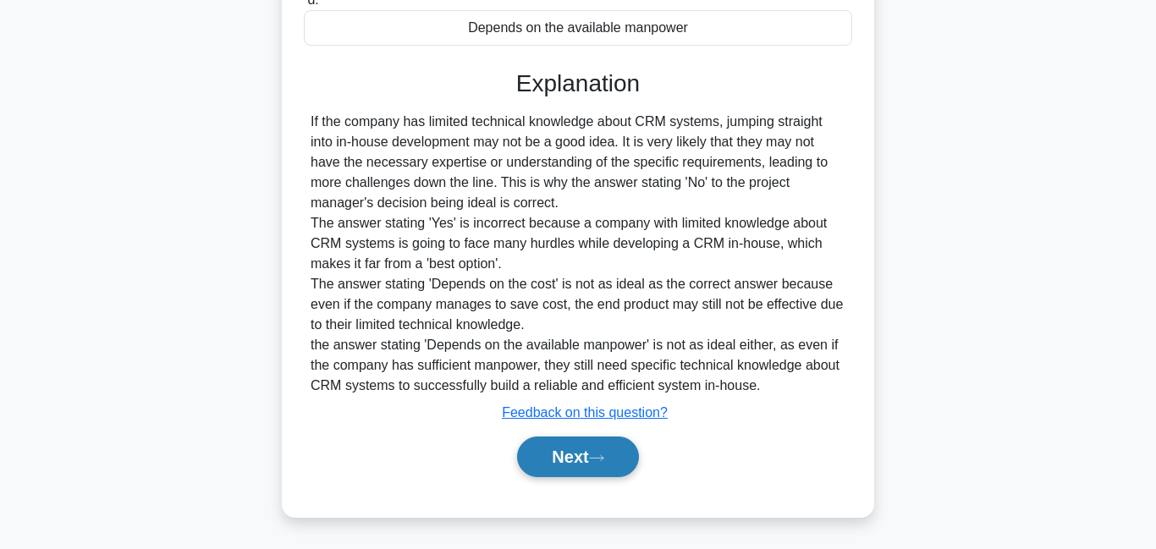
click at [566, 458] on button "Next" at bounding box center [577, 457] width 121 height 41
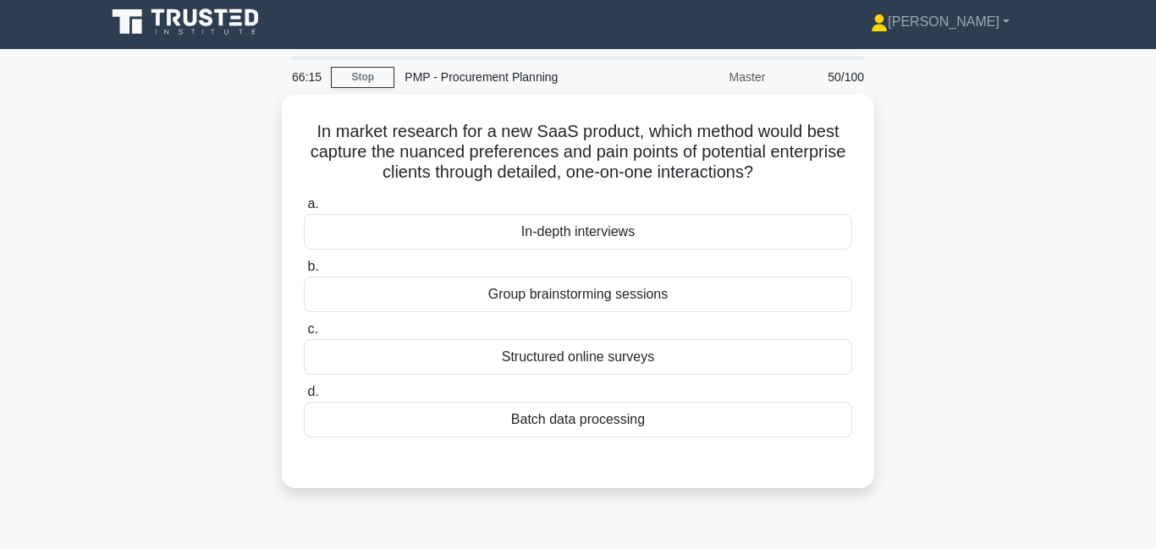
scroll to position [0, 0]
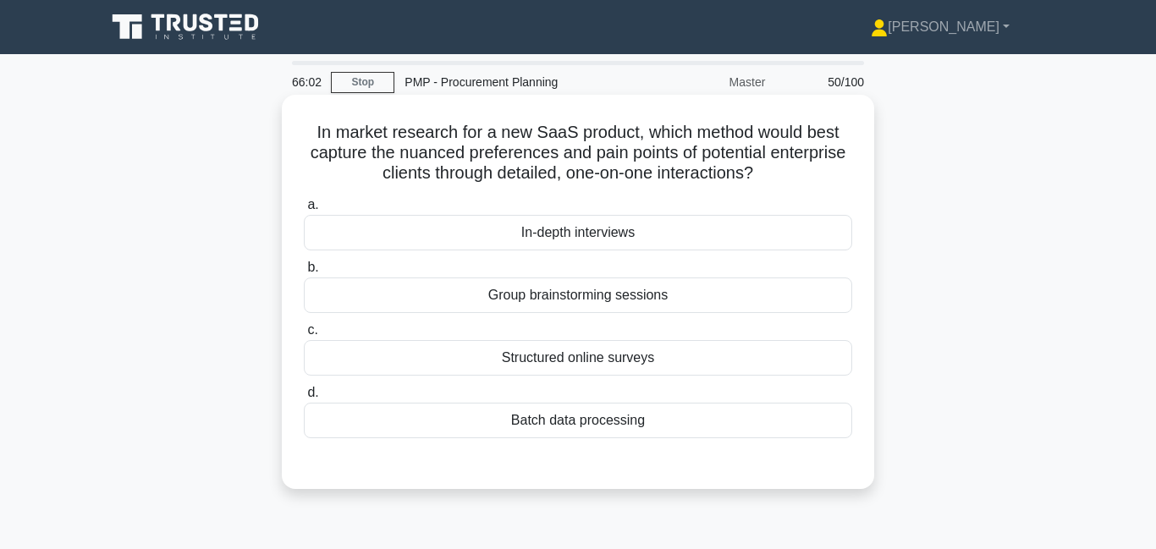
click at [582, 237] on div "In-depth interviews" at bounding box center [578, 233] width 548 height 36
click at [304, 211] on input "a. In-depth interviews" at bounding box center [304, 205] width 0 height 11
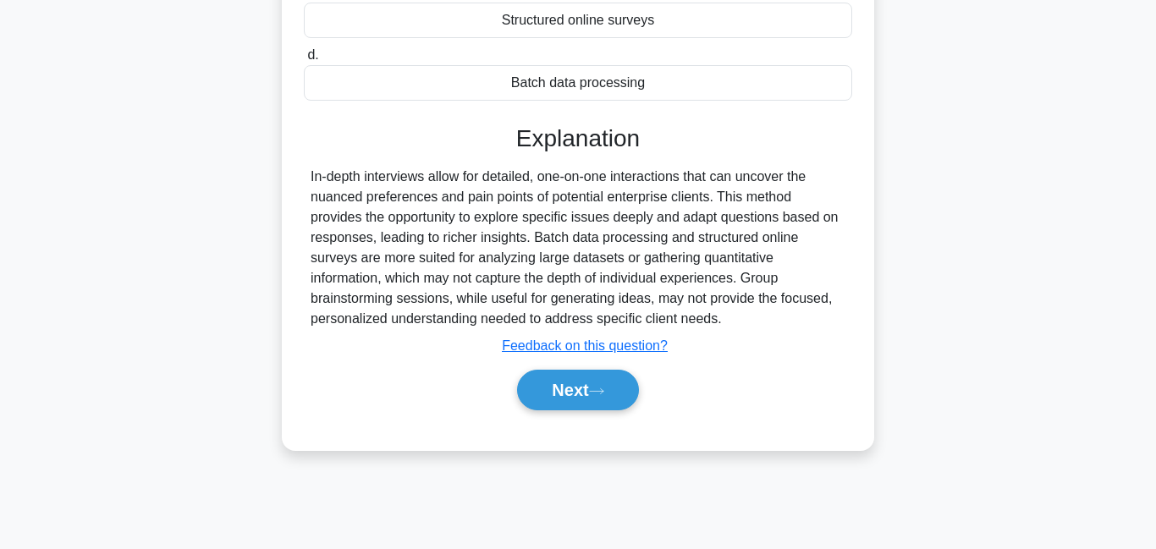
scroll to position [365, 0]
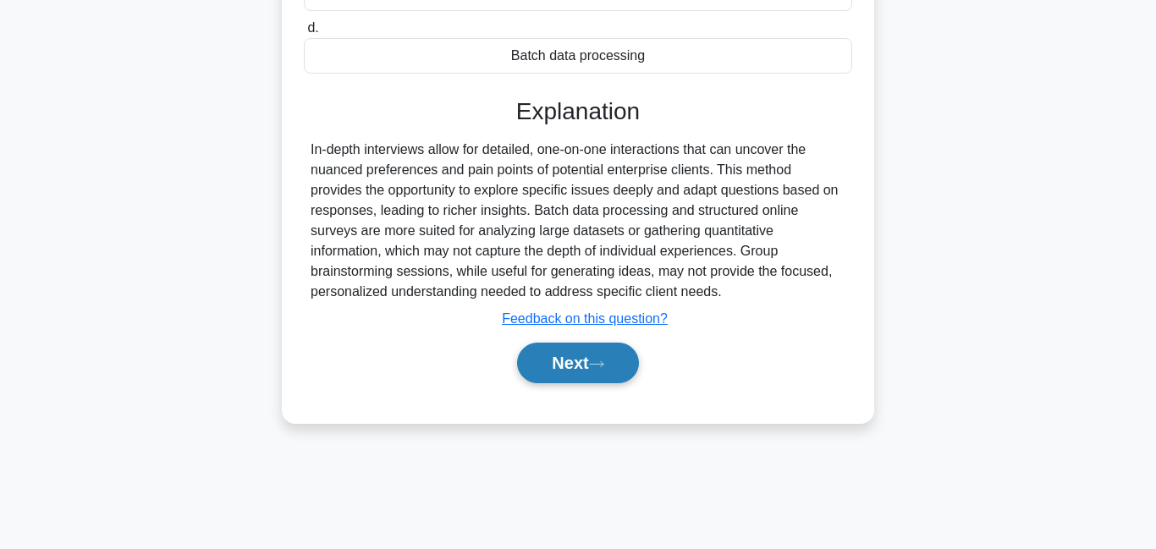
click at [574, 372] on button "Next" at bounding box center [577, 363] width 121 height 41
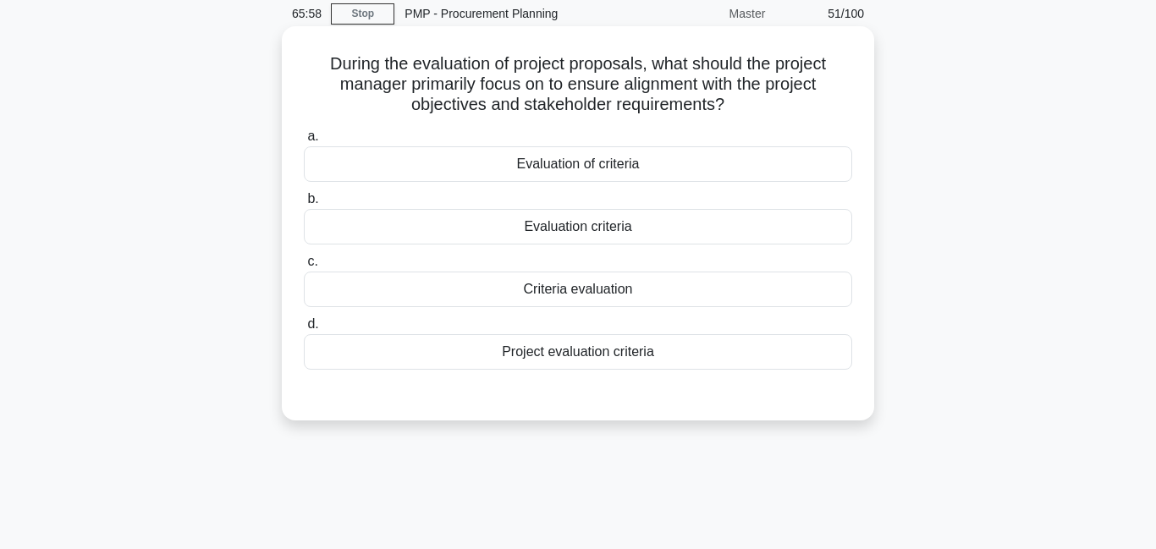
scroll to position [0, 0]
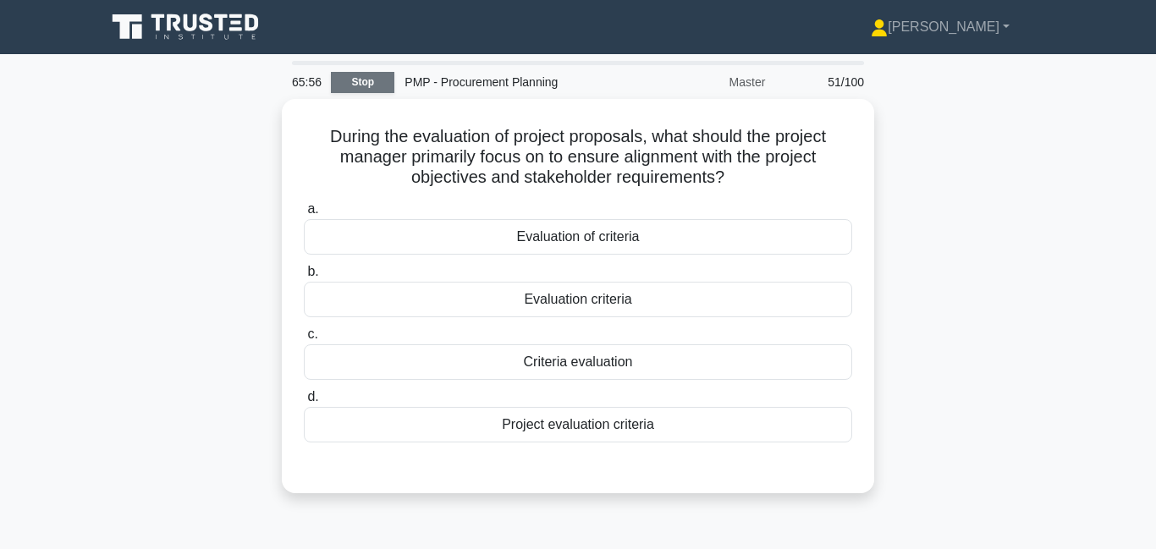
click at [383, 80] on link "Stop" at bounding box center [362, 82] width 63 height 21
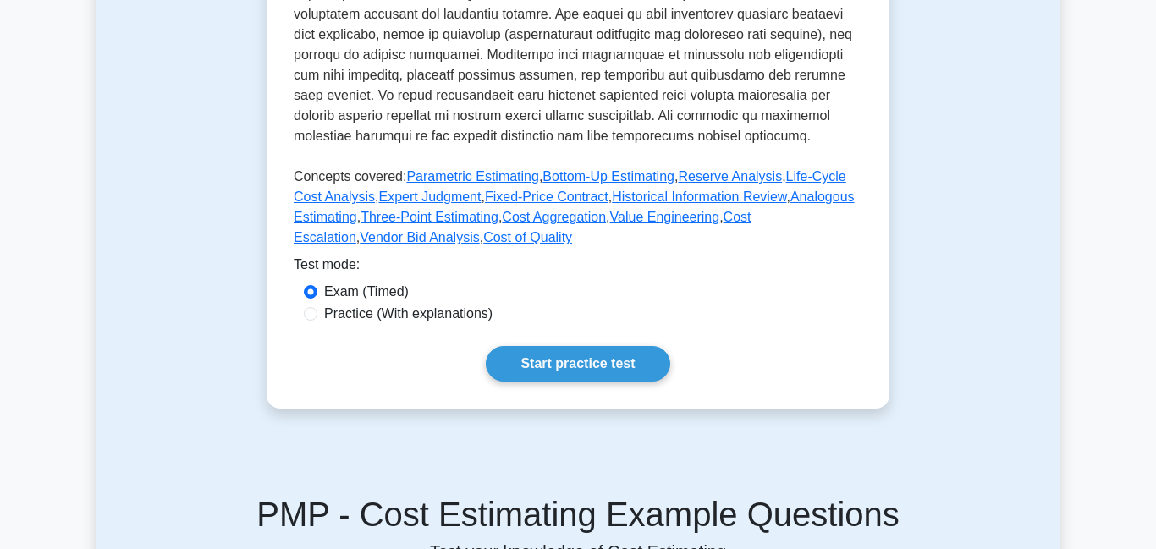
scroll to position [673, 0]
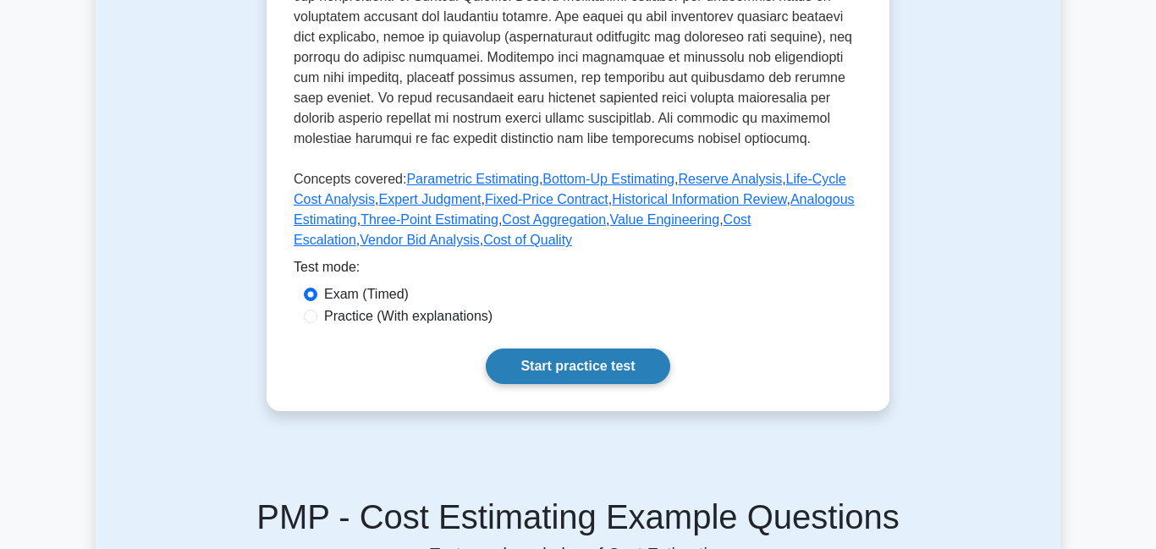
drag, startPoint x: 576, startPoint y: 356, endPoint x: 573, endPoint y: 348, distance: 8.8
click at [574, 355] on link "Start practice test" at bounding box center [578, 367] width 184 height 36
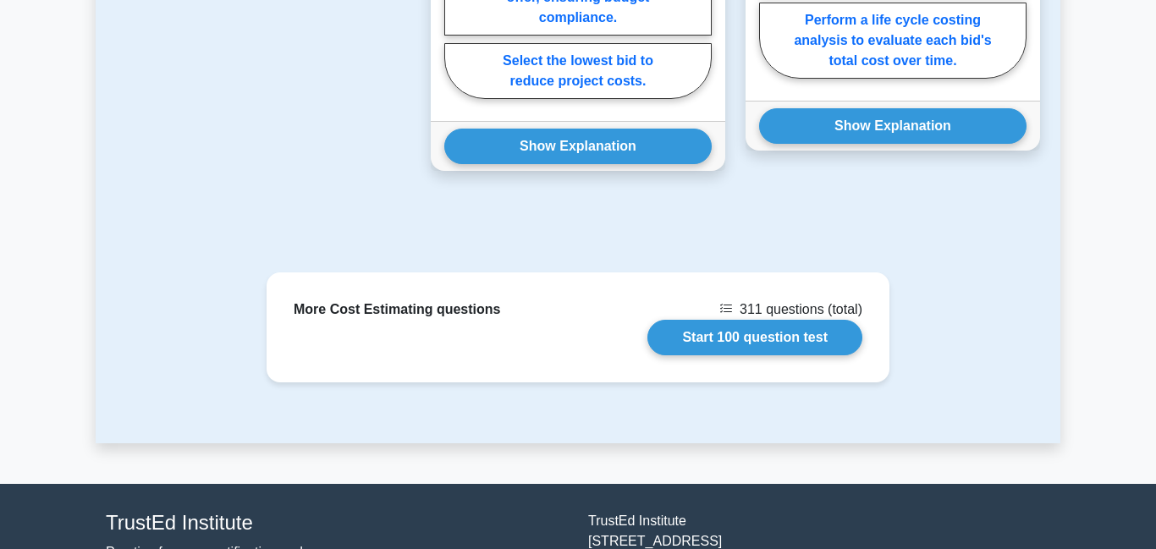
scroll to position [1974, 0]
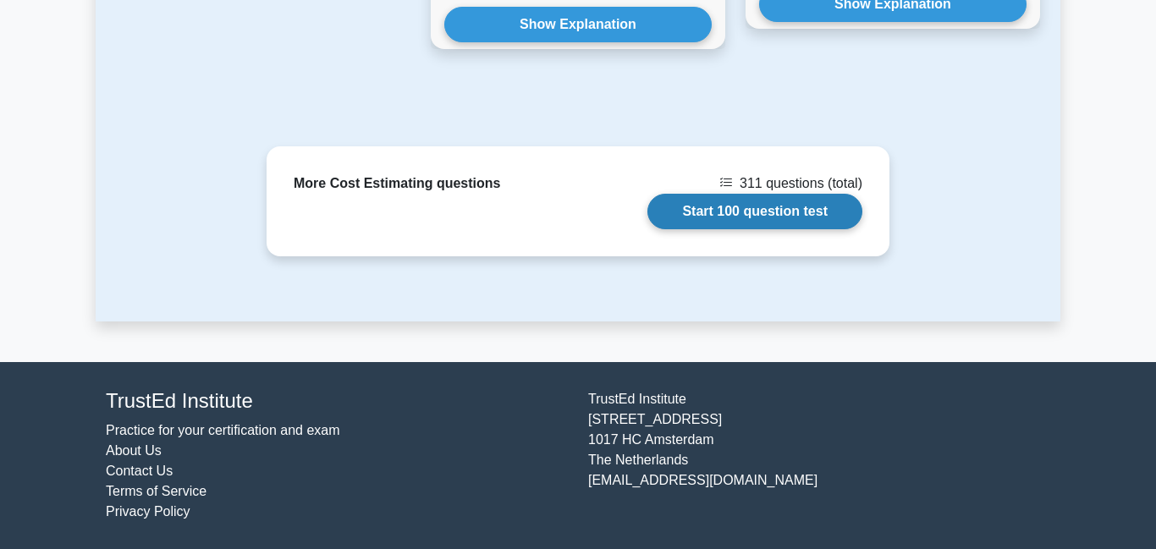
click at [738, 204] on link "Start 100 question test" at bounding box center [754, 212] width 215 height 36
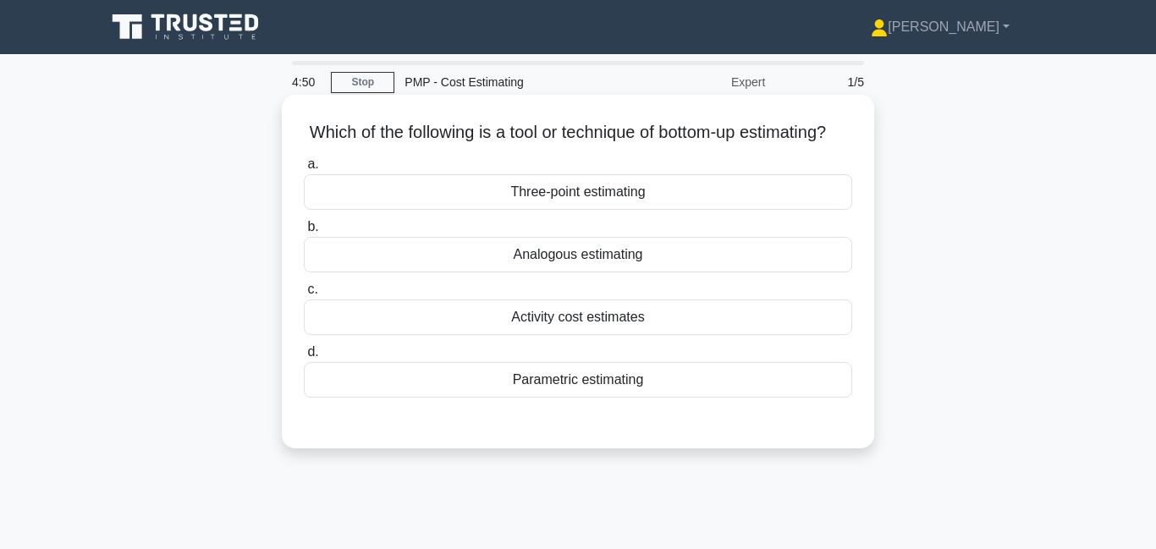
click at [485, 198] on div "Three-point estimating" at bounding box center [578, 192] width 548 height 36
click at [304, 170] on input "a. Three-point estimating" at bounding box center [304, 164] width 0 height 11
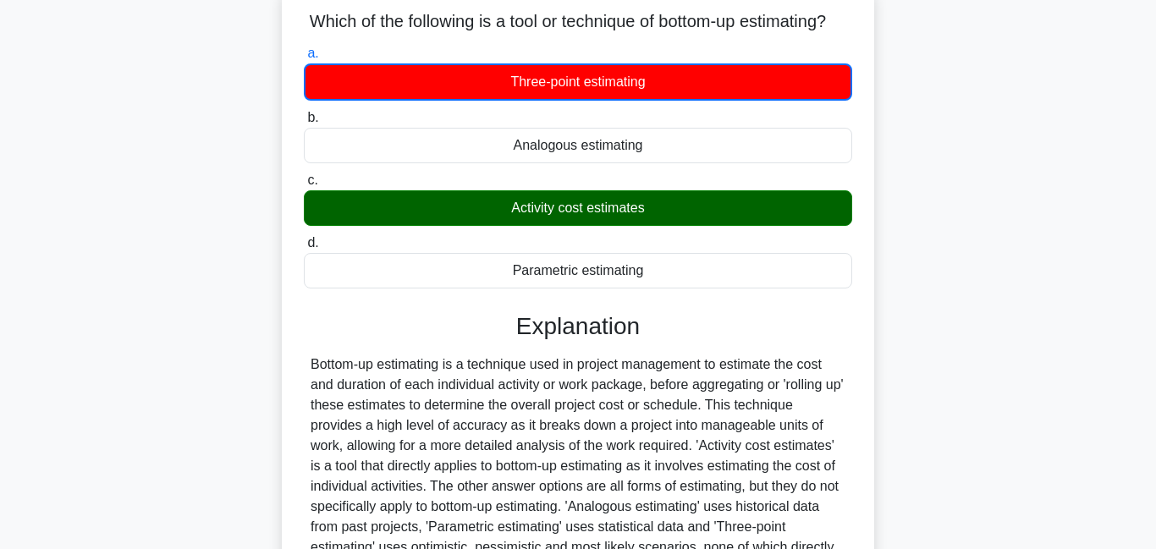
scroll to position [300, 0]
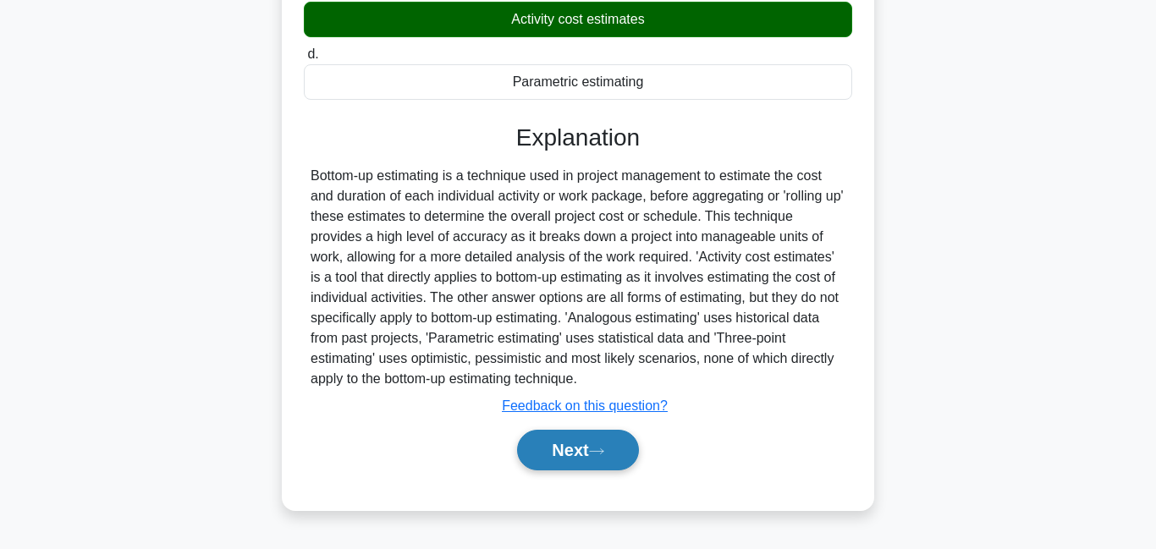
click at [561, 444] on button "Next" at bounding box center [577, 450] width 121 height 41
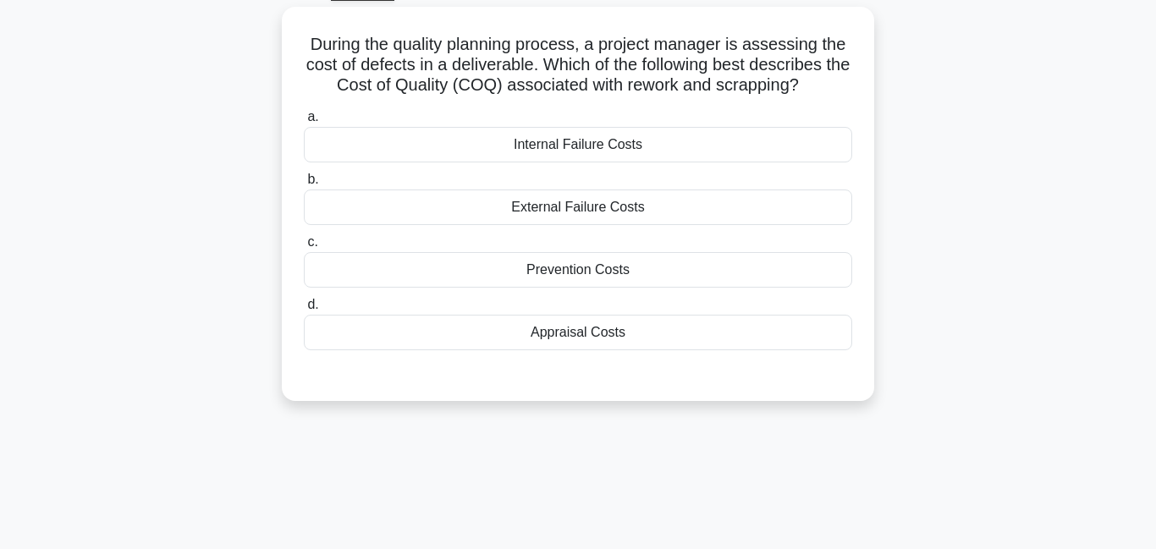
scroll to position [0, 0]
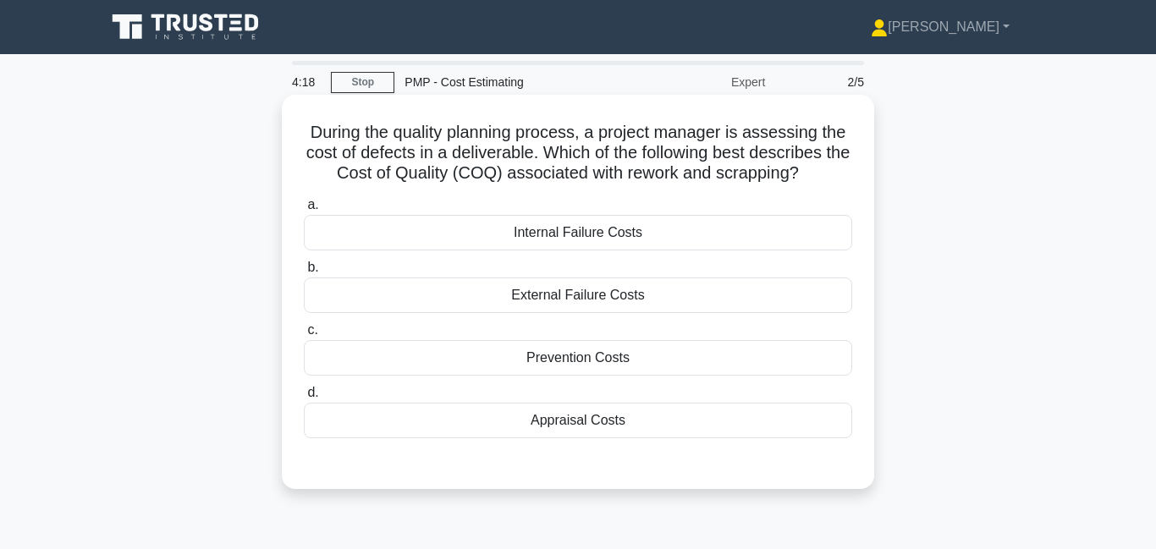
click at [504, 237] on div "Internal Failure Costs" at bounding box center [578, 233] width 548 height 36
click at [304, 211] on input "a. Internal Failure Costs" at bounding box center [304, 205] width 0 height 11
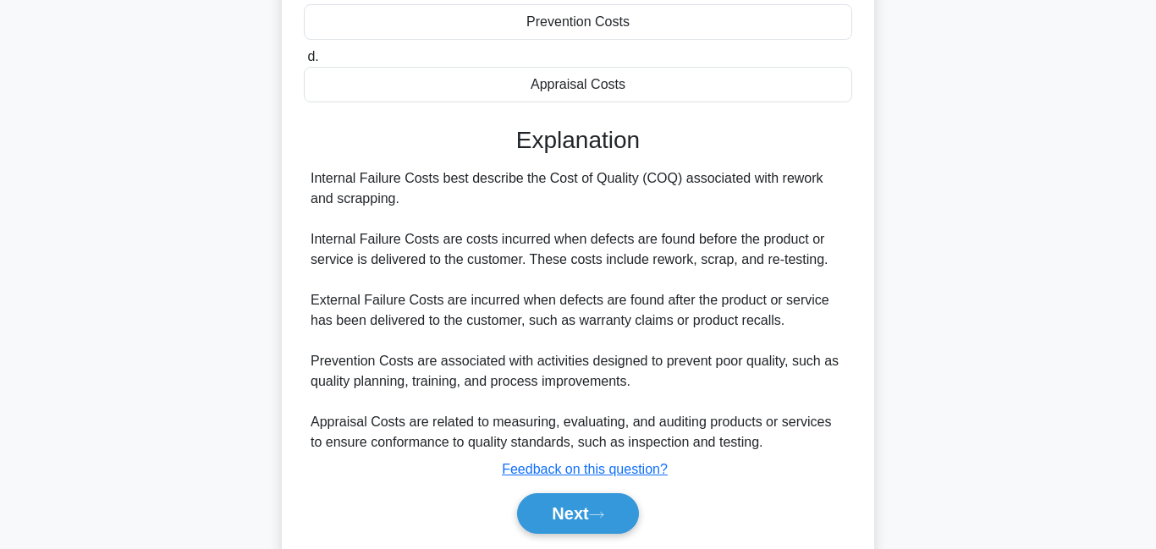
scroll to position [359, 0]
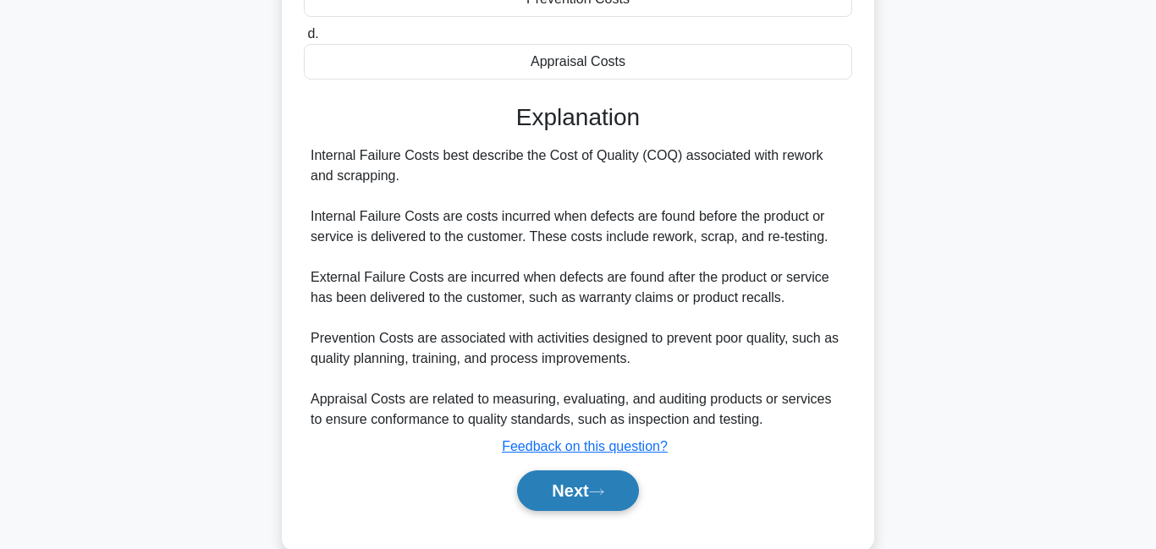
click at [589, 495] on button "Next" at bounding box center [577, 491] width 121 height 41
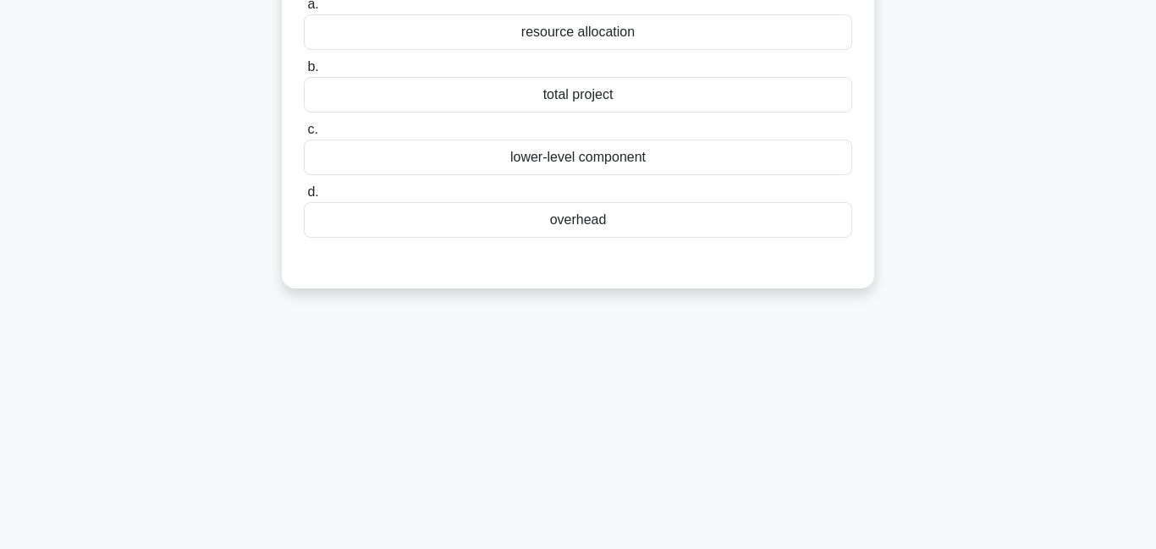
scroll to position [76, 0]
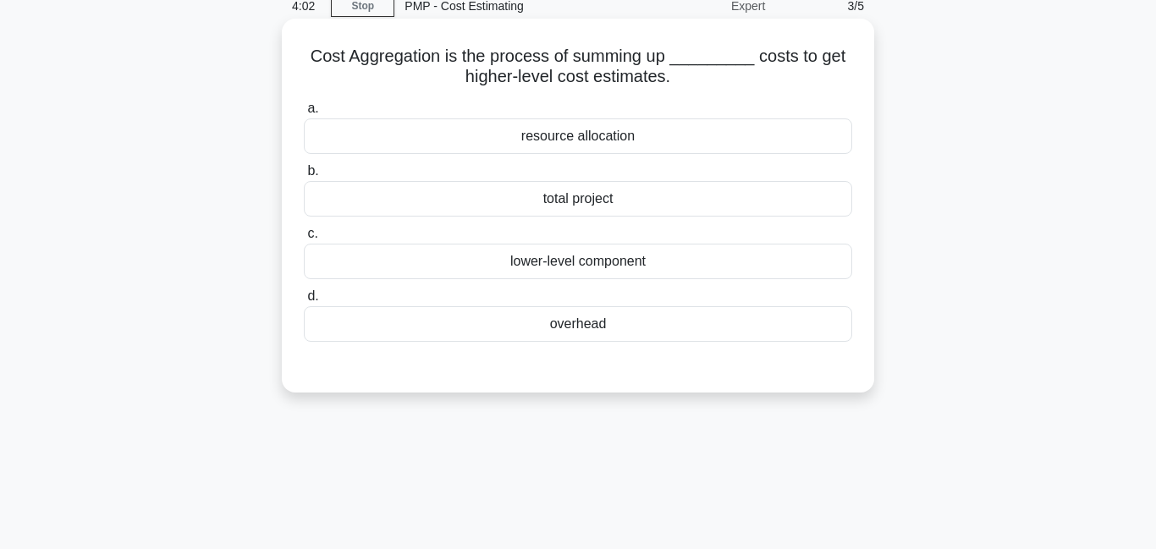
click at [573, 262] on div "lower-level component" at bounding box center [578, 262] width 548 height 36
click at [304, 240] on input "c. lower-level component" at bounding box center [304, 234] width 0 height 11
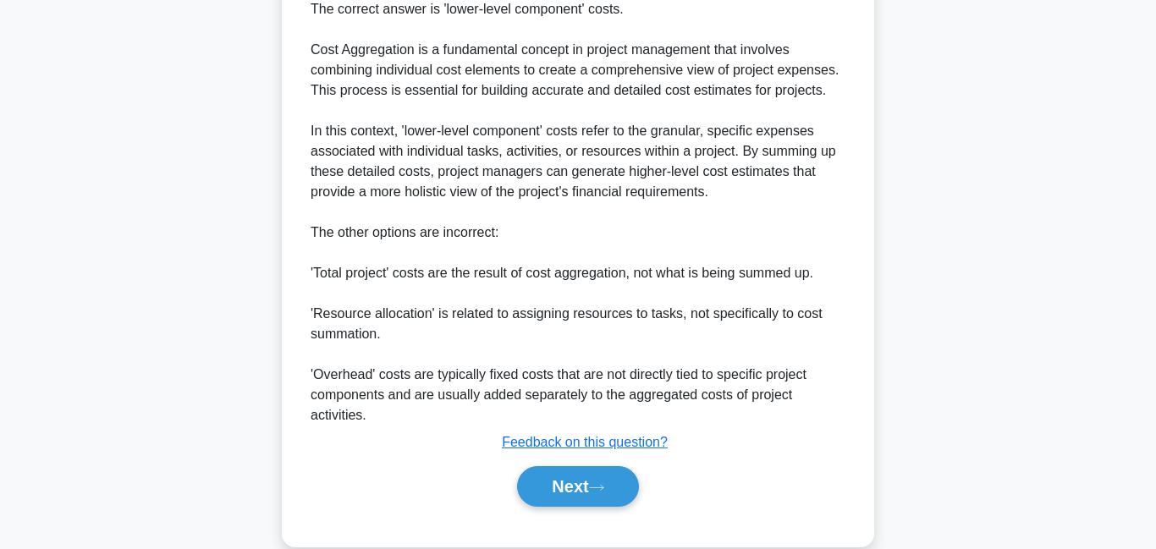
scroll to position [515, 0]
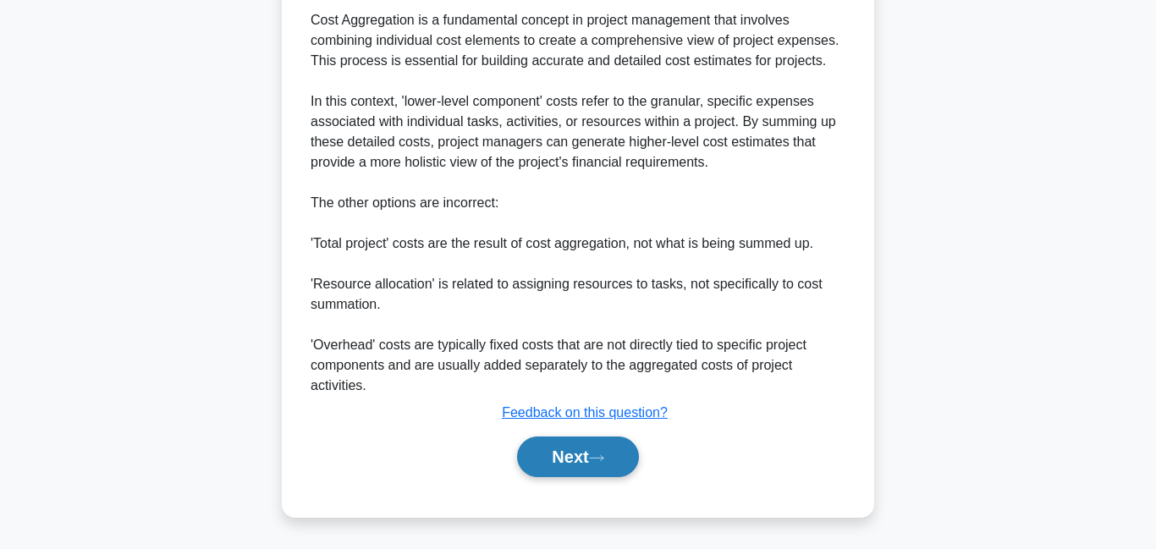
click at [581, 461] on button "Next" at bounding box center [577, 457] width 121 height 41
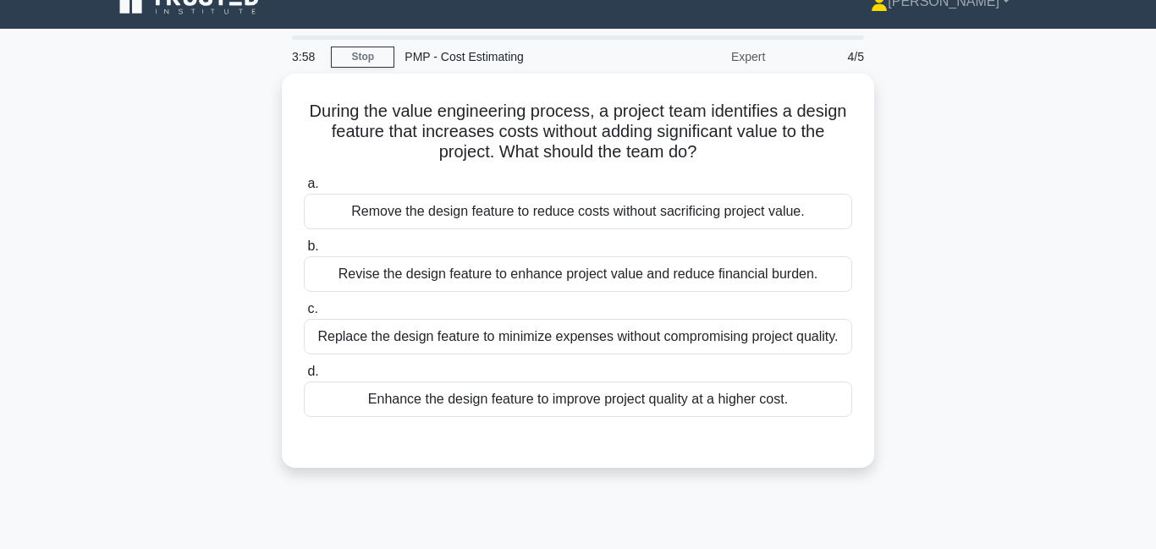
scroll to position [0, 0]
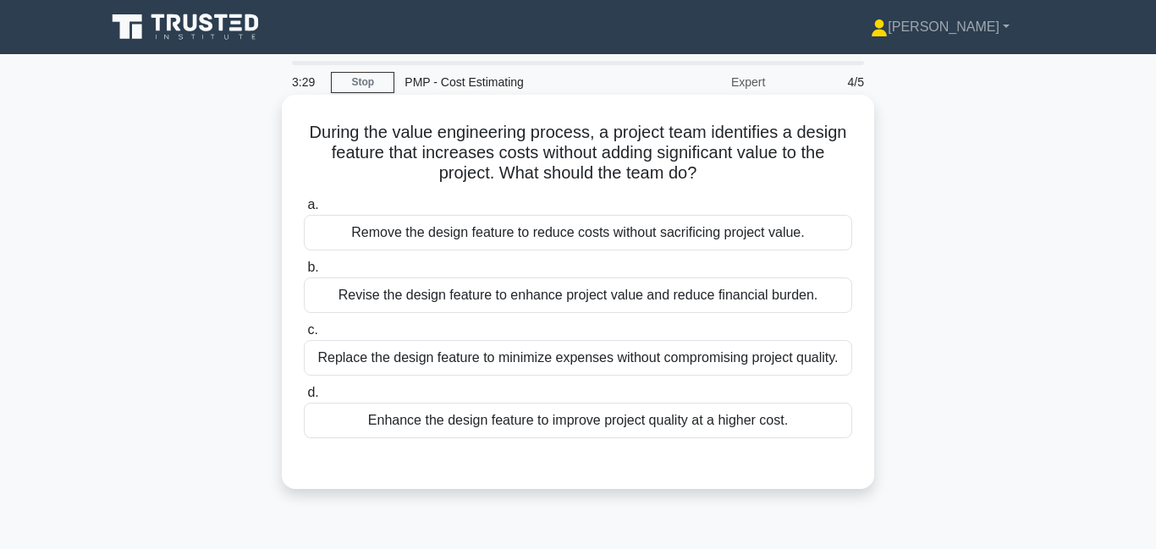
click at [499, 302] on div "Revise the design feature to enhance project value and reduce financial burden." at bounding box center [578, 296] width 548 height 36
click at [304, 273] on input "b. Revise the design feature to enhance project value and reduce financial burd…" at bounding box center [304, 267] width 0 height 11
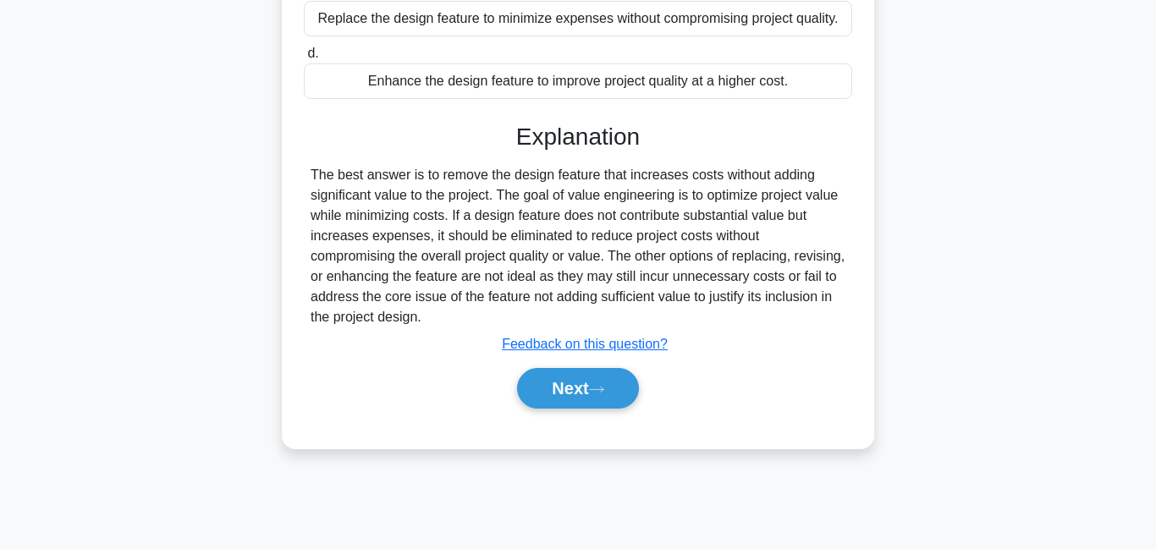
scroll to position [365, 0]
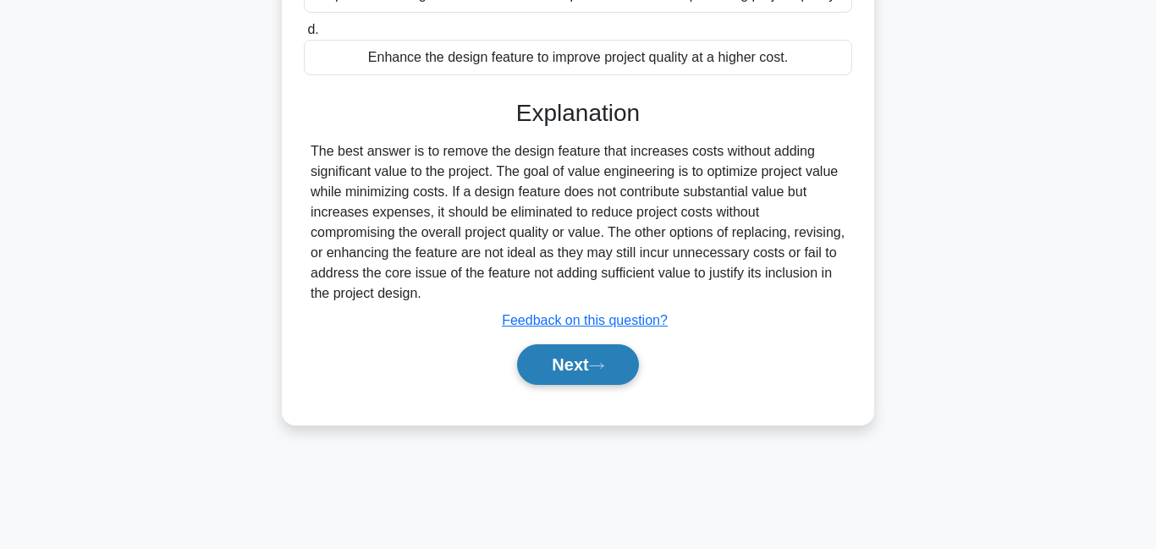
click at [574, 385] on button "Next" at bounding box center [577, 364] width 121 height 41
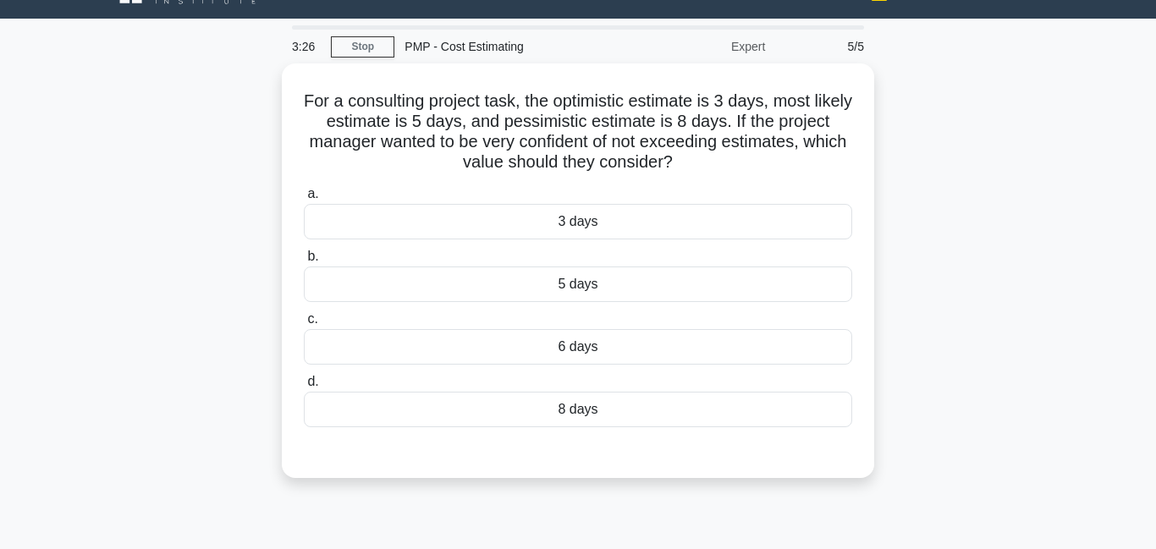
scroll to position [0, 0]
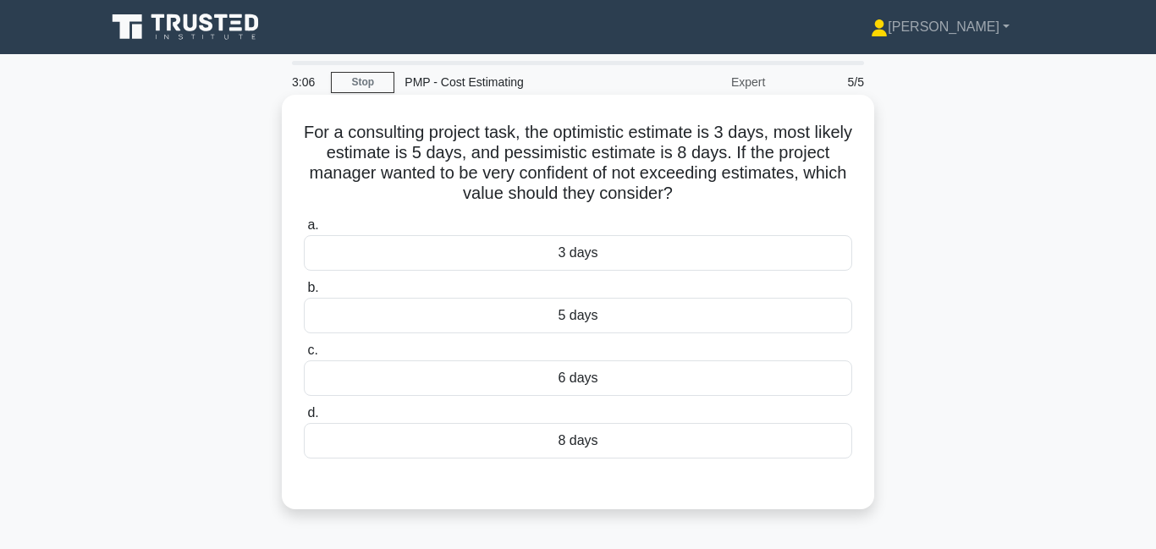
click at [626, 436] on div "8 days" at bounding box center [578, 441] width 548 height 36
click at [304, 419] on input "d. 8 days" at bounding box center [304, 413] width 0 height 11
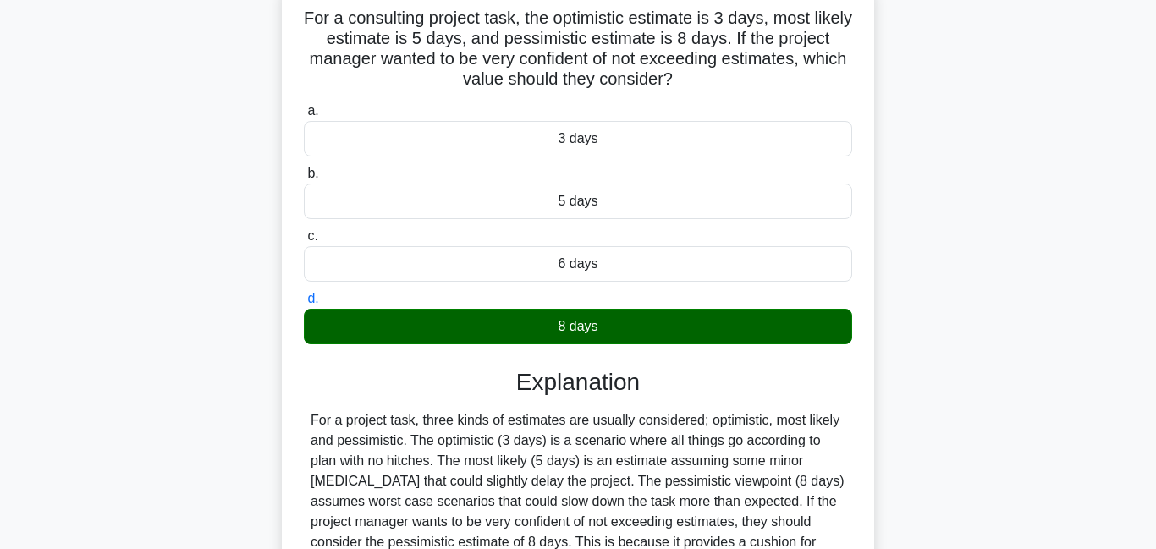
scroll to position [365, 0]
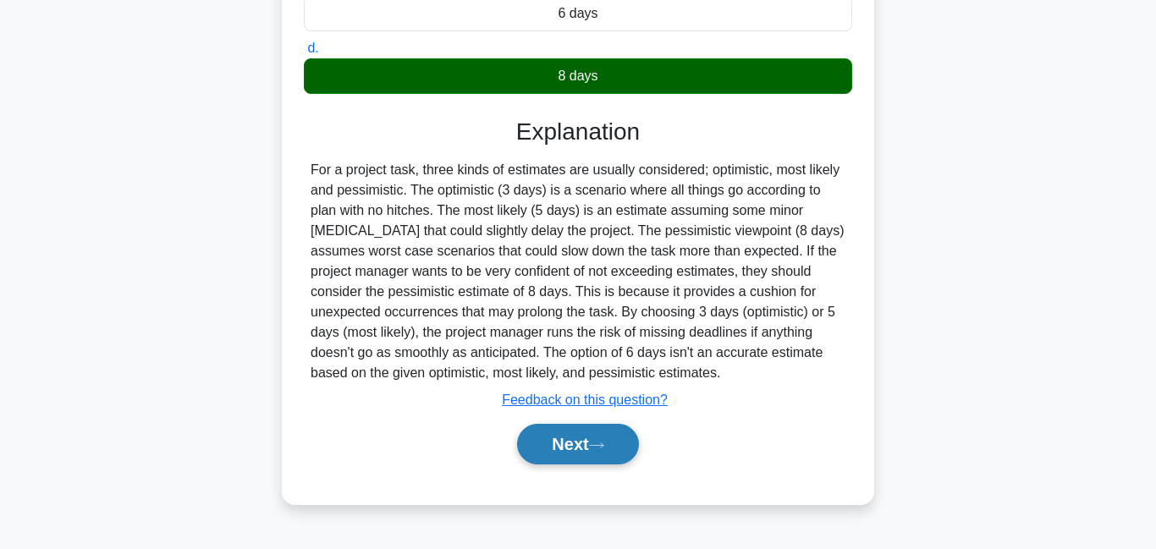
click at [603, 459] on button "Next" at bounding box center [577, 444] width 121 height 41
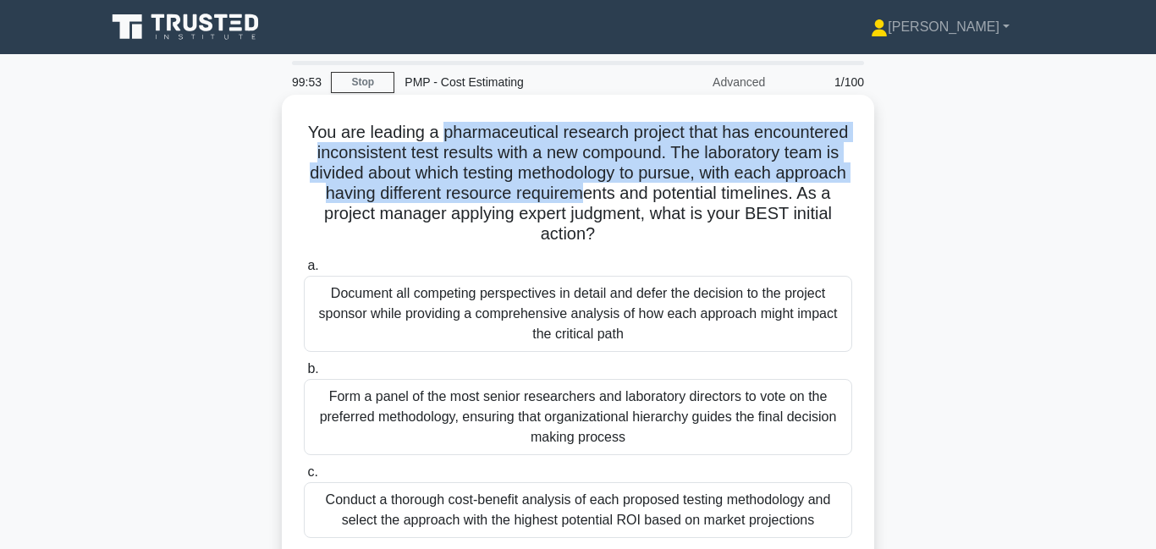
drag, startPoint x: 443, startPoint y: 135, endPoint x: 583, endPoint y: 197, distance: 153.8
click at [583, 197] on h5 "You are leading a pharmaceutical research project that has encountered inconsis…" at bounding box center [578, 184] width 552 height 124
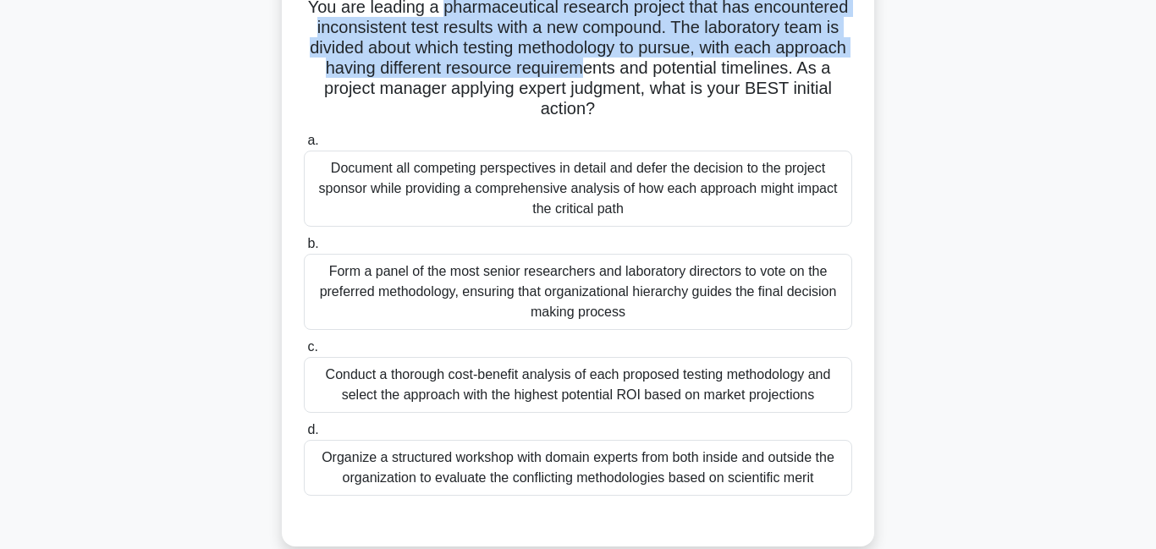
scroll to position [190, 0]
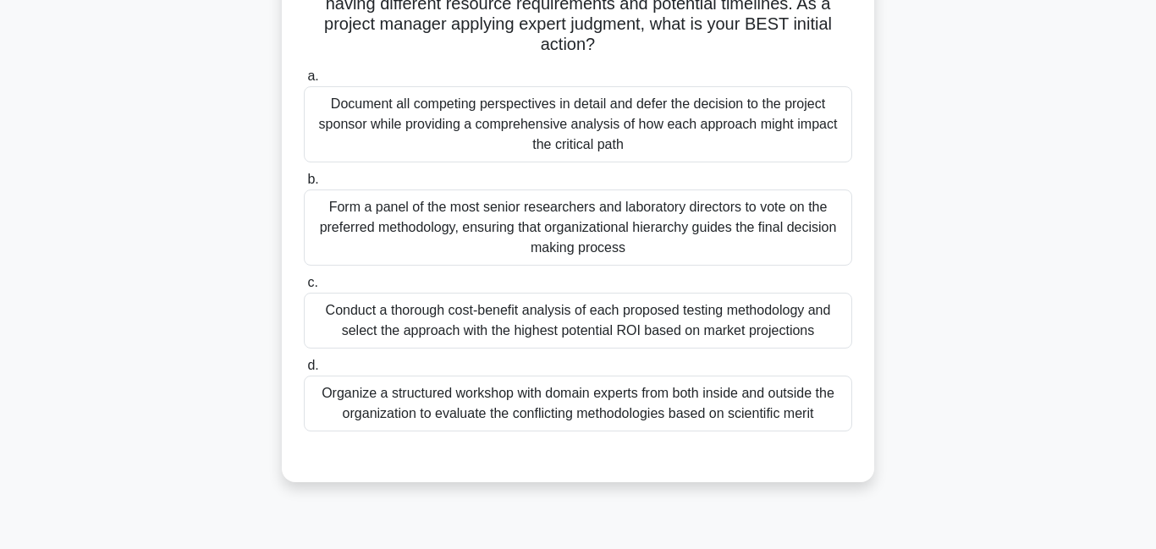
click at [467, 333] on div "Conduct a thorough cost-benefit analysis of each proposed testing methodology a…" at bounding box center [578, 321] width 548 height 56
click at [304, 289] on input "c. Conduct a thorough cost-benefit analysis of each proposed testing methodolog…" at bounding box center [304, 283] width 0 height 11
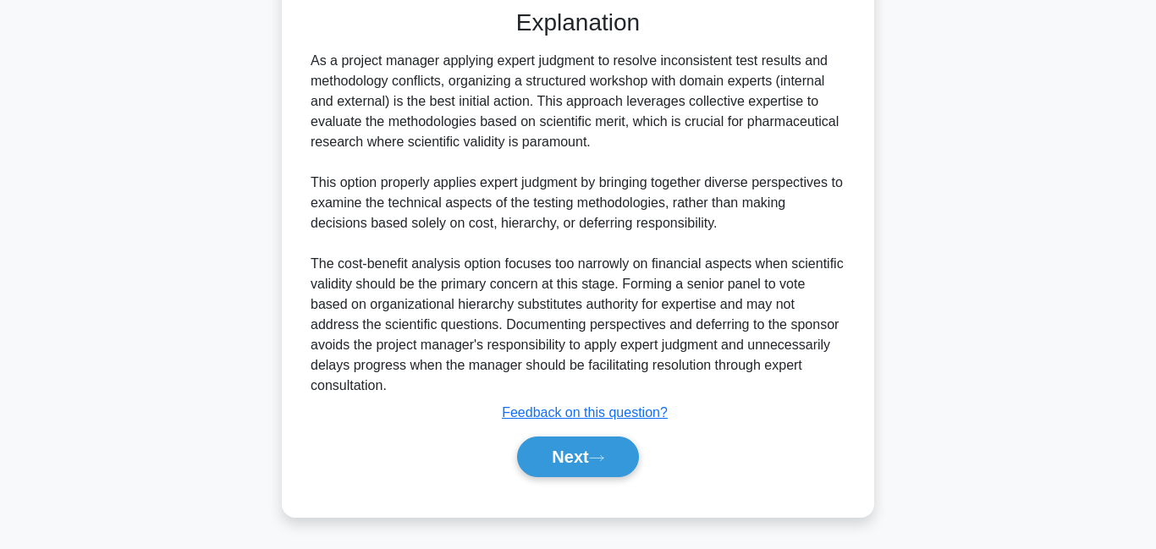
scroll to position [639, 0]
drag, startPoint x: 559, startPoint y: 463, endPoint x: 552, endPoint y: 433, distance: 30.6
click at [556, 460] on button "Next" at bounding box center [577, 457] width 121 height 41
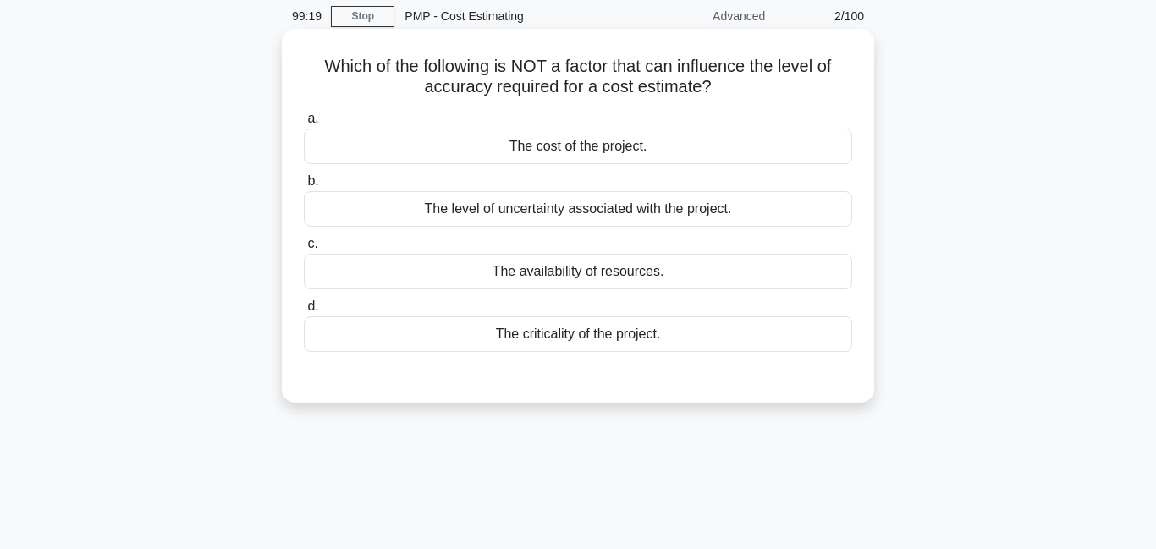
scroll to position [69, 0]
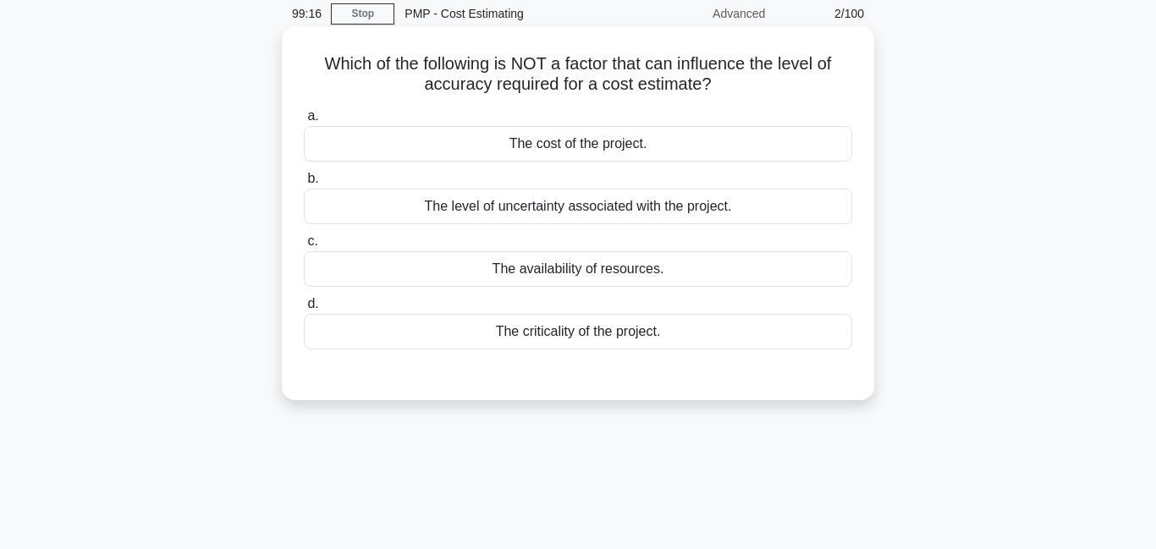
click at [589, 142] on div "The cost of the project." at bounding box center [578, 144] width 548 height 36
click at [304, 122] on input "a. The cost of the project." at bounding box center [304, 116] width 0 height 11
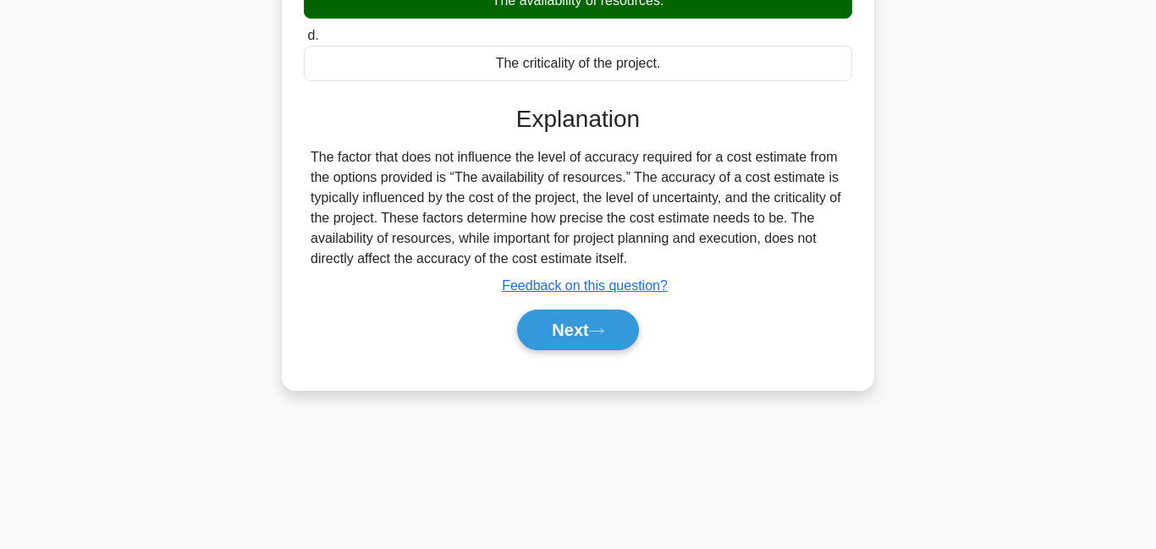
scroll to position [365, 0]
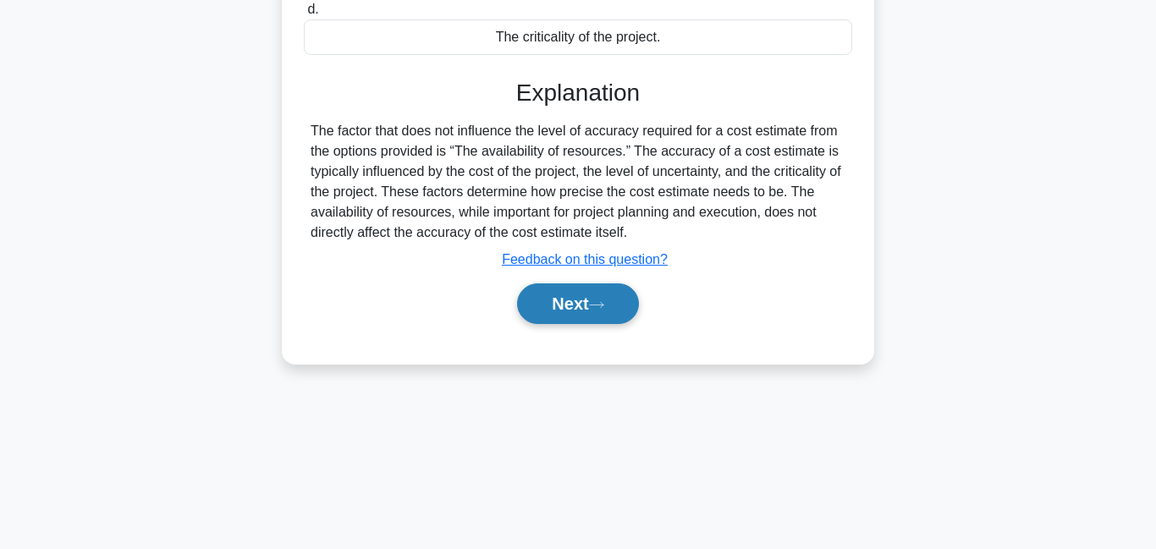
click at [552, 307] on button "Next" at bounding box center [577, 304] width 121 height 41
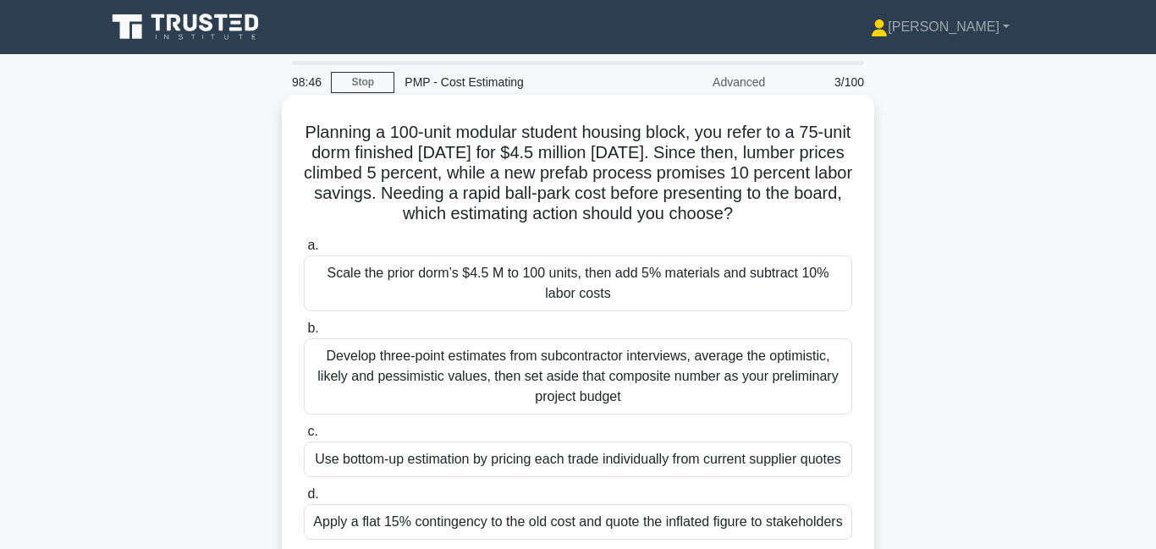
scroll to position [29, 0]
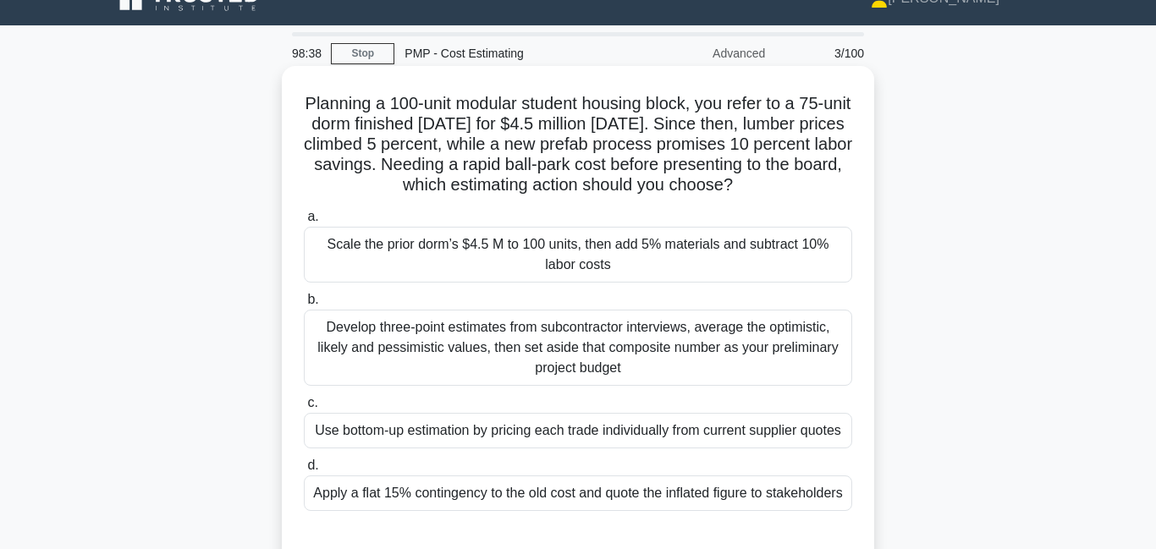
click at [590, 262] on div "Scale the prior dorm’s $4.5 M to 100 units, then add 5% materials and subtract …" at bounding box center [578, 255] width 548 height 56
click at [304, 223] on input "a. Scale the prior dorm’s $4.5 M to 100 units, then add 5% materials and subtra…" at bounding box center [304, 217] width 0 height 11
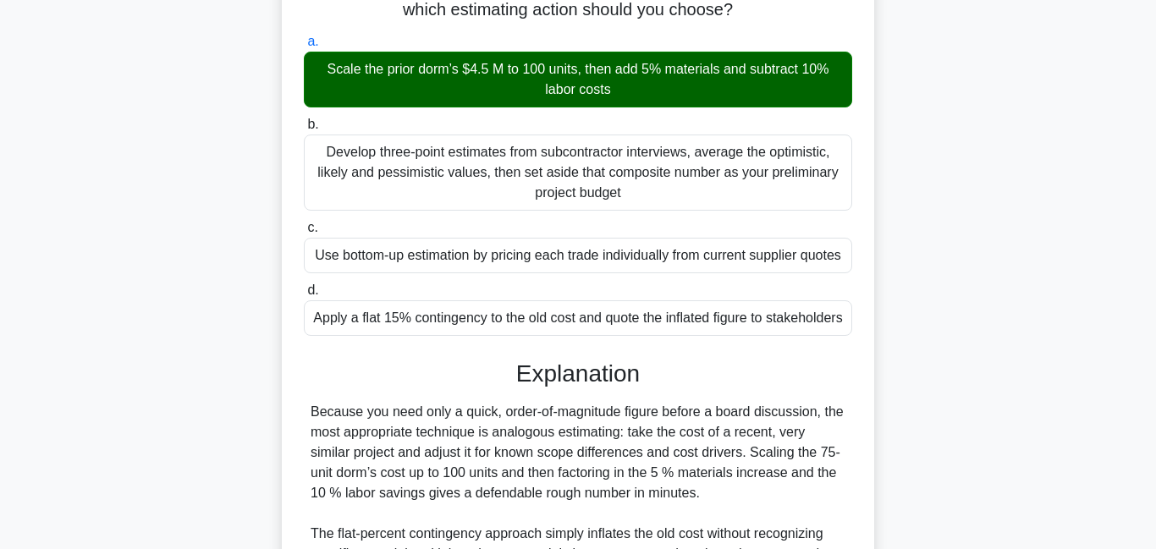
scroll to position [556, 0]
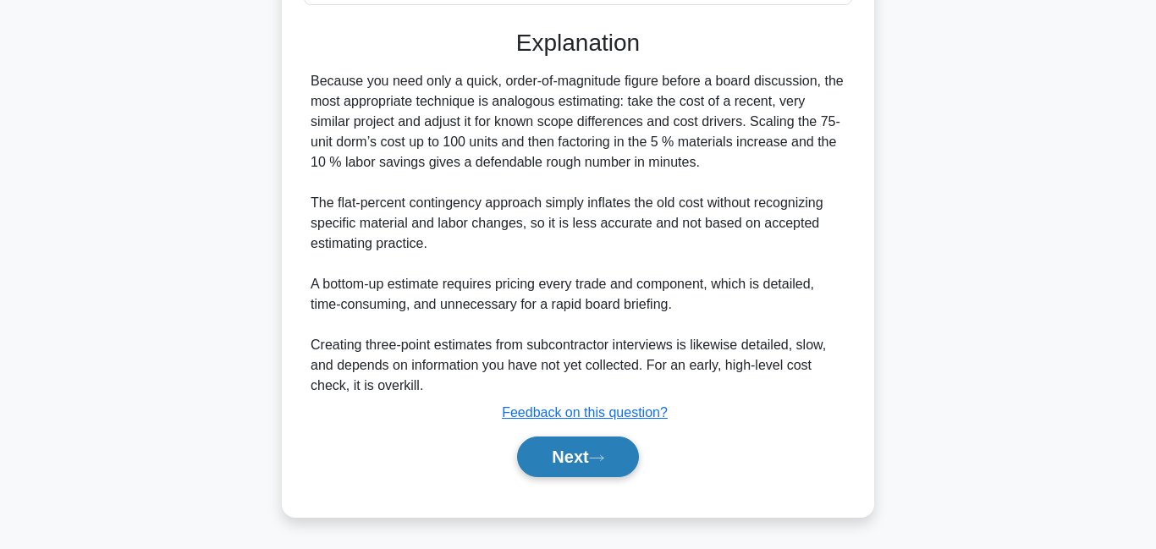
click at [565, 471] on button "Next" at bounding box center [577, 457] width 121 height 41
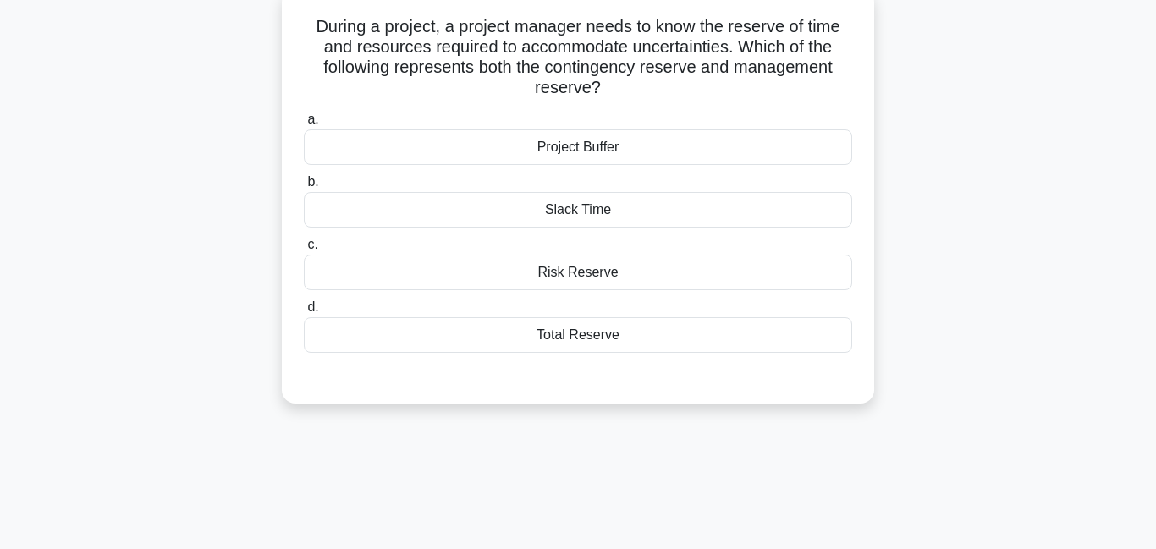
scroll to position [34, 0]
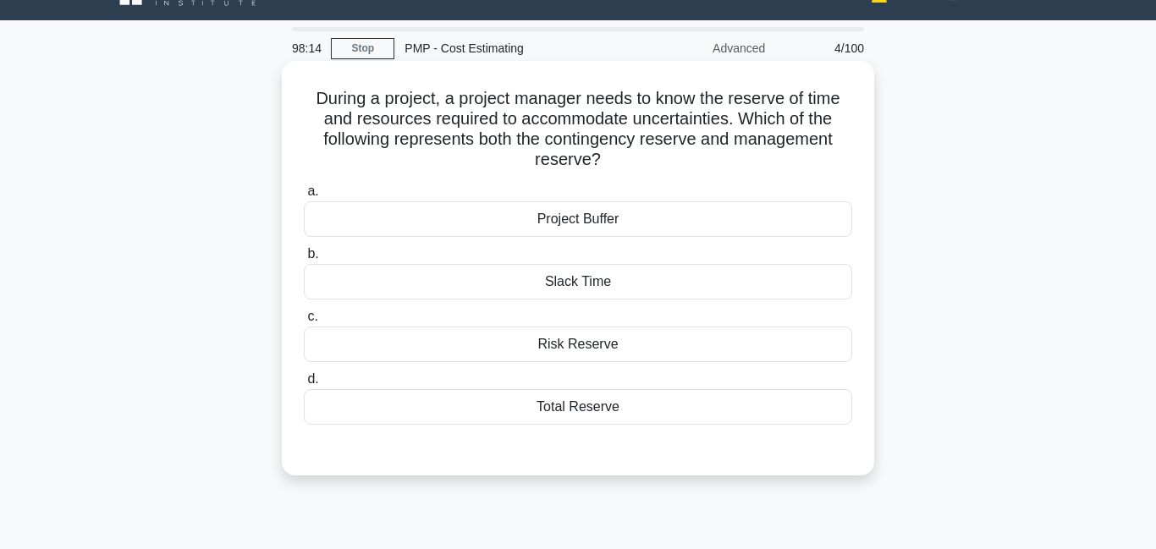
click at [564, 347] on div "Risk Reserve" at bounding box center [578, 345] width 548 height 36
click at [304, 322] on input "c. Risk Reserve" at bounding box center [304, 316] width 0 height 11
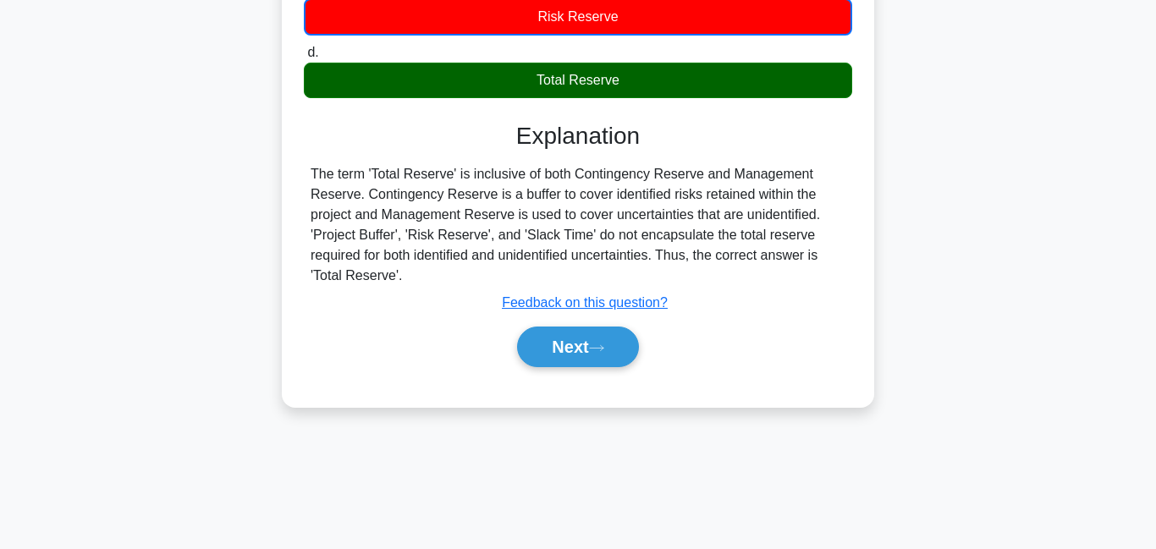
scroll to position [365, 0]
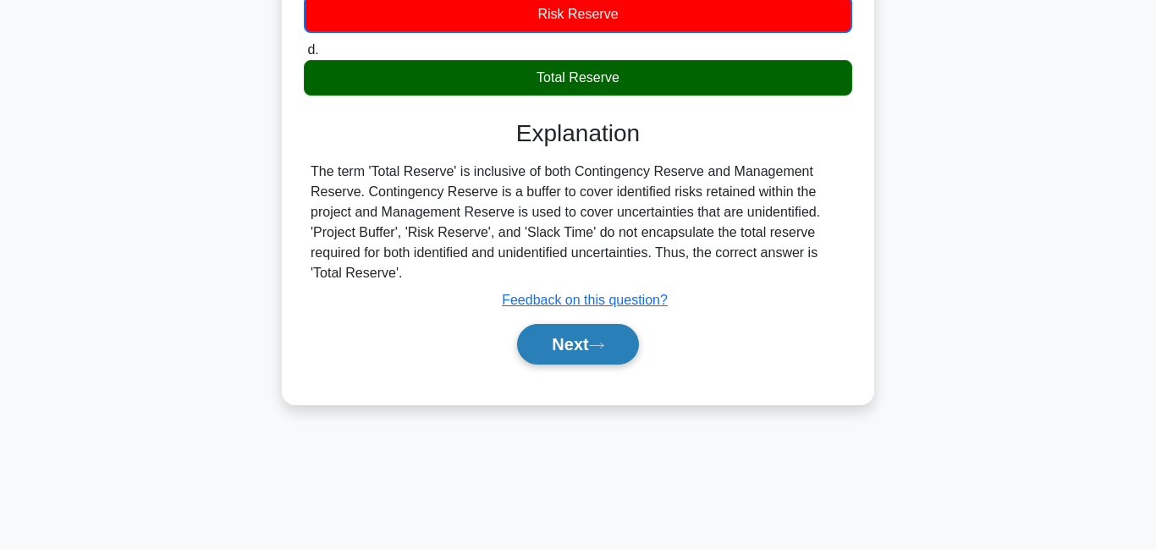
click at [578, 329] on button "Next" at bounding box center [577, 344] width 121 height 41
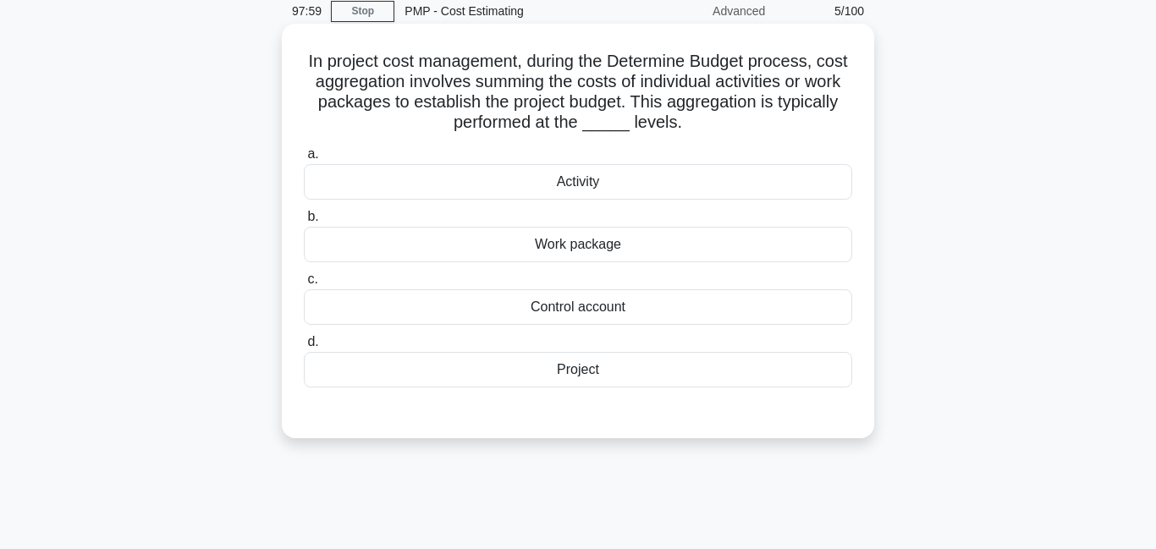
scroll to position [47, 0]
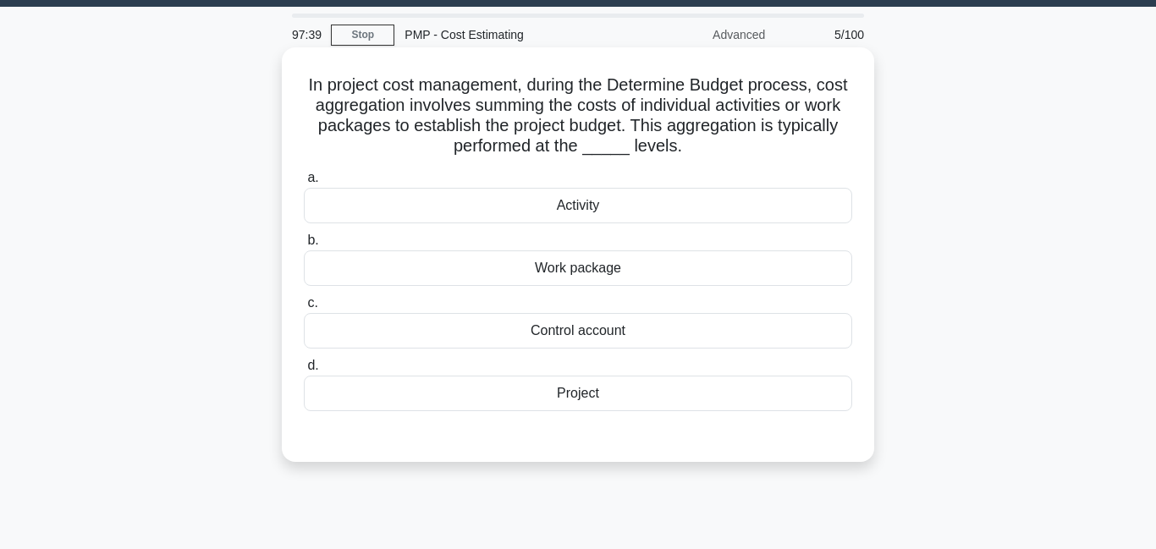
drag, startPoint x: 519, startPoint y: 105, endPoint x: 705, endPoint y: 155, distance: 192.8
click at [705, 155] on h5 "In project cost management, during the Determine Budget process, cost aggregati…" at bounding box center [578, 115] width 552 height 83
click at [597, 405] on div "Project" at bounding box center [578, 394] width 548 height 36
click at [304, 372] on input "d. Project" at bounding box center [304, 366] width 0 height 11
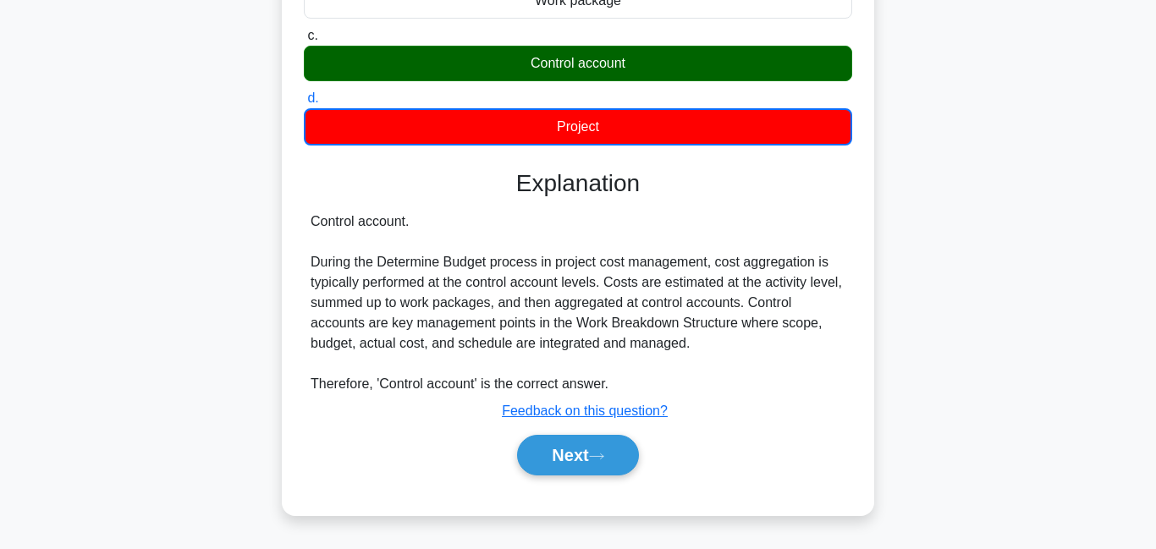
scroll to position [365, 0]
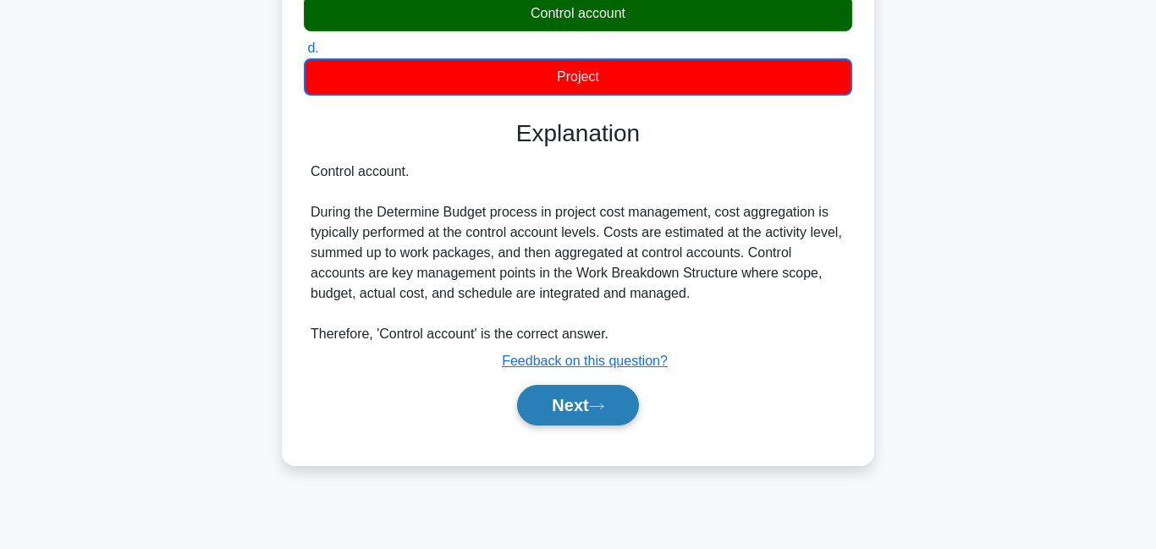
click at [566, 397] on button "Next" at bounding box center [577, 405] width 121 height 41
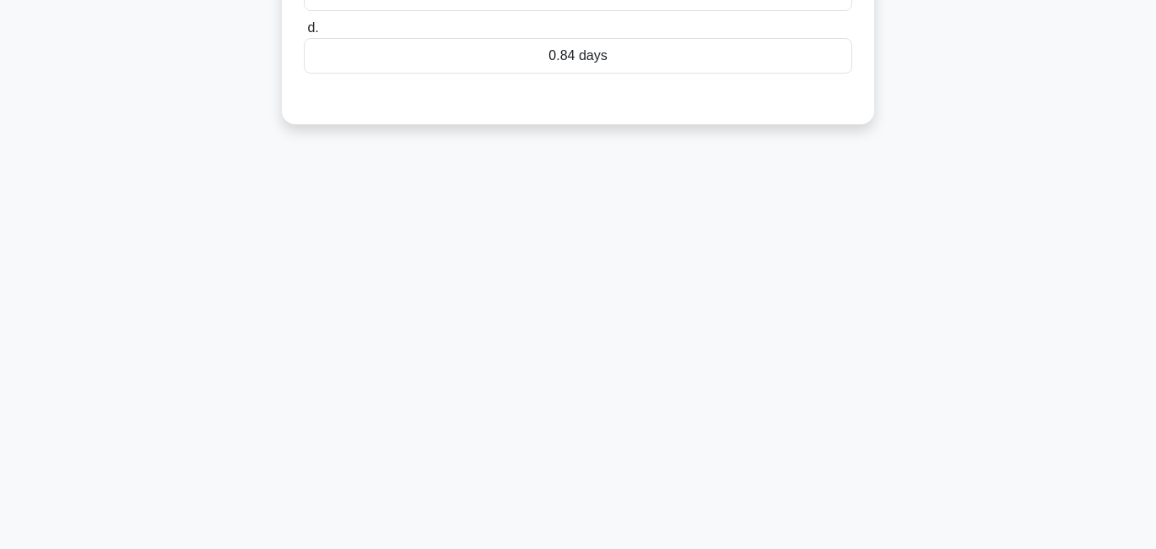
scroll to position [0, 0]
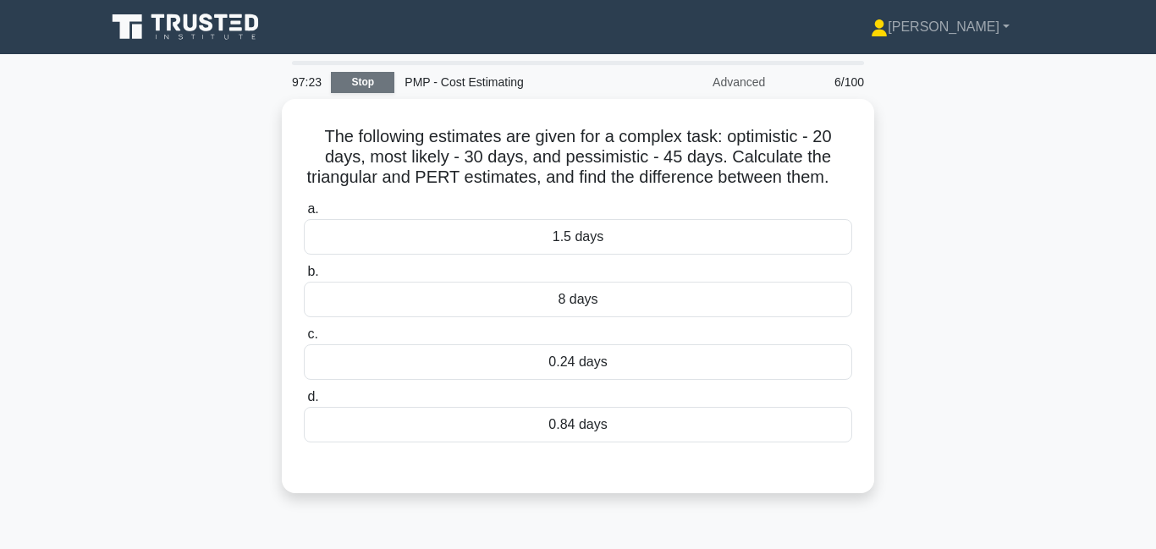
click at [351, 87] on link "Stop" at bounding box center [362, 82] width 63 height 21
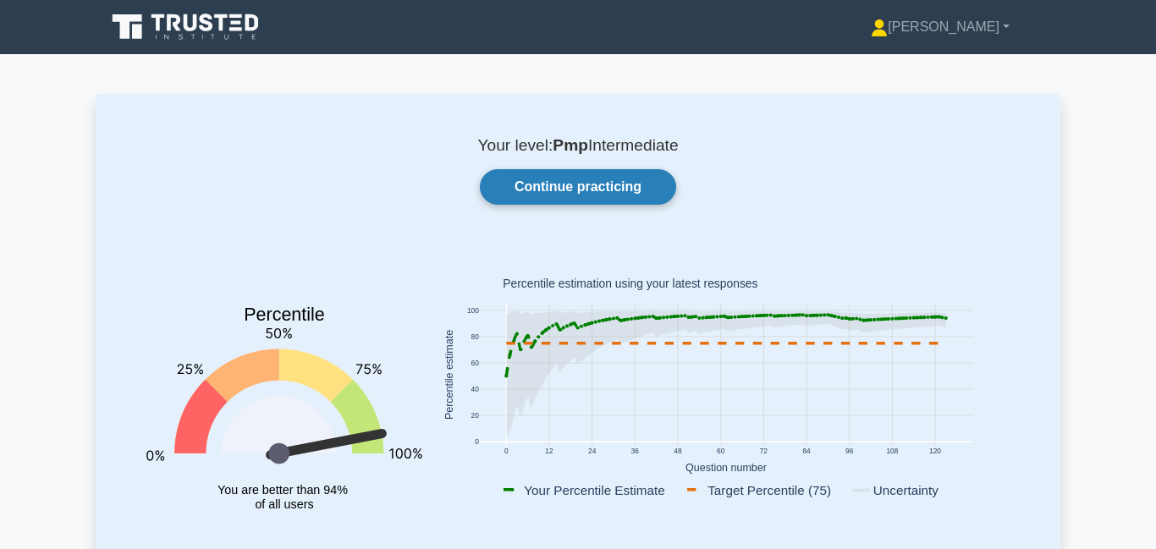
click at [599, 188] on link "Continue practicing" at bounding box center [578, 187] width 196 height 36
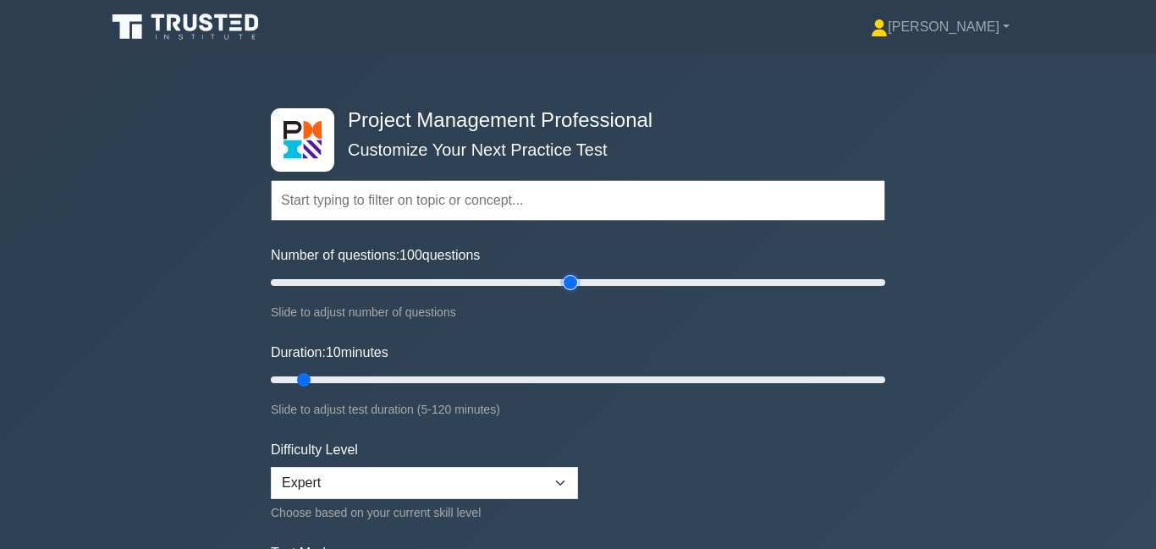
drag, startPoint x: 290, startPoint y: 284, endPoint x: 571, endPoint y: 290, distance: 281.1
type input "100"
click at [571, 290] on input "Number of questions: 100 questions" at bounding box center [578, 283] width 614 height 20
drag, startPoint x: 303, startPoint y: 380, endPoint x: 828, endPoint y: 377, distance: 524.8
type input "110"
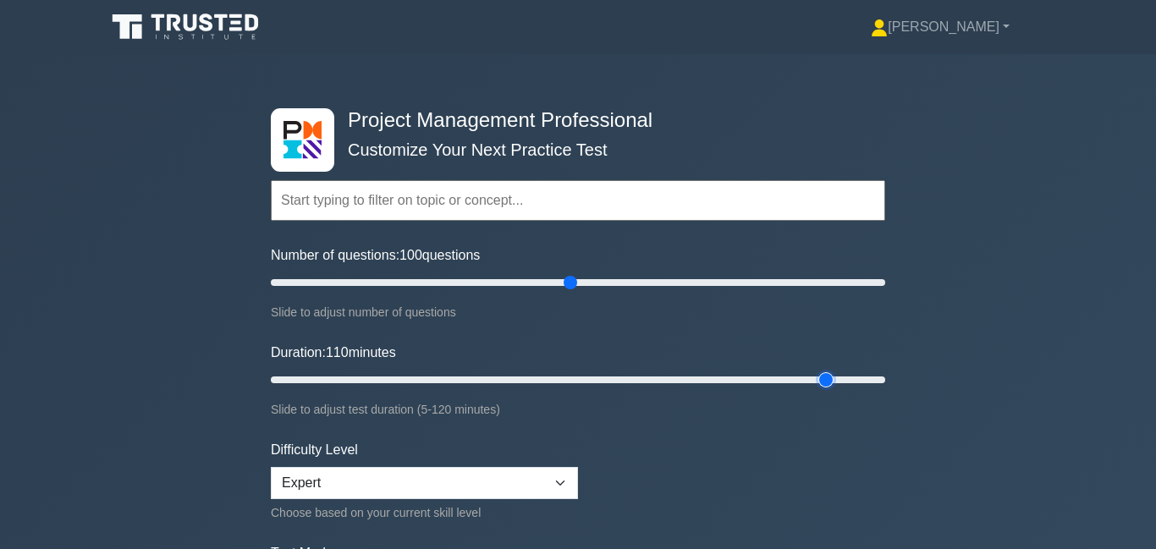
click at [830, 377] on input "Duration: 110 minutes" at bounding box center [578, 380] width 614 height 20
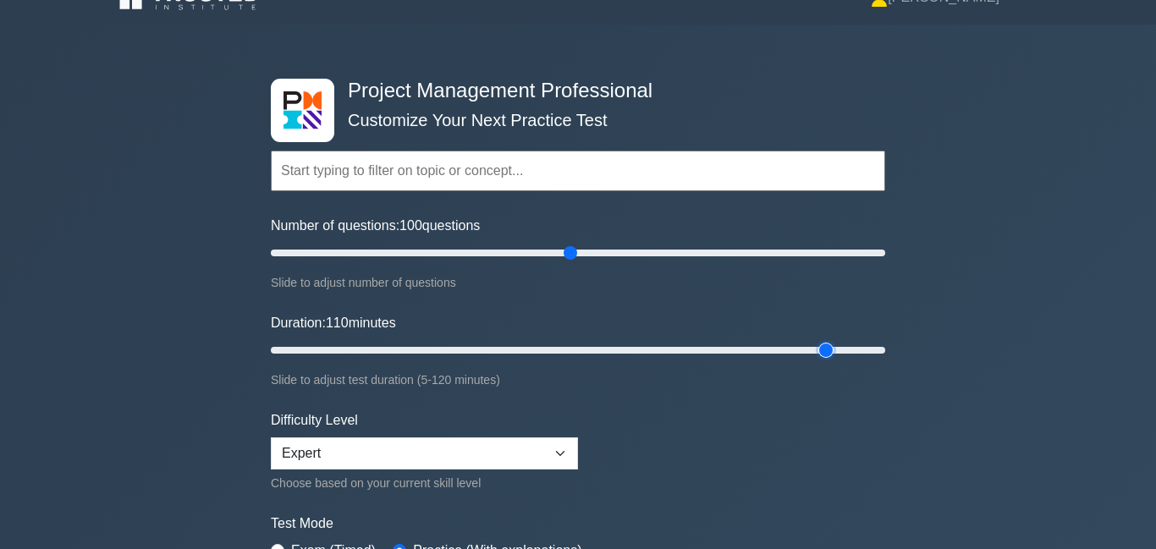
scroll to position [169, 0]
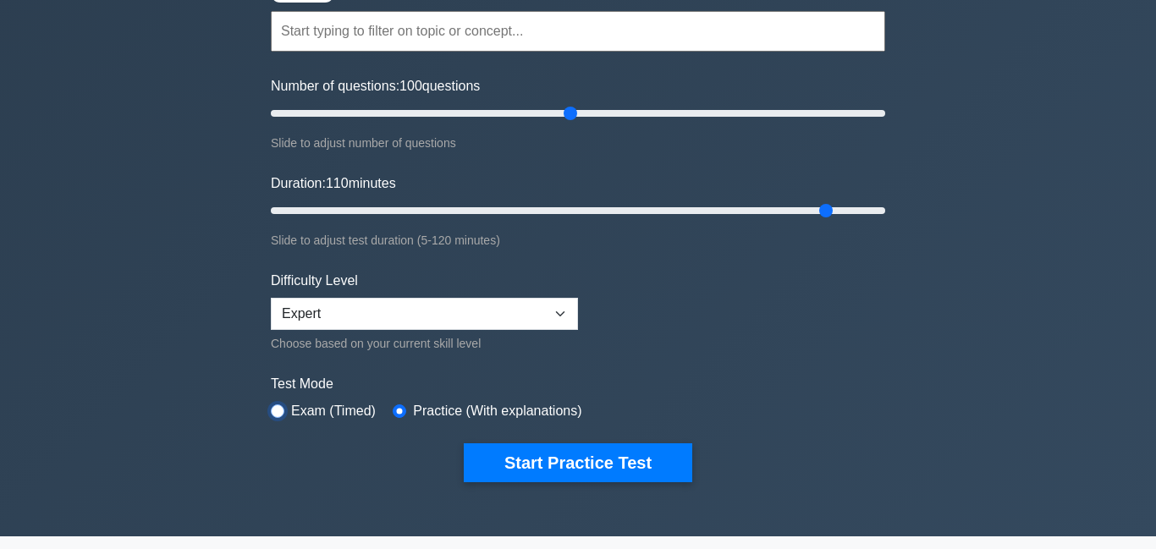
click at [277, 415] on input "radio" at bounding box center [278, 412] width 14 height 14
radio input "true"
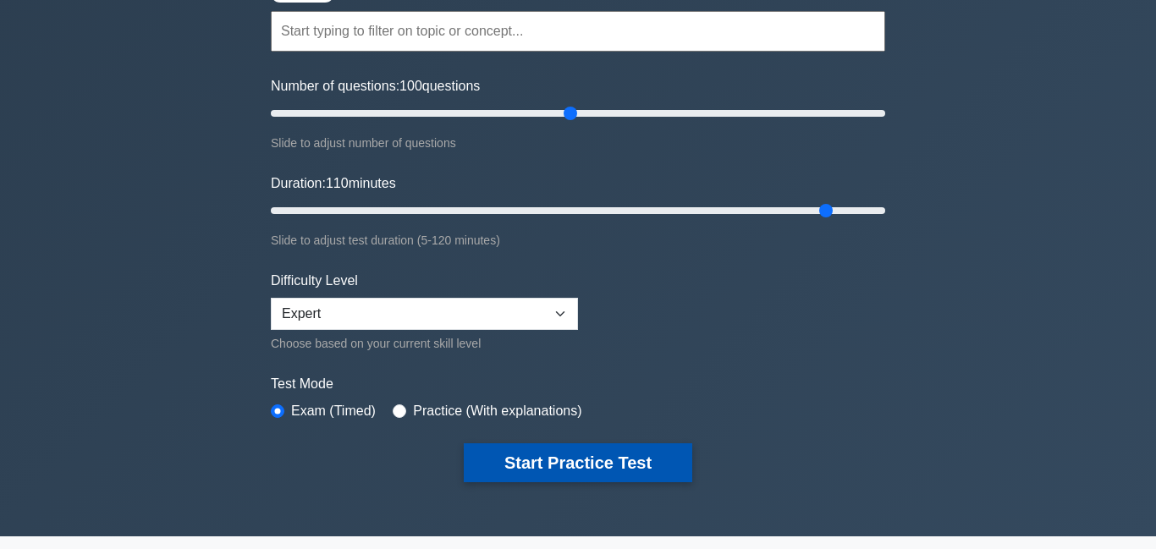
click at [604, 463] on button "Start Practice Test" at bounding box center [578, 462] width 229 height 39
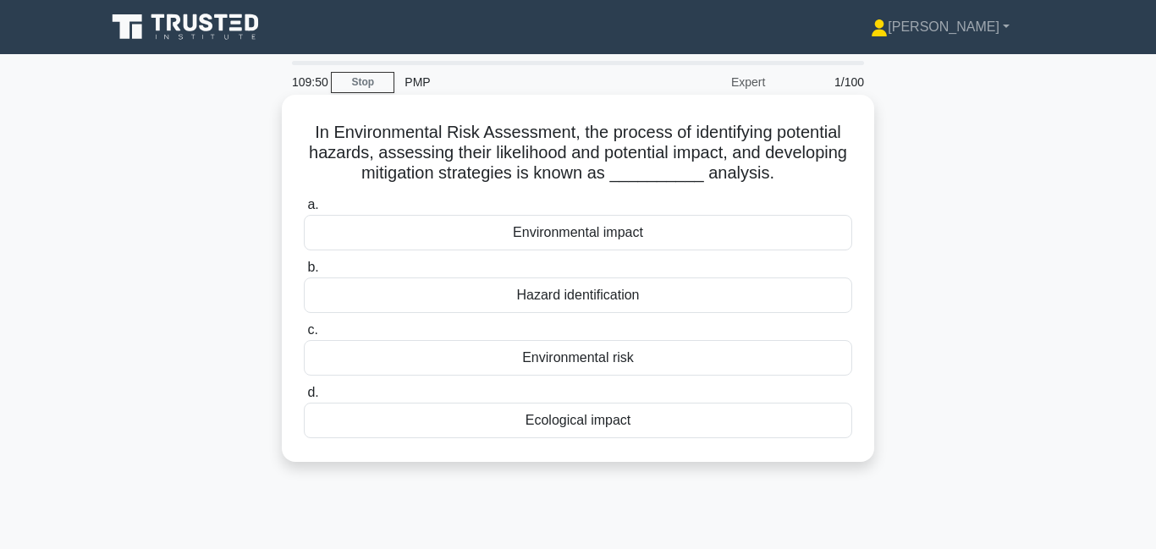
click at [591, 361] on div "Environmental risk" at bounding box center [578, 358] width 548 height 36
click at [304, 336] on input "c. Environmental risk" at bounding box center [304, 330] width 0 height 11
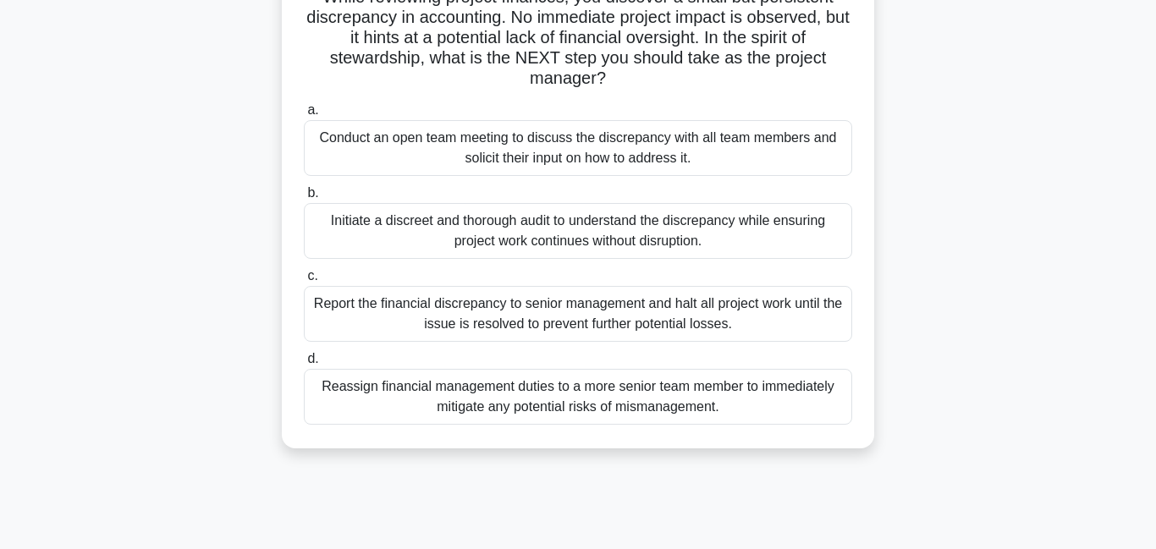
scroll to position [142, 0]
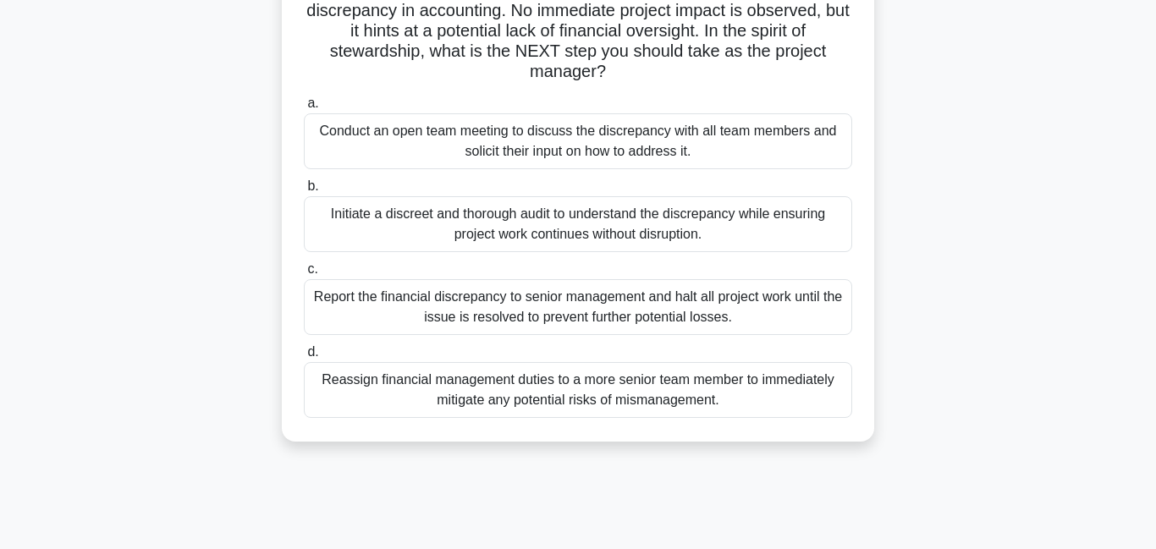
click at [410, 225] on div "Initiate a discreet and thorough audit to understand the discrepancy while ensu…" at bounding box center [578, 224] width 548 height 56
click at [304, 192] on input "b. Initiate a discreet and thorough audit to understand the discrepancy while e…" at bounding box center [304, 186] width 0 height 11
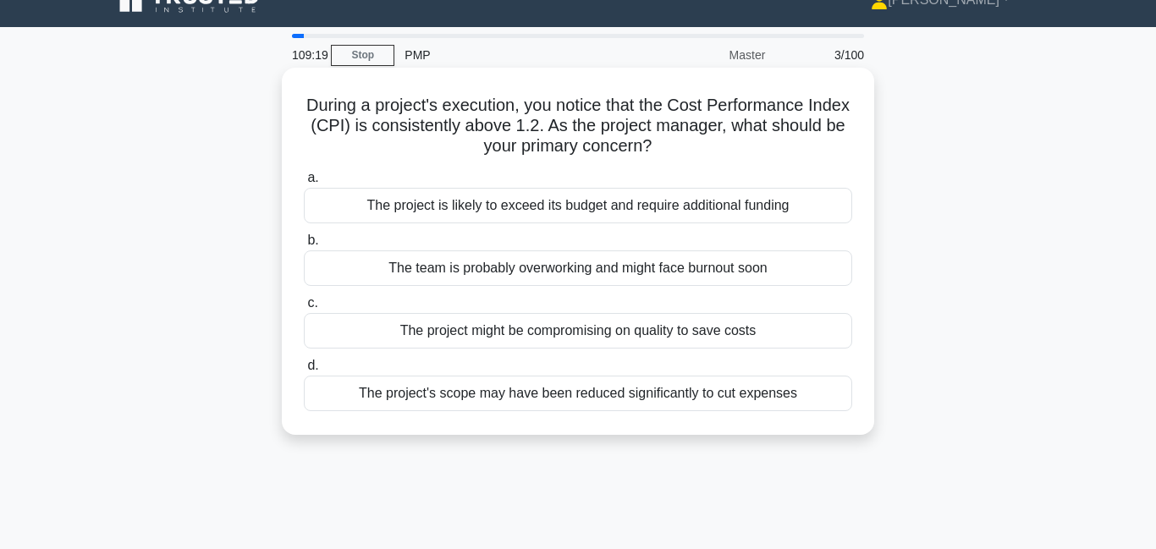
scroll to position [0, 0]
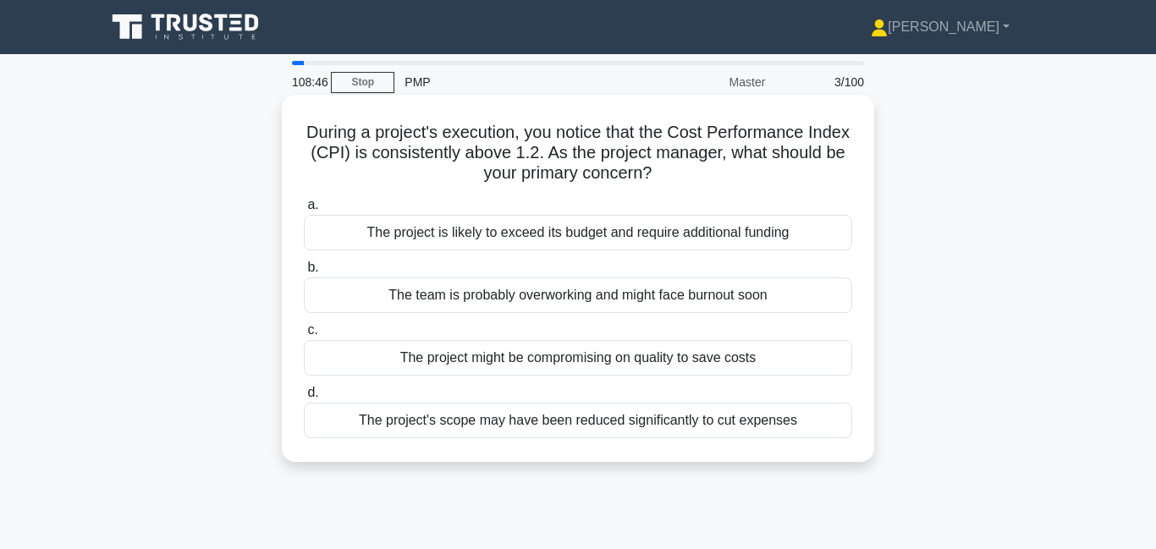
click at [493, 235] on div "The project is likely to exceed its budget and require additional funding" at bounding box center [578, 233] width 548 height 36
click at [304, 211] on input "a. The project is likely to exceed its budget and require additional funding" at bounding box center [304, 205] width 0 height 11
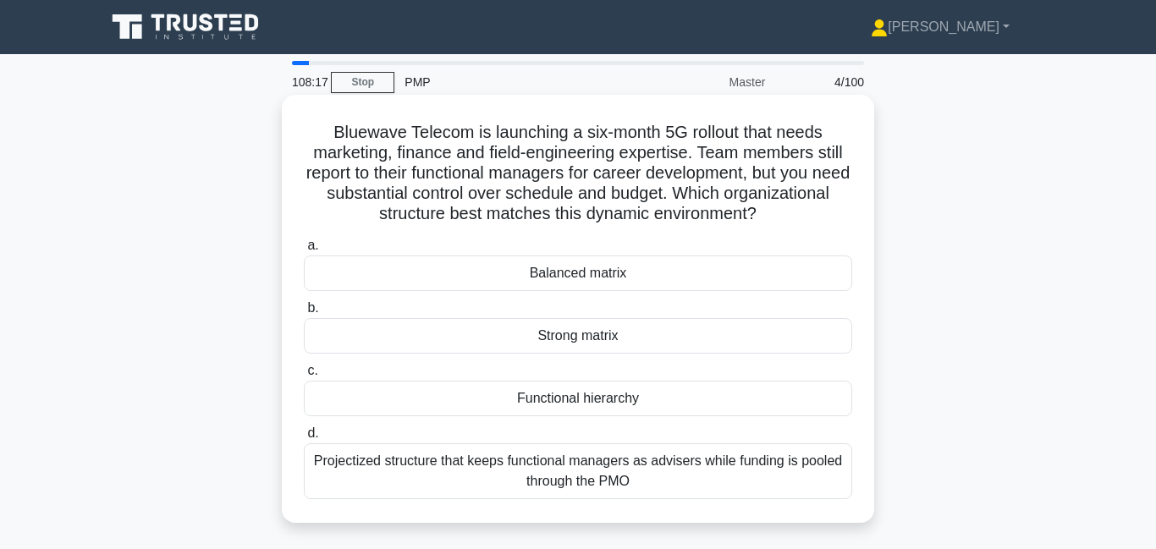
click at [554, 339] on div "Strong matrix" at bounding box center [578, 336] width 548 height 36
click at [304, 314] on input "b. Strong matrix" at bounding box center [304, 308] width 0 height 11
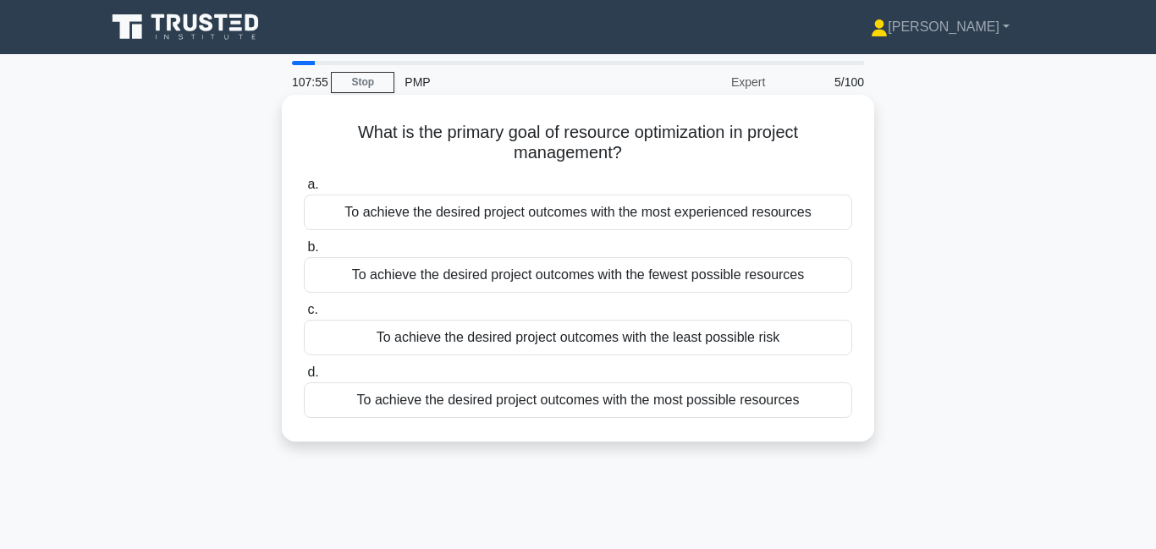
click at [631, 270] on div "To achieve the desired project outcomes with the fewest possible resources" at bounding box center [578, 275] width 548 height 36
click at [304, 253] on input "b. To achieve the desired project outcomes with the fewest possible resources" at bounding box center [304, 247] width 0 height 11
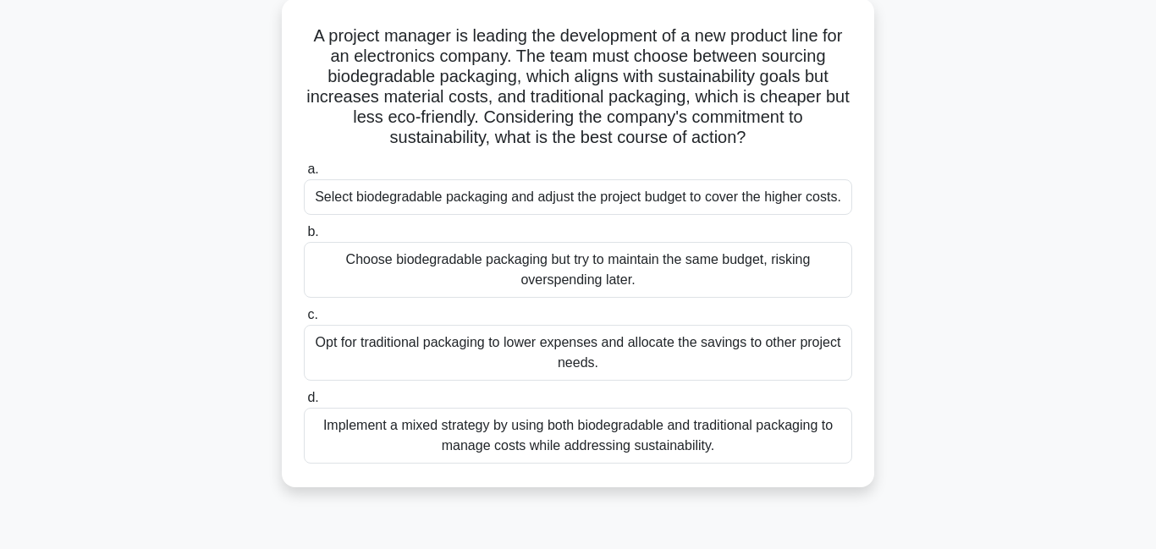
scroll to position [105, 0]
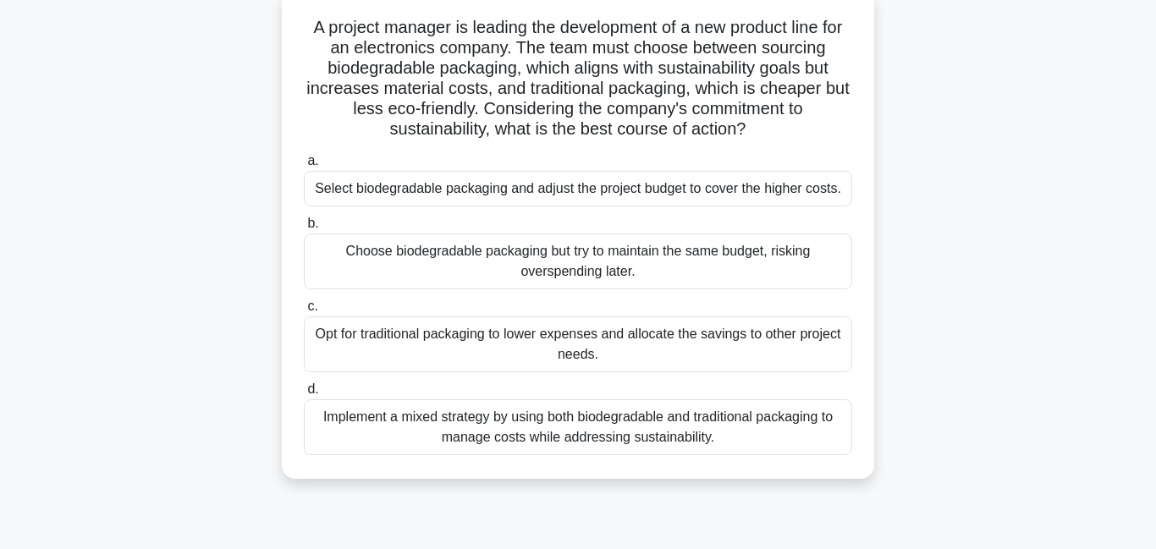
click at [601, 191] on div "Select biodegradable packaging and adjust the project budget to cover the highe…" at bounding box center [578, 189] width 548 height 36
click at [304, 167] on input "a. Select biodegradable packaging and adjust the project budget to cover the hi…" at bounding box center [304, 161] width 0 height 11
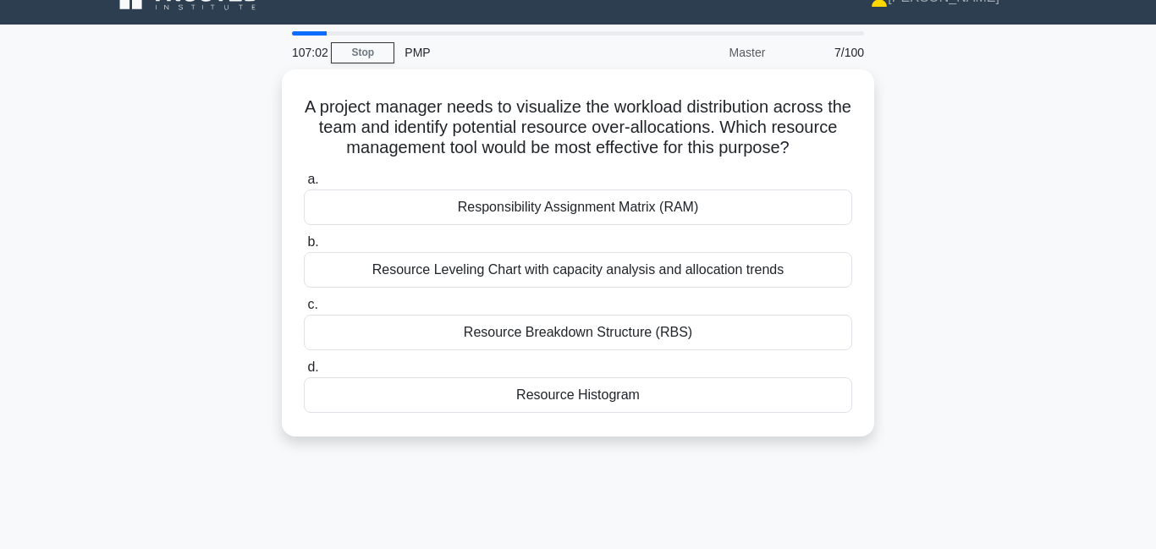
scroll to position [0, 0]
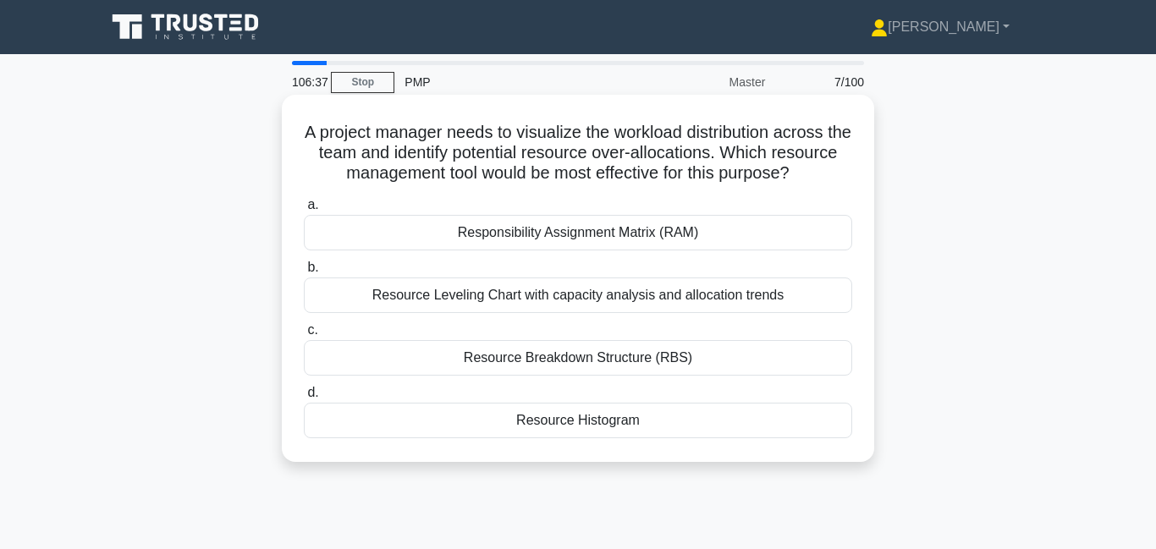
click at [517, 305] on div "Resource Leveling Chart with capacity analysis and allocation trends" at bounding box center [578, 296] width 548 height 36
click at [304, 273] on input "b. Resource Leveling Chart with capacity analysis and allocation trends" at bounding box center [304, 267] width 0 height 11
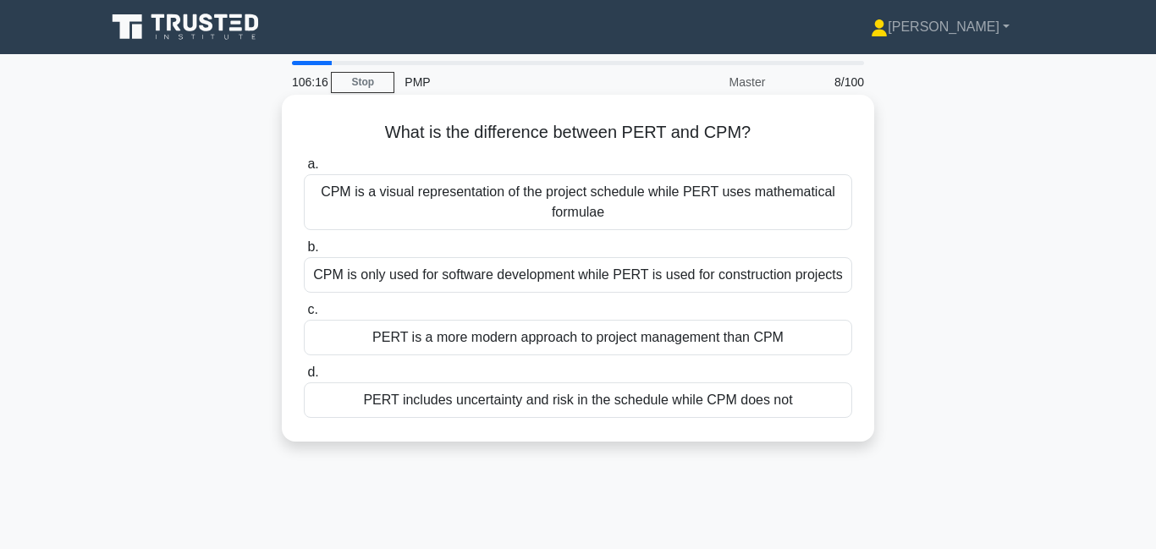
click at [541, 216] on div "CPM is a visual representation of the project schedule while PERT uses mathemat…" at bounding box center [578, 202] width 548 height 56
click at [304, 170] on input "a. CPM is a visual representation of the project schedule while PERT uses mathe…" at bounding box center [304, 164] width 0 height 11
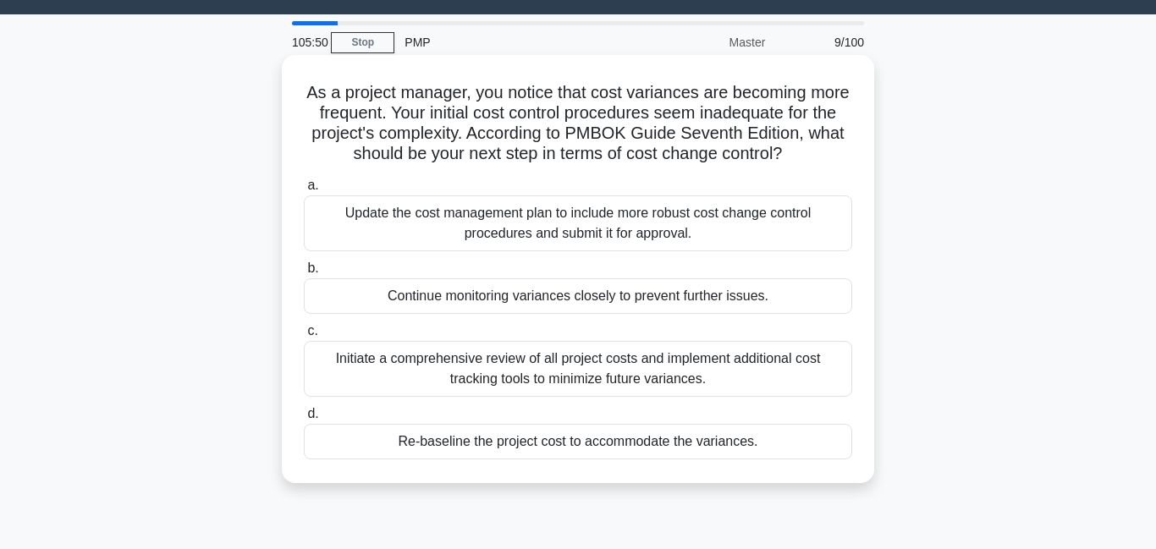
scroll to position [74, 0]
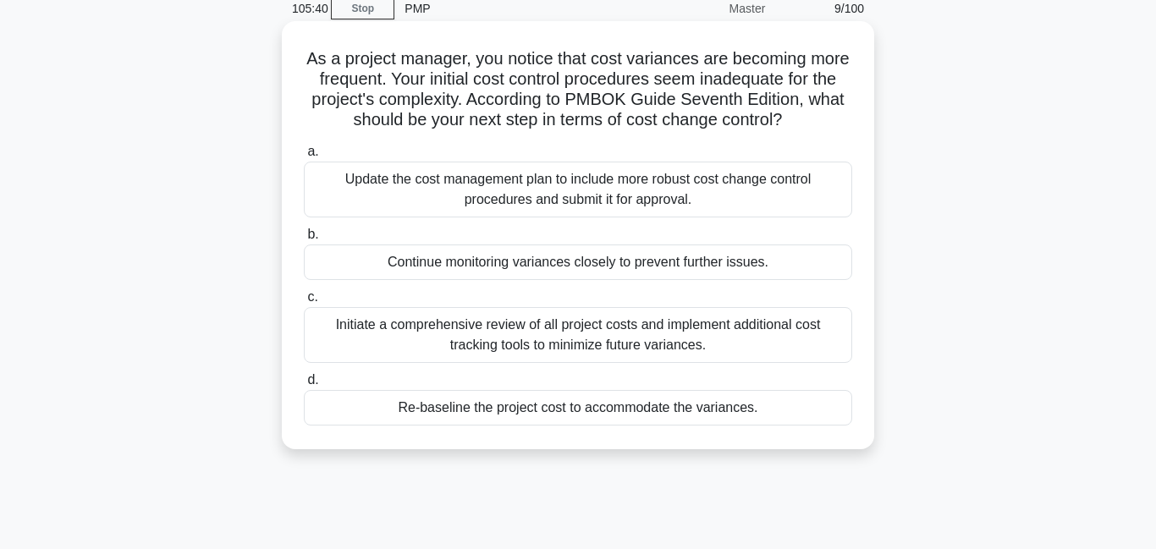
click at [568, 192] on div "Update the cost management plan to include more robust cost change control proc…" at bounding box center [578, 190] width 548 height 56
click at [304, 157] on input "a. Update the cost management plan to include more robust cost change control p…" at bounding box center [304, 151] width 0 height 11
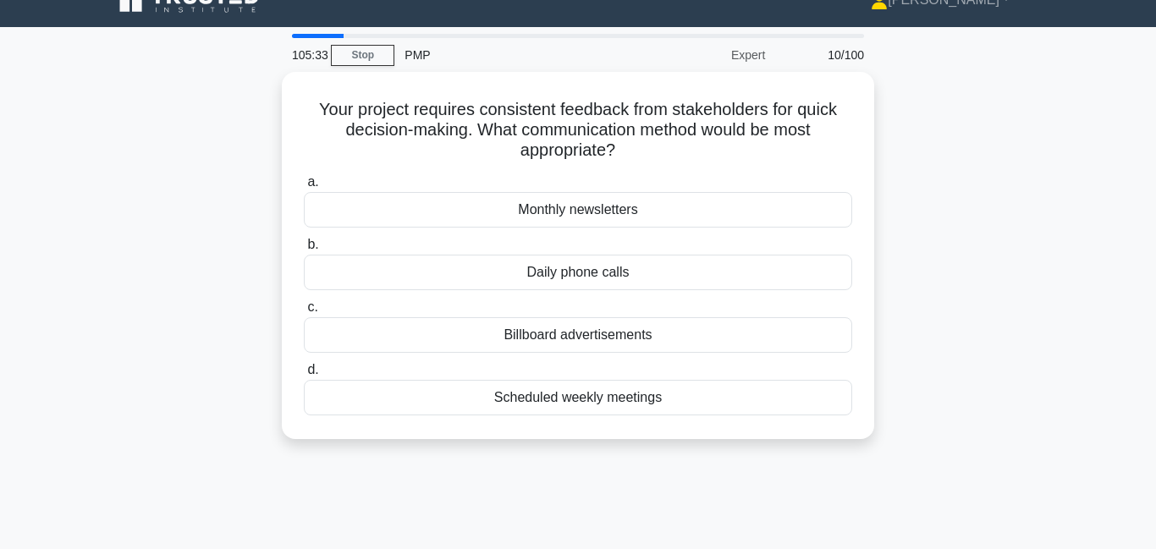
scroll to position [43, 0]
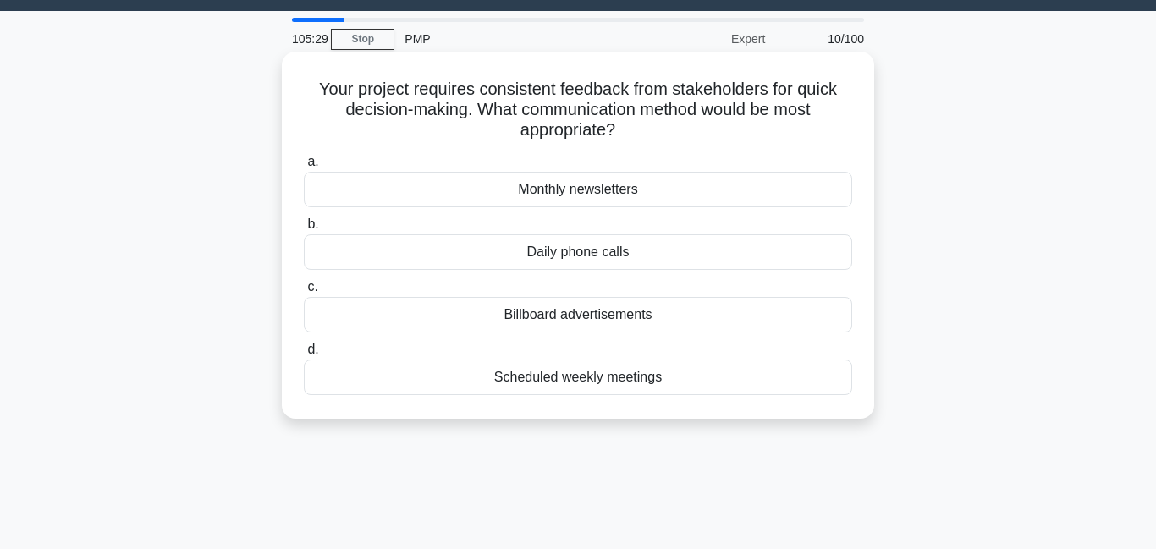
click at [607, 383] on div "Scheduled weekly meetings" at bounding box center [578, 378] width 548 height 36
click at [304, 355] on input "d. Scheduled weekly meetings" at bounding box center [304, 349] width 0 height 11
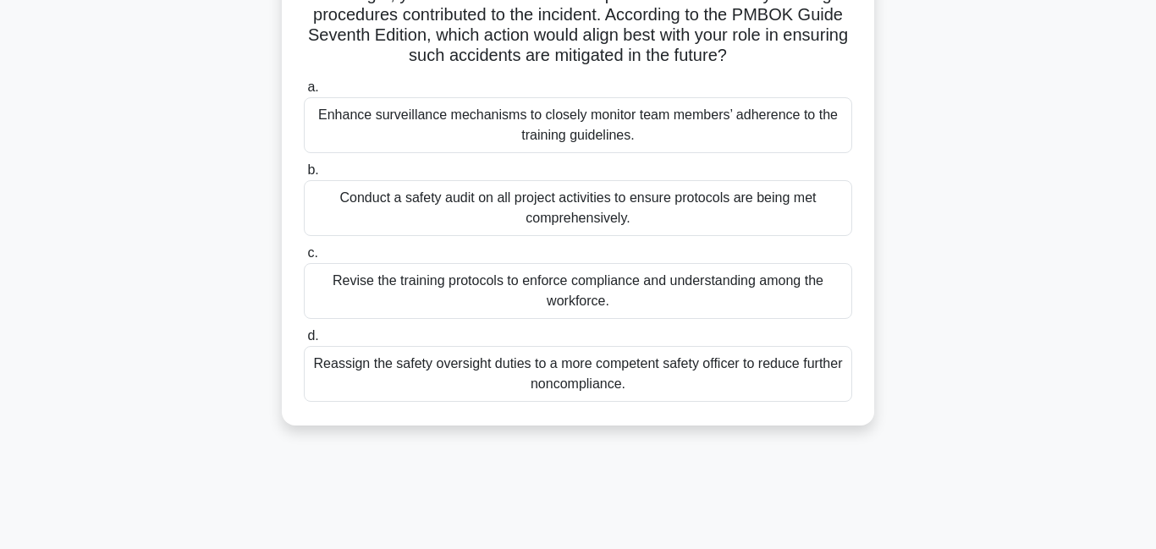
scroll to position [168, 0]
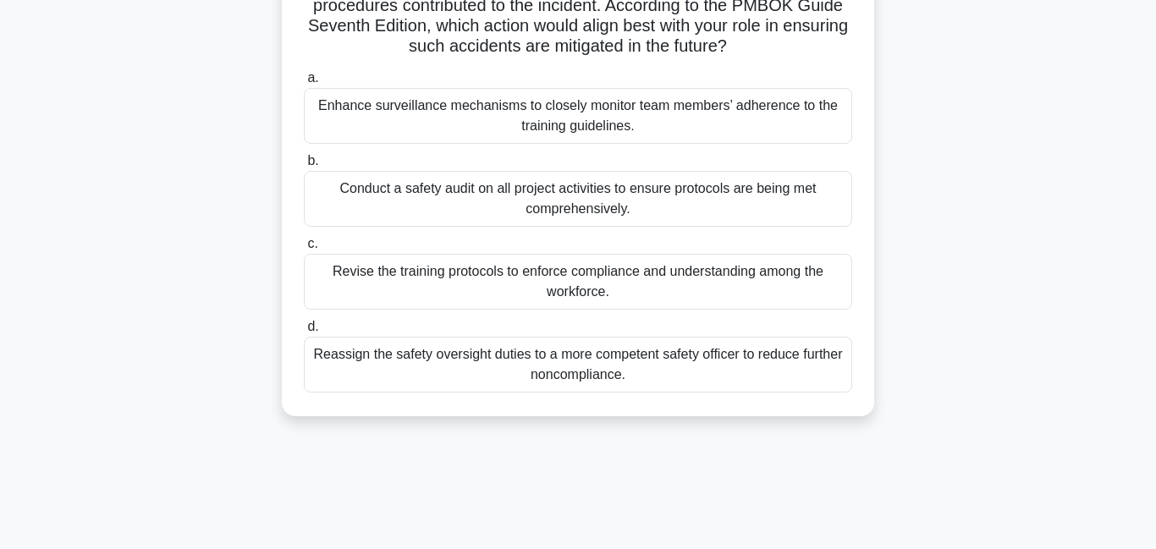
click at [526, 196] on div "Conduct a safety audit on all project activities to ensure protocols are being …" at bounding box center [578, 199] width 548 height 56
click at [304, 167] on input "b. Conduct a safety audit on all project activities to ensure protocols are bei…" at bounding box center [304, 161] width 0 height 11
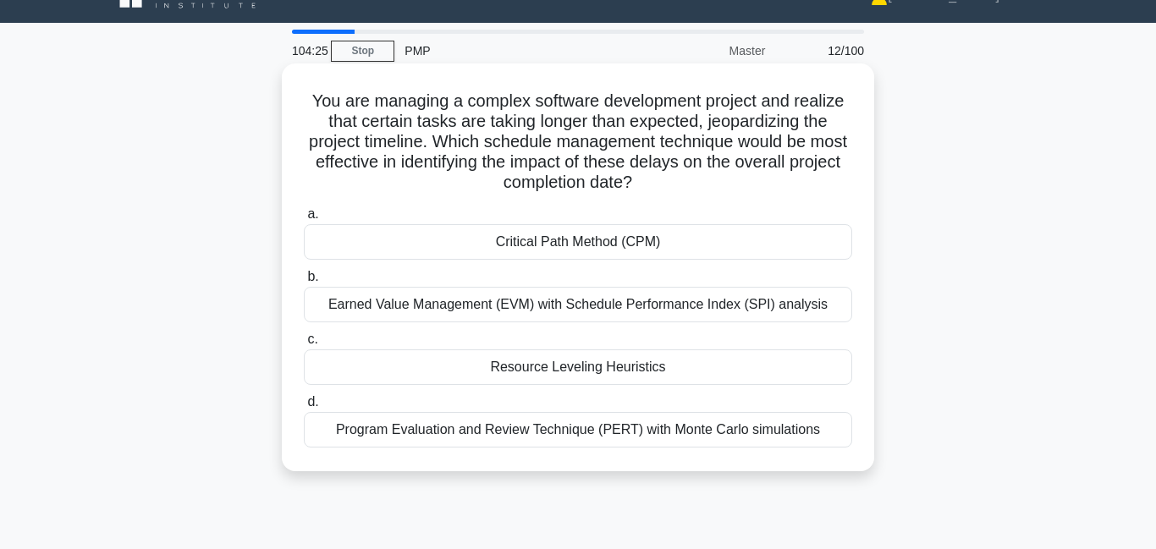
scroll to position [36, 0]
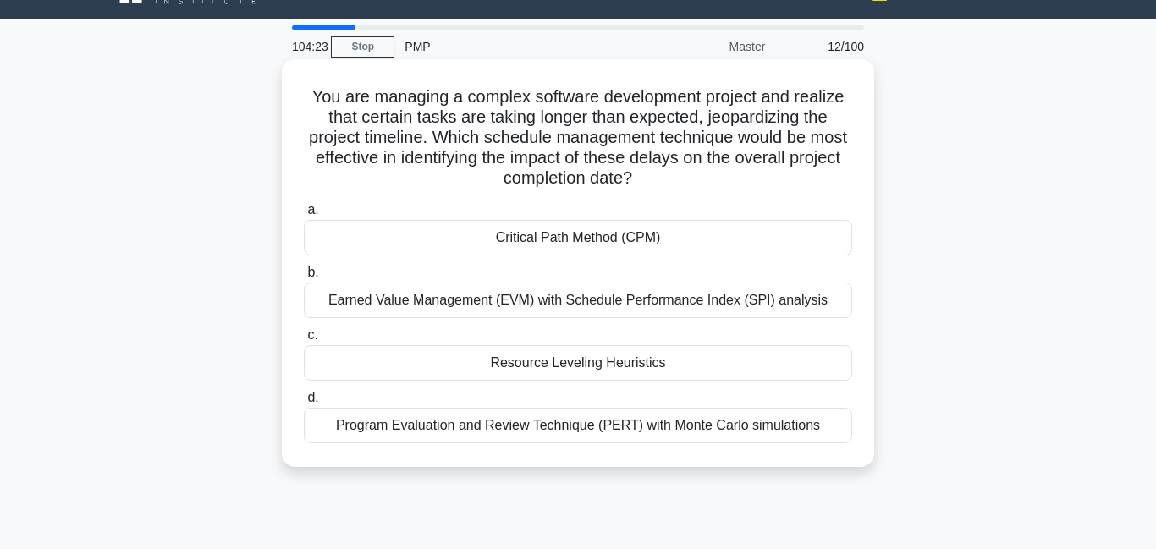
click at [520, 238] on div "Critical Path Method (CPM)" at bounding box center [578, 238] width 548 height 36
click at [304, 216] on input "a. Critical Path Method (CPM)" at bounding box center [304, 210] width 0 height 11
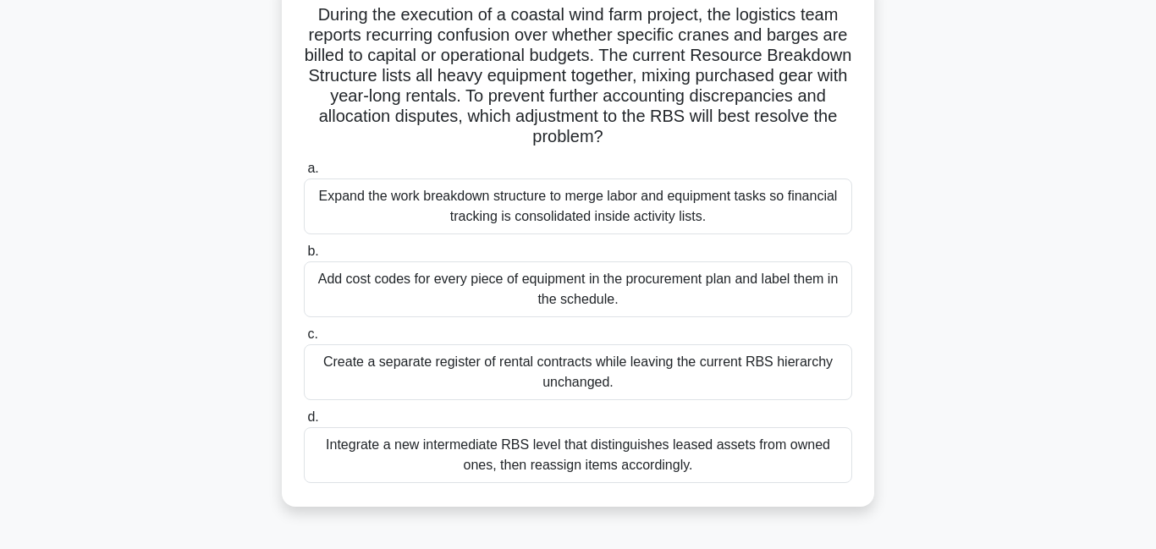
scroll to position [187, 0]
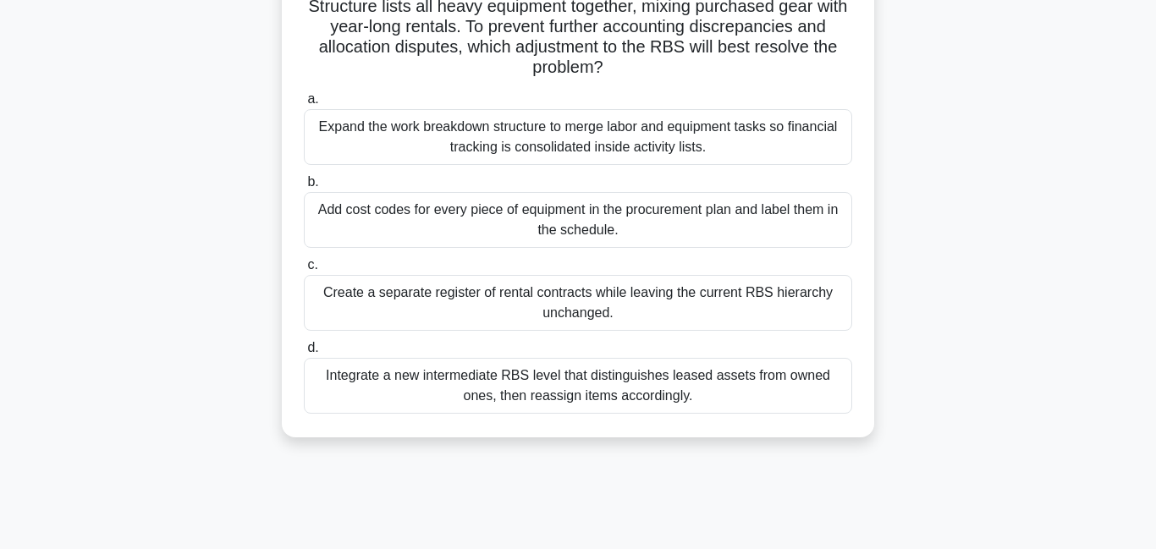
click at [460, 220] on div "Add cost codes for every piece of equipment in the procurement plan and label t…" at bounding box center [578, 220] width 548 height 56
click at [551, 389] on div "Integrate a new intermediate RBS level that distinguishes leased assets from ow…" at bounding box center [578, 386] width 548 height 56
click at [304, 354] on input "d. Integrate a new intermediate RBS level that distinguishes leased assets from…" at bounding box center [304, 348] width 0 height 11
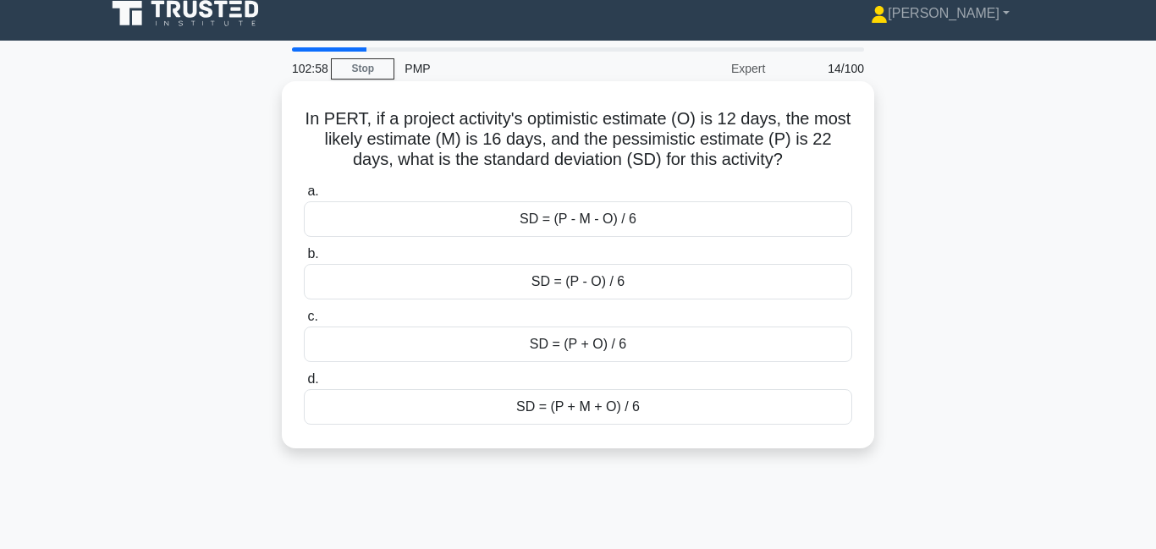
scroll to position [0, 0]
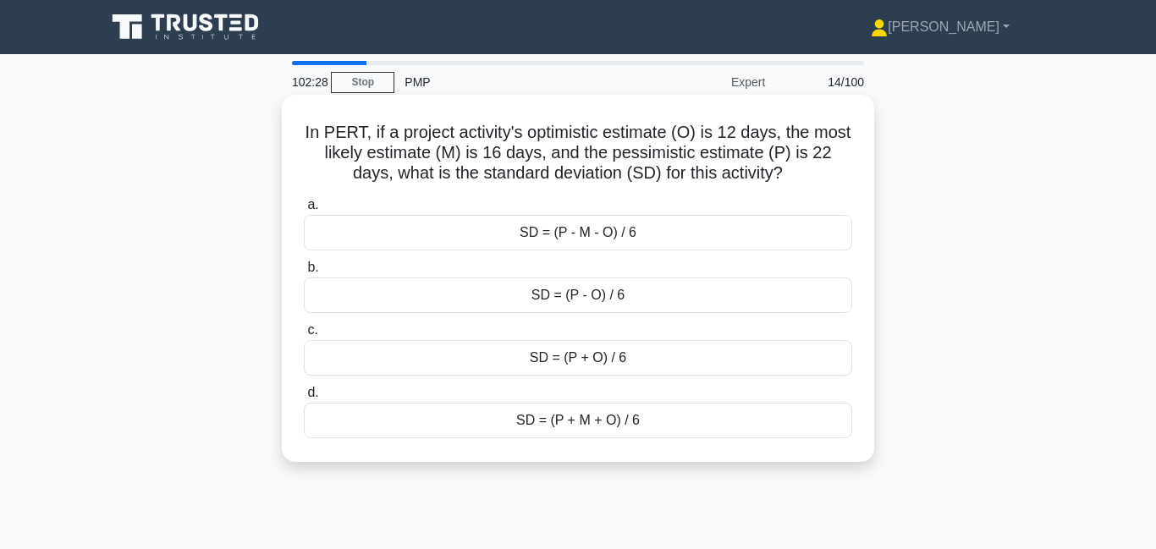
click at [498, 421] on div "SD = (P + M + O) / 6" at bounding box center [578, 421] width 548 height 36
click at [304, 399] on input "d. SD = (P + M + O) / 6" at bounding box center [304, 393] width 0 height 11
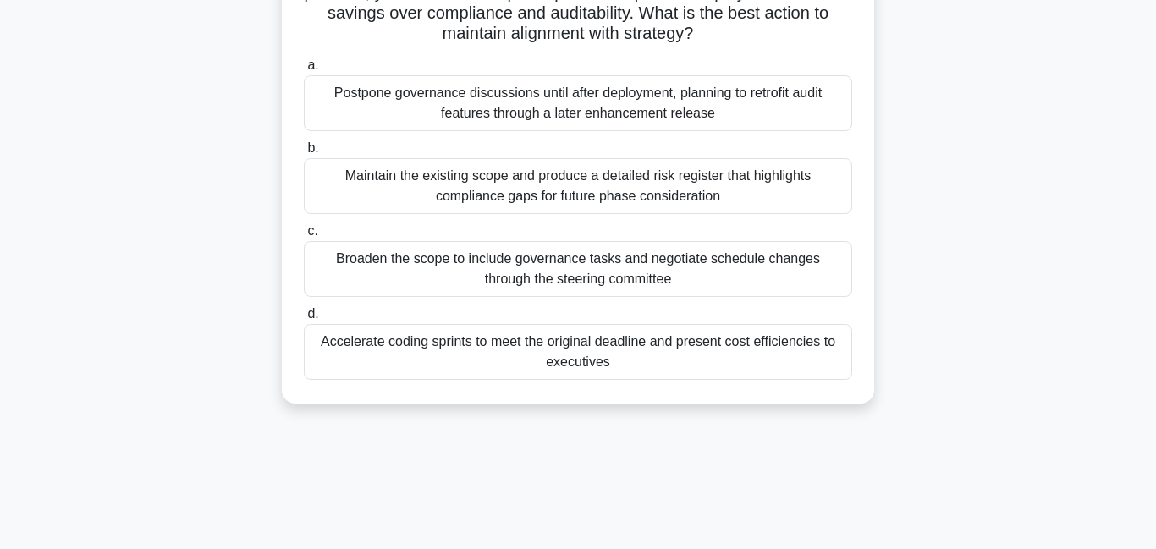
scroll to position [211, 0]
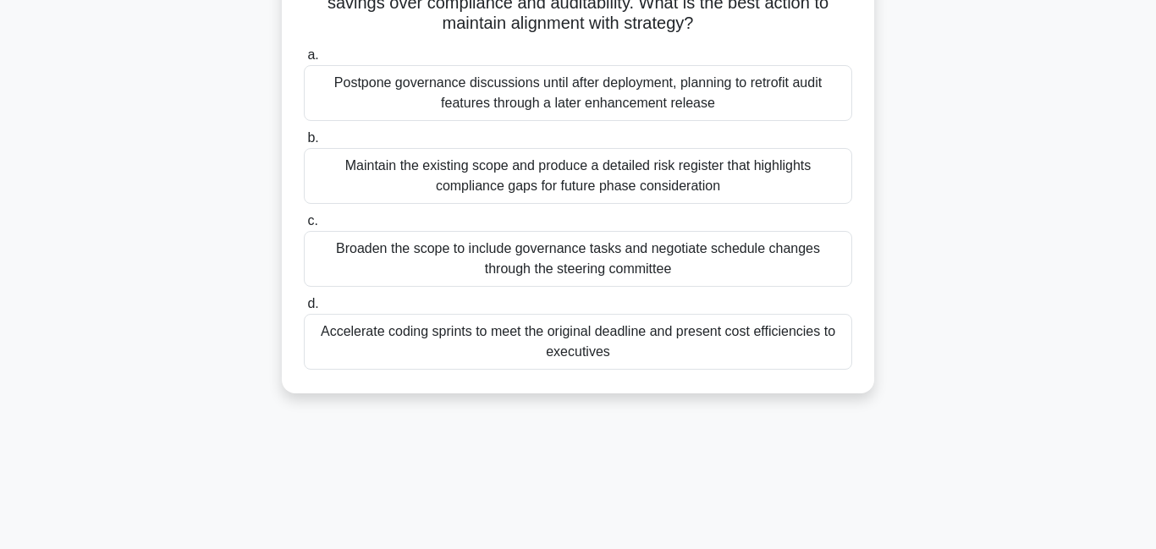
click at [446, 275] on div "Broaden the scope to include governance tasks and negotiate schedule changes th…" at bounding box center [578, 259] width 548 height 56
click at [304, 227] on input "c. Broaden the scope to include governance tasks and negotiate schedule changes…" at bounding box center [304, 221] width 0 height 11
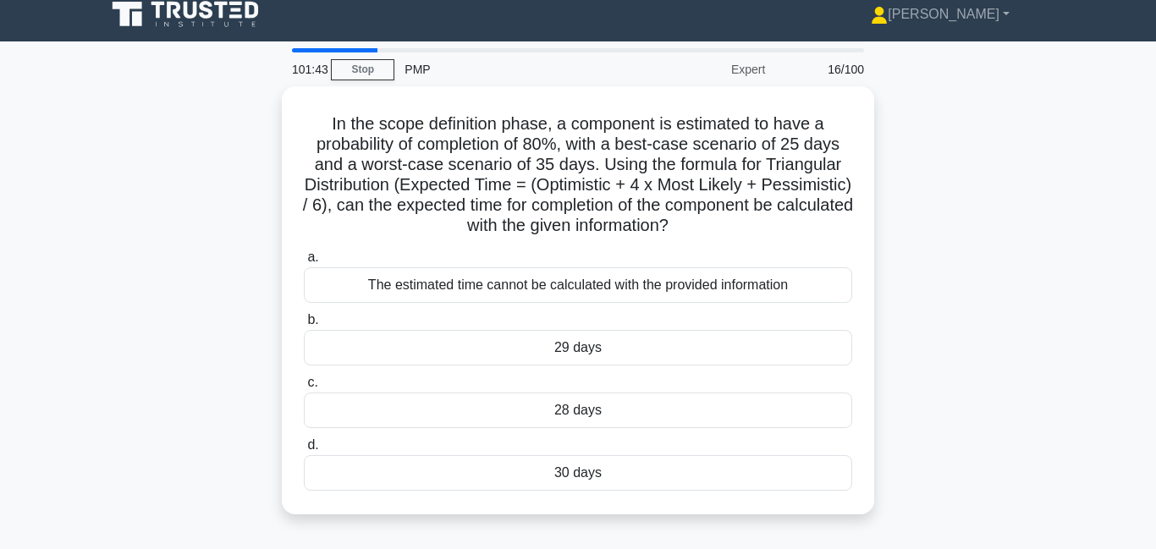
scroll to position [0, 0]
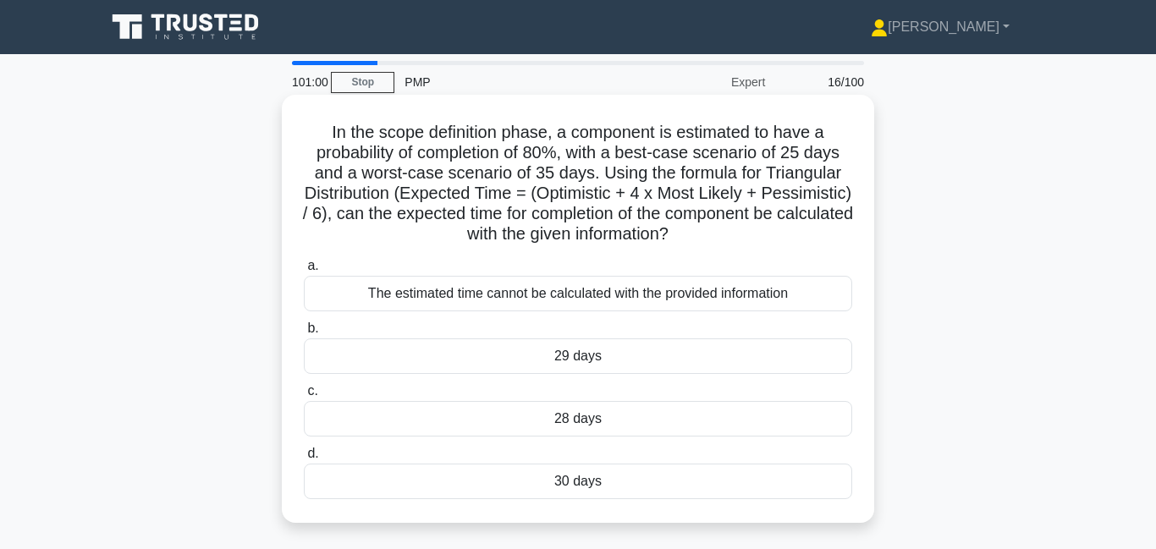
click at [577, 295] on div "The estimated time cannot be calculated with the provided information" at bounding box center [578, 294] width 548 height 36
click at [304, 272] on input "a. The estimated time cannot be calculated with the provided information" at bounding box center [304, 266] width 0 height 11
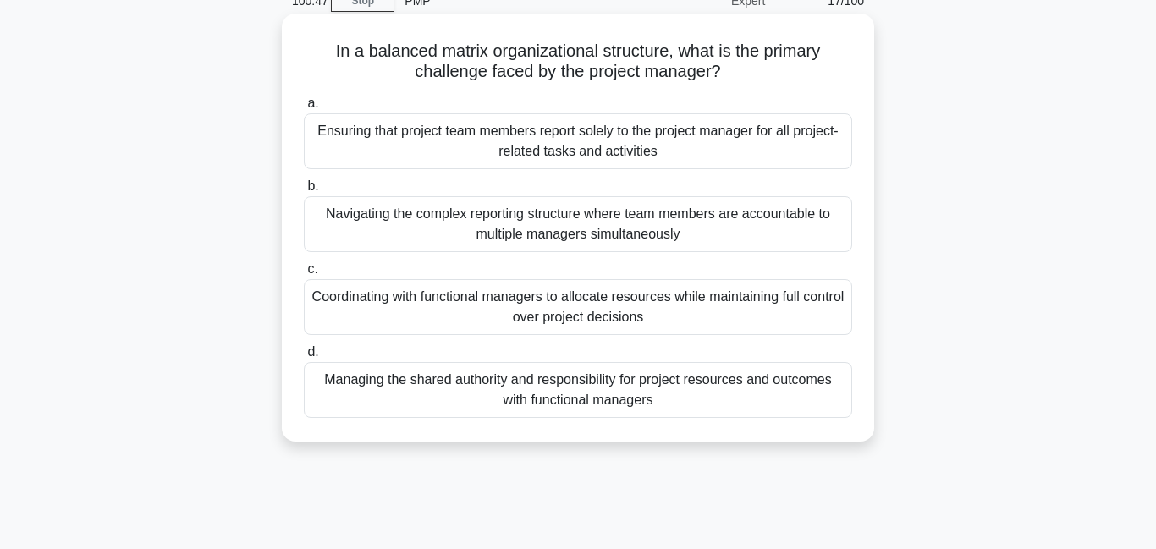
scroll to position [91, 0]
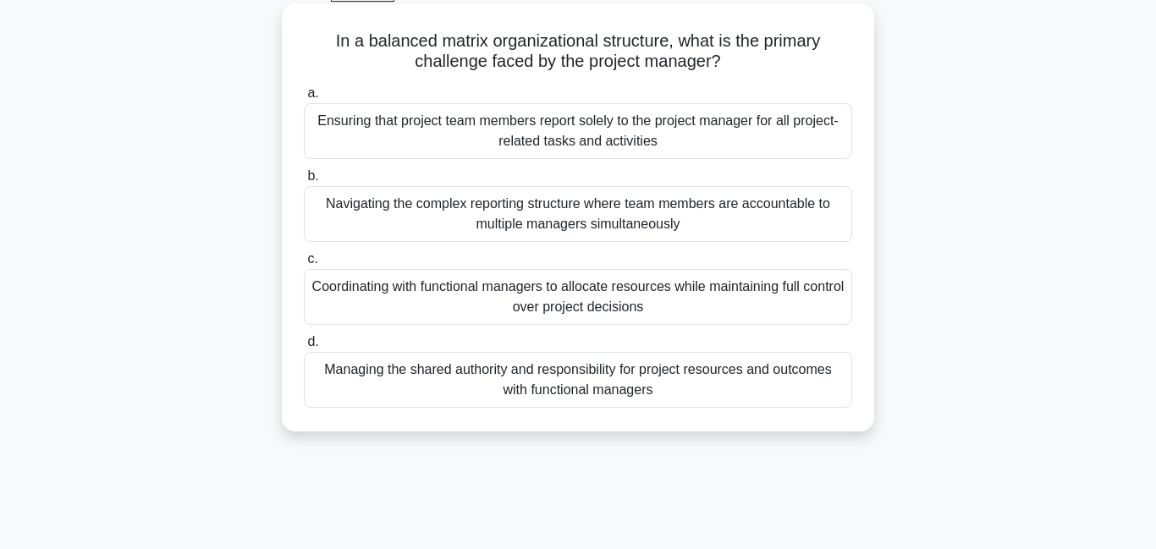
click at [479, 383] on div "Managing the shared authority and responsibility for project resources and outc…" at bounding box center [578, 380] width 548 height 56
click at [304, 348] on input "d. Managing the shared authority and responsibility for project resources and o…" at bounding box center [304, 342] width 0 height 11
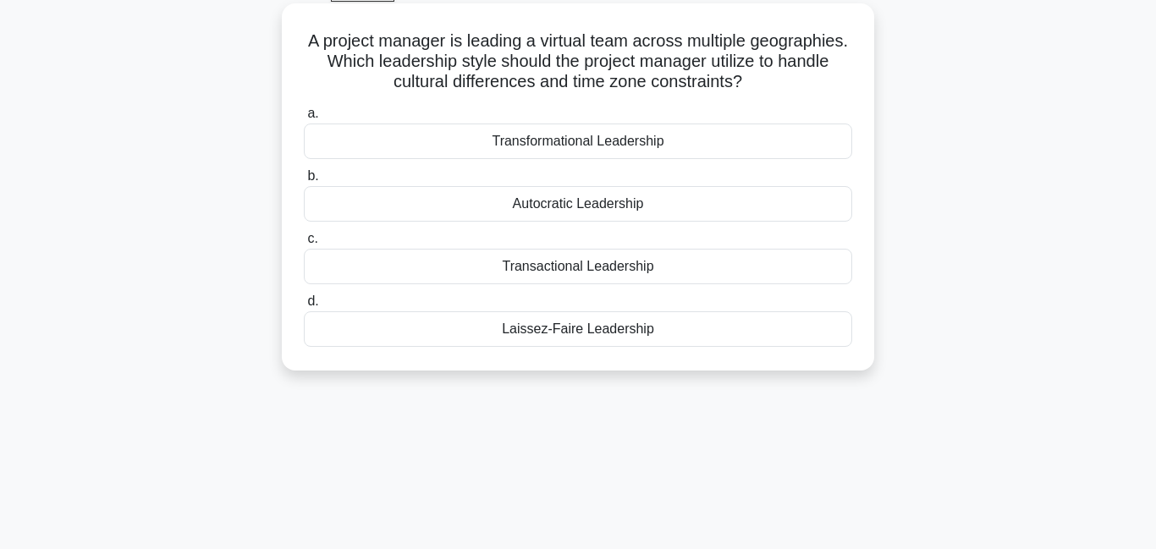
scroll to position [0, 0]
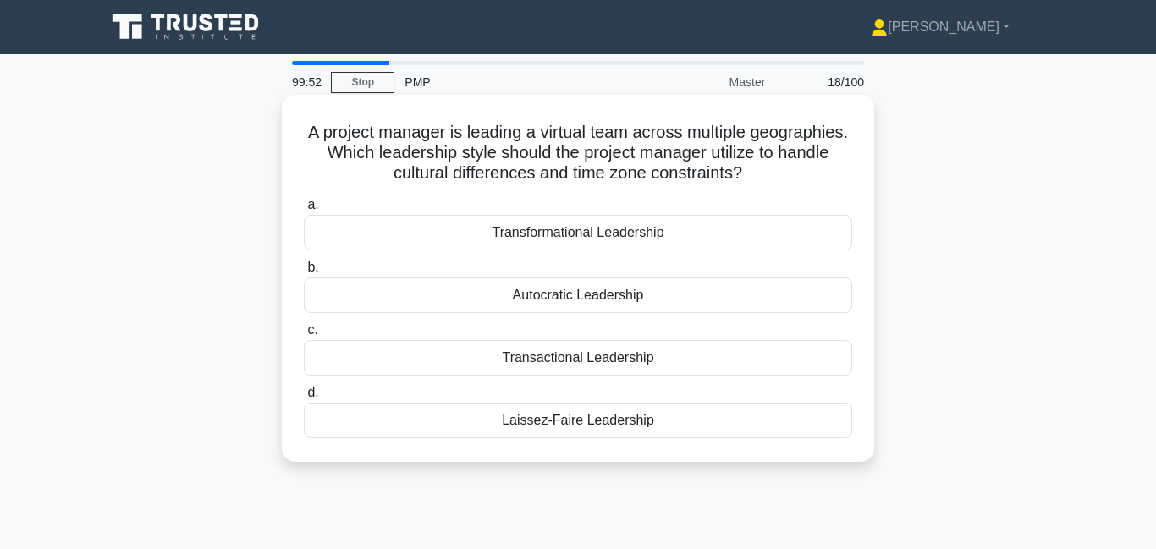
click at [585, 228] on div "Transformational Leadership" at bounding box center [578, 233] width 548 height 36
click at [304, 211] on input "a. Transformational Leadership" at bounding box center [304, 205] width 0 height 11
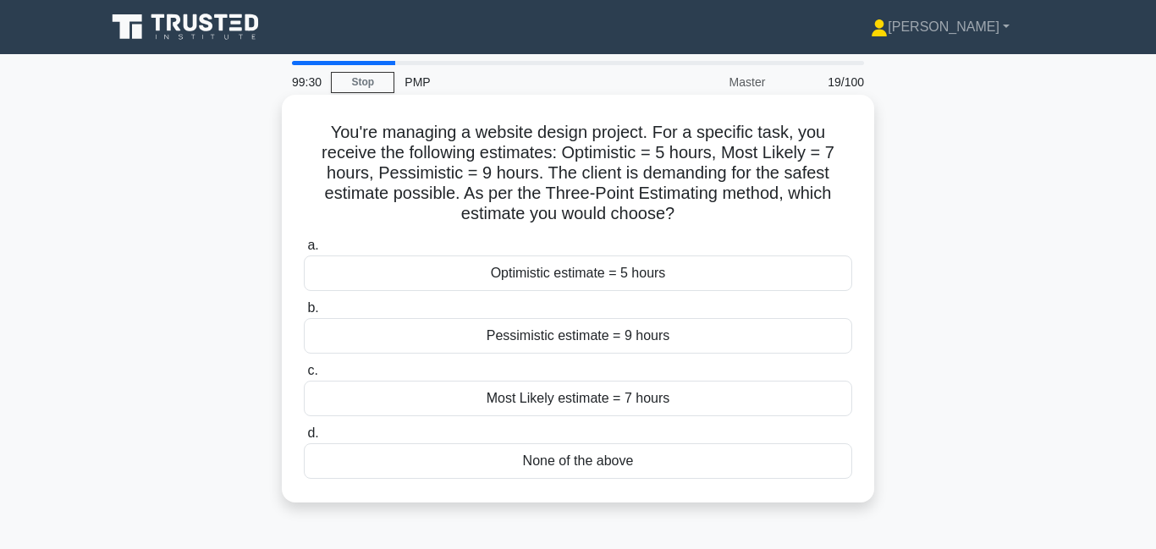
click at [540, 340] on div "Pessimistic estimate = 9 hours" at bounding box center [578, 336] width 548 height 36
click at [625, 338] on div "Pessimistic estimate = 9 hours" at bounding box center [578, 336] width 548 height 36
click at [750, 344] on div "Pessimistic estimate = 9 hours" at bounding box center [578, 336] width 548 height 36
click at [304, 314] on input "b. Pessimistic estimate = 9 hours" at bounding box center [304, 308] width 0 height 11
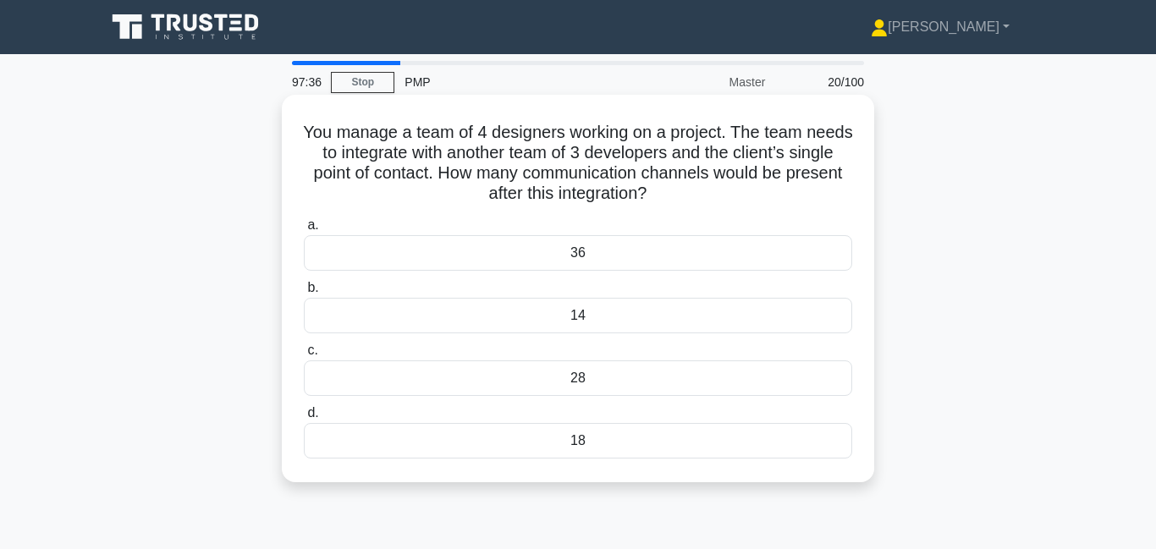
click at [702, 264] on div "36" at bounding box center [578, 253] width 548 height 36
click at [304, 231] on input "a. 36" at bounding box center [304, 225] width 0 height 11
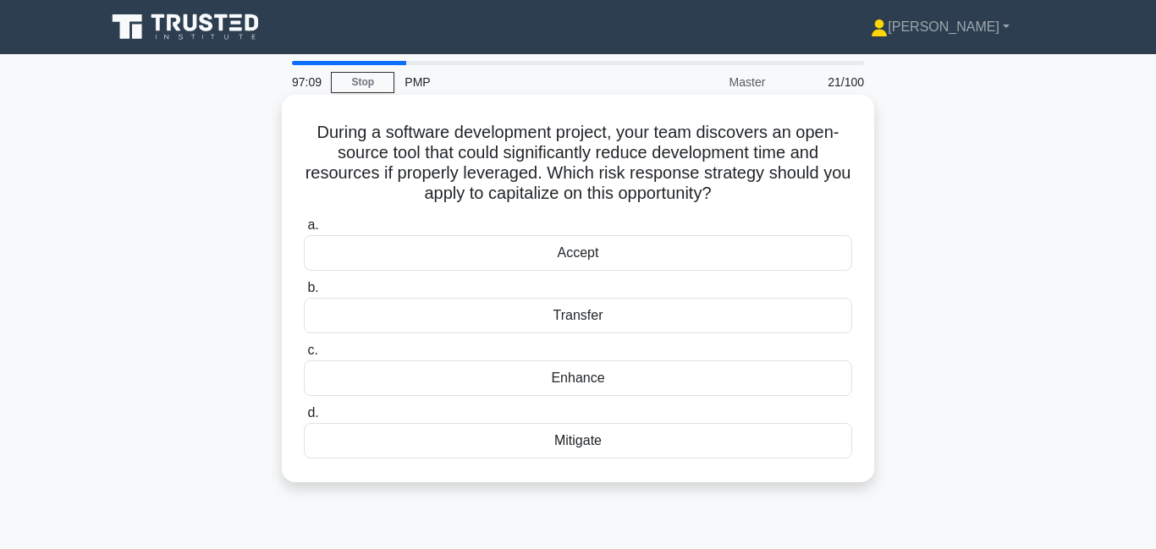
click at [605, 383] on div "Enhance" at bounding box center [578, 379] width 548 height 36
click at [304, 356] on input "c. Enhance" at bounding box center [304, 350] width 0 height 11
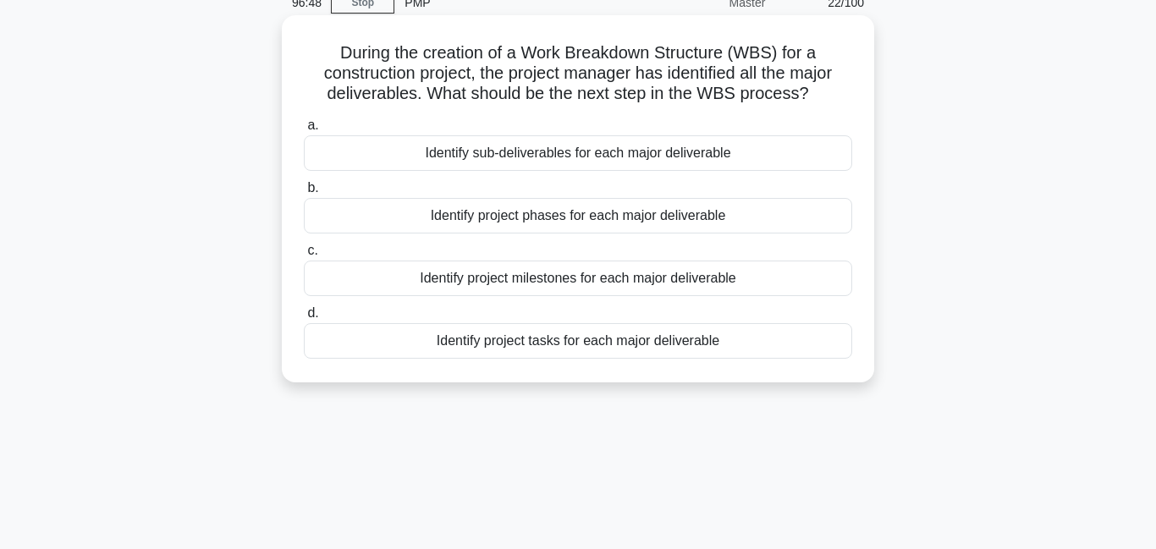
scroll to position [89, 0]
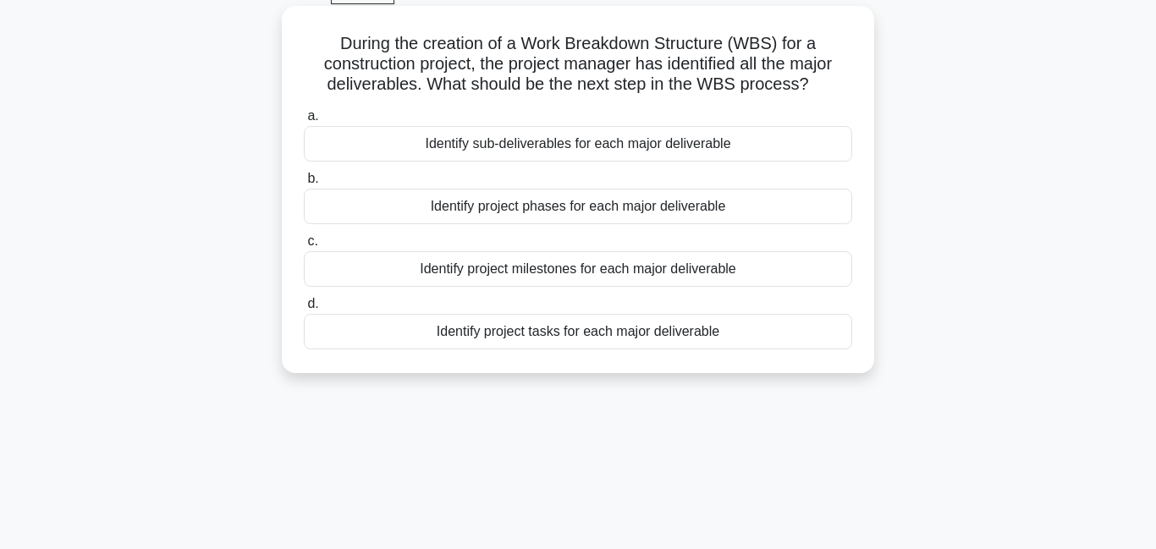
click at [551, 339] on div "Identify project tasks for each major deliverable" at bounding box center [578, 332] width 548 height 36
click at [304, 310] on input "d. Identify project tasks for each major deliverable" at bounding box center [304, 304] width 0 height 11
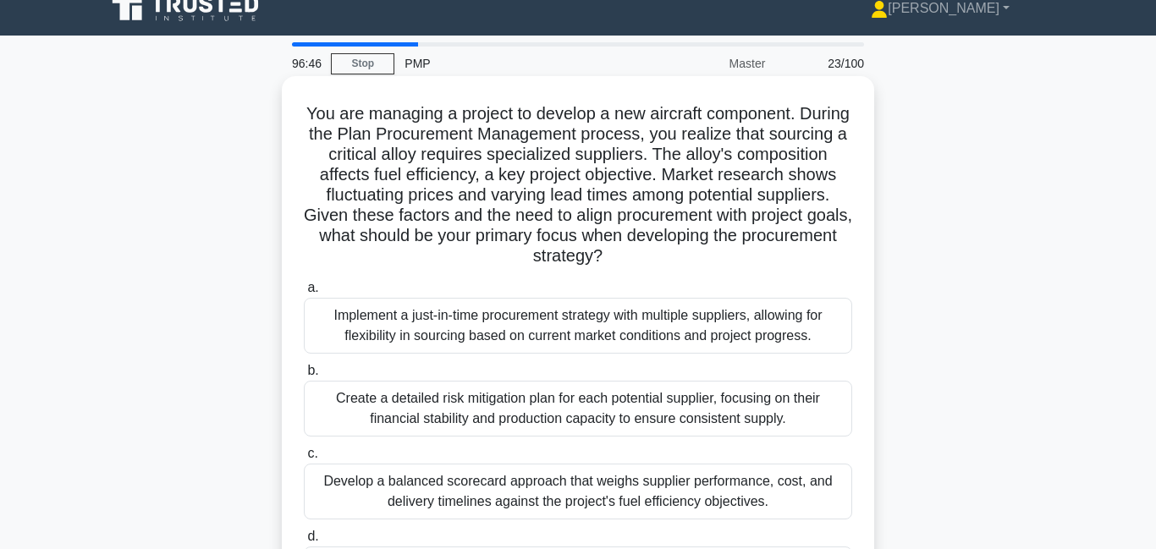
scroll to position [0, 0]
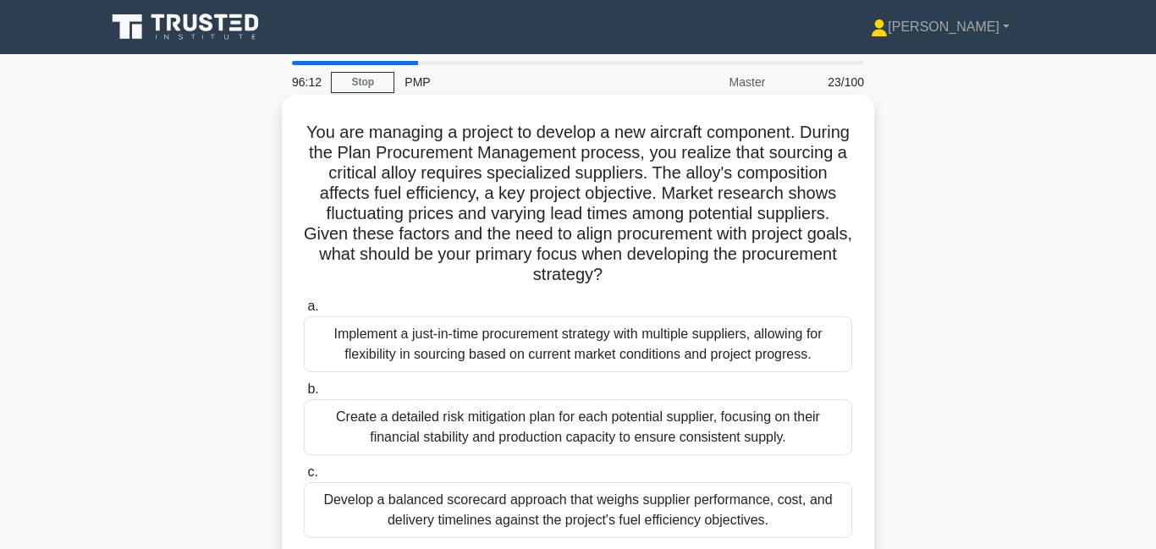
drag, startPoint x: 627, startPoint y: 211, endPoint x: 664, endPoint y: 269, distance: 69.3
click at [664, 269] on h5 "You are managing a project to develop a new aircraft component. During the Plan…" at bounding box center [578, 204] width 552 height 164
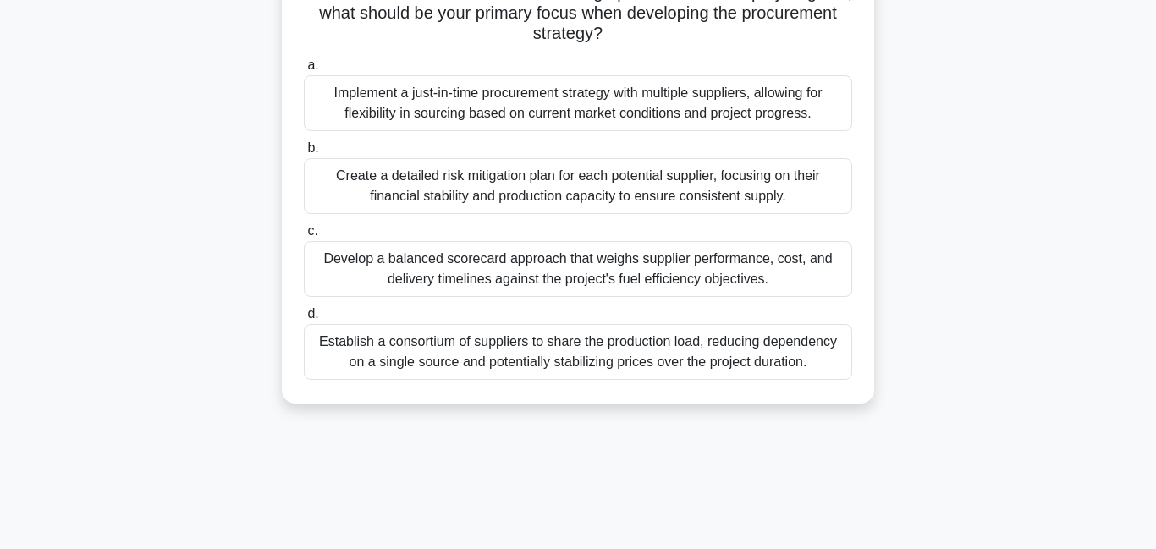
scroll to position [255, 0]
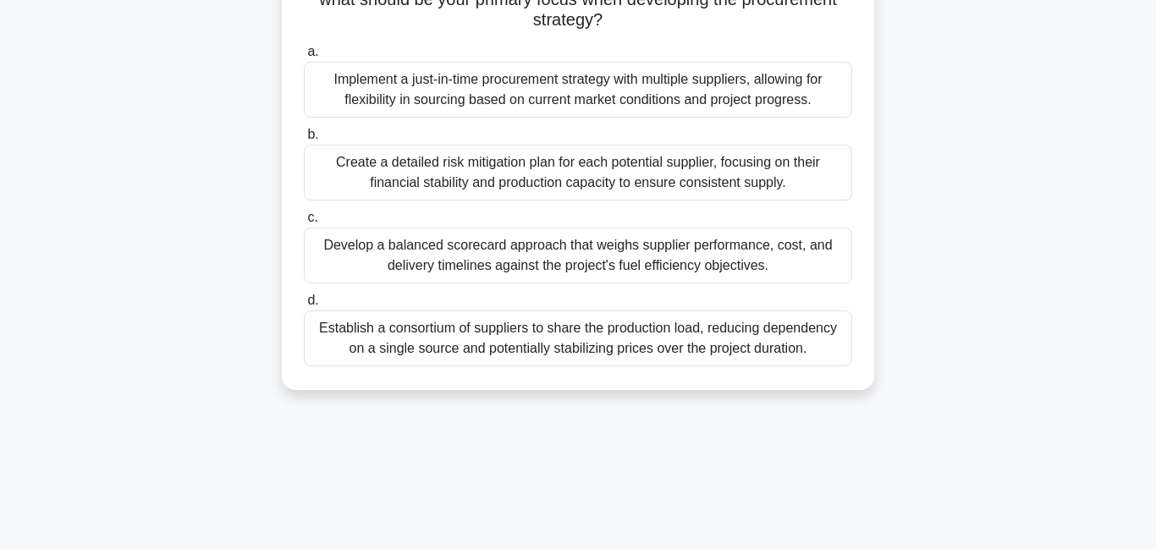
click at [601, 343] on div "Establish a consortium of suppliers to share the production load, reducing depe…" at bounding box center [578, 339] width 548 height 56
click at [304, 306] on input "d. Establish a consortium of suppliers to share the production load, reducing d…" at bounding box center [304, 300] width 0 height 11
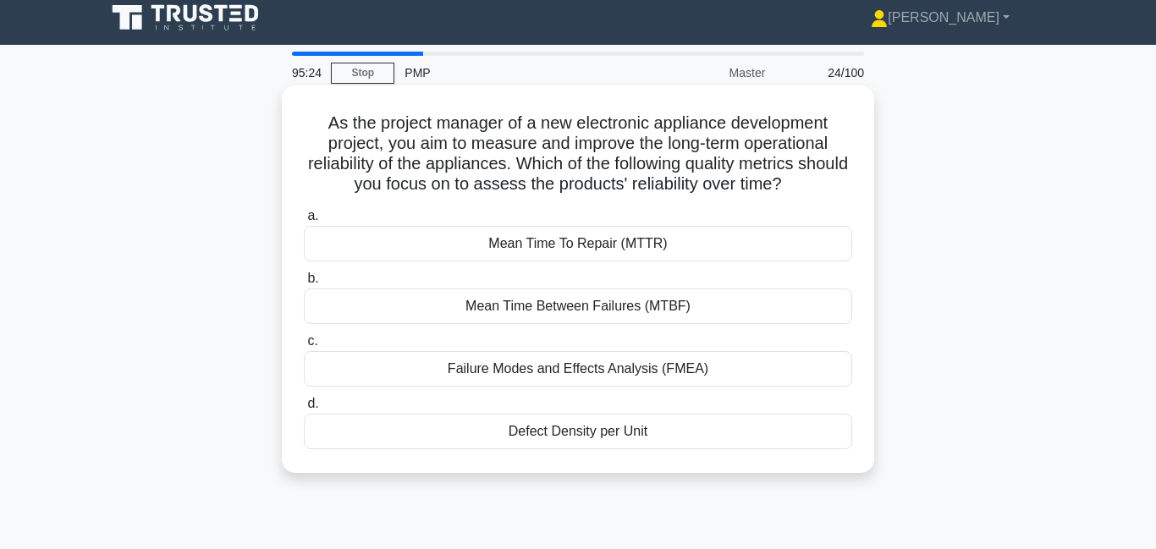
scroll to position [0, 0]
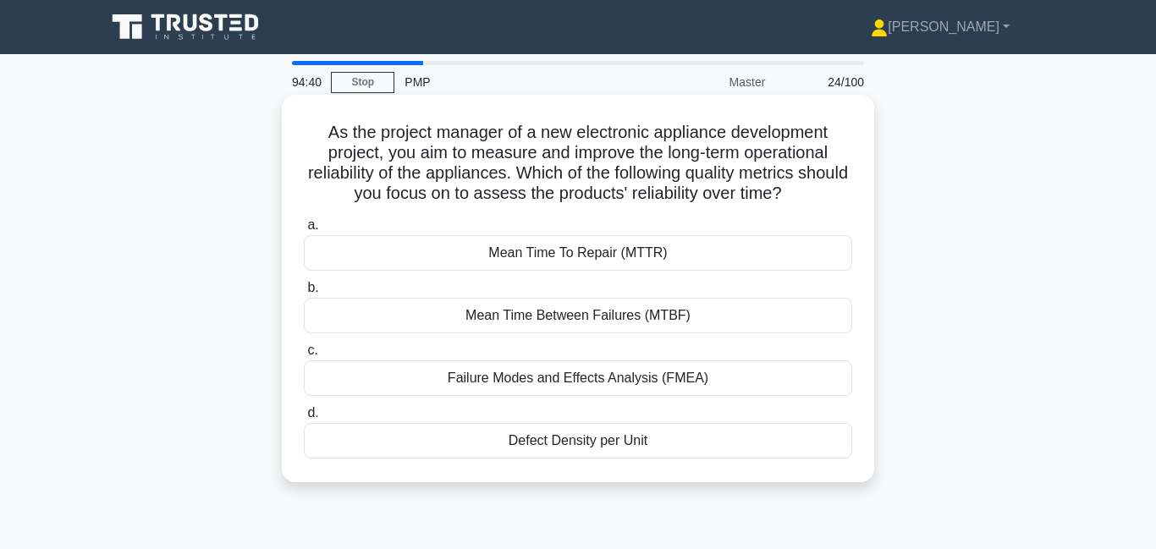
click at [552, 316] on div "Mean Time Between Failures (MTBF)" at bounding box center [578, 316] width 548 height 36
click at [304, 294] on input "b. Mean Time Between Failures (MTBF)" at bounding box center [304, 288] width 0 height 11
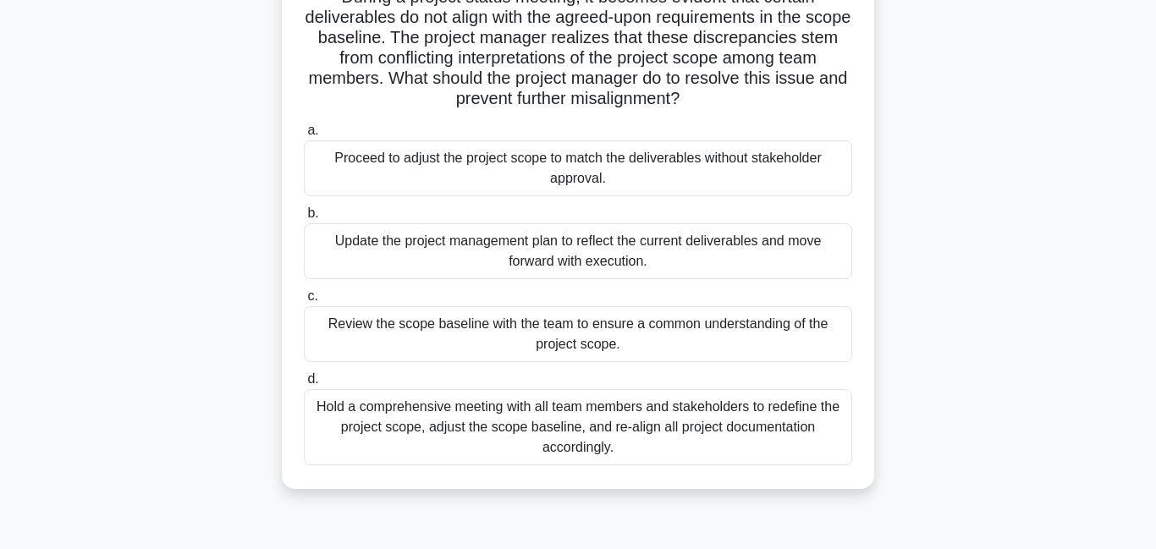
scroll to position [137, 0]
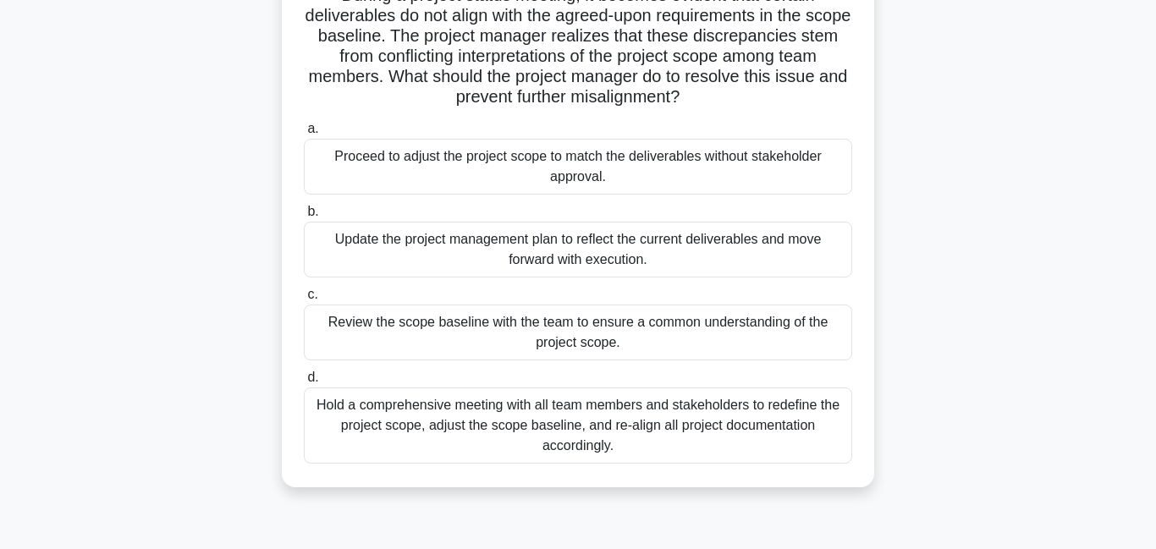
click at [514, 341] on div "Review the scope baseline with the team to ensure a common understanding of the…" at bounding box center [578, 333] width 548 height 56
click at [304, 300] on input "c. Review the scope baseline with the team to ensure a common understanding of …" at bounding box center [304, 294] width 0 height 11
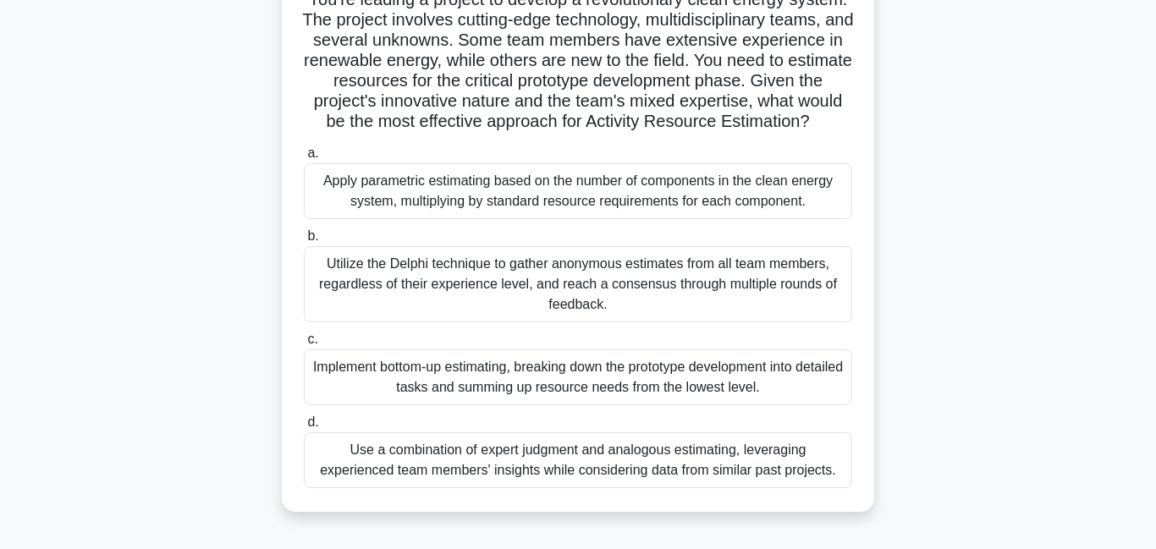
scroll to position [0, 0]
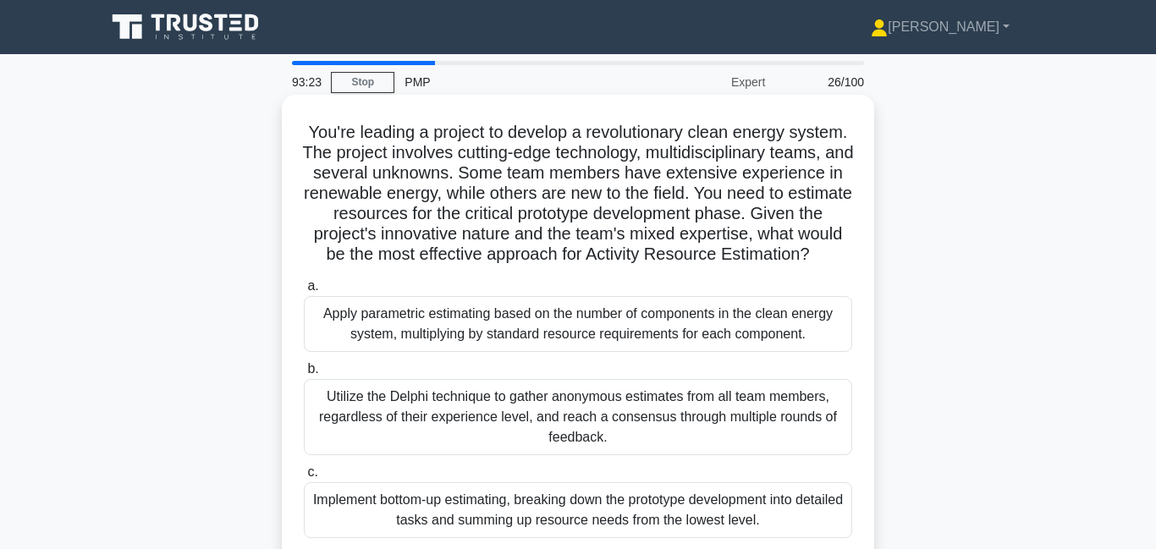
drag, startPoint x: 526, startPoint y: 208, endPoint x: 562, endPoint y: 267, distance: 68.8
click at [562, 266] on h5 "You're leading a project to develop a revolutionary clean energy system. The pr…" at bounding box center [578, 194] width 552 height 144
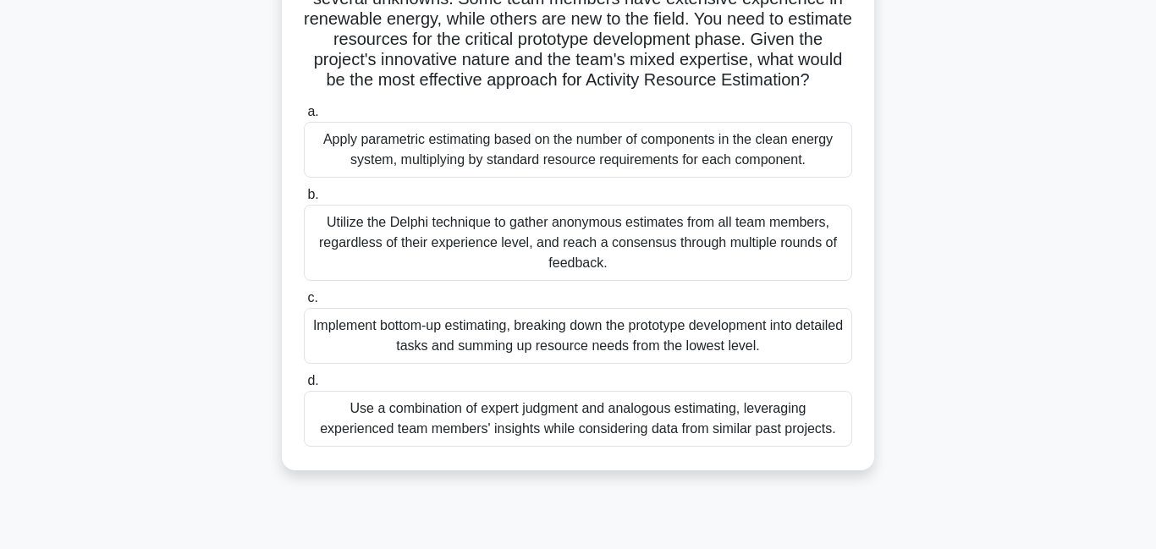
scroll to position [181, 0]
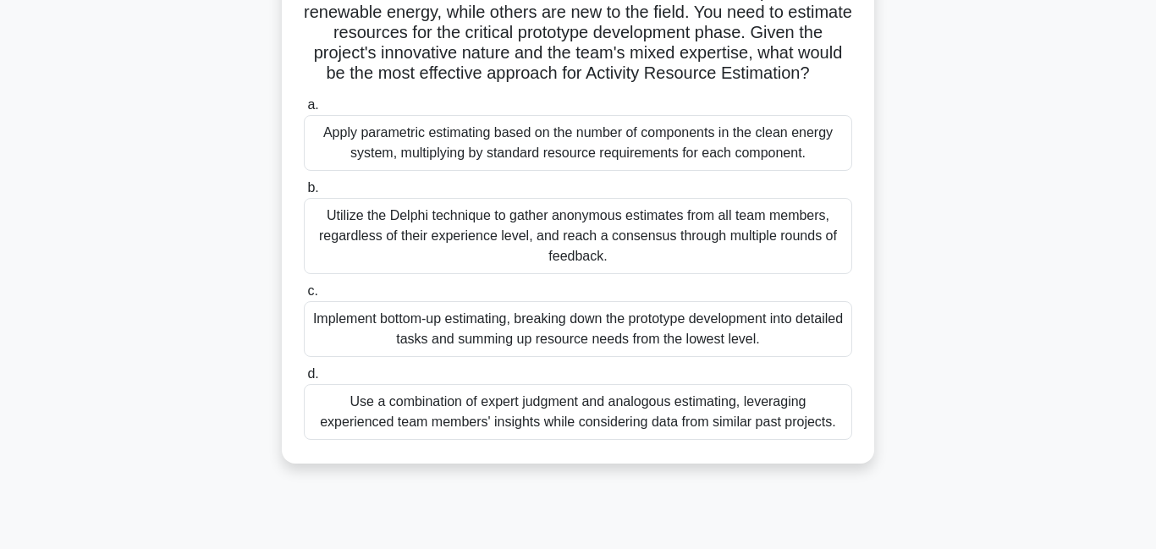
click at [541, 439] on div "Use a combination of expert judgment and analogous estimating, leveraging exper…" at bounding box center [578, 412] width 548 height 56
click at [304, 380] on input "d. Use a combination of expert judgment and analogous estimating, leveraging ex…" at bounding box center [304, 374] width 0 height 11
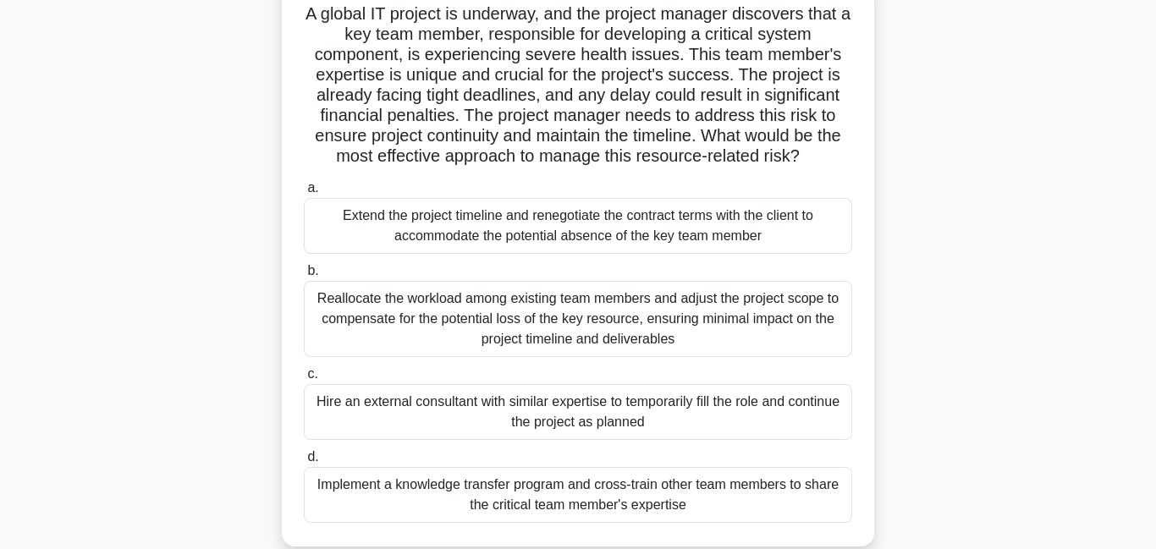
scroll to position [145, 0]
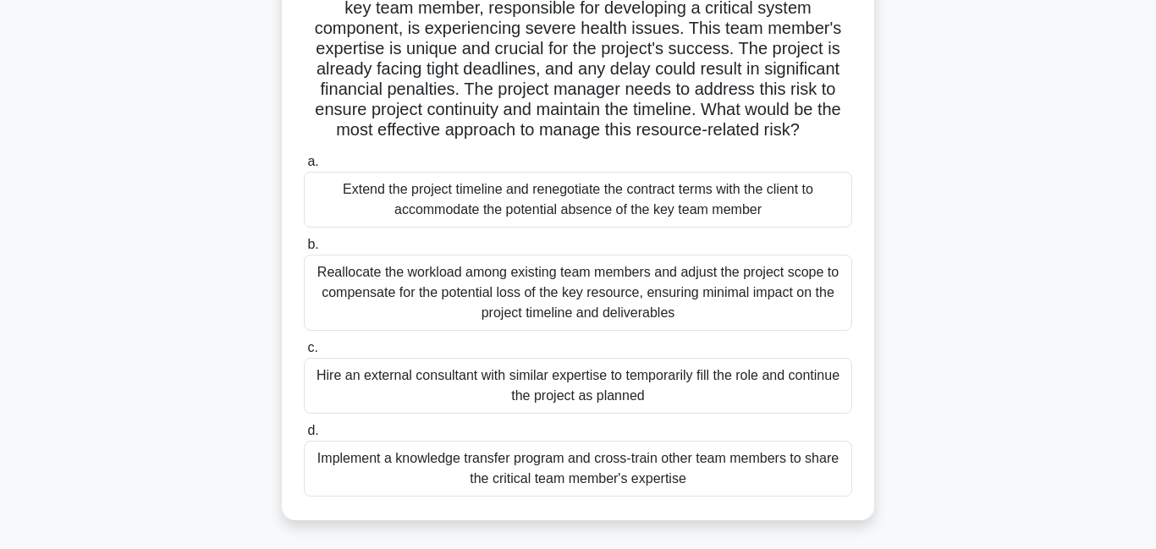
click at [523, 386] on div "Hire an external consultant with similar expertise to temporarily fill the role…" at bounding box center [578, 386] width 548 height 56
click at [543, 378] on div "Hire an external consultant with similar expertise to temporarily fill the role…" at bounding box center [578, 386] width 548 height 56
click at [304, 354] on input "c. Hire an external consultant with similar expertise to temporarily fill the r…" at bounding box center [304, 348] width 0 height 11
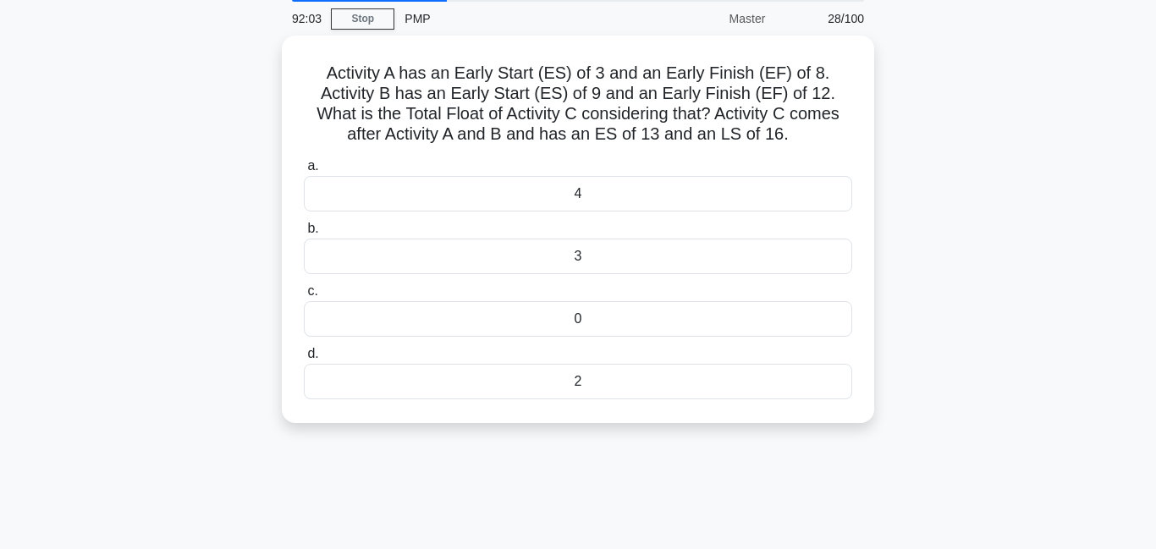
scroll to position [0, 0]
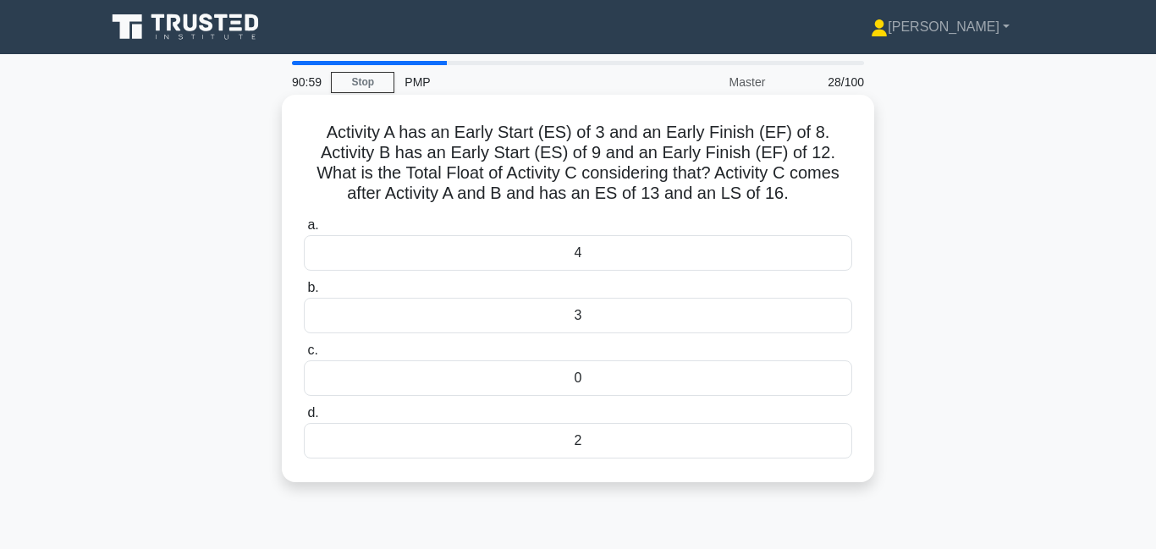
click at [632, 268] on div "4" at bounding box center [578, 253] width 548 height 36
click at [304, 231] on input "a. 4" at bounding box center [304, 225] width 0 height 11
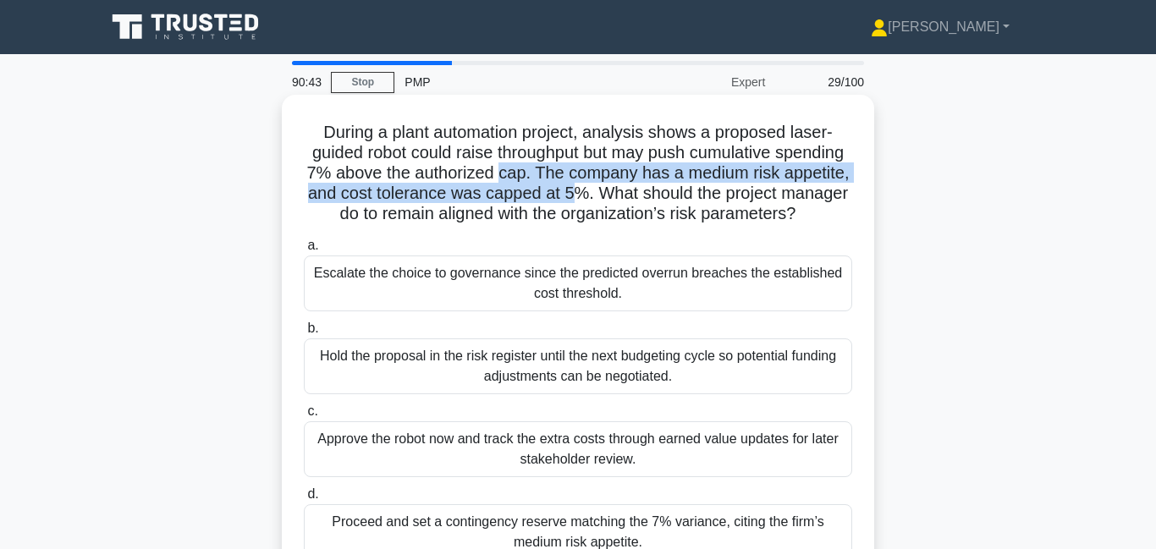
drag, startPoint x: 498, startPoint y: 174, endPoint x: 570, endPoint y: 193, distance: 74.3
click at [570, 193] on h5 "During a plant automation project, analysis shows a proposed laser-guided robot…" at bounding box center [578, 173] width 552 height 103
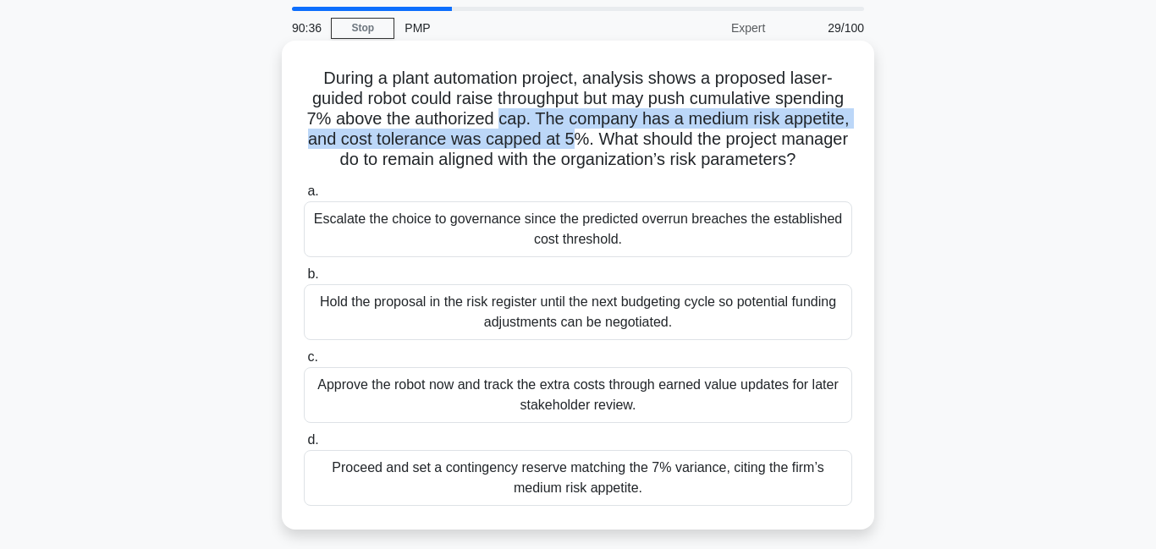
scroll to position [59, 0]
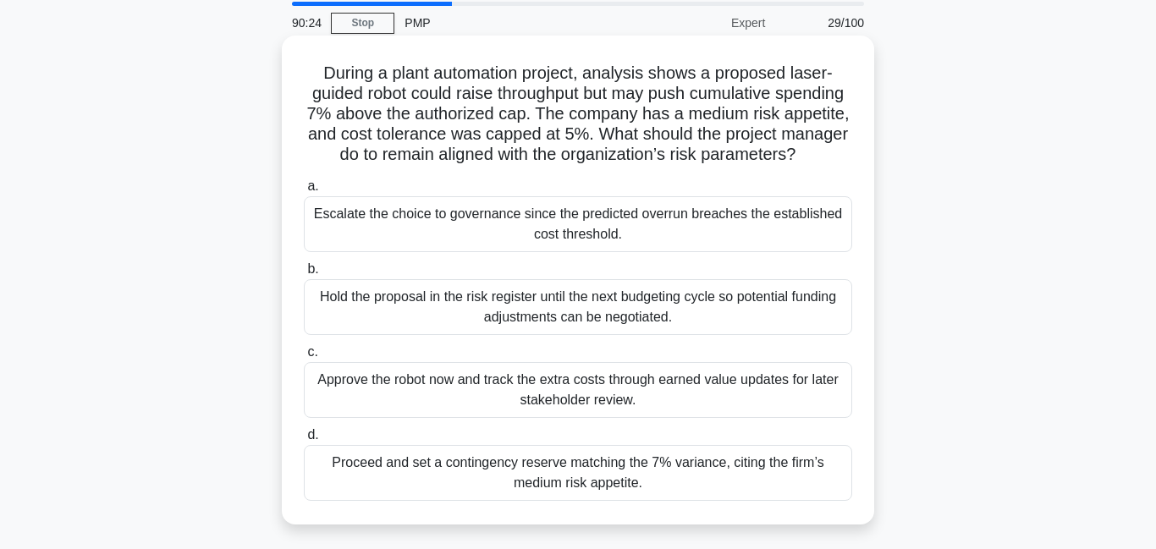
click at [507, 219] on div "Escalate the choice to governance since the predicted overrun breaches the esta…" at bounding box center [578, 224] width 548 height 56
click at [304, 192] on input "a. Escalate the choice to governance since the predicted overrun breaches the e…" at bounding box center [304, 186] width 0 height 11
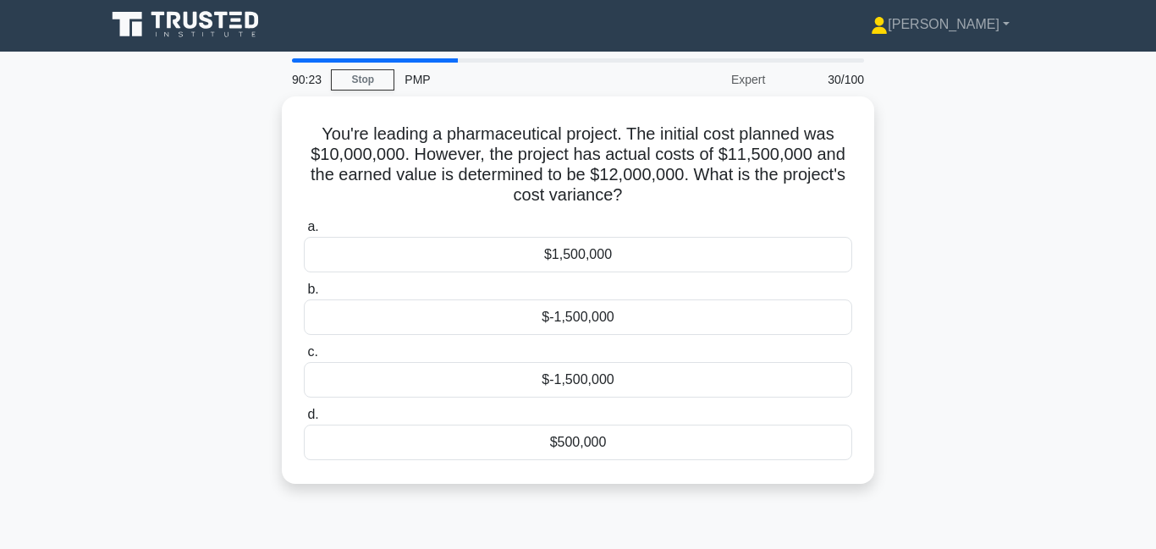
scroll to position [0, 0]
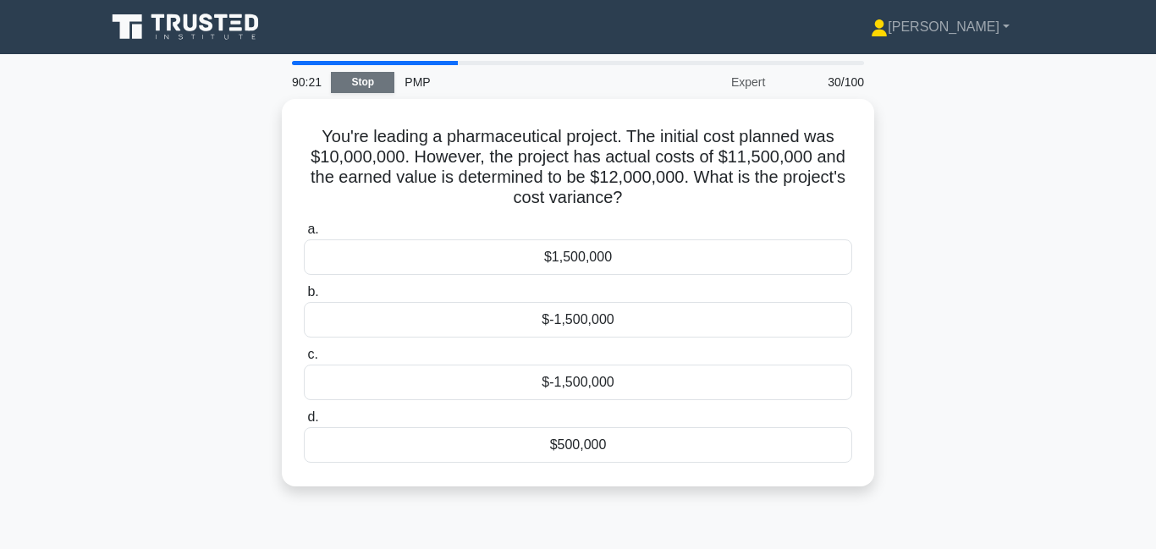
click at [358, 81] on link "Stop" at bounding box center [362, 82] width 63 height 21
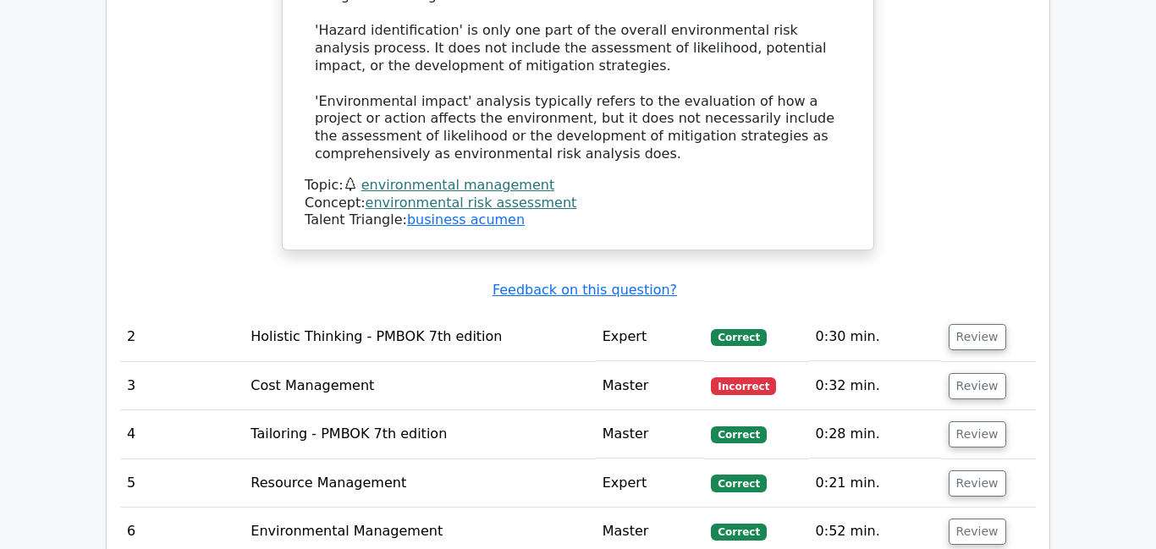
scroll to position [2290, 0]
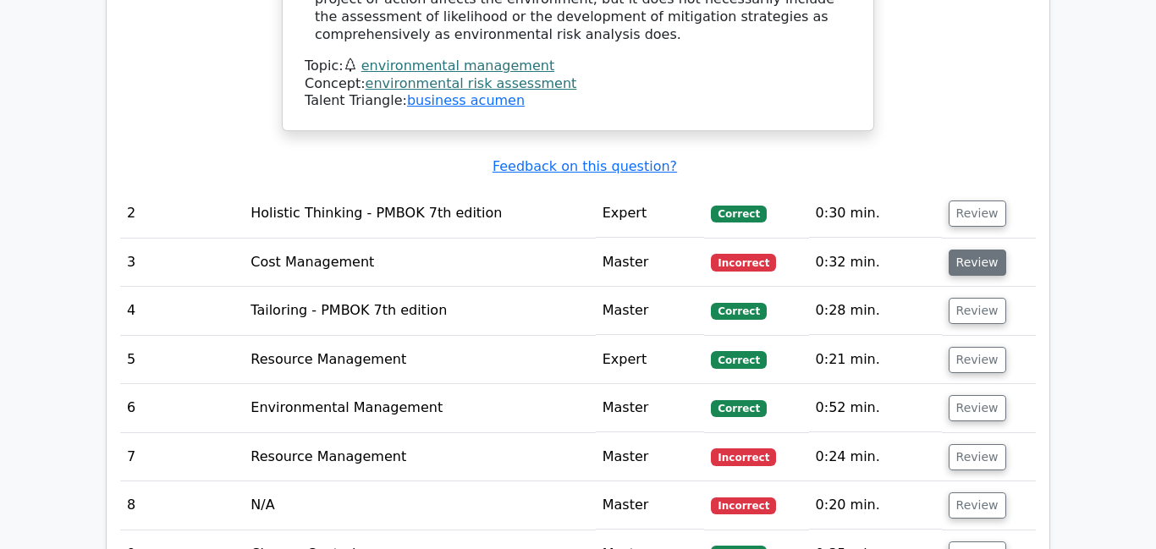
click at [949, 250] on button "Review" at bounding box center [978, 263] width 58 height 26
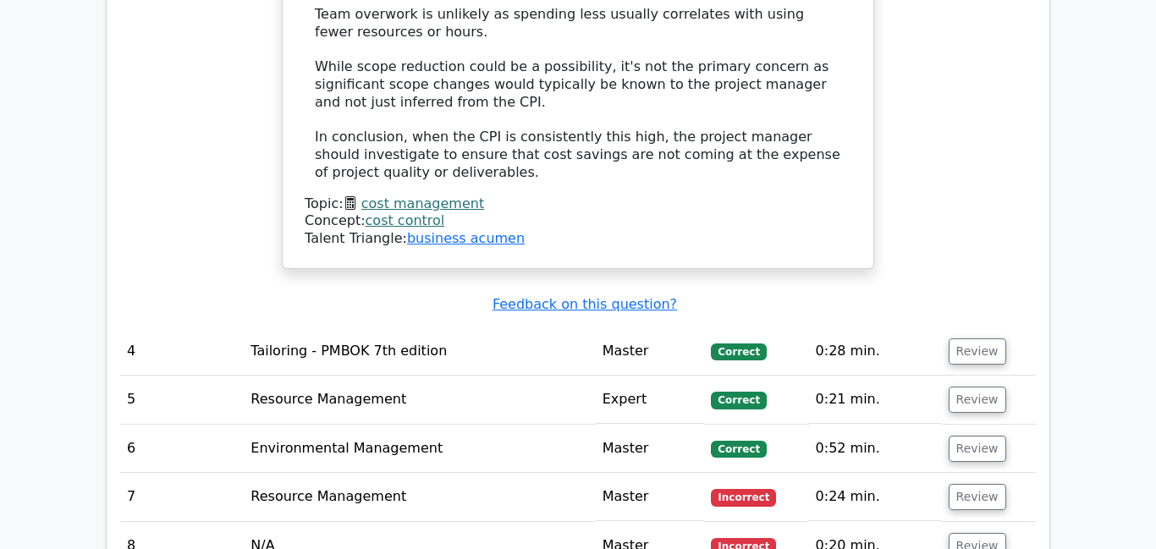
scroll to position [3347, 0]
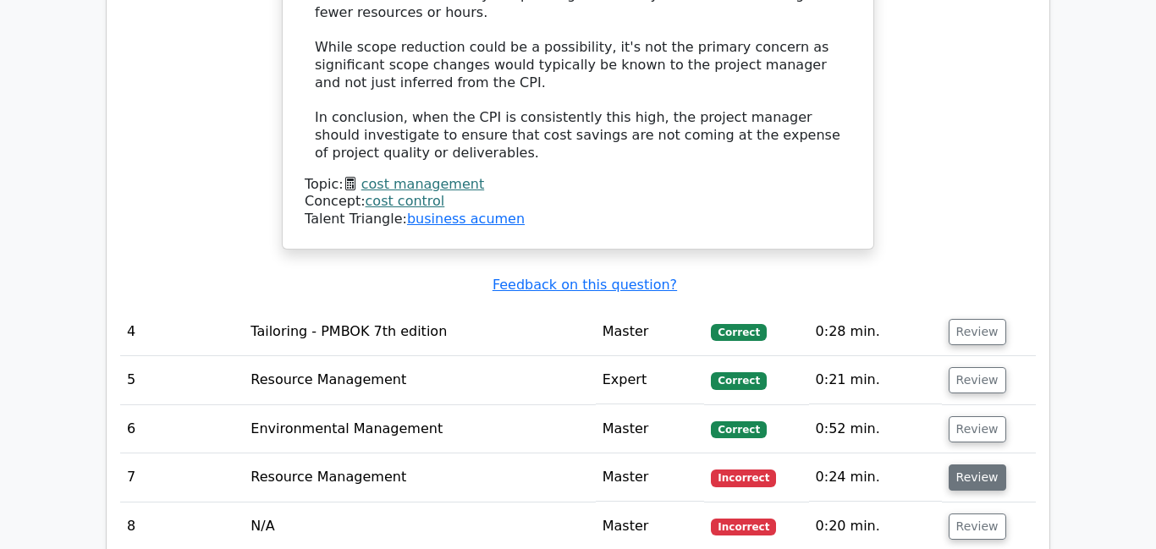
click at [958, 465] on button "Review" at bounding box center [978, 478] width 58 height 26
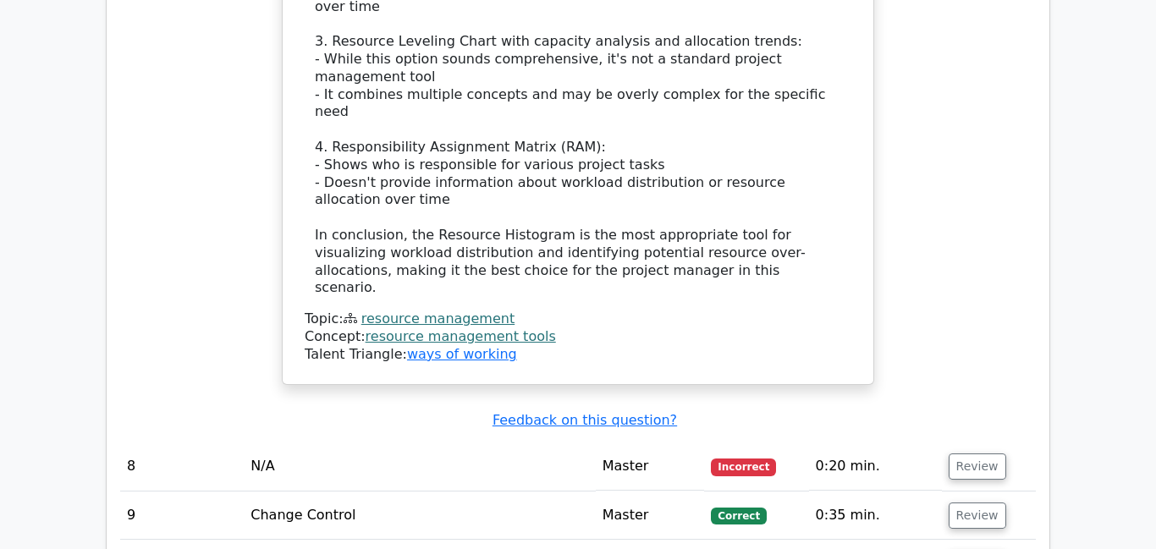
scroll to position [4592, 0]
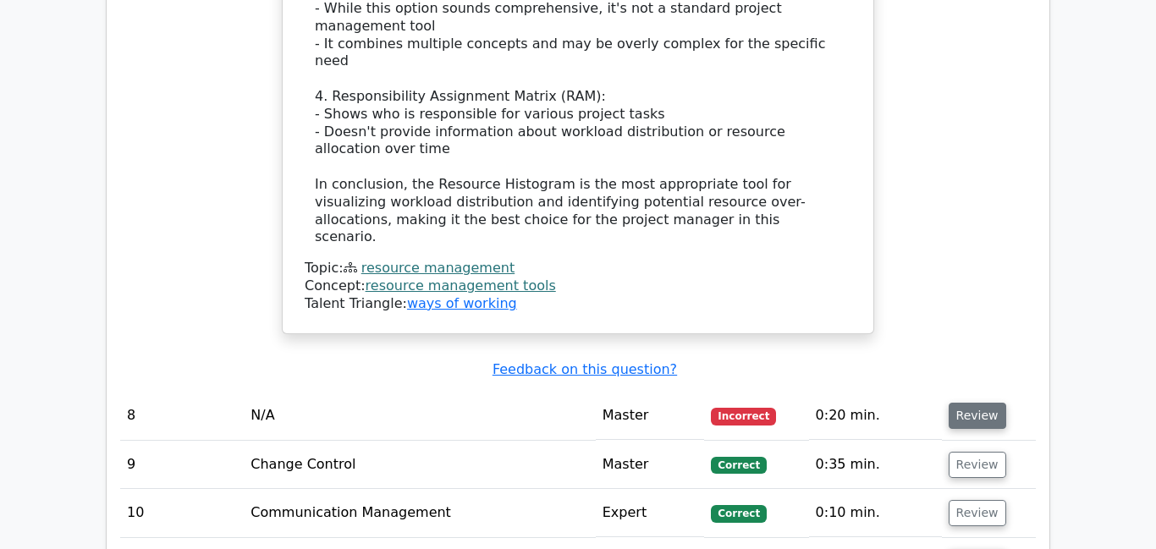
click at [963, 403] on button "Review" at bounding box center [978, 416] width 58 height 26
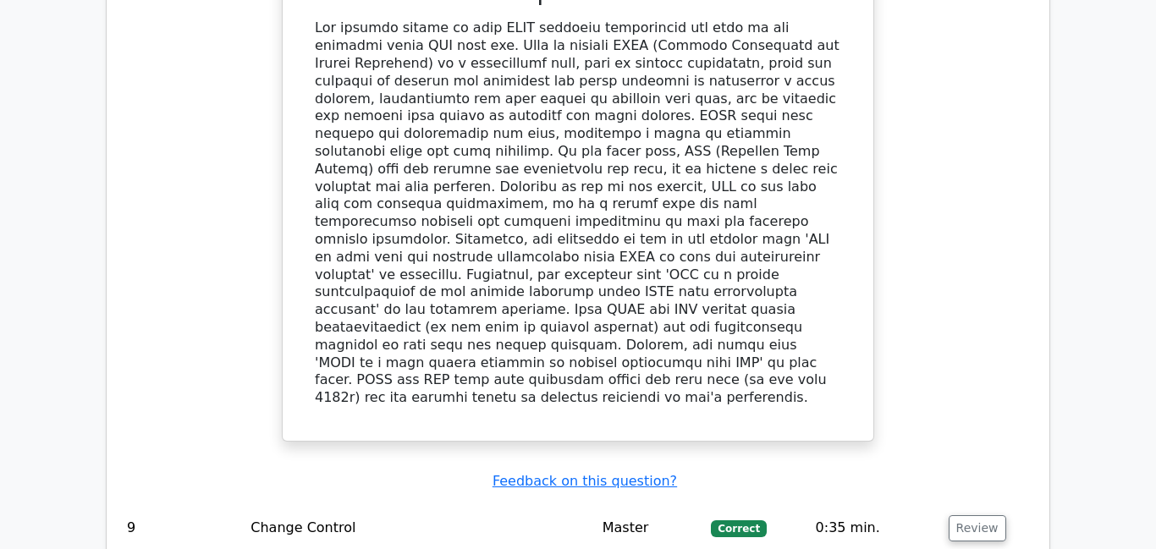
scroll to position [5391, 0]
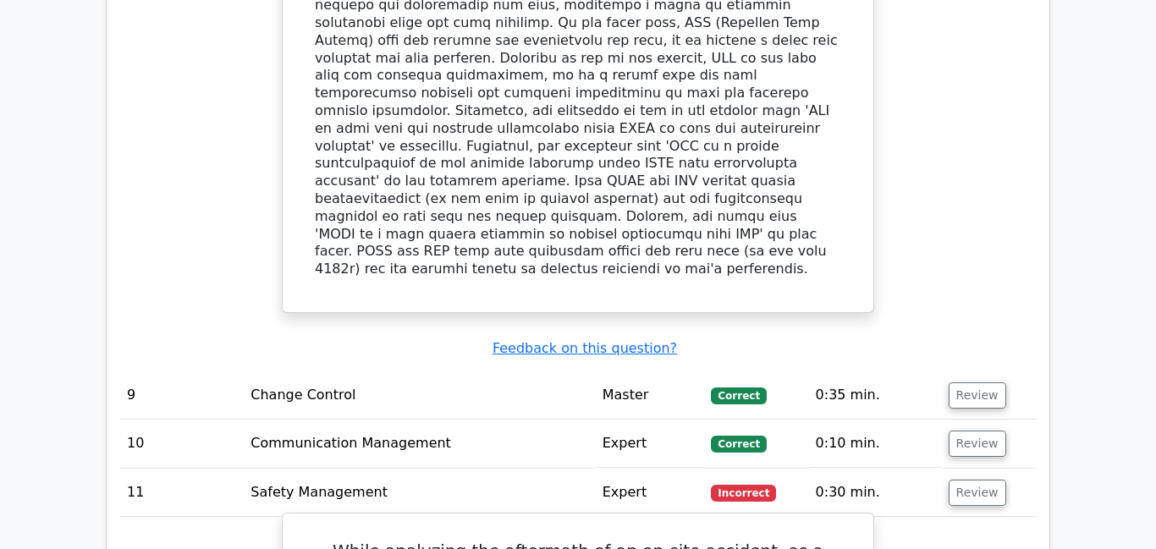
scroll to position [5812, 0]
